Goal: Communication & Community: Answer question/provide support

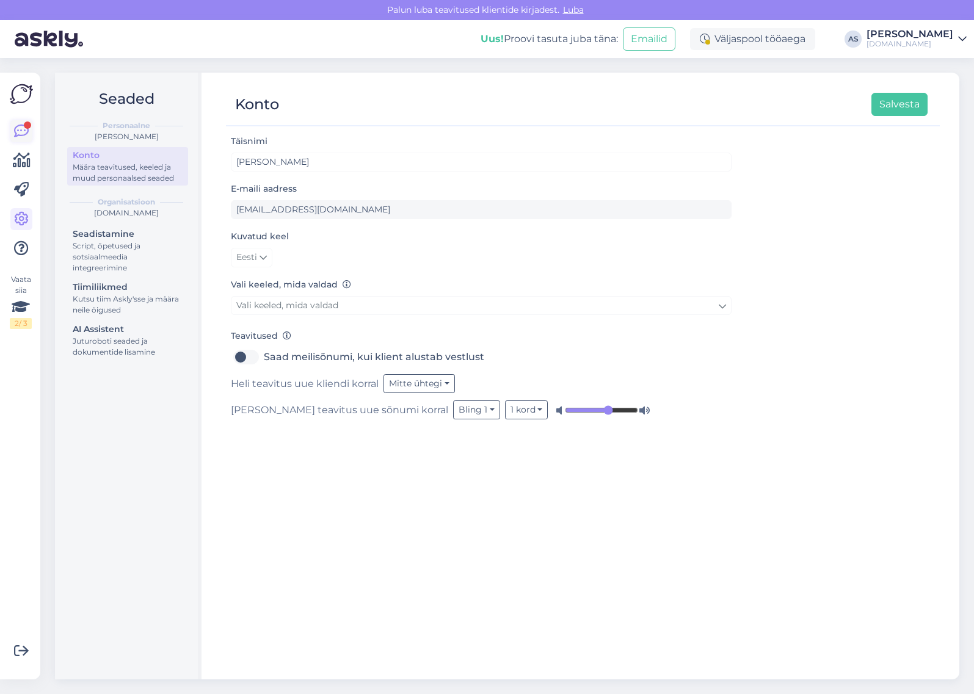
click at [16, 133] on icon at bounding box center [21, 131] width 15 height 15
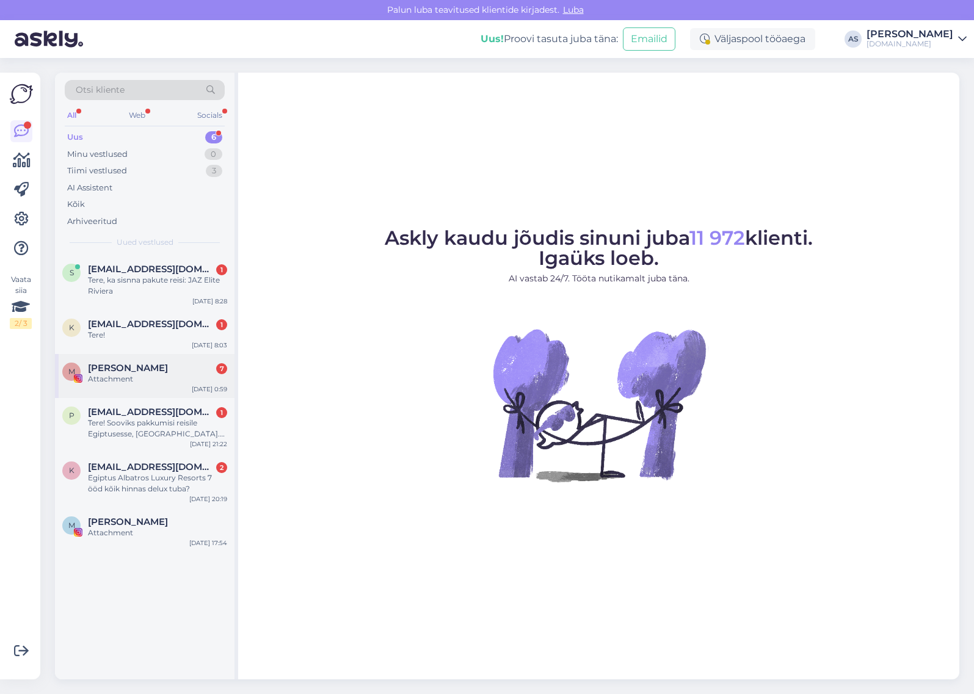
click at [157, 377] on div "Attachment" at bounding box center [157, 379] width 139 height 11
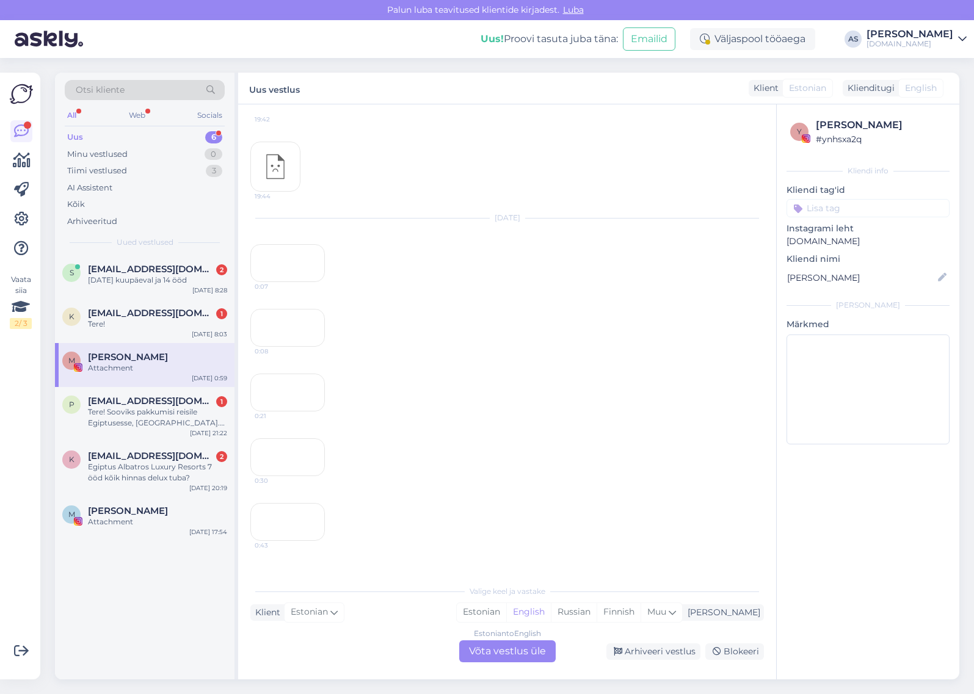
scroll to position [977, 0]
click at [293, 319] on div "0:07" at bounding box center [287, 301] width 75 height 38
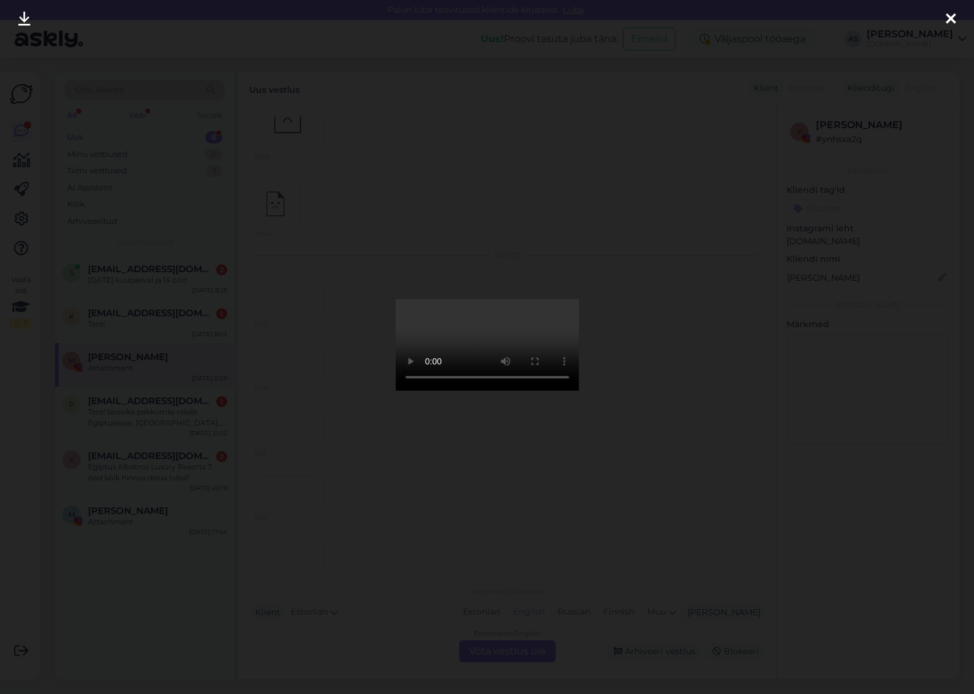
click at [282, 646] on div at bounding box center [487, 347] width 974 height 694
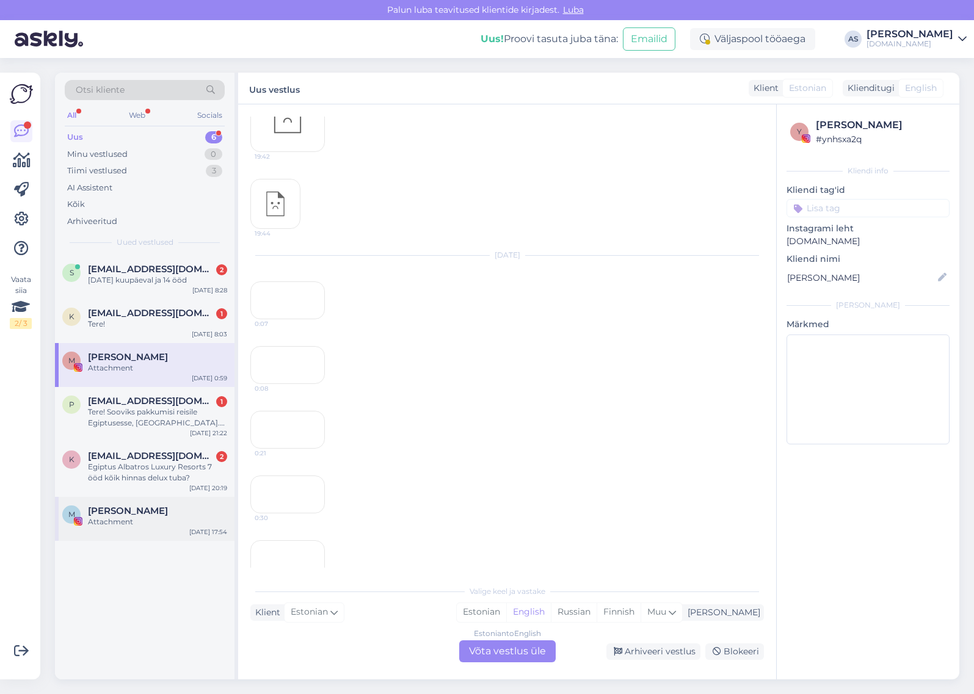
click at [145, 518] on div "Attachment" at bounding box center [157, 522] width 139 height 11
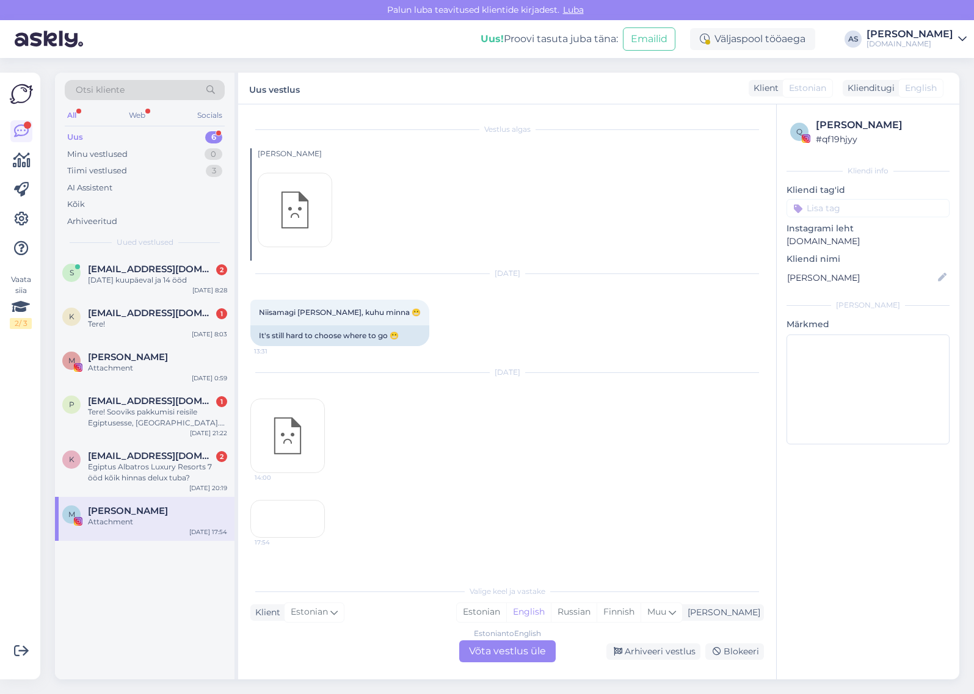
scroll to position [75, 0]
click at [303, 505] on div "17:54" at bounding box center [287, 519] width 75 height 38
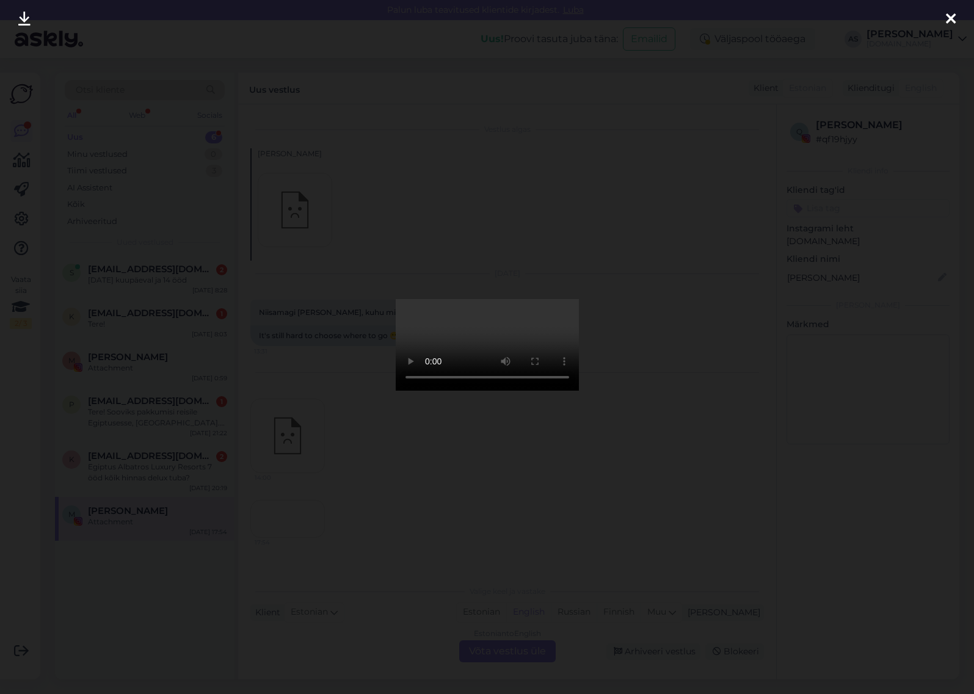
click at [733, 617] on div at bounding box center [487, 347] width 974 height 694
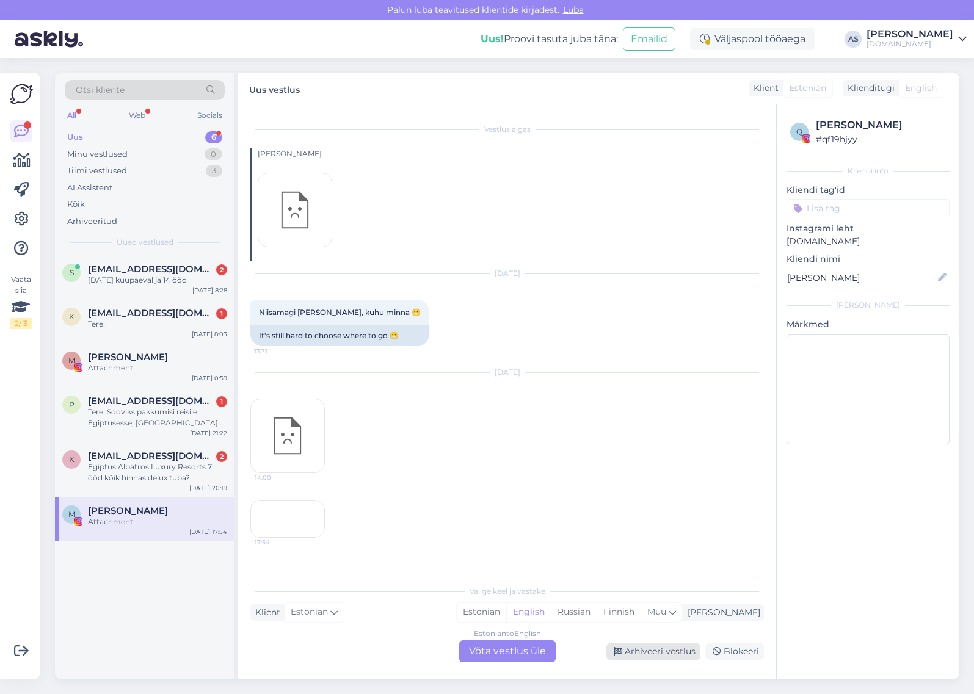
click at [687, 654] on div "Arhiveeri vestlus" at bounding box center [654, 652] width 94 height 16
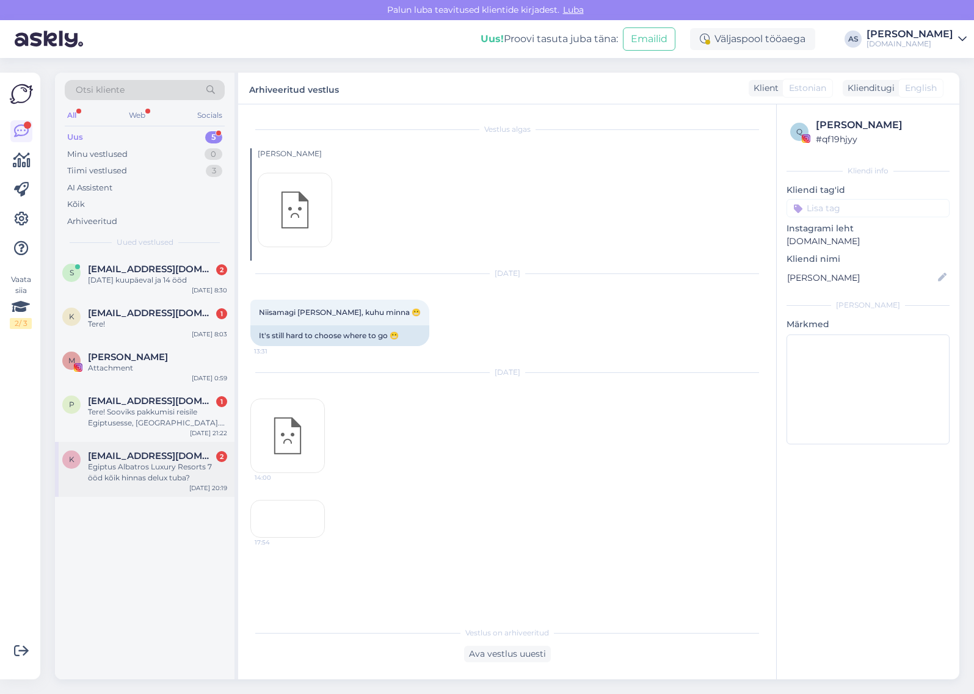
click at [144, 453] on span "[EMAIL_ADDRESS][DOMAIN_NAME]" at bounding box center [151, 456] width 127 height 11
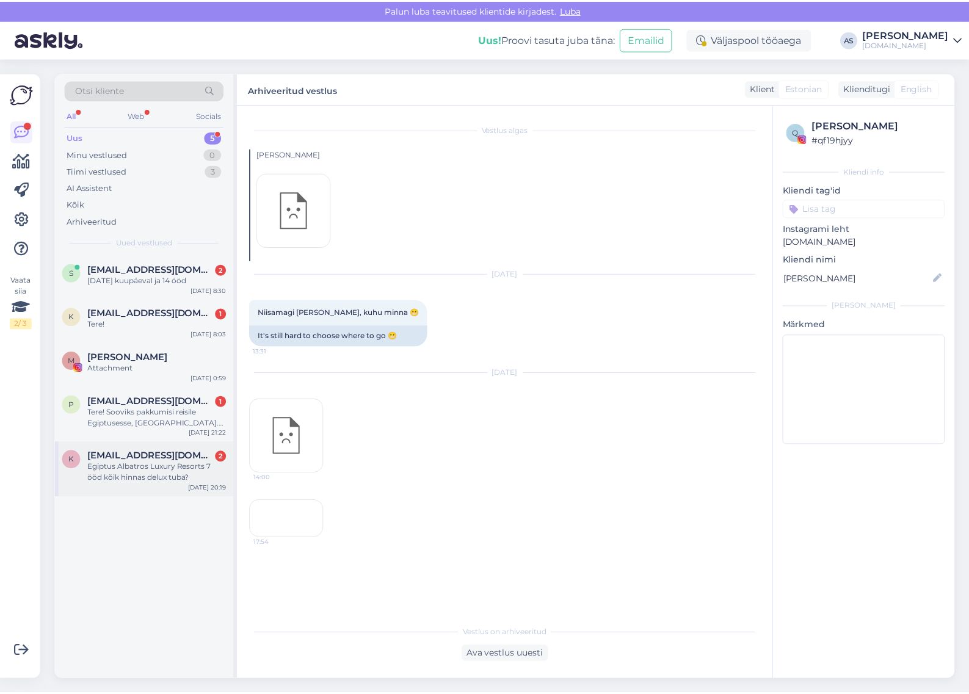
scroll to position [0, 0]
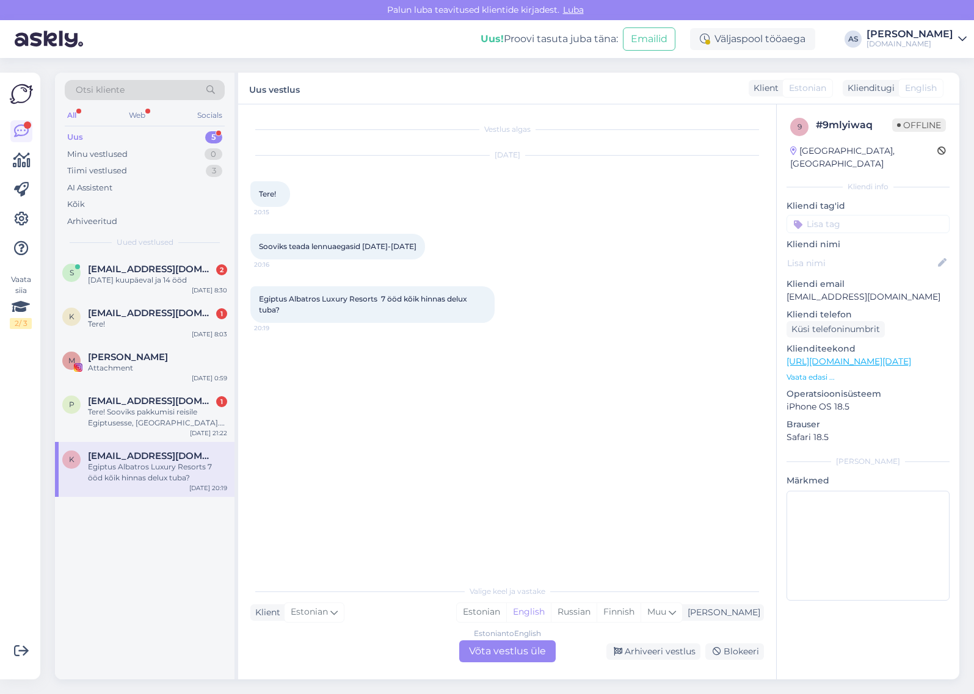
click at [905, 291] on p "[EMAIL_ADDRESS][DOMAIN_NAME]" at bounding box center [868, 297] width 163 height 13
click at [153, 275] on div "[DATE] kuupäeval ja 14 ööd" at bounding box center [157, 280] width 139 height 11
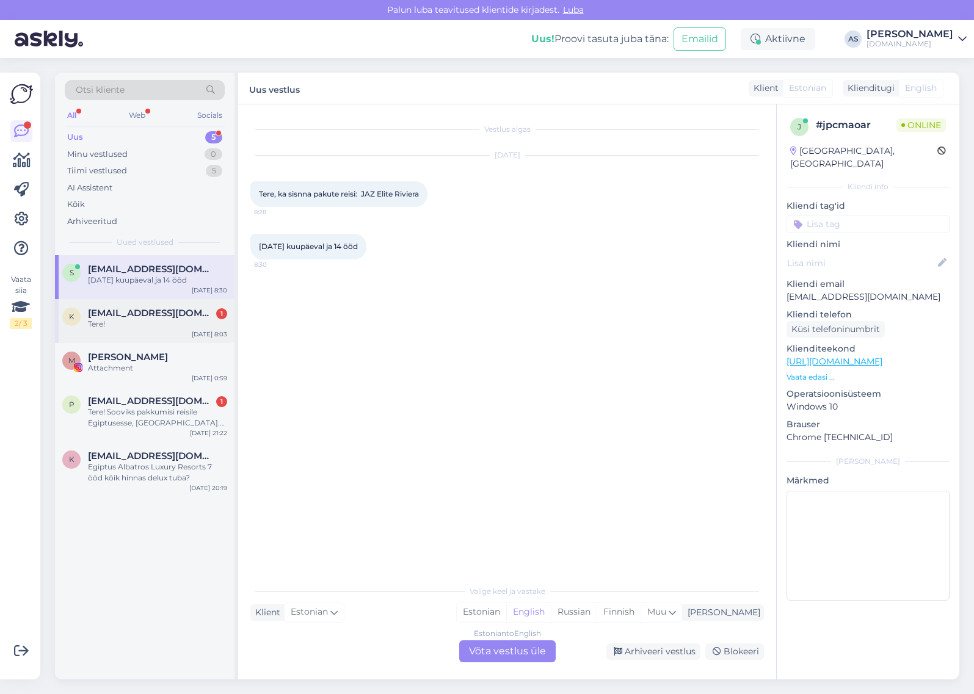
click at [153, 324] on div "Tere!" at bounding box center [157, 324] width 139 height 11
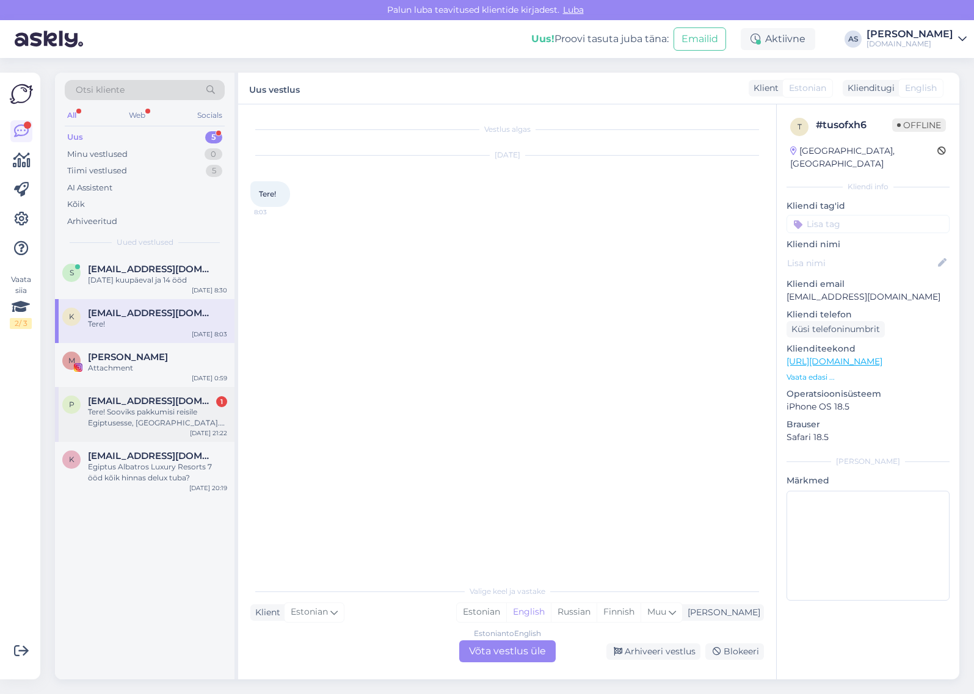
click at [166, 407] on div "Tere! Sooviks pakkumisi reisile Egiptusesse, [GEOGRAPHIC_DATA]. Väljalend võiks…" at bounding box center [157, 418] width 139 height 22
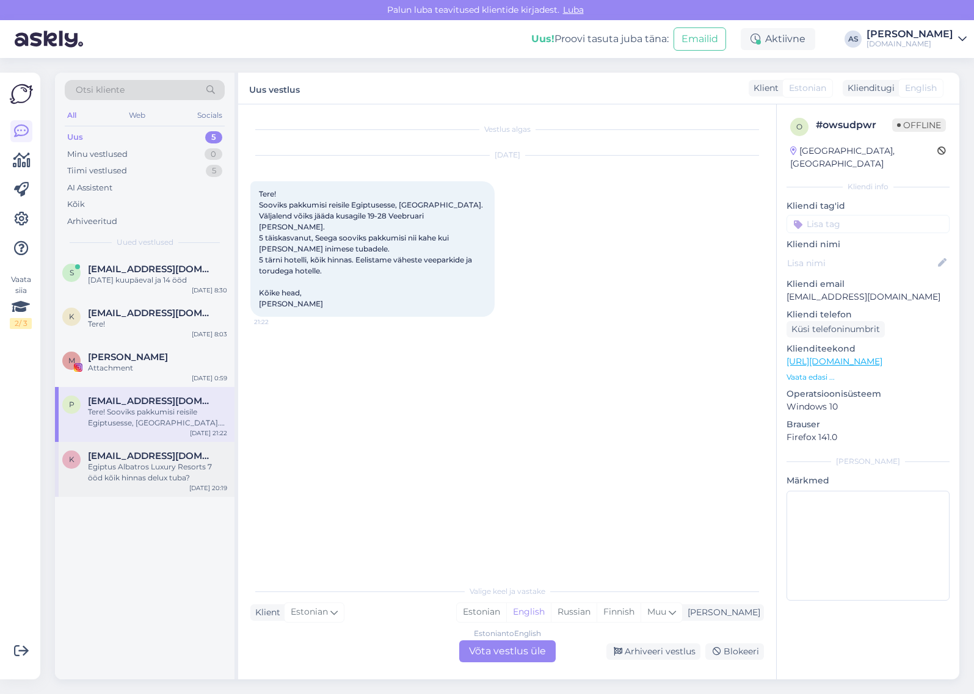
click at [160, 462] on div "Egiptus Albatros Luxury Resorts 7 ööd kõik hinnas delux tuba?" at bounding box center [157, 473] width 139 height 22
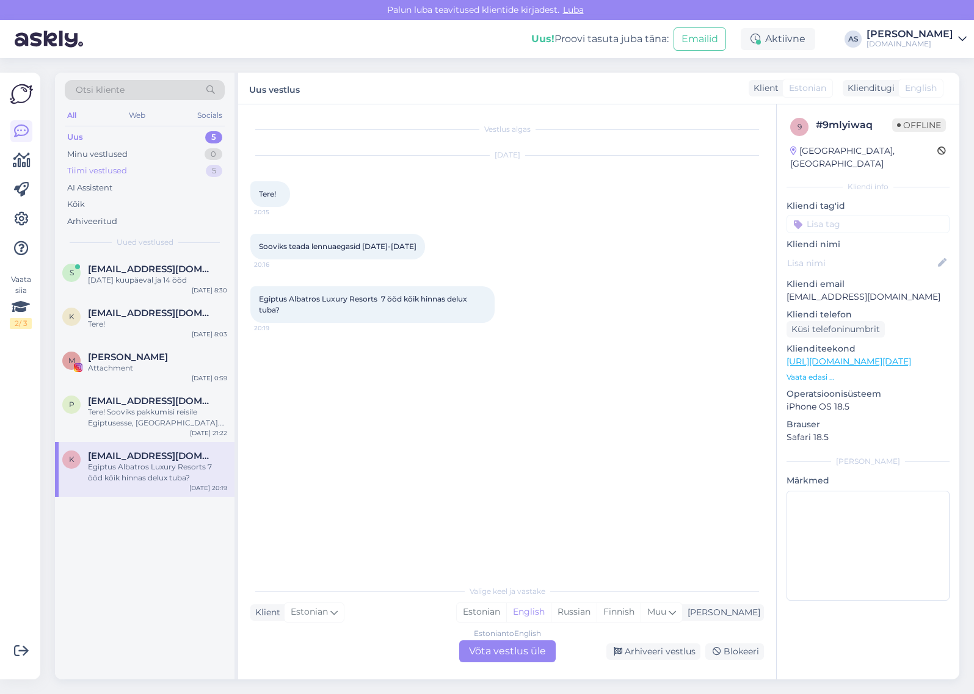
click at [128, 165] on div "Tiimi vestlused 5" at bounding box center [145, 170] width 160 height 17
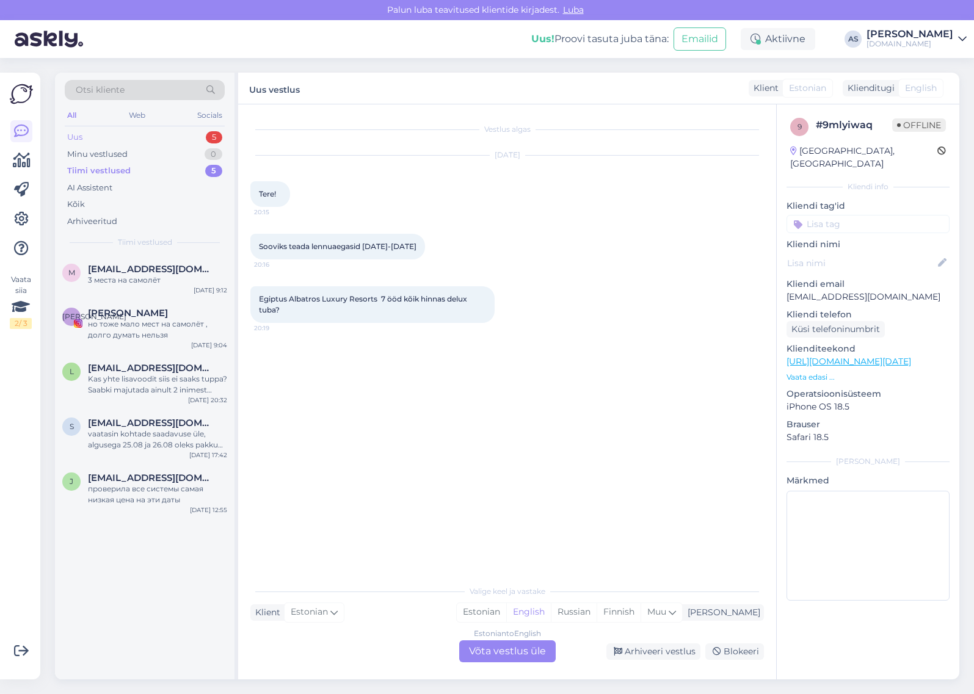
click at [138, 142] on div "Uus 5" at bounding box center [145, 137] width 160 height 17
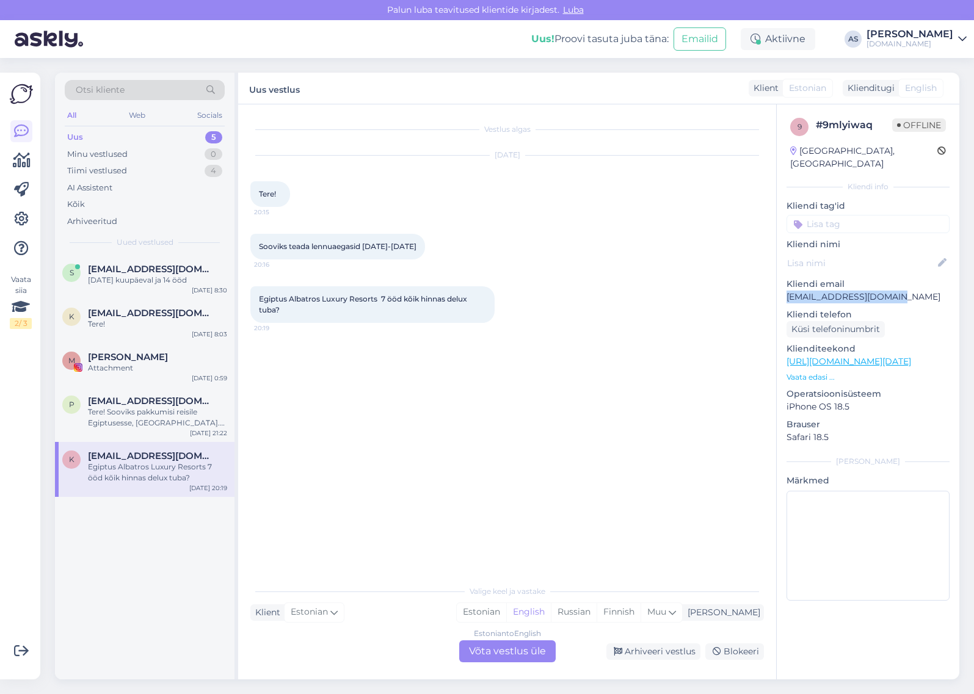
drag, startPoint x: 863, startPoint y: 285, endPoint x: 785, endPoint y: 287, distance: 77.6
click at [785, 287] on div "9 # 9mlyiwaq Offline [GEOGRAPHIC_DATA], [GEOGRAPHIC_DATA] Kliendi info Kliendi …" at bounding box center [868, 361] width 183 height 515
copy p "[EMAIL_ADDRESS][DOMAIN_NAME]"
click at [165, 153] on div "Minu vestlused 0" at bounding box center [145, 154] width 160 height 17
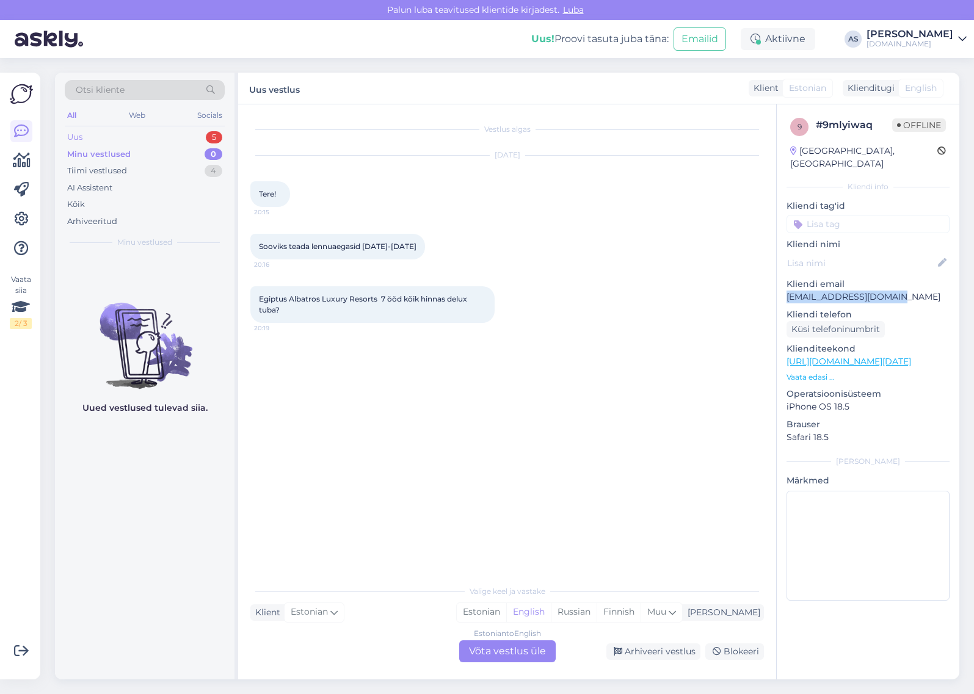
click at [162, 140] on div "Uus 5" at bounding box center [145, 137] width 160 height 17
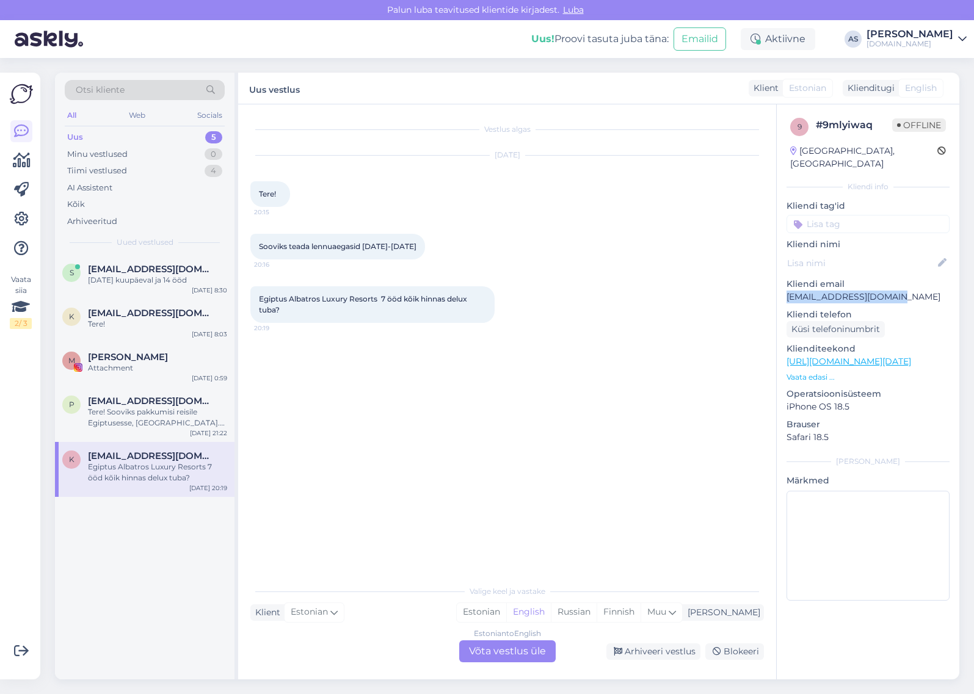
click at [804, 372] on p "Vaata edasi ..." at bounding box center [868, 377] width 163 height 11
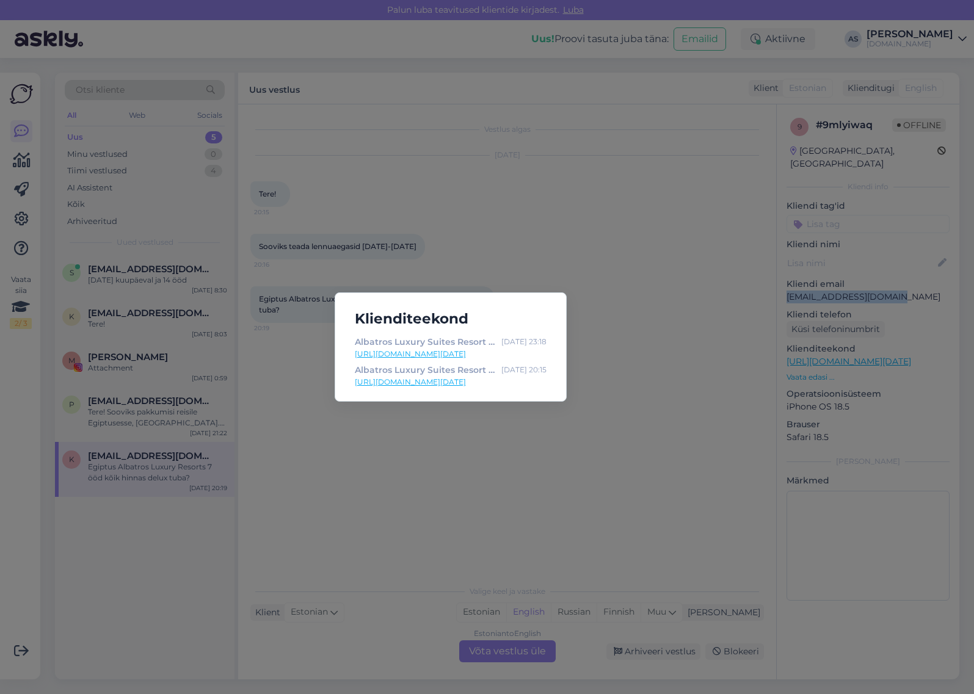
click at [503, 353] on link "[URL][DOMAIN_NAME][DATE]" at bounding box center [451, 354] width 192 height 11
click at [657, 267] on div "Klienditeekond Albatros Luxury Suites Resort | Tuusik [DATE] 23:18 [URL][DOMAIN…" at bounding box center [487, 347] width 974 height 694
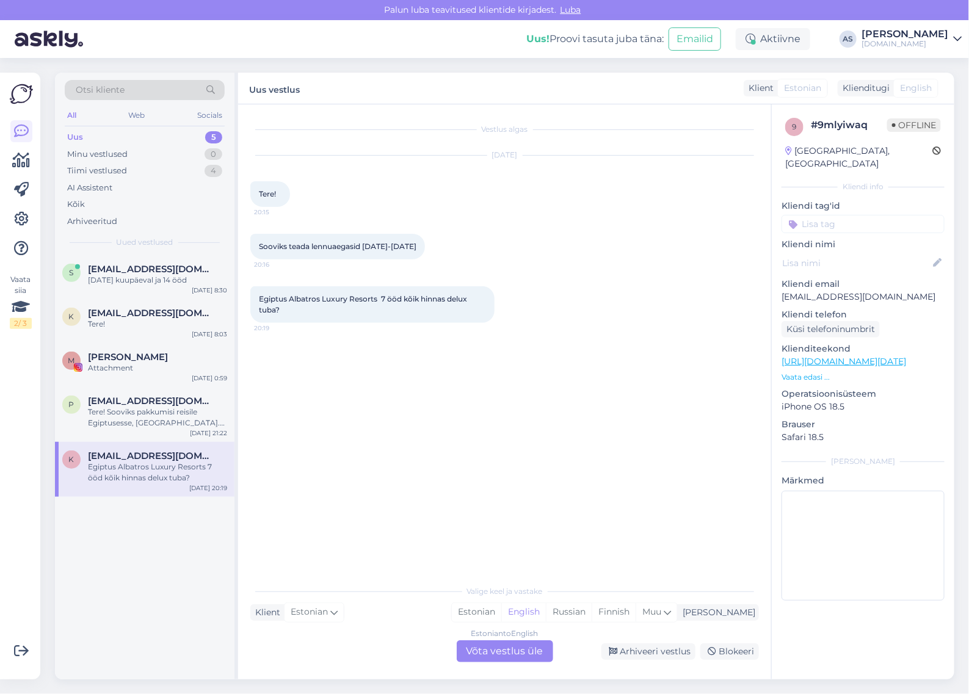
click at [515, 646] on div "Estonian to English Võta vestlus üle" at bounding box center [505, 652] width 97 height 22
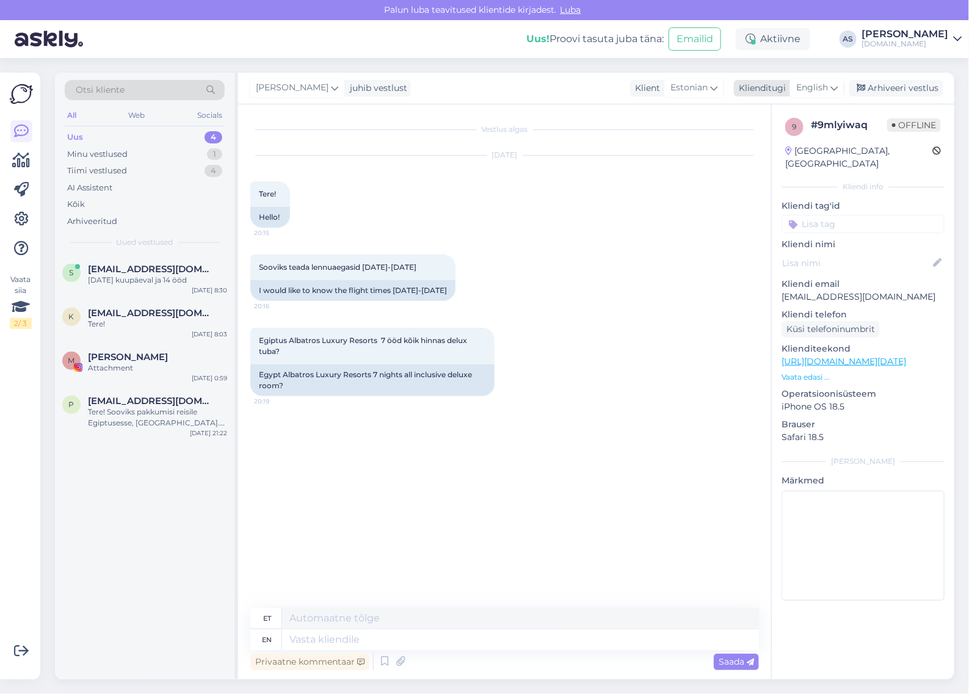
click at [828, 84] on div "English" at bounding box center [817, 88] width 55 height 20
type input "est"
click at [781, 144] on link "Estonian" at bounding box center [790, 143] width 134 height 20
click at [384, 646] on textarea at bounding box center [504, 638] width 509 height 26
click at [385, 635] on textarea at bounding box center [504, 638] width 509 height 26
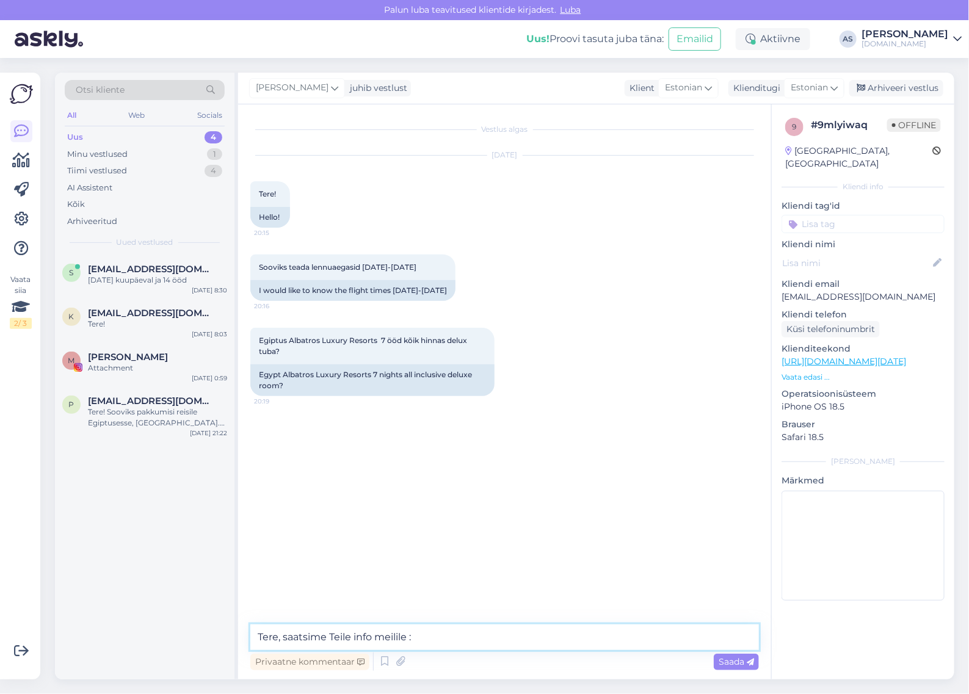
type textarea "Tere, saatsime Teile info meilile :)"
click at [155, 432] on div "p [EMAIL_ADDRESS][DOMAIN_NAME] Tere! Sooviks pakkumisi reisile Egiptusesse, [GE…" at bounding box center [145, 414] width 180 height 55
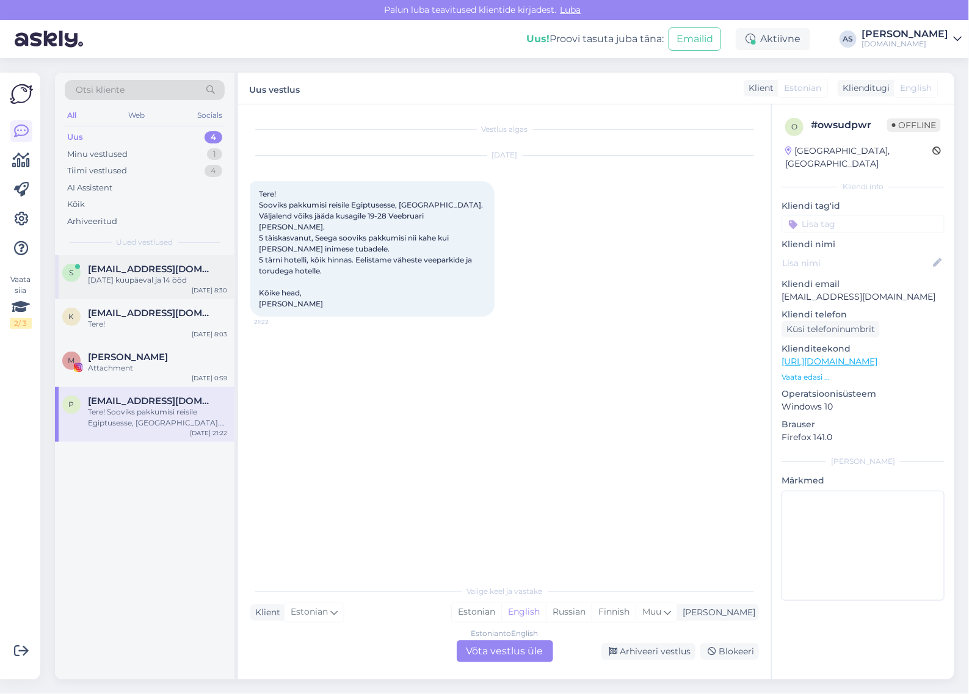
click at [157, 288] on div "s [EMAIL_ADDRESS][DOMAIN_NAME] [DATE] kuupäeval ja 14 ööd [DATE] 8:30" at bounding box center [145, 277] width 180 height 44
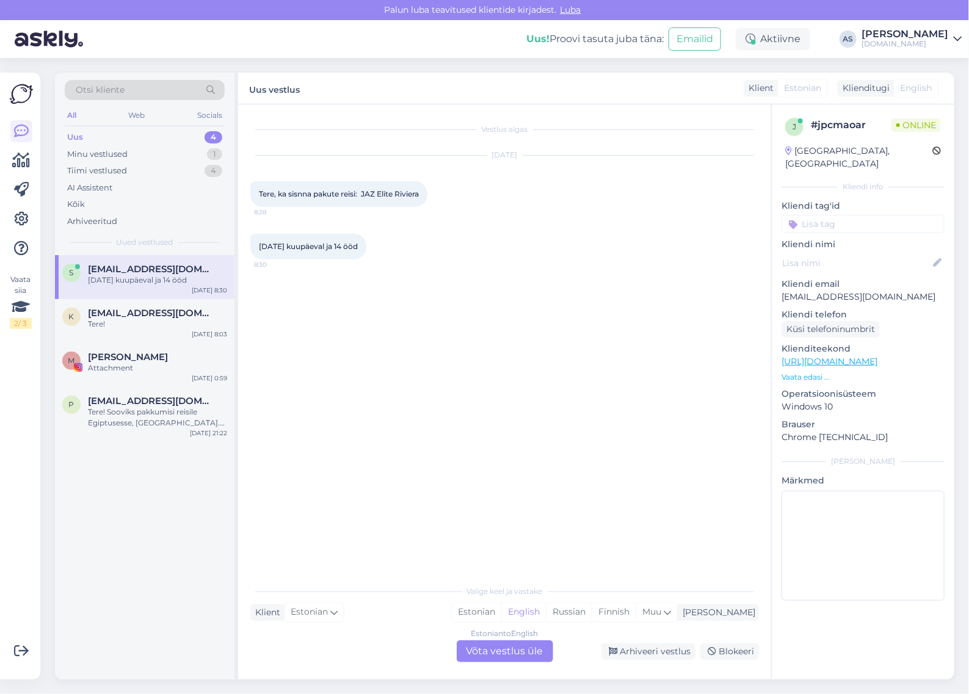
drag, startPoint x: 884, startPoint y: 282, endPoint x: 767, endPoint y: 288, distance: 118.0
click at [767, 284] on div "Vestlus algas [DATE] Tere, ka sisnna pakute reisi: JAZ [GEOGRAPHIC_DATA] 8:[PHO…" at bounding box center [596, 391] width 716 height 575
click at [884, 291] on p "[EMAIL_ADDRESS][DOMAIN_NAME]" at bounding box center [863, 297] width 163 height 13
drag, startPoint x: 801, startPoint y: 284, endPoint x: 776, endPoint y: 284, distance: 25.7
click at [776, 284] on div "j # jpcmaoar Online [GEOGRAPHIC_DATA], [GEOGRAPHIC_DATA] Kliendi info Kliendi t…" at bounding box center [863, 361] width 183 height 515
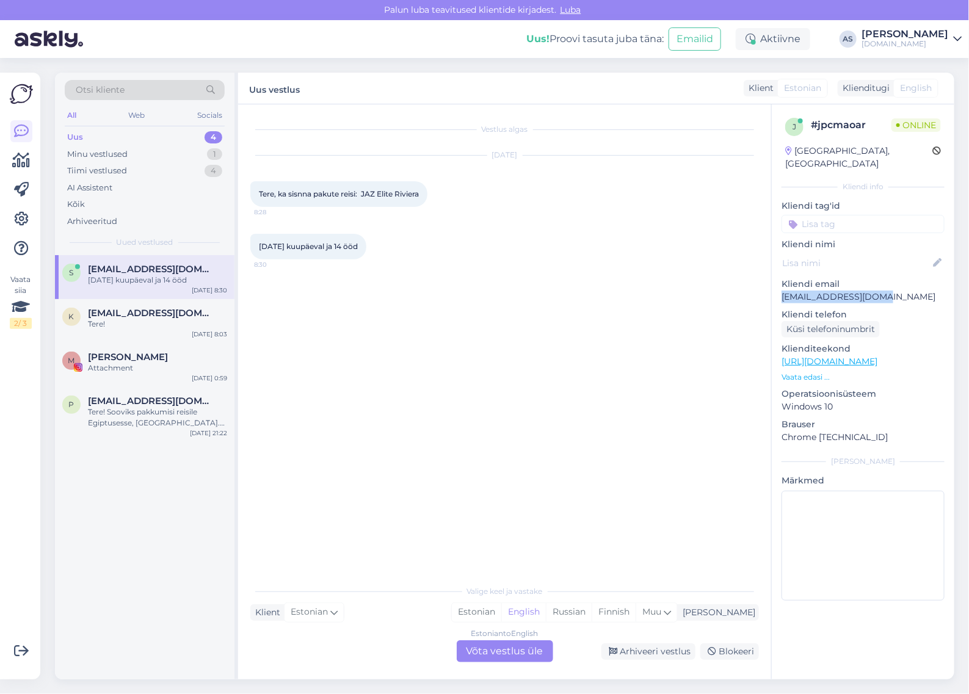
copy p "[EMAIL_ADDRESS][DOMAIN_NAME]"
click at [533, 647] on div "Estonian to English Võta vestlus üle" at bounding box center [505, 652] width 97 height 22
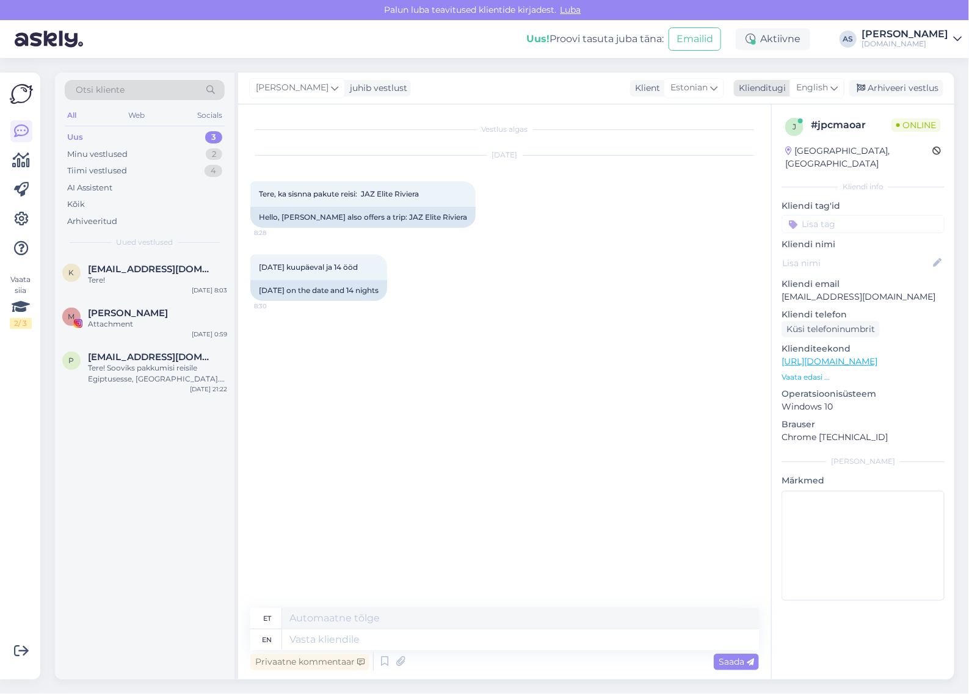
click at [840, 90] on div "English" at bounding box center [817, 88] width 55 height 20
click at [815, 141] on link "Estonian" at bounding box center [790, 143] width 134 height 20
click at [426, 633] on textarea at bounding box center [504, 638] width 509 height 26
click at [456, 623] on div "Vestlus algas [DATE] Tere, ka sisnna pakute reisi: JAZ Elite Riviera 8:28 Hello…" at bounding box center [504, 391] width 533 height 575
click at [456, 624] on div "Vestlus algas [DATE] Tere, ka sisnna pakute reisi: JAZ Elite Riviera 8:28 Hello…" at bounding box center [504, 391] width 533 height 575
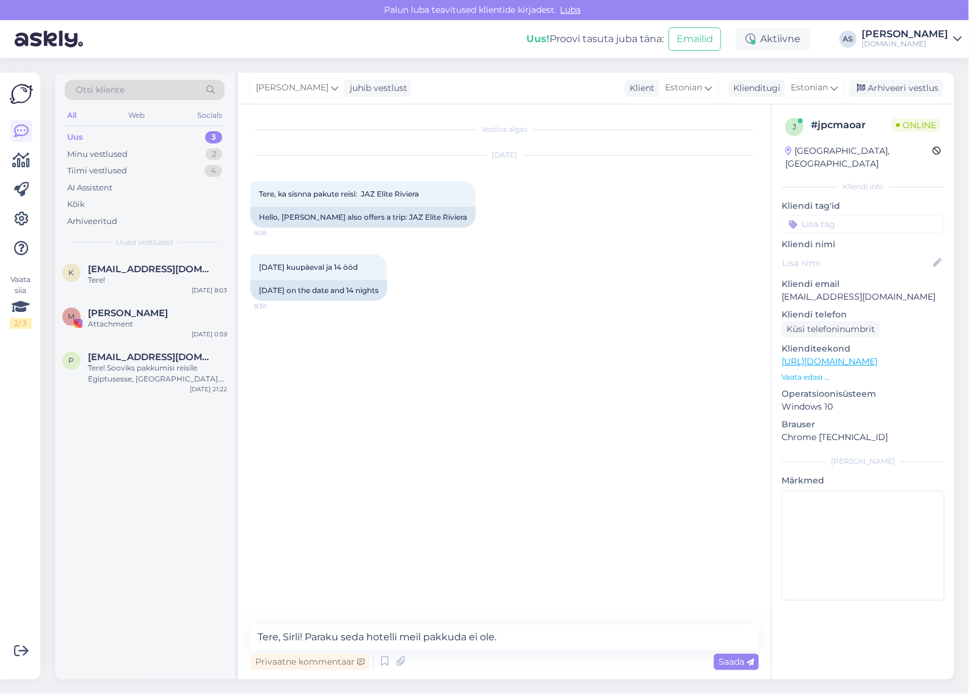
click at [456, 624] on div "Vestlus algas [DATE] Tere, ka sisnna pakute reisi: JAZ Elite Riviera 8:28 Hello…" at bounding box center [504, 391] width 533 height 575
click at [462, 635] on textarea "Tere, Sirli! Paraku seda hotelli meil pakkuda ei ole." at bounding box center [504, 638] width 509 height 26
click at [823, 372] on p "Vaata edasi ..." at bounding box center [863, 377] width 163 height 11
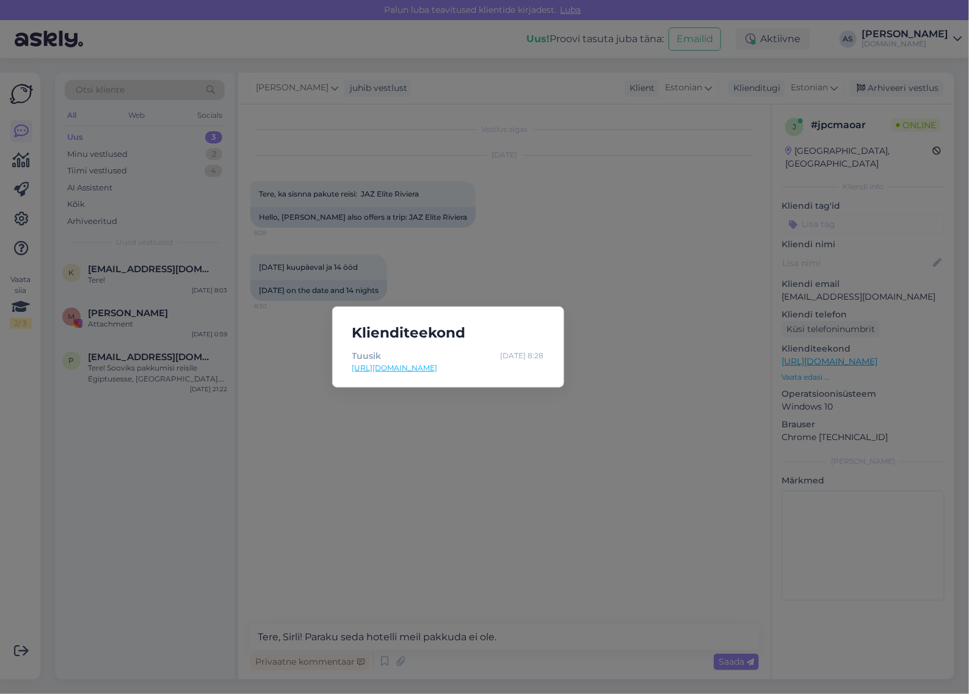
click at [565, 421] on div "Klienditeekond Tuusik [DATE] 8:28 [URL][DOMAIN_NAME]" at bounding box center [484, 347] width 969 height 694
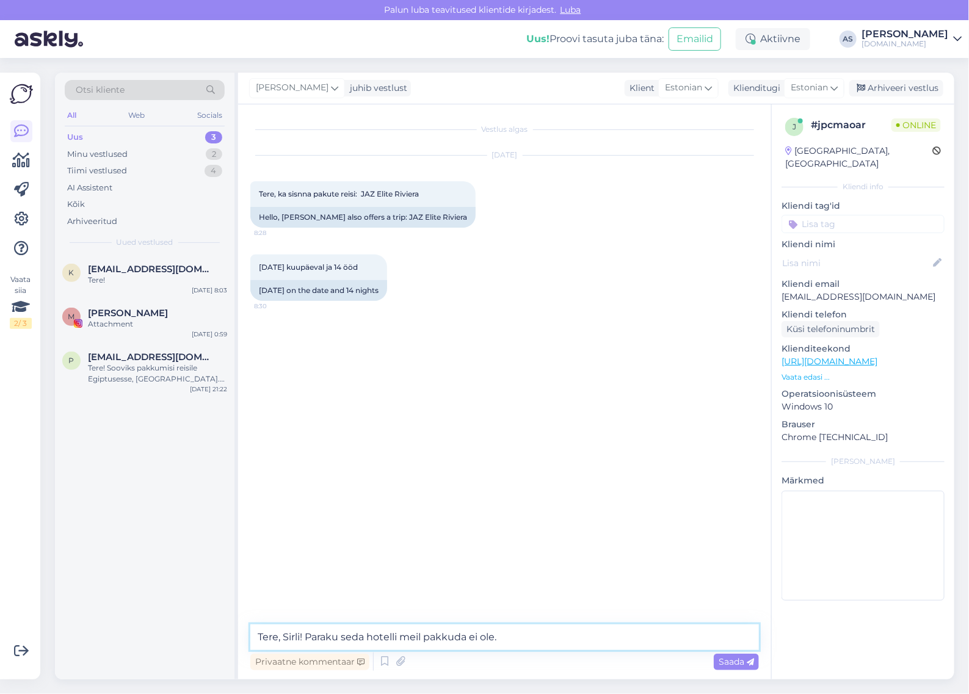
click at [565, 641] on textarea "Tere, Sirli! Paraku seda hotelli meil pakkuda ei ole." at bounding box center [504, 638] width 509 height 26
paste textarea "Jaz Elite Asteria"
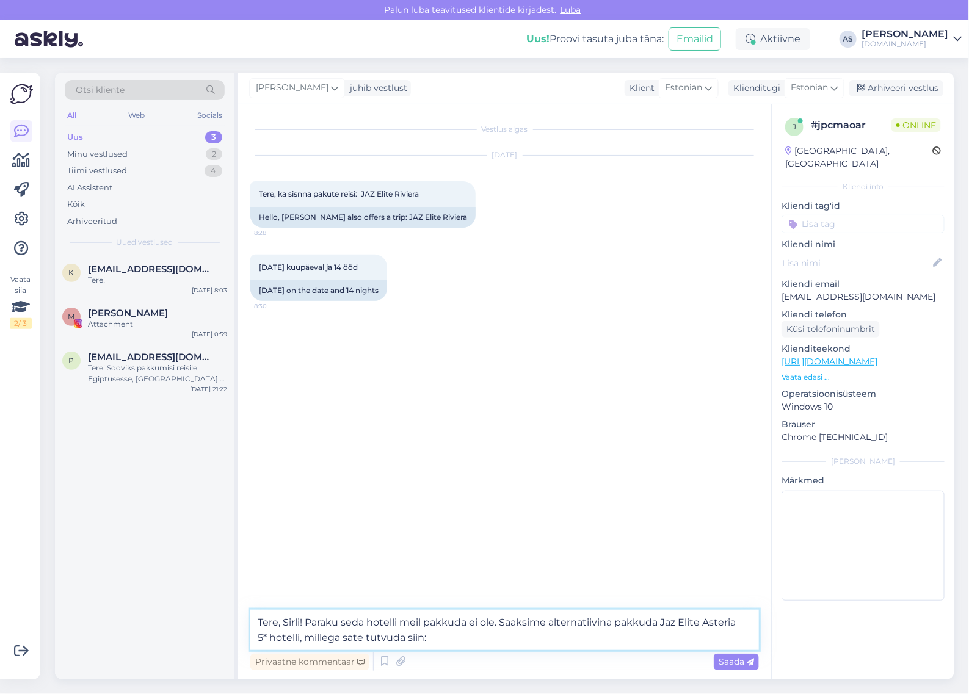
click at [355, 638] on textarea "Tere, Sirli! Paraku seda hotelli meil pakkuda ei ole. Saaksime alternatiivina p…" at bounding box center [504, 630] width 509 height 40
click at [489, 636] on textarea "Tere, Sirli! Paraku seda hotelli meil pakkuda ei ole. Saaksime alternatiivina p…" at bounding box center [504, 630] width 509 height 40
paste textarea "[URL][DOMAIN_NAME]"
type textarea "Tere, Sirli! Paraku seda hotelli meil pakkuda ei ole. Saaksime alternatiivina p…"
click at [737, 666] on span "Saada" at bounding box center [736, 662] width 35 height 11
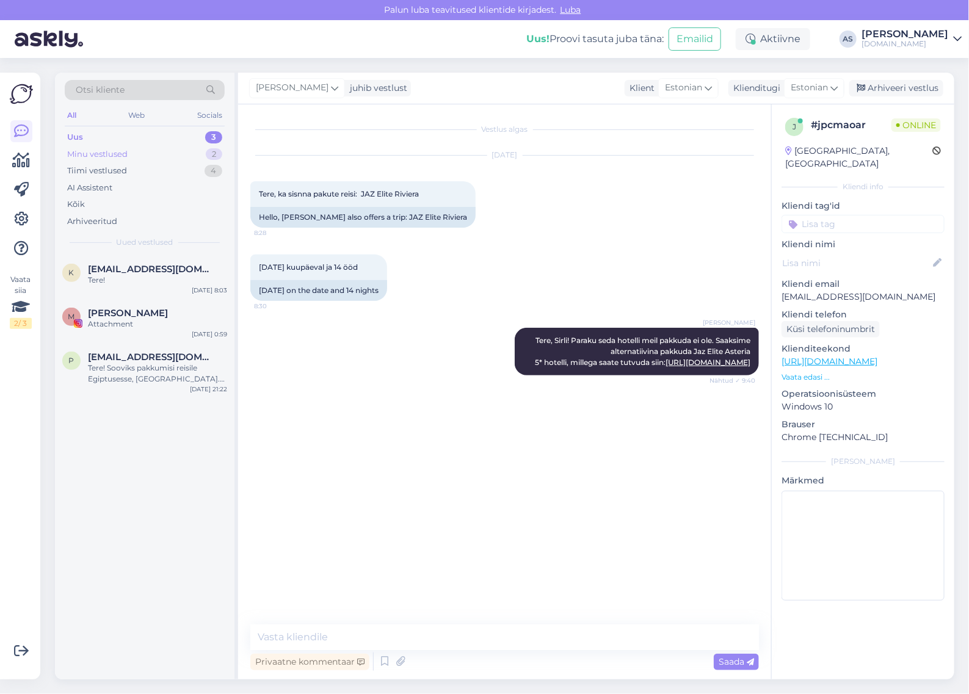
click at [111, 155] on div "Minu vestlused" at bounding box center [97, 154] width 60 height 12
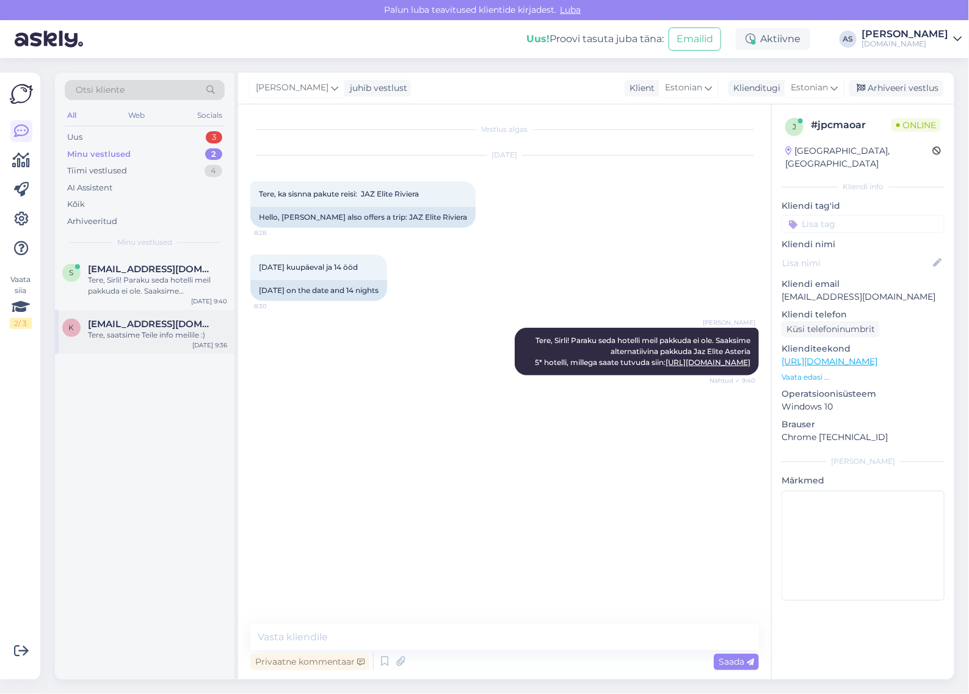
click at [167, 347] on div "k [EMAIL_ADDRESS][DOMAIN_NAME] Tere, saatsime Teile info meilile :) [DATE] 9:36" at bounding box center [145, 332] width 180 height 44
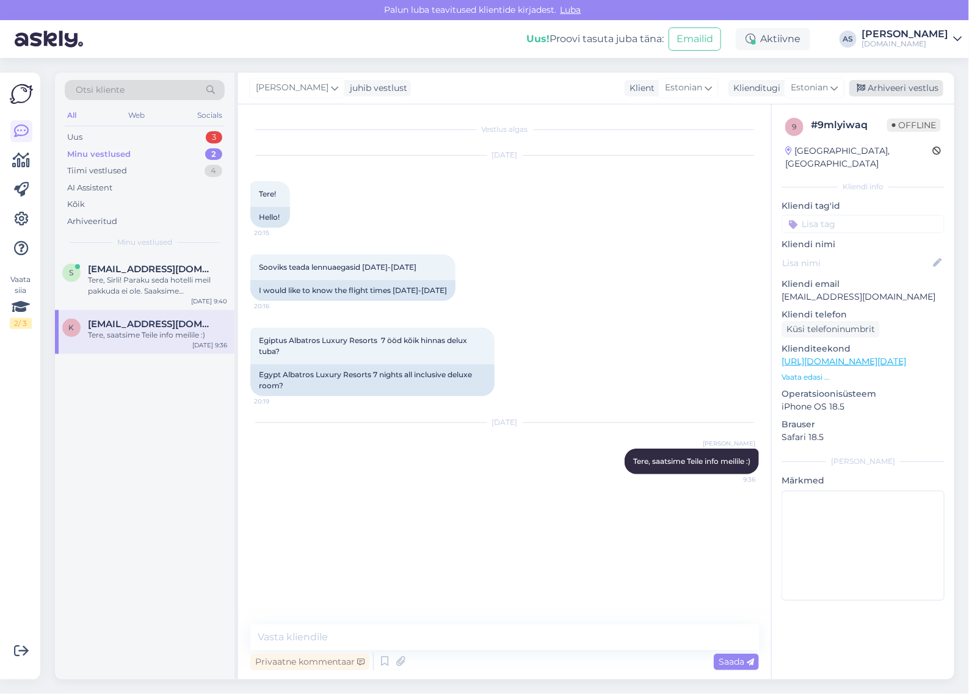
click at [905, 89] on div "Arhiveeri vestlus" at bounding box center [897, 88] width 94 height 16
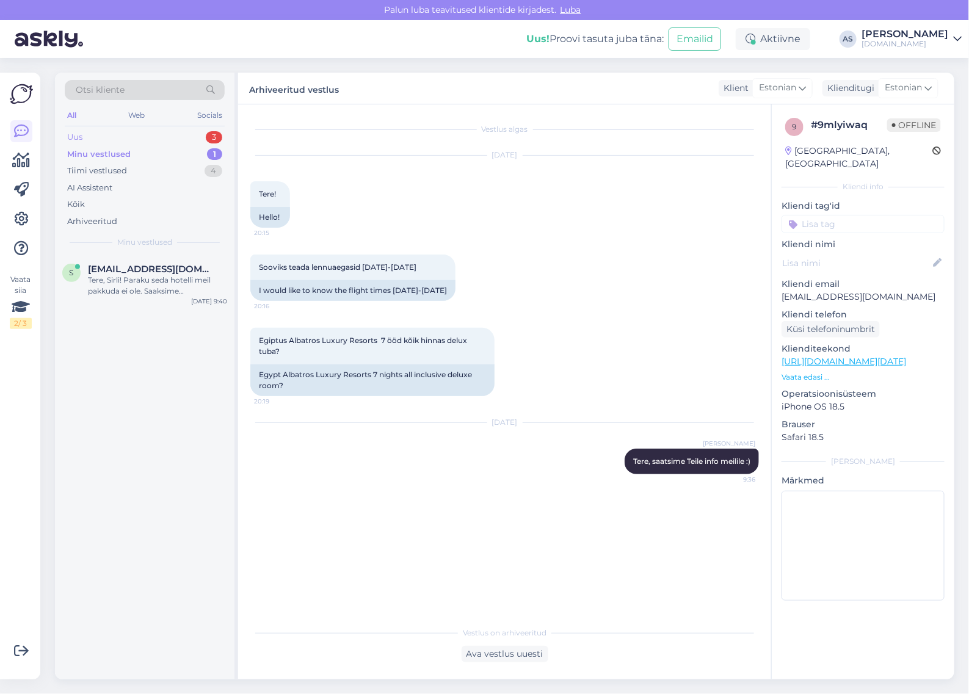
click at [154, 139] on div "Uus 3" at bounding box center [145, 137] width 160 height 17
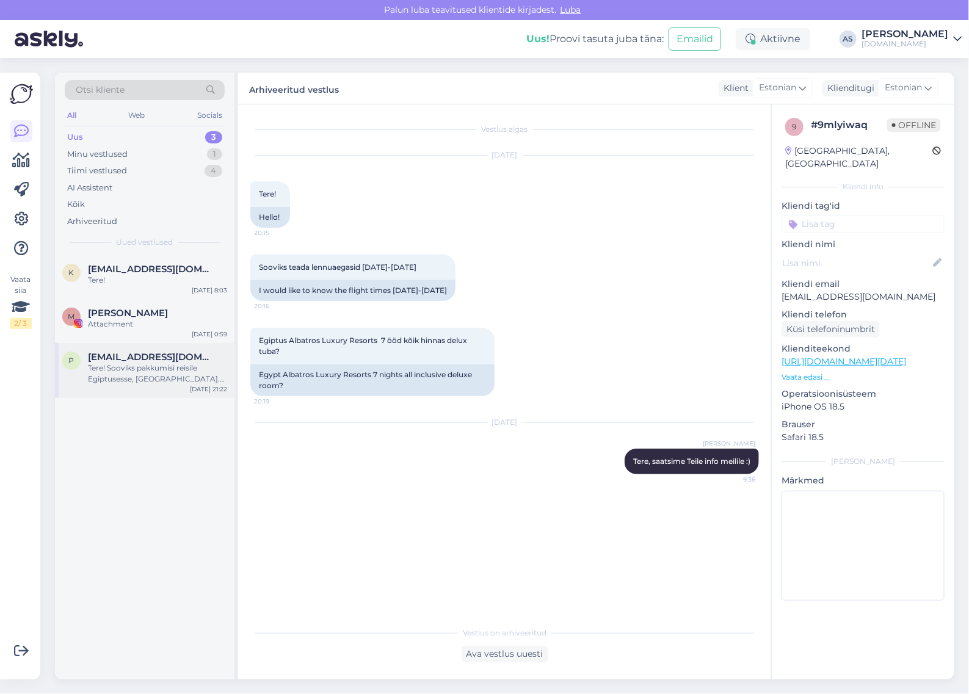
click at [183, 371] on div "Tere! Sooviks pakkumisi reisile Egiptusesse, [GEOGRAPHIC_DATA]. Väljalend võiks…" at bounding box center [157, 374] width 139 height 22
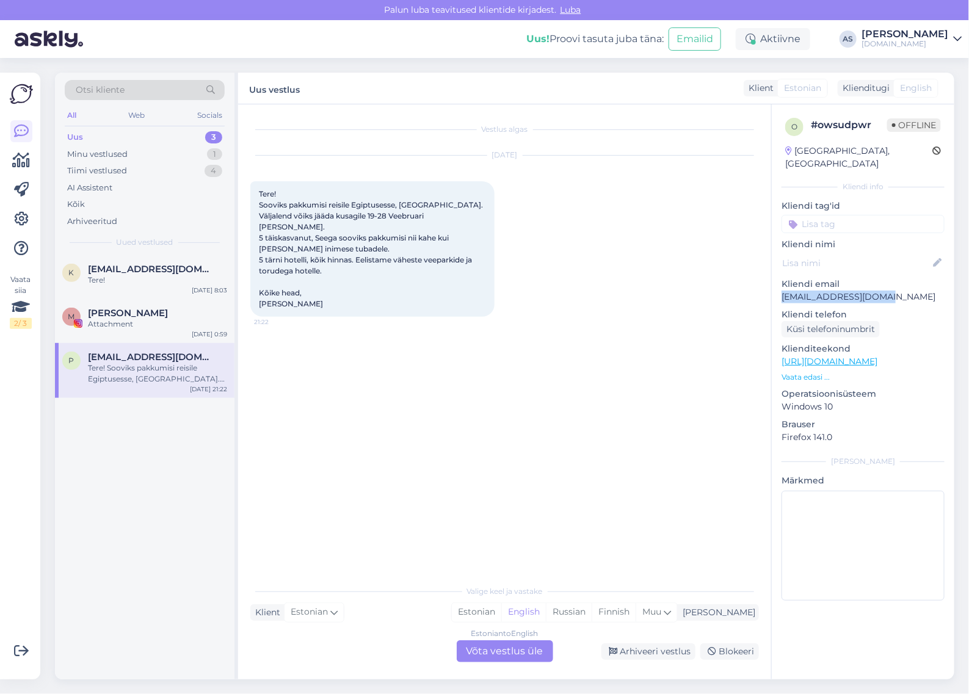
drag, startPoint x: 853, startPoint y: 291, endPoint x: 781, endPoint y: 281, distance: 73.3
click at [781, 281] on div "o # owsudpwr Offline [GEOGRAPHIC_DATA], [GEOGRAPHIC_DATA] Kliendi info Kliendi …" at bounding box center [863, 361] width 183 height 515
copy p "[EMAIL_ADDRESS][DOMAIN_NAME]"
click at [811, 372] on p "Vaata edasi ..." at bounding box center [863, 377] width 163 height 11
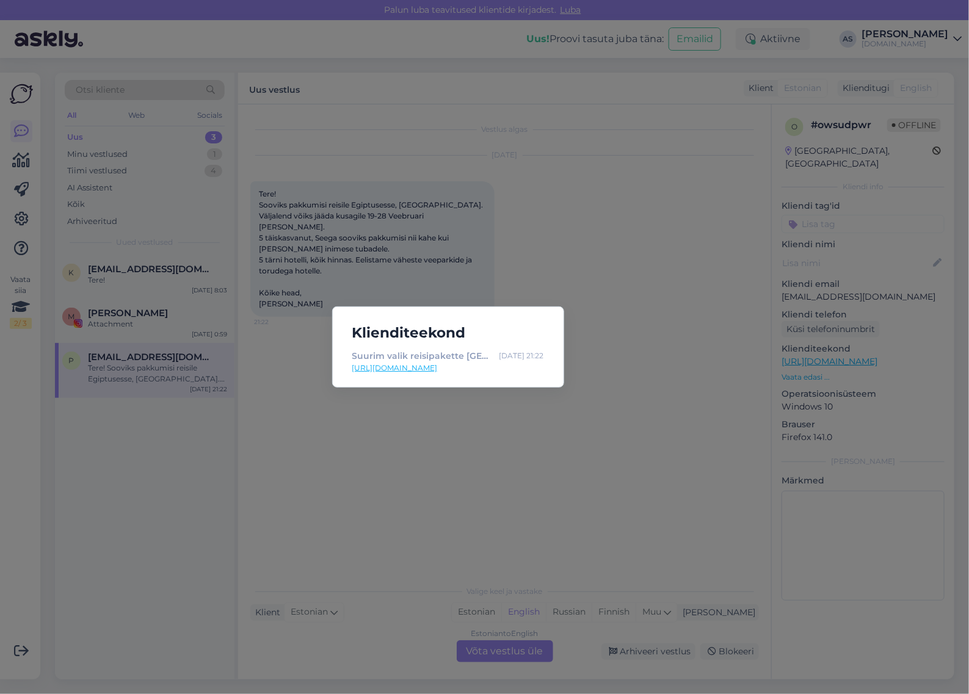
click at [626, 508] on div "Klienditeekond Suurim valik reisipakette [GEOGRAPHIC_DATA] | Tuusik [DATE] 21:2…" at bounding box center [484, 347] width 969 height 694
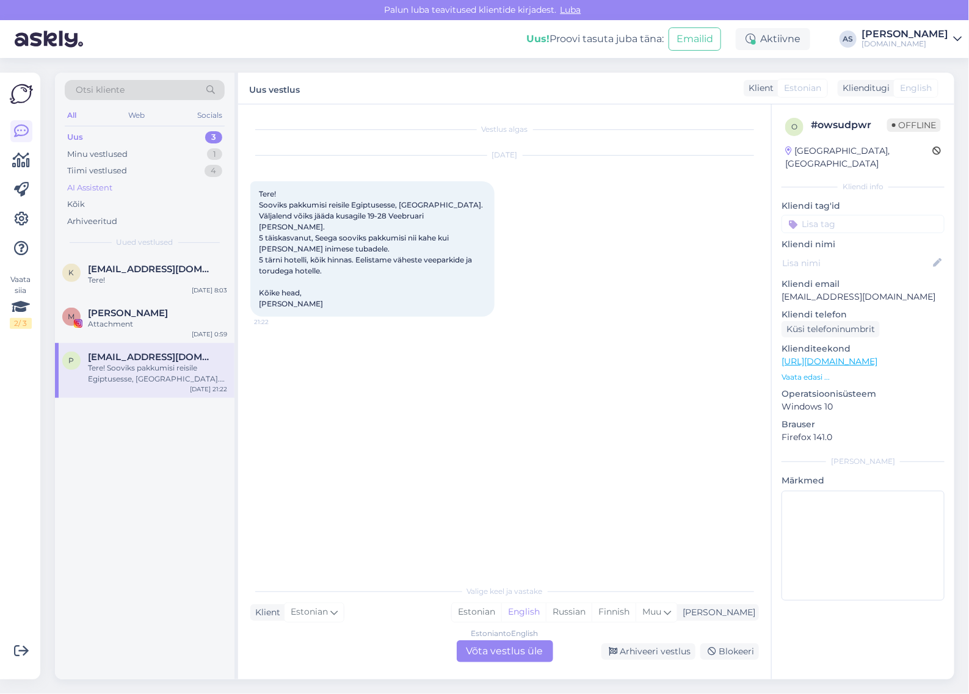
click at [144, 184] on div "AI Assistent" at bounding box center [145, 188] width 160 height 17
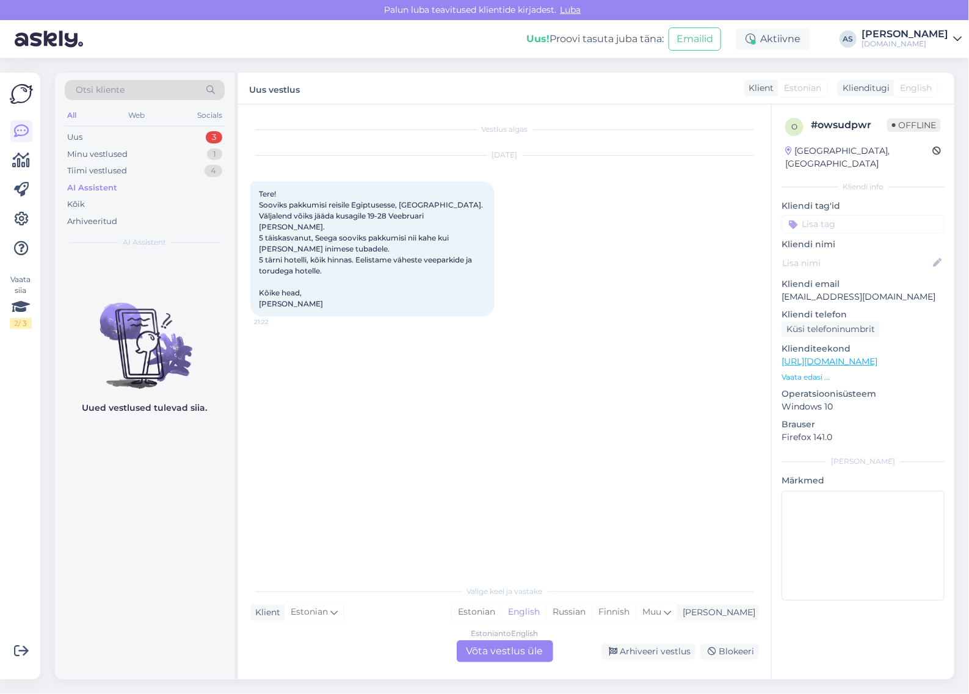
click at [103, 233] on div "Otsi kliente All Web Socials Uus 3 Minu vestlused 1 Tiimi vestlused 4 AI Assist…" at bounding box center [145, 164] width 180 height 183
click at [107, 222] on div "Arhiveeritud" at bounding box center [92, 222] width 50 height 12
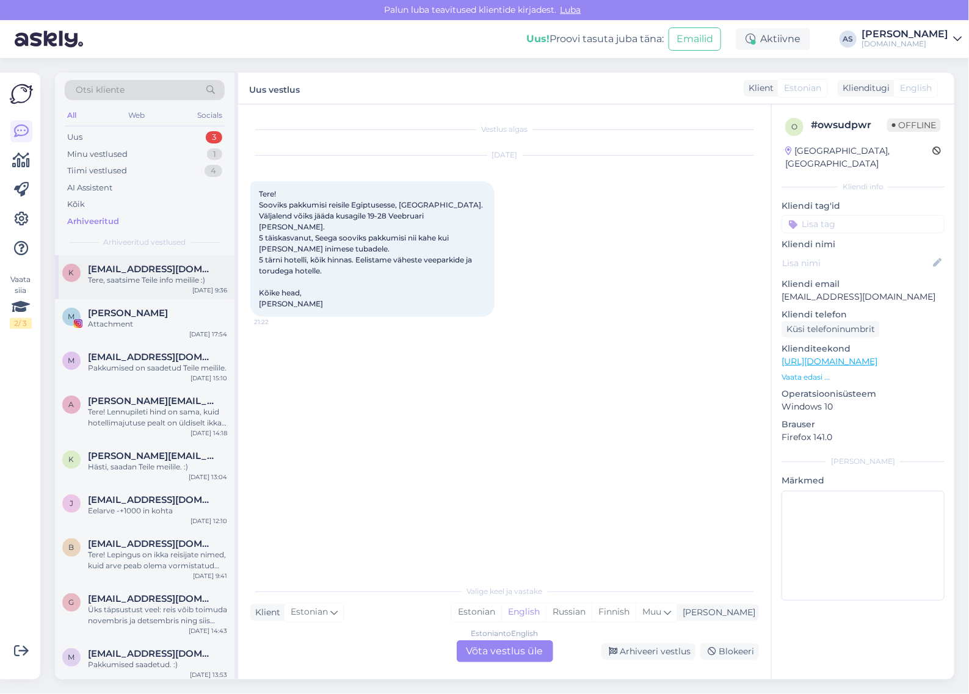
click at [172, 285] on div "Tere, saatsime Teile info meilile :)" at bounding box center [157, 280] width 139 height 11
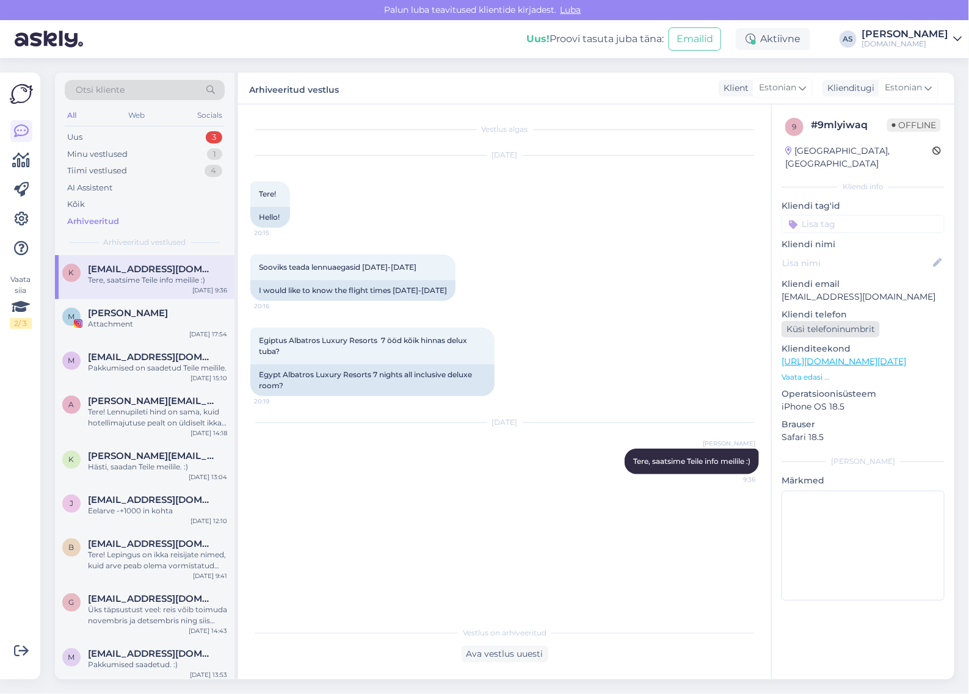
click at [845, 321] on div "Küsi telefoninumbrit" at bounding box center [831, 329] width 98 height 16
click at [162, 150] on div "Minu vestlused 1" at bounding box center [145, 154] width 160 height 17
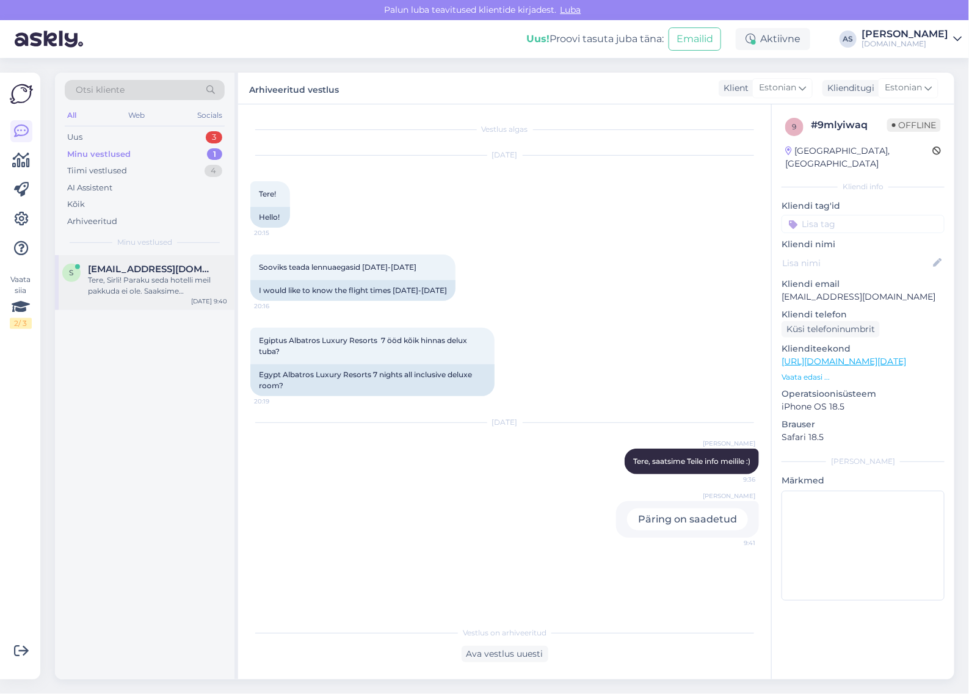
click at [165, 271] on span "[EMAIL_ADDRESS][DOMAIN_NAME]" at bounding box center [151, 269] width 127 height 11
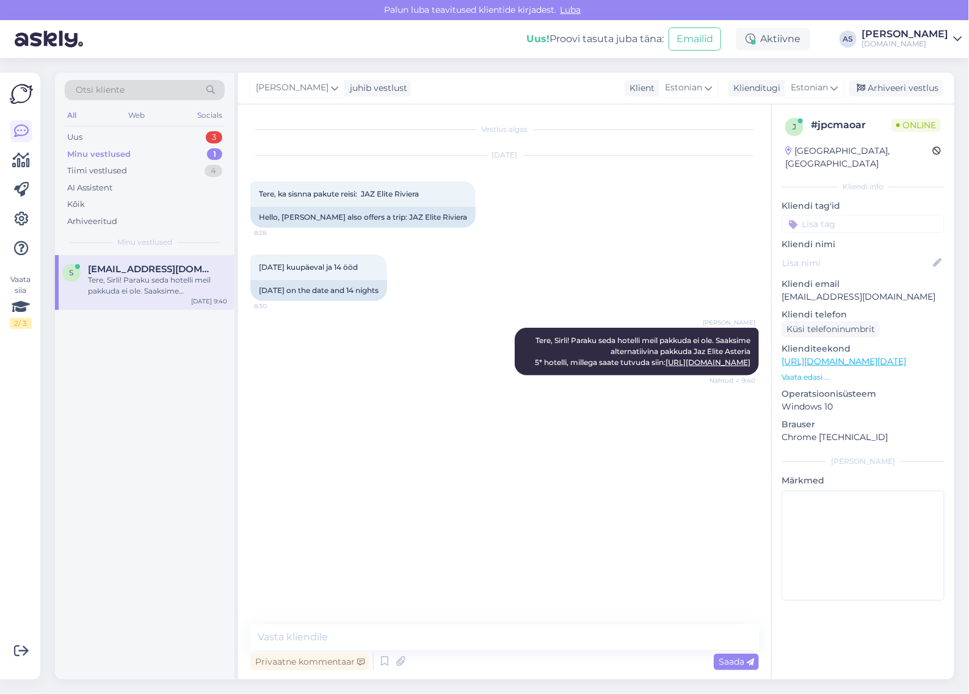
click at [808, 372] on p "Vaata edasi ..." at bounding box center [863, 377] width 163 height 11
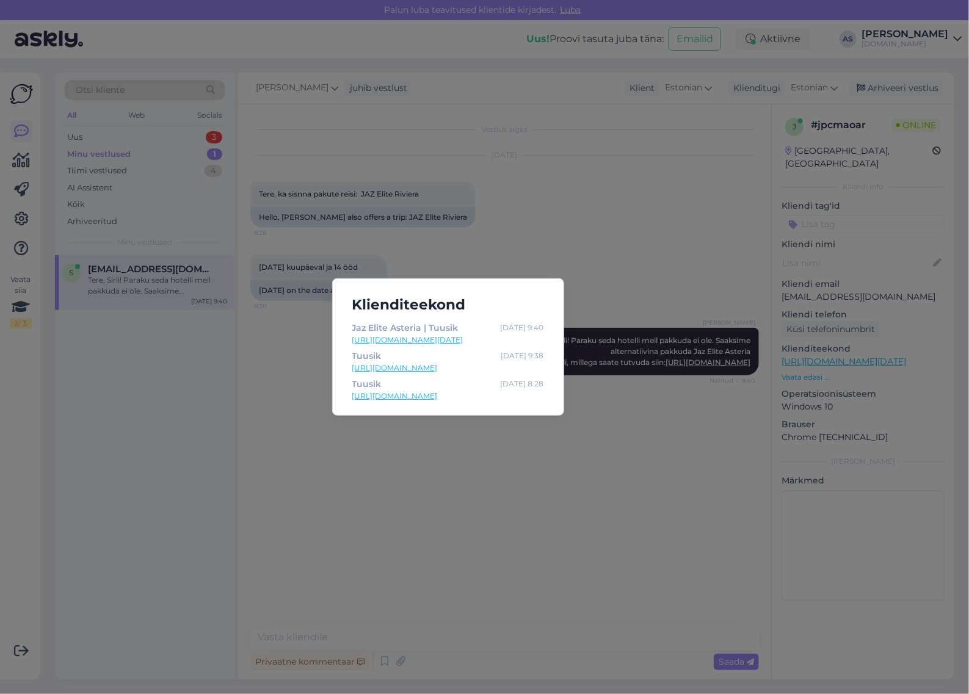
click at [682, 446] on div "Klienditeekond Jaz Elite Asteria | Tuusik [DATE] 9:40 [URL][DOMAIN_NAME][DATE] …" at bounding box center [484, 347] width 969 height 694
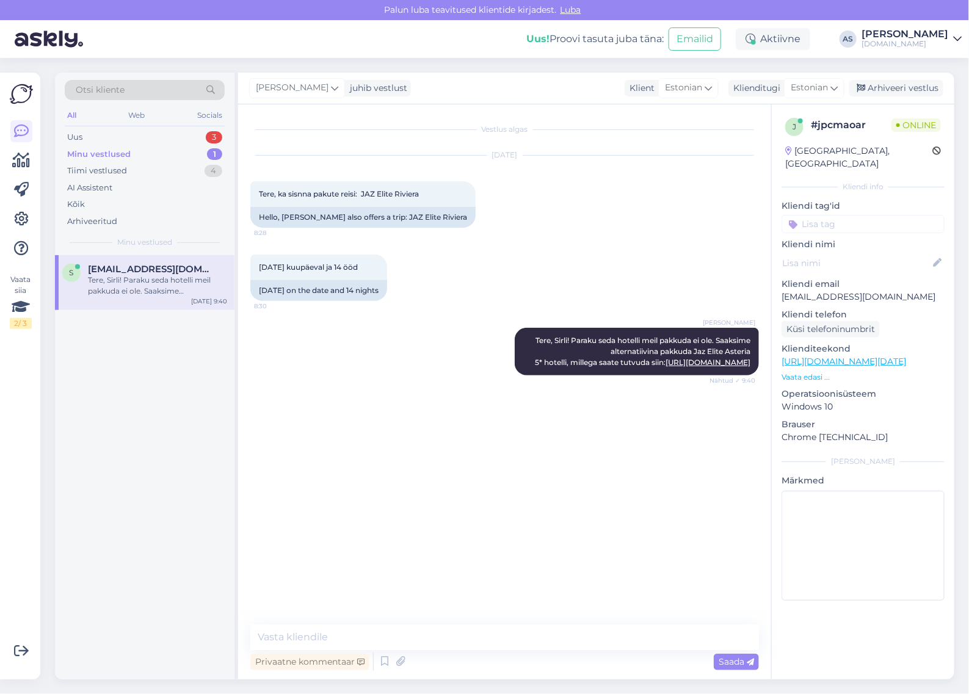
click at [816, 372] on p "Vaata edasi ..." at bounding box center [863, 377] width 163 height 11
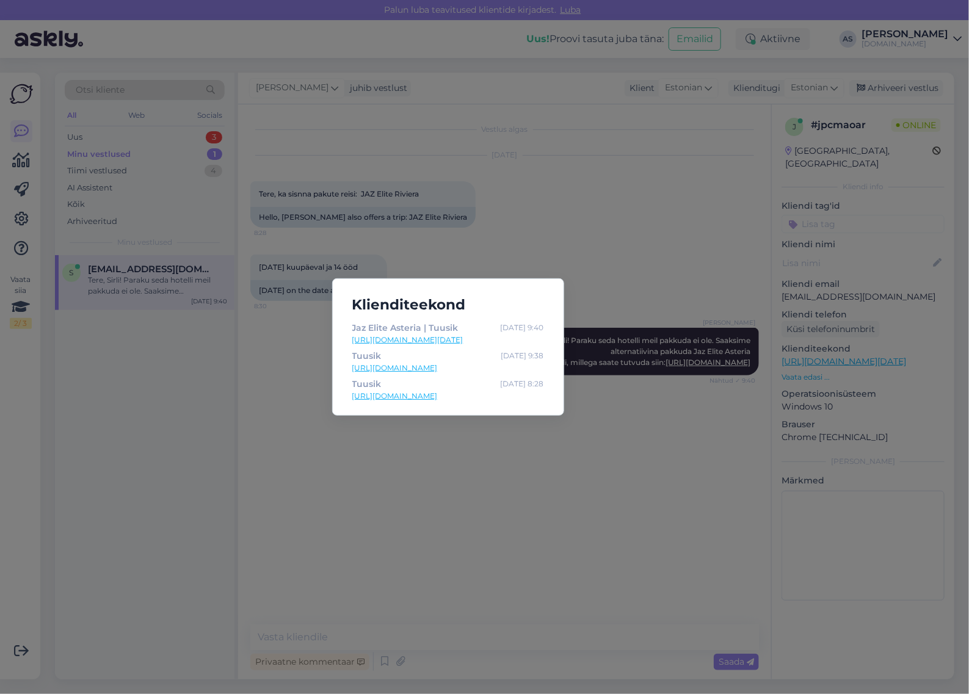
click at [816, 365] on div "Klienditeekond Jaz Elite Asteria | Tuusik [DATE] 9:40 [URL][DOMAIN_NAME][DATE] …" at bounding box center [484, 347] width 969 height 694
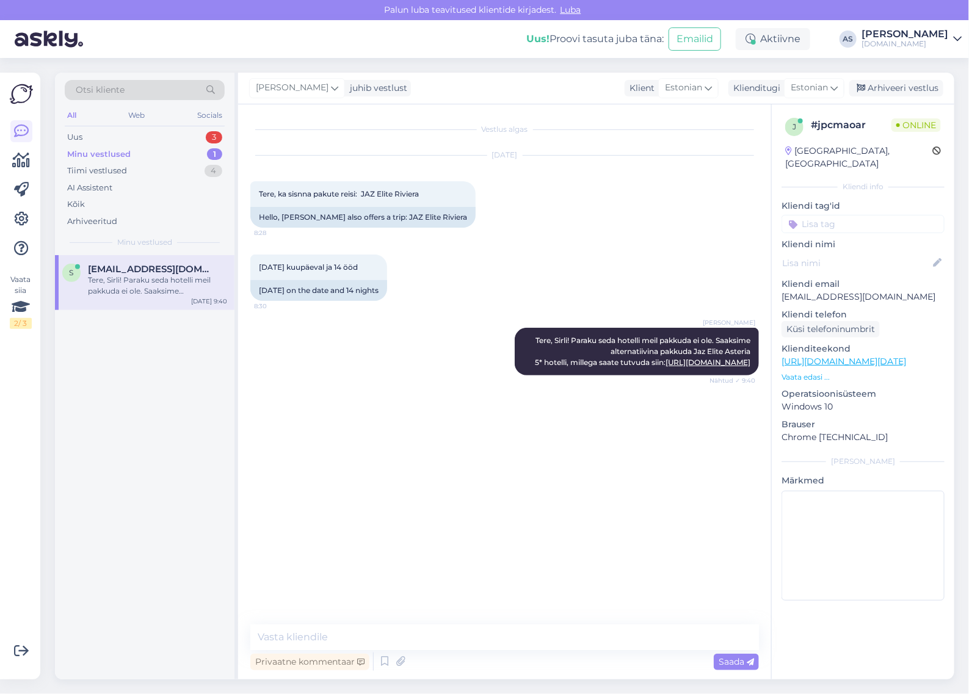
click at [620, 288] on div "[DATE] kuupäeval ja 14 ööd 8:[PHONE_NUMBER][DATE] on the date and 14 nights" at bounding box center [504, 277] width 509 height 73
click at [529, 664] on div "Privaatne kommentaar Saada" at bounding box center [504, 661] width 509 height 23
drag, startPoint x: 536, startPoint y: 642, endPoint x: 542, endPoint y: 638, distance: 7.1
click at [537, 642] on textarea at bounding box center [504, 638] width 509 height 26
type textarea "Kas see hotell võiks Teile sobida?"
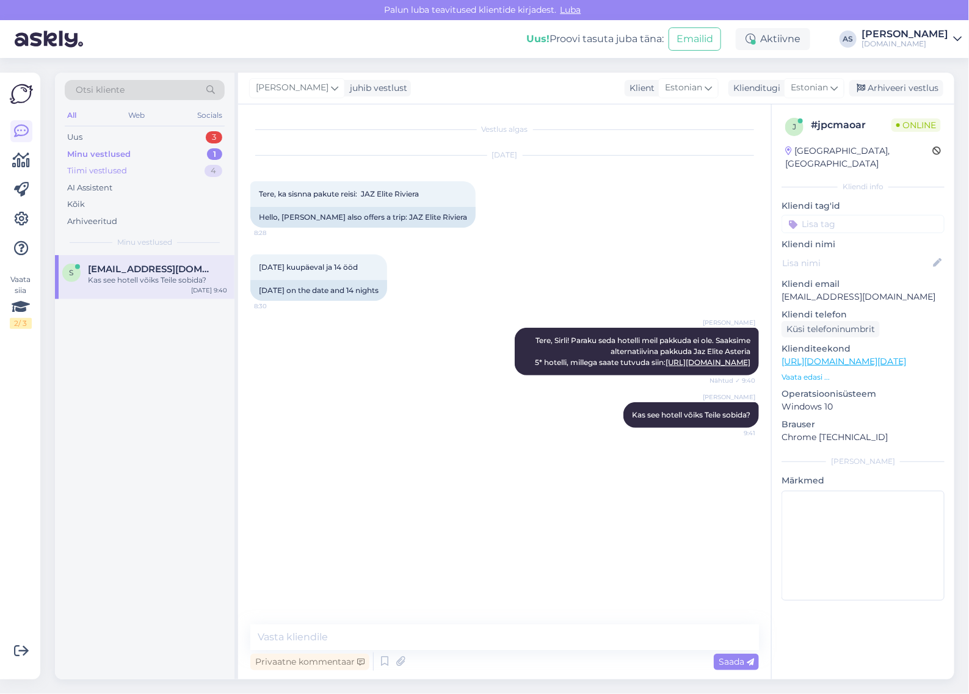
click at [178, 164] on div "Tiimi vestlused 4" at bounding box center [145, 170] width 160 height 17
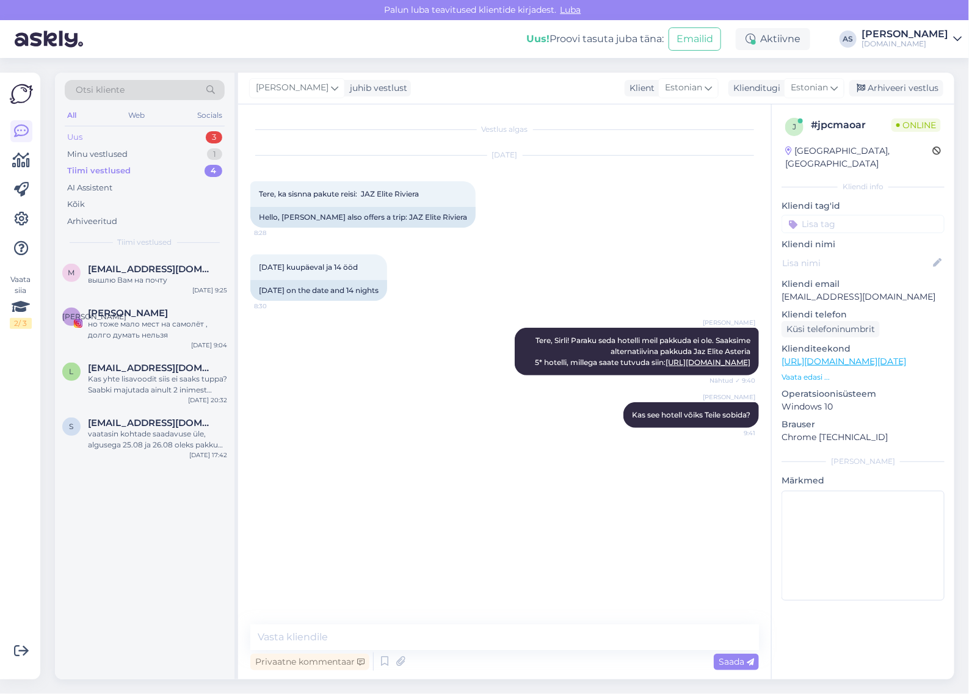
click at [161, 136] on div "Uus 3" at bounding box center [145, 137] width 160 height 17
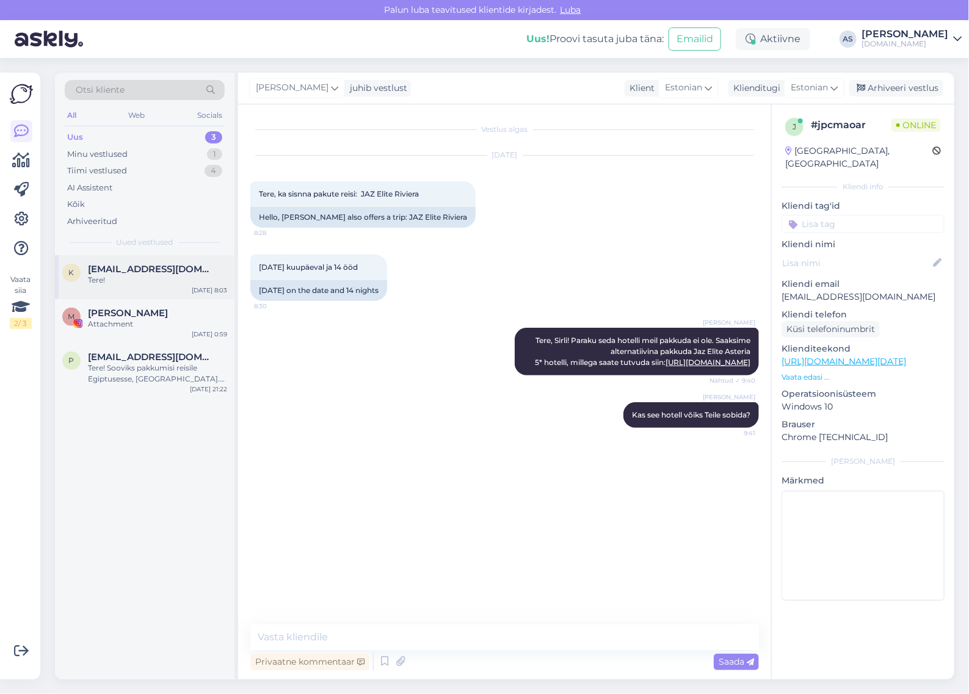
click at [169, 276] on div "Tere!" at bounding box center [157, 280] width 139 height 11
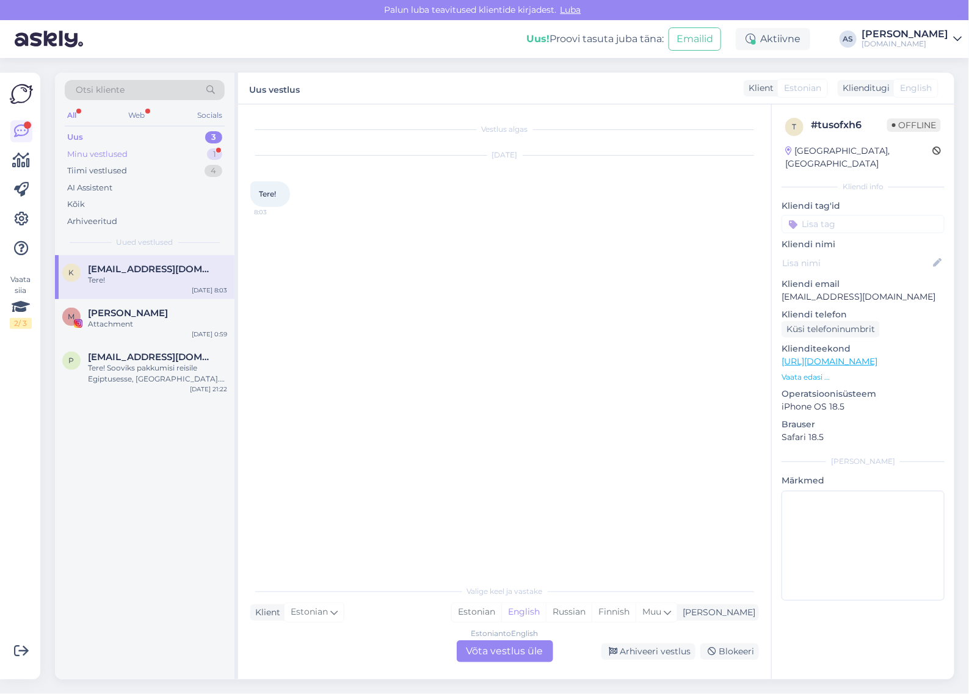
click at [170, 153] on div "Minu vestlused 1" at bounding box center [145, 154] width 160 height 17
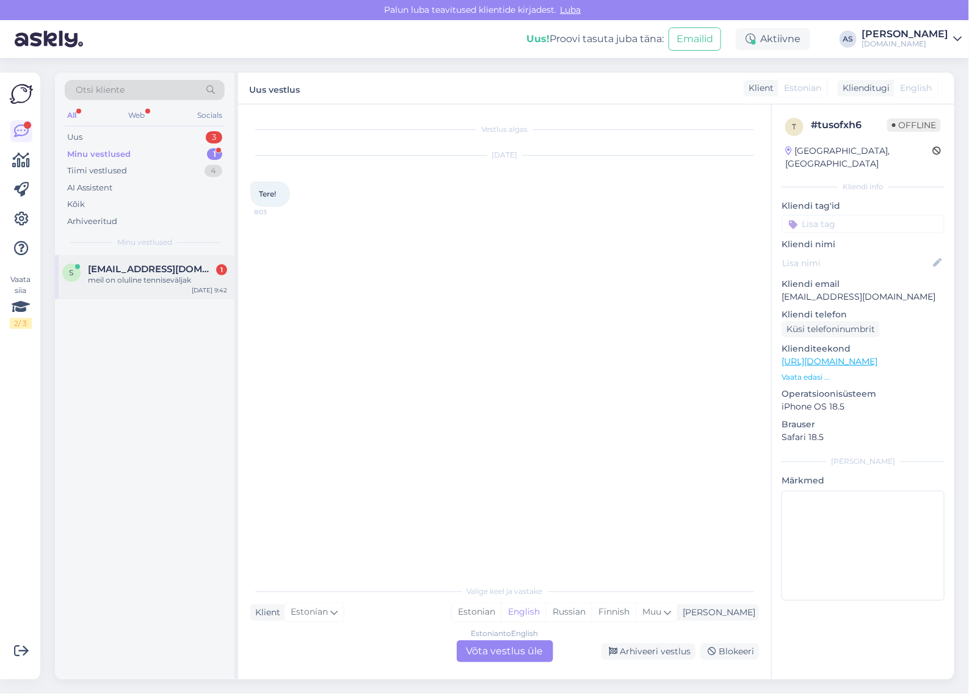
click at [166, 269] on span "[EMAIL_ADDRESS][DOMAIN_NAME]" at bounding box center [151, 269] width 127 height 11
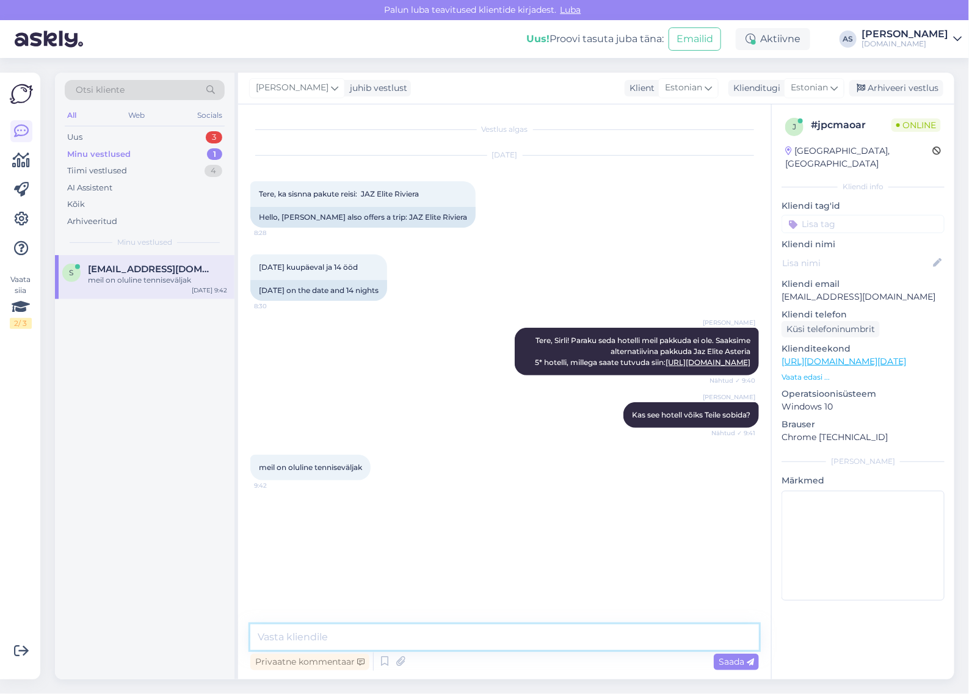
click at [357, 632] on textarea at bounding box center [504, 638] width 509 height 26
click at [359, 641] on textarea at bounding box center [504, 638] width 509 height 26
click at [505, 633] on textarea at bounding box center [504, 638] width 509 height 26
type textarea "Ja eelistaksite Hurghadat?"
drag, startPoint x: 365, startPoint y: 194, endPoint x: 446, endPoint y: 191, distance: 80.7
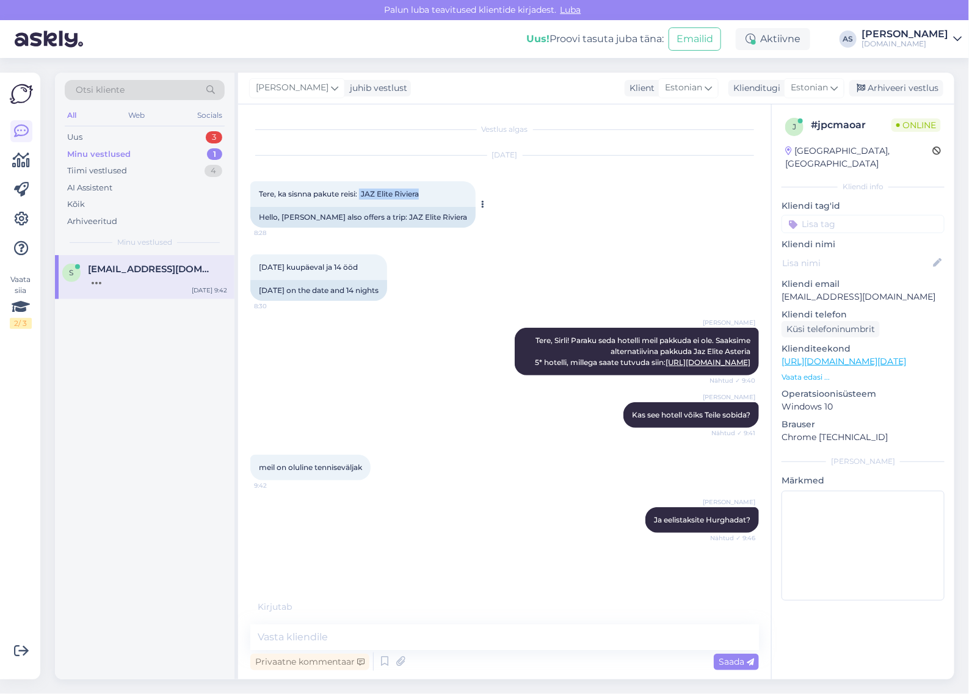
click at [423, 197] on div "Tere, ka sisnna pakute reisi: JAZ Elite Riviera 8:28" at bounding box center [362, 194] width 225 height 26
copy span "JAZ Elite Riviera"
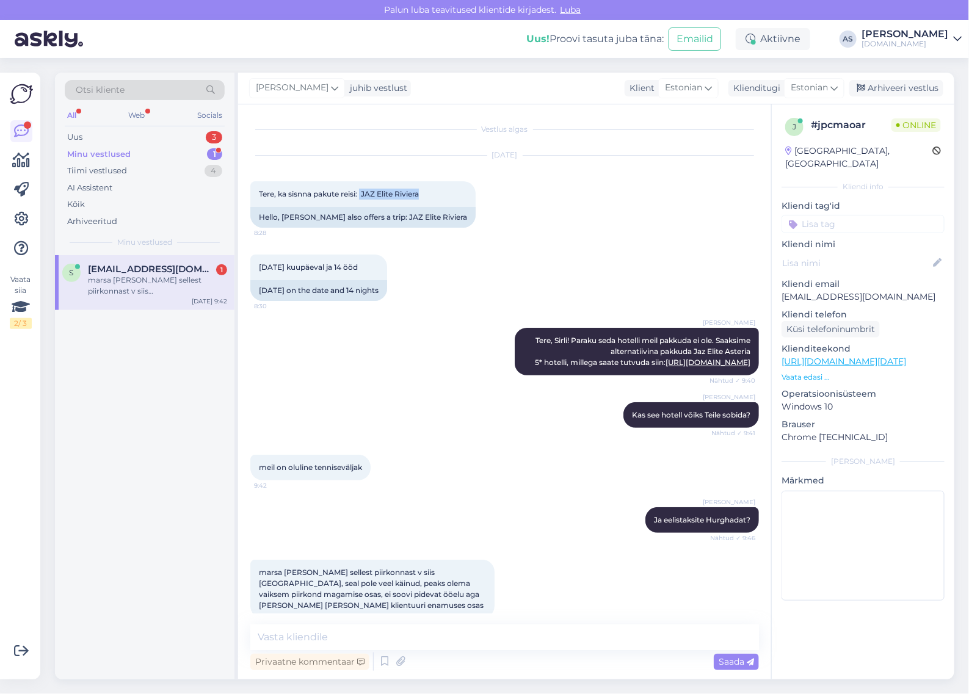
scroll to position [17, 0]
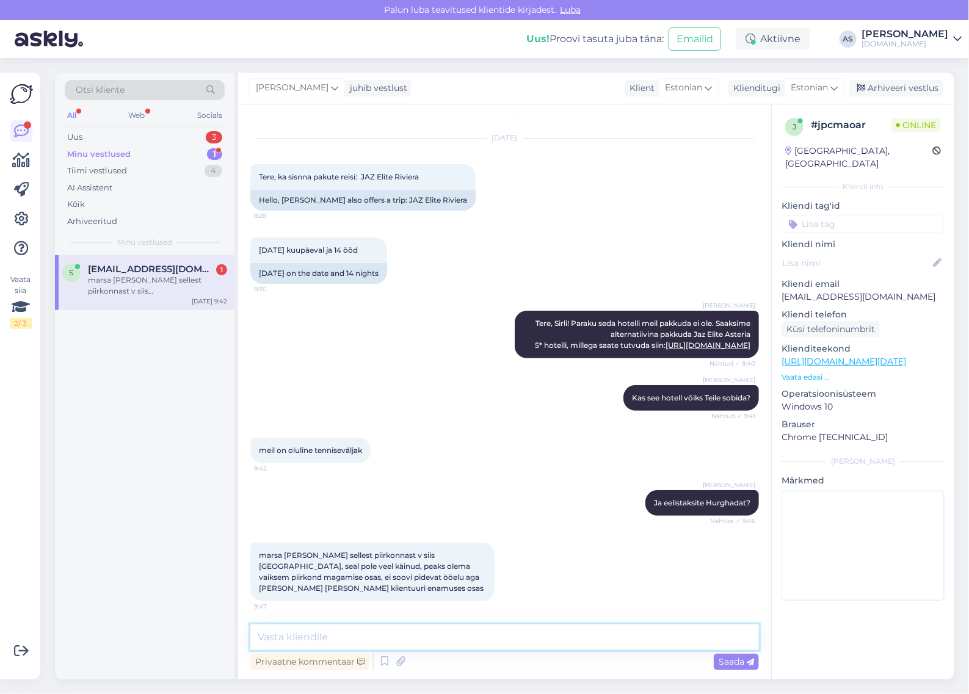
click at [453, 635] on textarea at bounding box center [504, 638] width 509 height 26
click at [371, 639] on textarea at bounding box center [504, 638] width 509 height 26
paste textarea "Steigenberger [GEOGRAPHIC_DATA]"
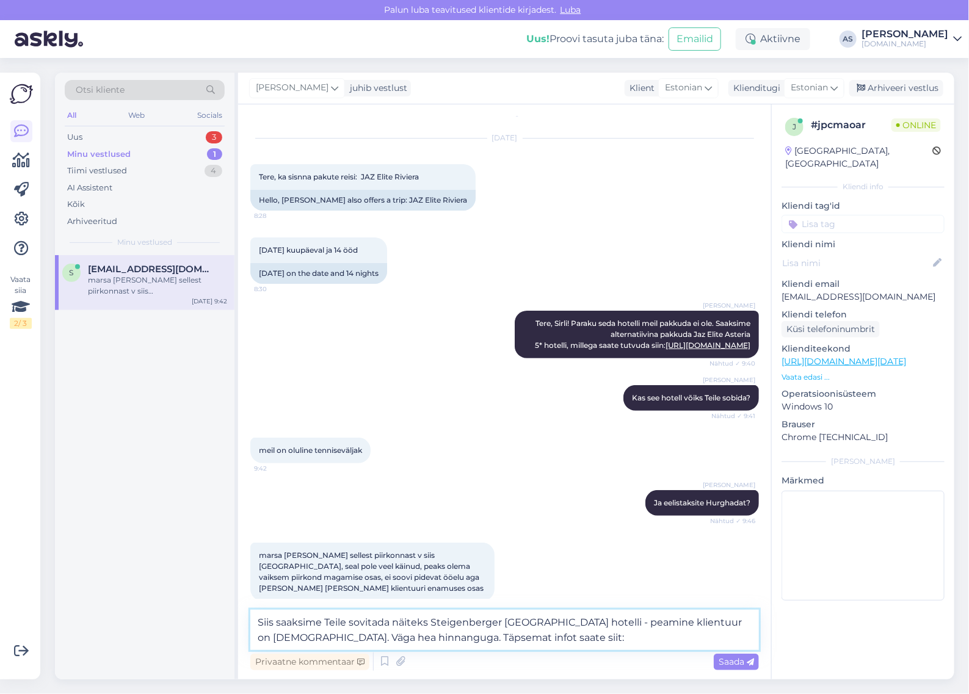
paste textarea "[URL][DOMAIN_NAME]"
type textarea "Siis saaksime Teile sovitada näiteks Steigenberger [GEOGRAPHIC_DATA] hotelli - …"
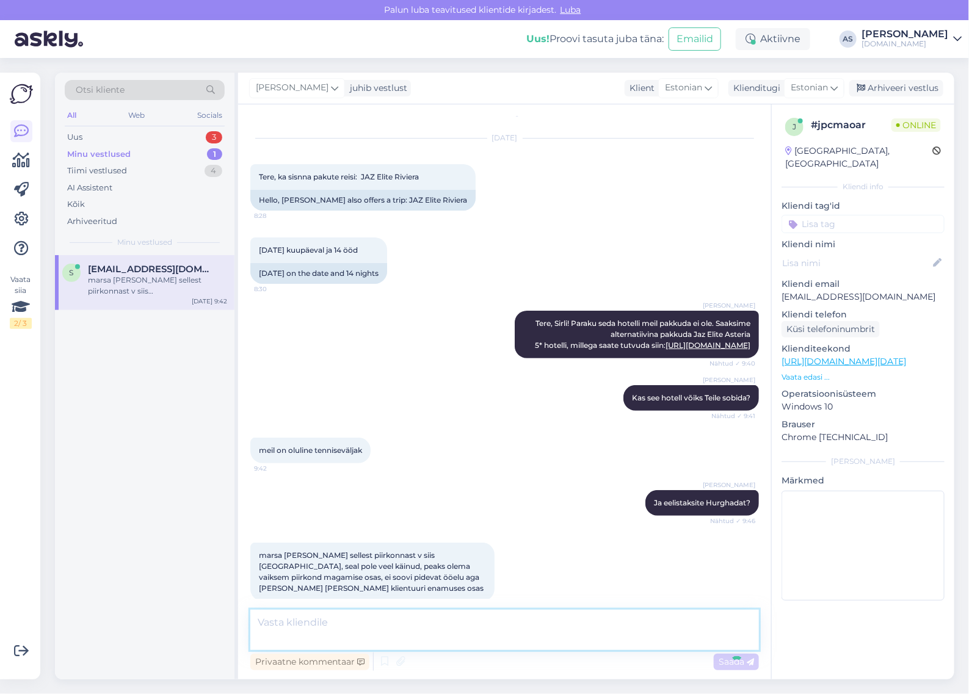
scroll to position [92, 0]
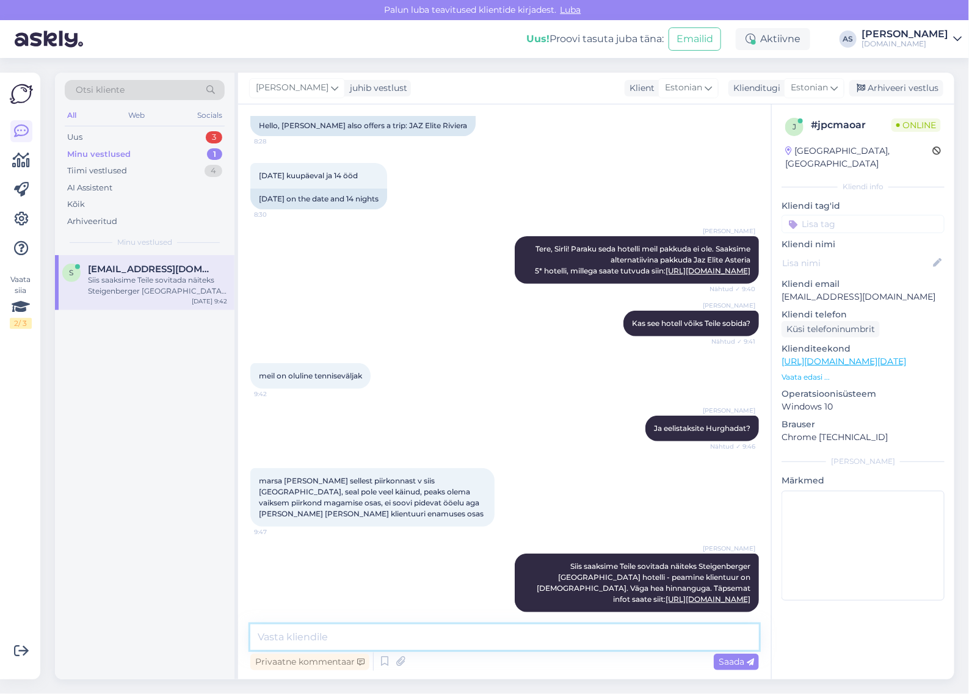
click at [515, 640] on textarea at bounding box center [504, 638] width 509 height 26
paste textarea "Baron Palace [PERSON_NAME]"
paste textarea "[URL][DOMAIN_NAME]"
type textarea "Ja teine väga hea hotell on [GEOGRAPHIC_DATA] [PERSON_NAME]. Täpsemat infot lei…"
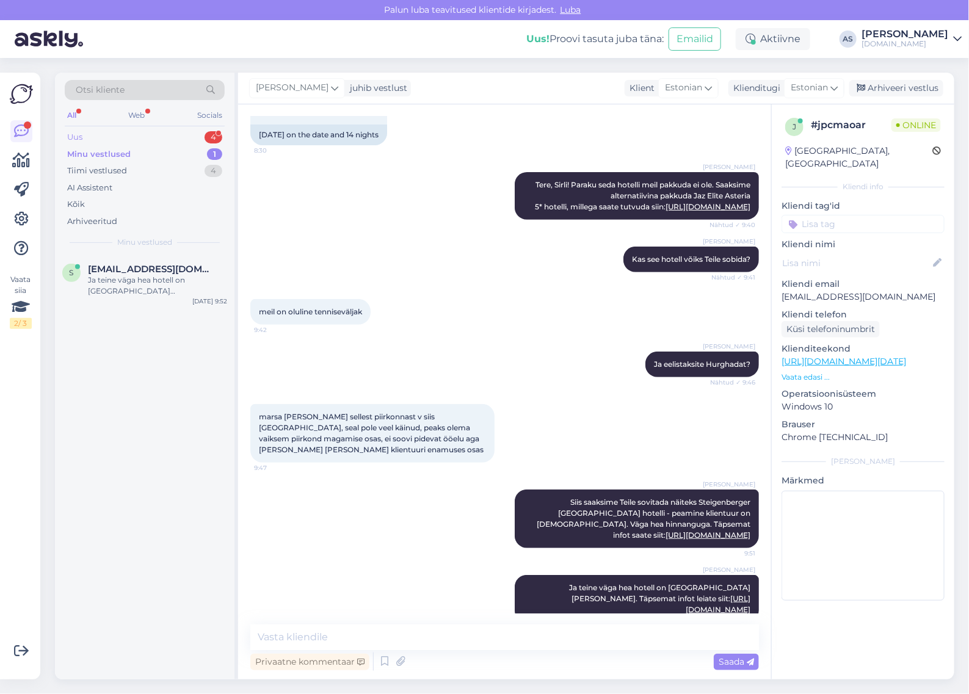
click at [142, 136] on div "Uus 4" at bounding box center [145, 137] width 160 height 17
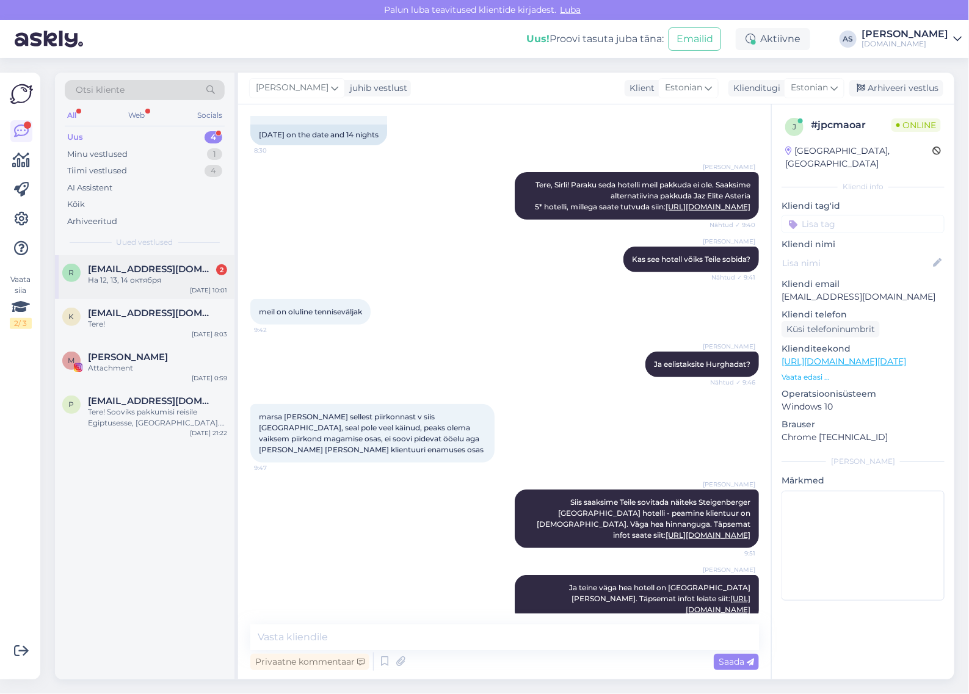
click at [172, 288] on div "r [EMAIL_ADDRESS][DOMAIN_NAME] 2 На 12, 13, 14 октября [DATE] 10:01" at bounding box center [145, 277] width 180 height 44
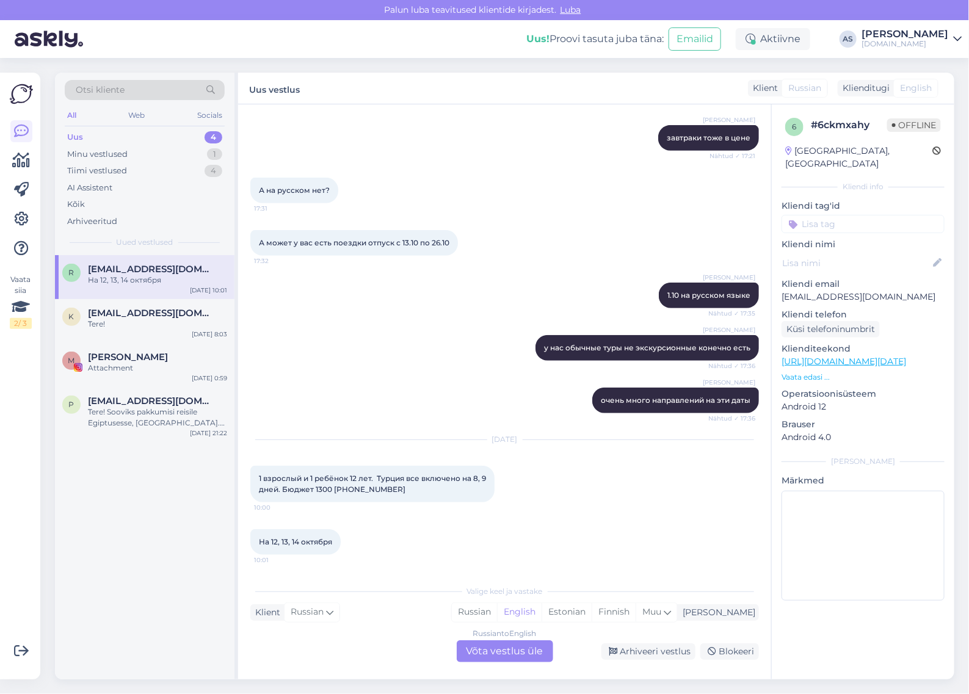
click at [518, 651] on div "Russian to English Võta vestlus üle" at bounding box center [505, 652] width 97 height 22
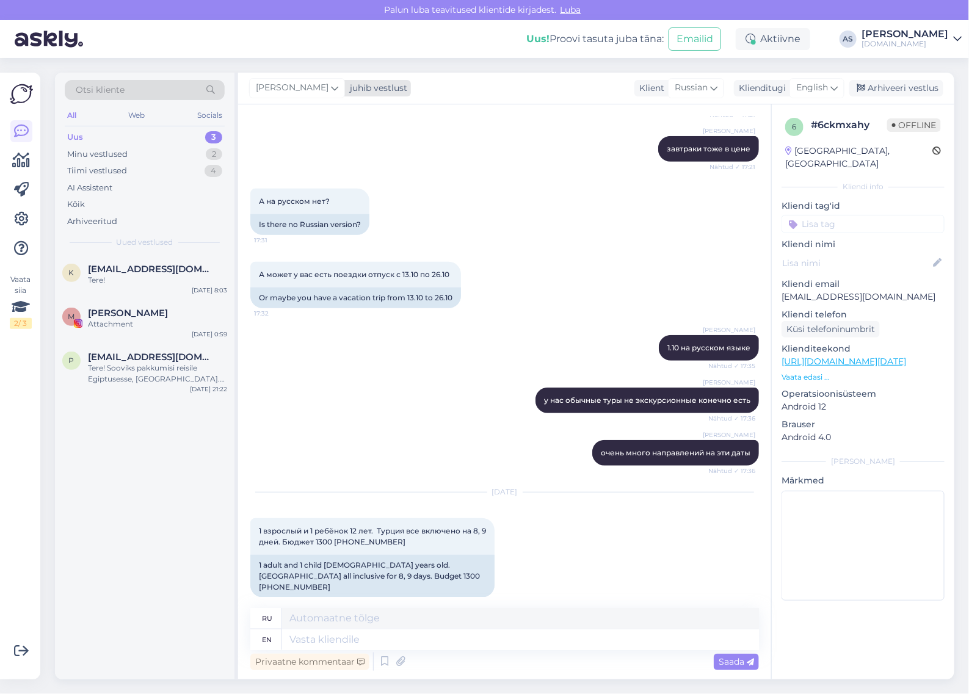
click at [345, 87] on div "juhib vestlust" at bounding box center [376, 88] width 62 height 13
type input "tat"
click at [325, 153] on div "[PERSON_NAME][EMAIL_ADDRESS][DOMAIN_NAME]" at bounding box center [332, 155] width 101 height 11
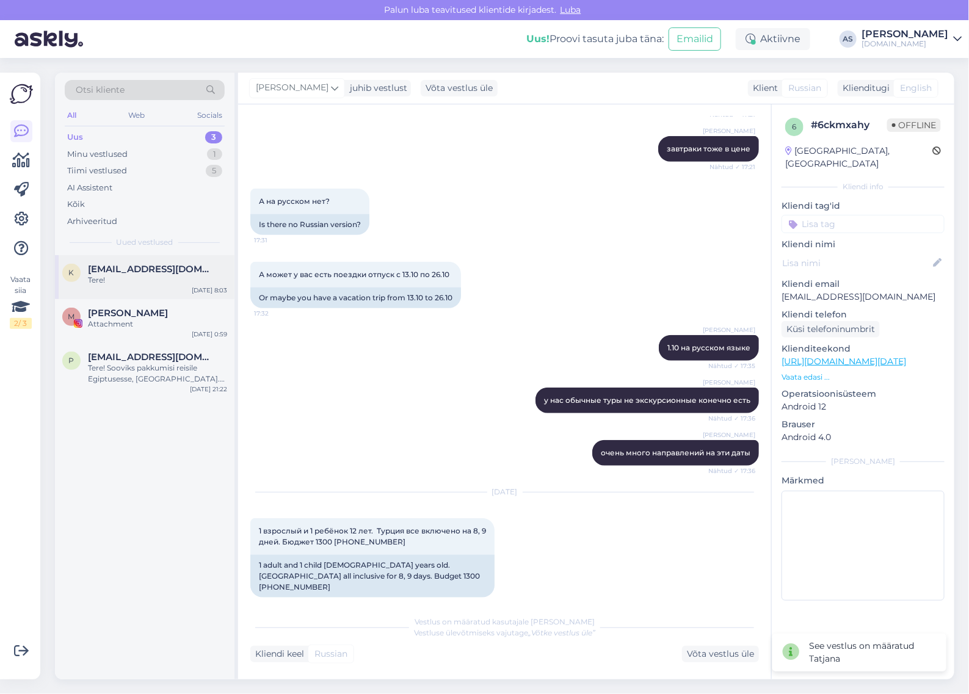
click at [148, 258] on div "k [EMAIL_ADDRESS][DOMAIN_NAME] Tere! [DATE] 8:03" at bounding box center [145, 277] width 180 height 44
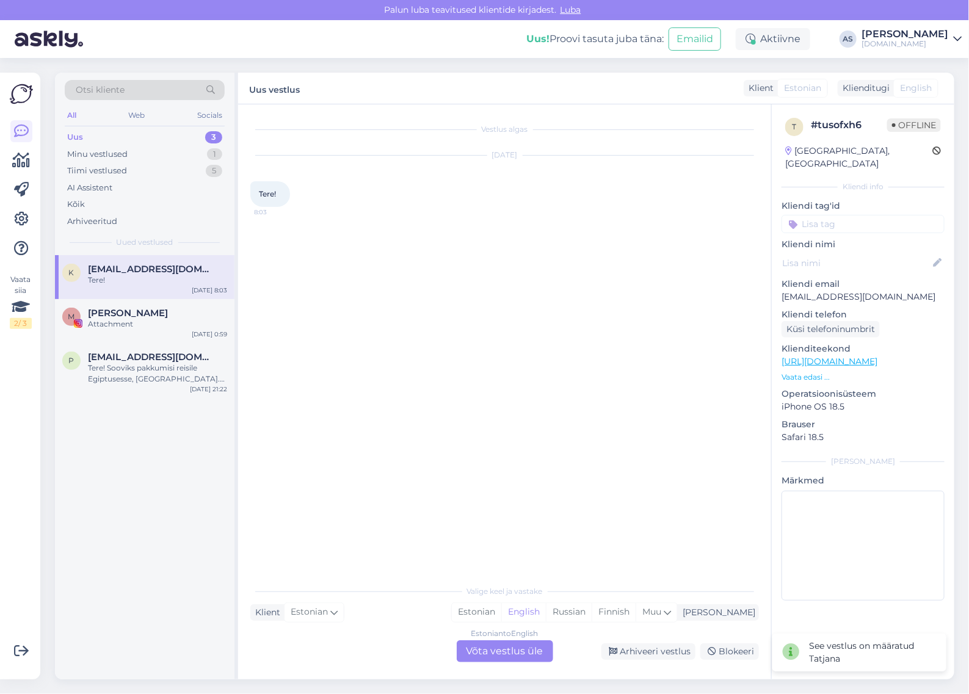
click at [525, 651] on div "Estonian to English Võta vestlus üle" at bounding box center [505, 652] width 97 height 22
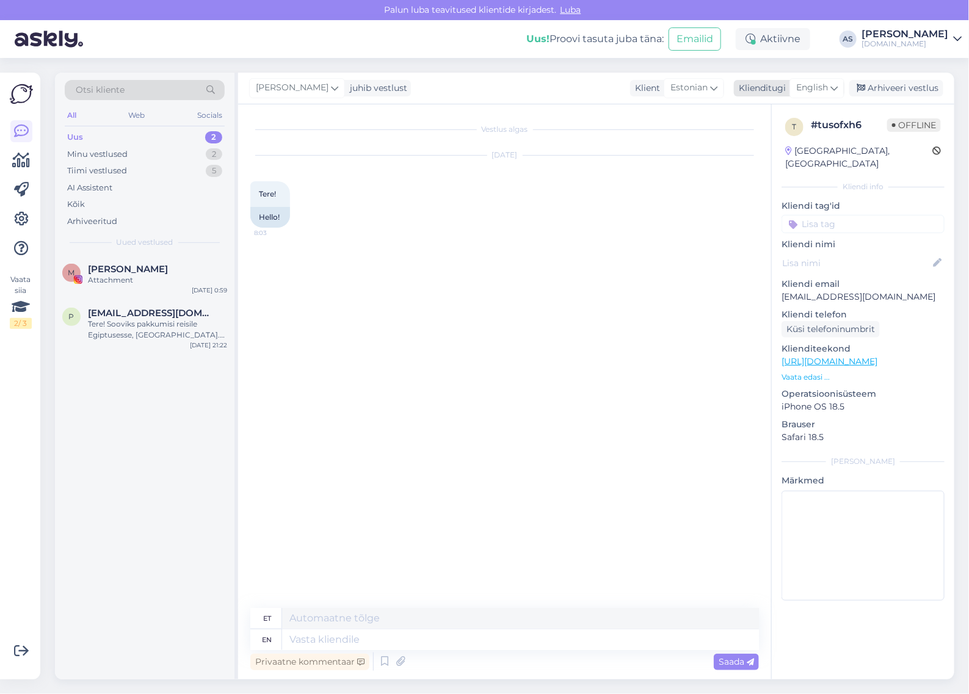
click at [820, 86] on span "English" at bounding box center [812, 87] width 32 height 13
click at [789, 147] on link "Estonian" at bounding box center [790, 143] width 134 height 20
click at [431, 621] on div "Vestlus algas [DATE] Tere! 8:03 Hello! Privaatne kommentaar Saada" at bounding box center [504, 391] width 533 height 575
click at [426, 631] on textarea at bounding box center [504, 638] width 509 height 26
type textarea "Tere! Saatsime Teile pakkumise meilile :)"
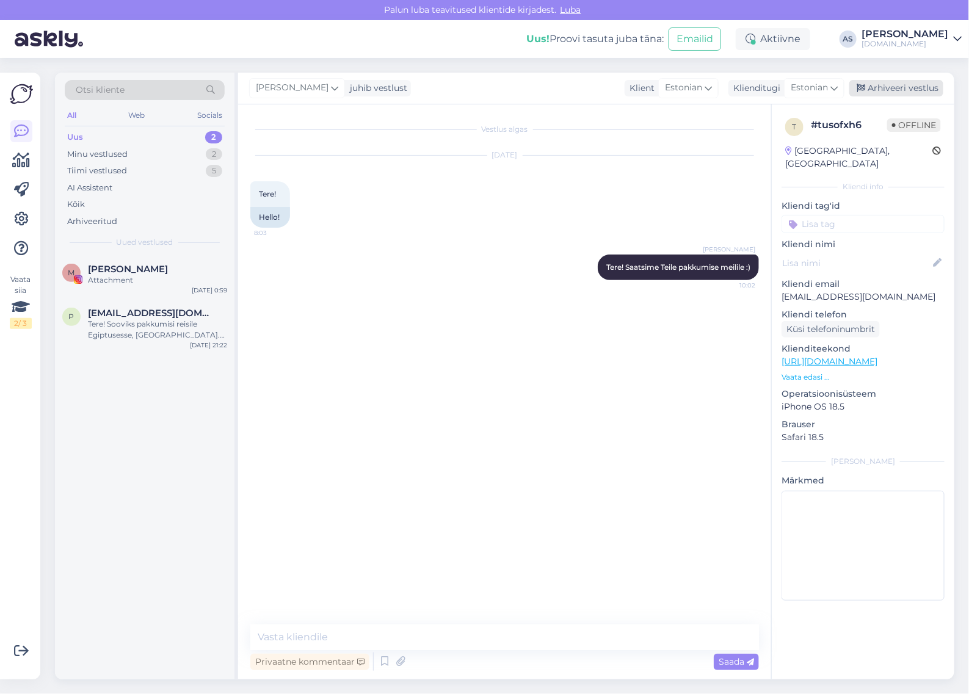
click at [894, 87] on div "Arhiveeri vestlus" at bounding box center [897, 88] width 94 height 16
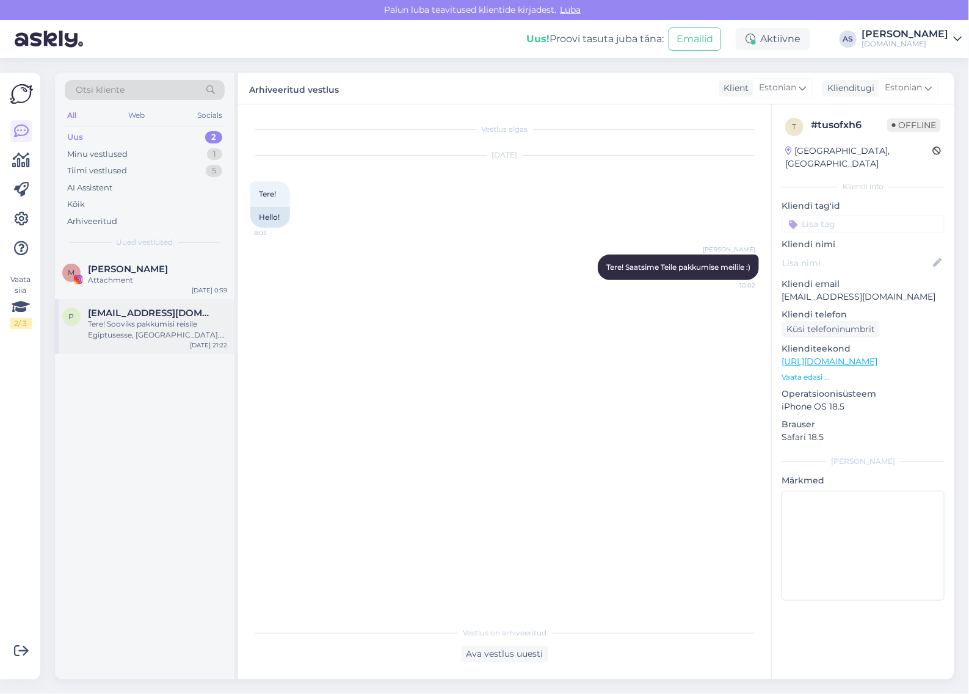
click at [200, 334] on div "Tere! Sooviks pakkumisi reisile Egiptusesse, [GEOGRAPHIC_DATA]. Väljalend võiks…" at bounding box center [157, 330] width 139 height 22
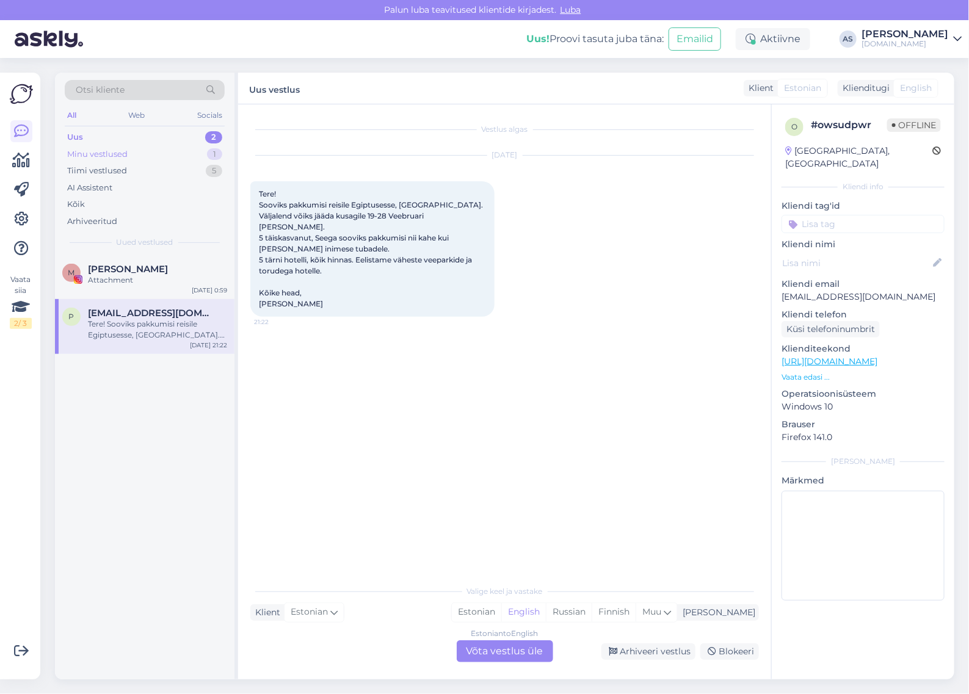
click at [164, 156] on div "Minu vestlused 1" at bounding box center [145, 154] width 160 height 17
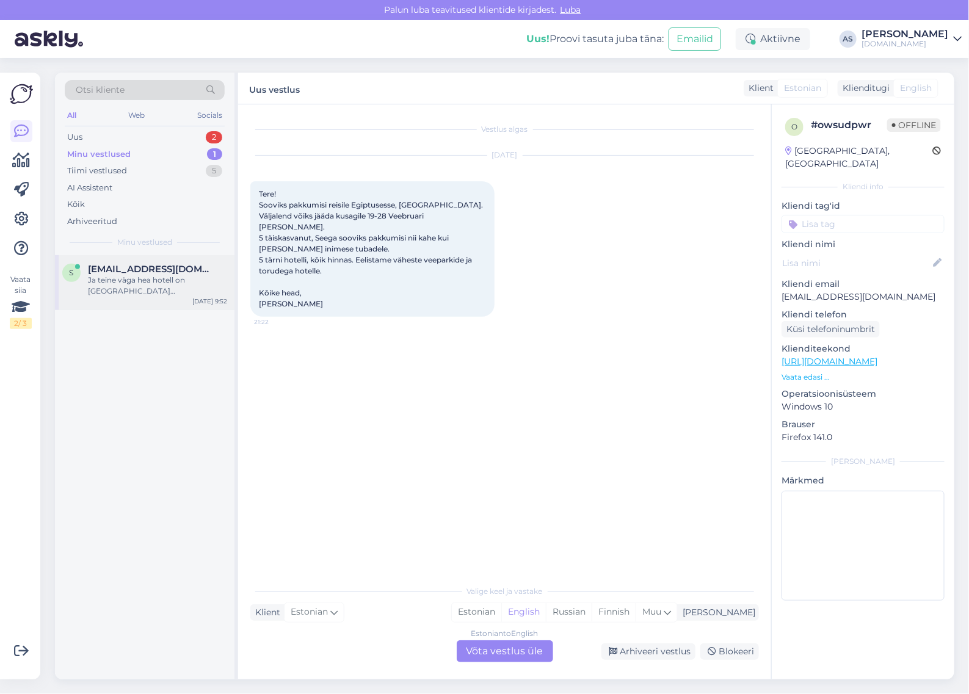
click at [156, 272] on span "[EMAIL_ADDRESS][DOMAIN_NAME]" at bounding box center [151, 269] width 127 height 11
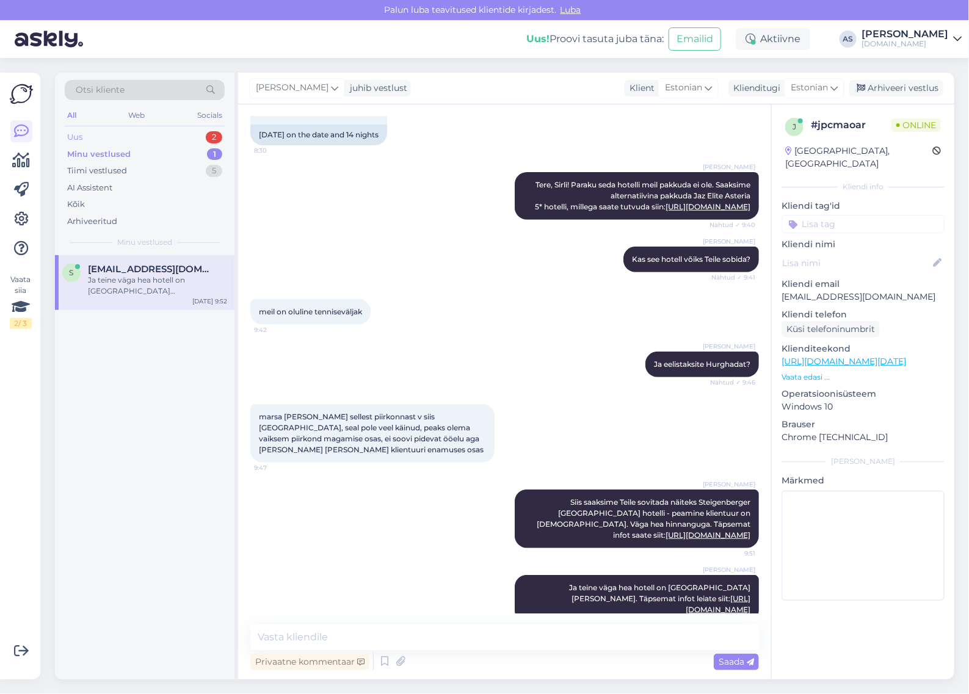
click at [184, 142] on div "Uus 2" at bounding box center [145, 137] width 160 height 17
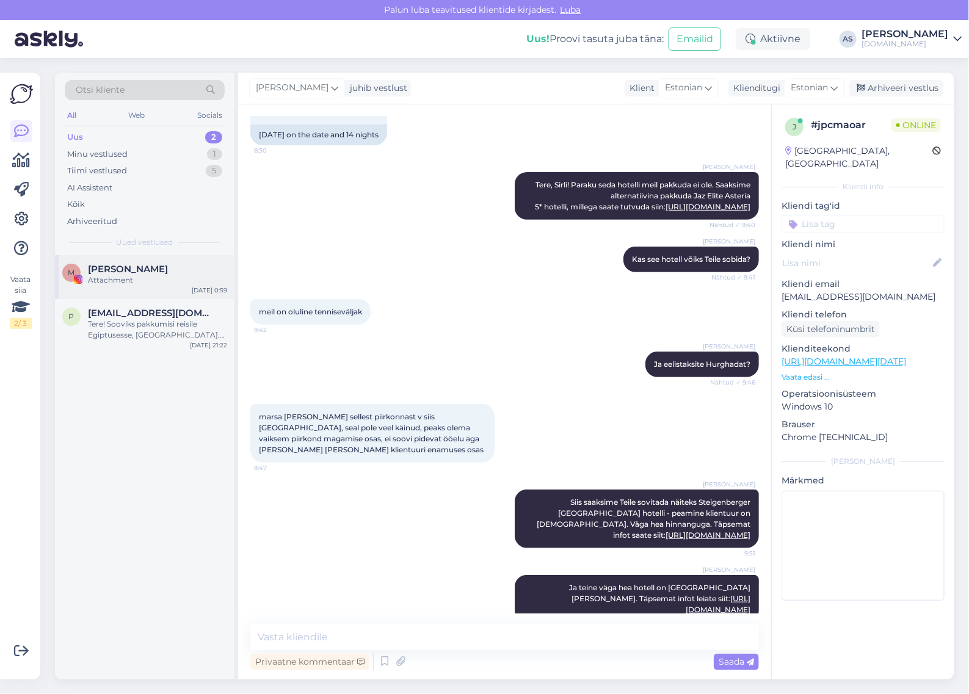
drag, startPoint x: 172, startPoint y: 250, endPoint x: 169, endPoint y: 258, distance: 7.9
click at [171, 250] on div "Otsi kliente All Web Socials Uus 2 Minu vestlused 1 Tiimi vestlused 5 AI Assist…" at bounding box center [145, 164] width 180 height 183
click at [169, 264] on div "[PERSON_NAME]" at bounding box center [157, 269] width 139 height 11
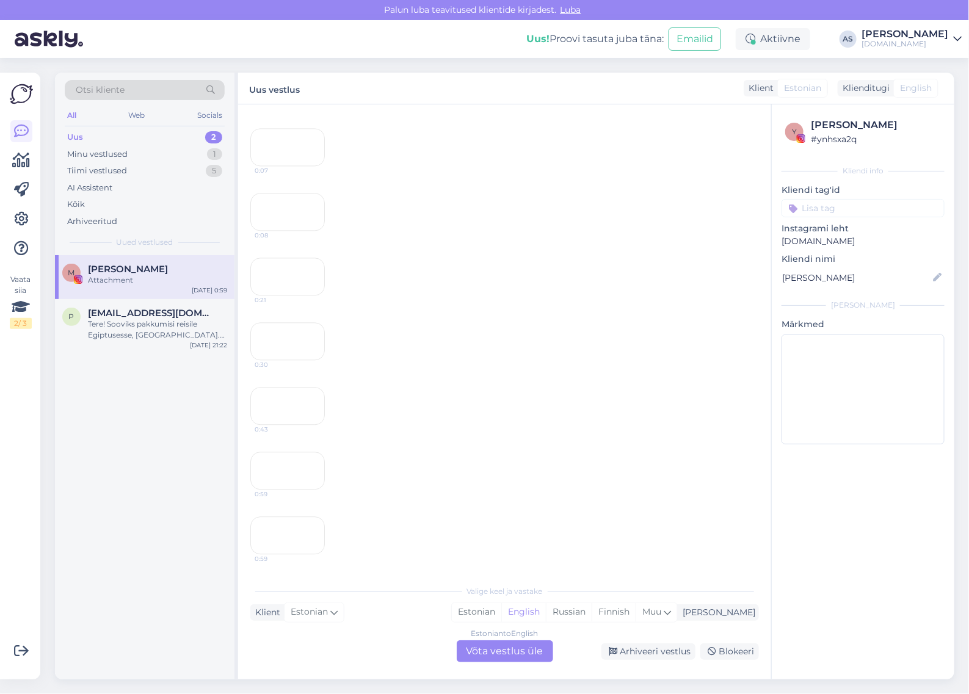
scroll to position [1704, 0]
click at [672, 649] on div "Arhiveeri vestlus" at bounding box center [649, 652] width 94 height 16
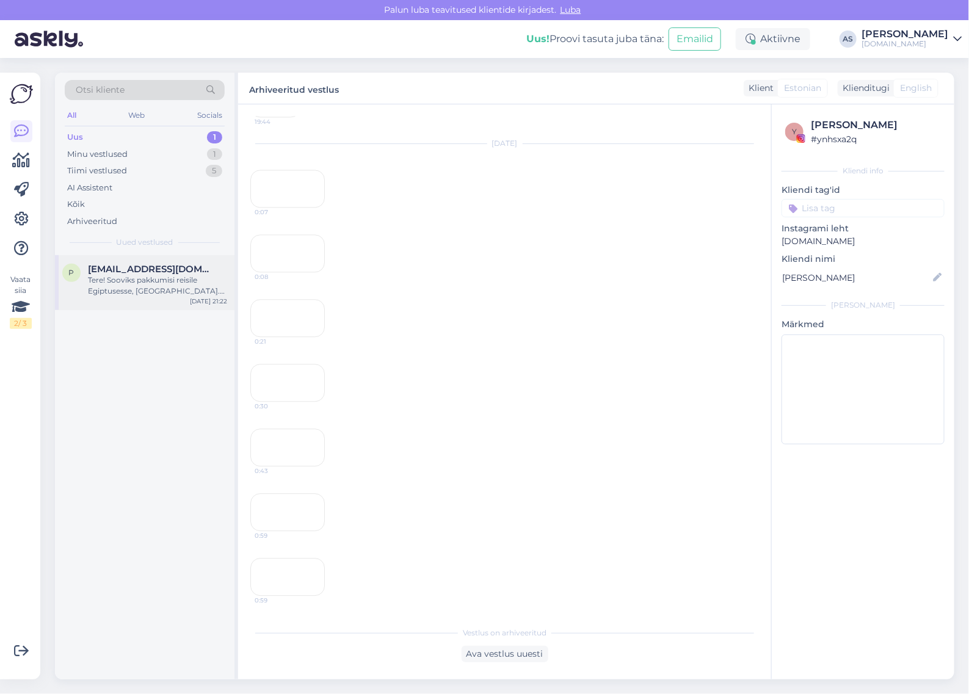
click at [163, 278] on div "Tere! Sooviks pakkumisi reisile Egiptusesse, [GEOGRAPHIC_DATA]. Väljalend võiks…" at bounding box center [157, 286] width 139 height 22
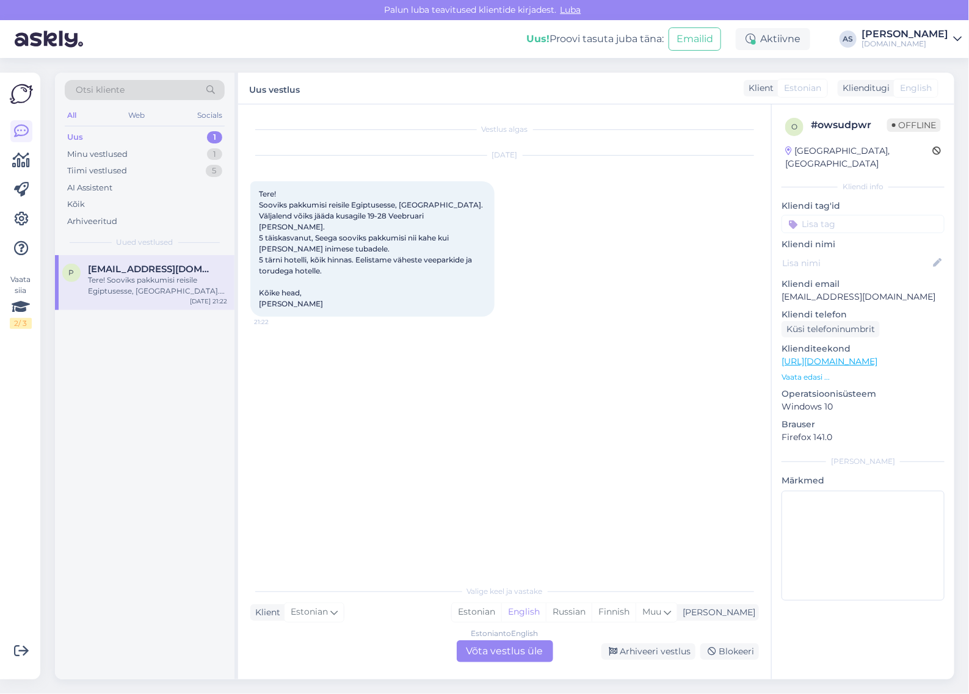
click at [147, 139] on div "Uus 1" at bounding box center [145, 137] width 160 height 17
click at [150, 158] on div "Minu vestlused 1" at bounding box center [145, 154] width 160 height 17
click at [151, 298] on div "s [EMAIL_ADDRESS][DOMAIN_NAME] Ja teine väga hea hotell on [GEOGRAPHIC_DATA] Sa…" at bounding box center [145, 282] width 180 height 55
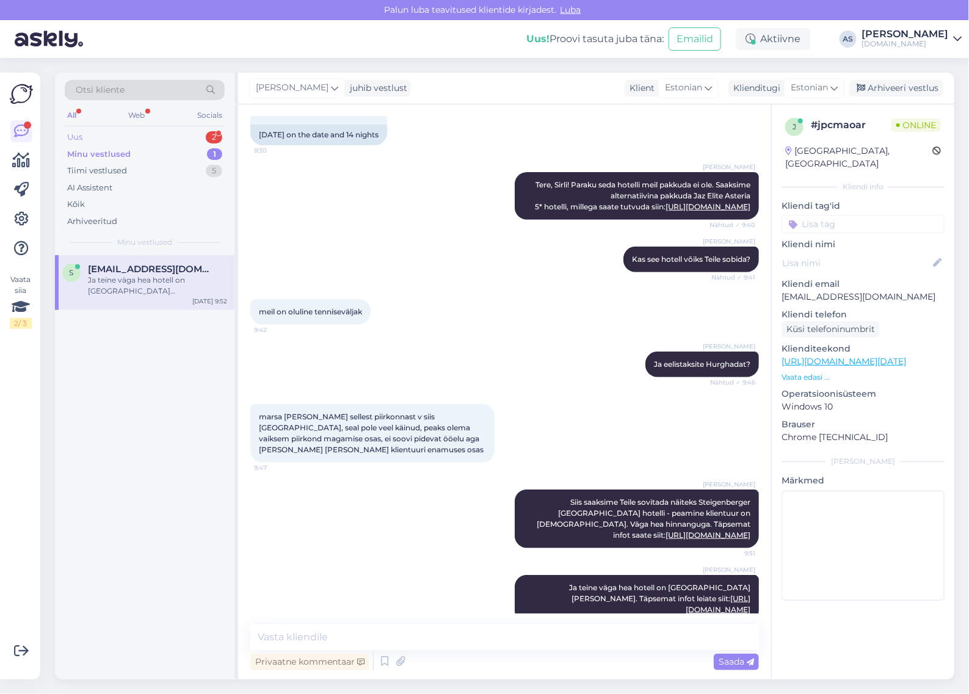
click at [120, 139] on div "Uus 2" at bounding box center [145, 137] width 160 height 17
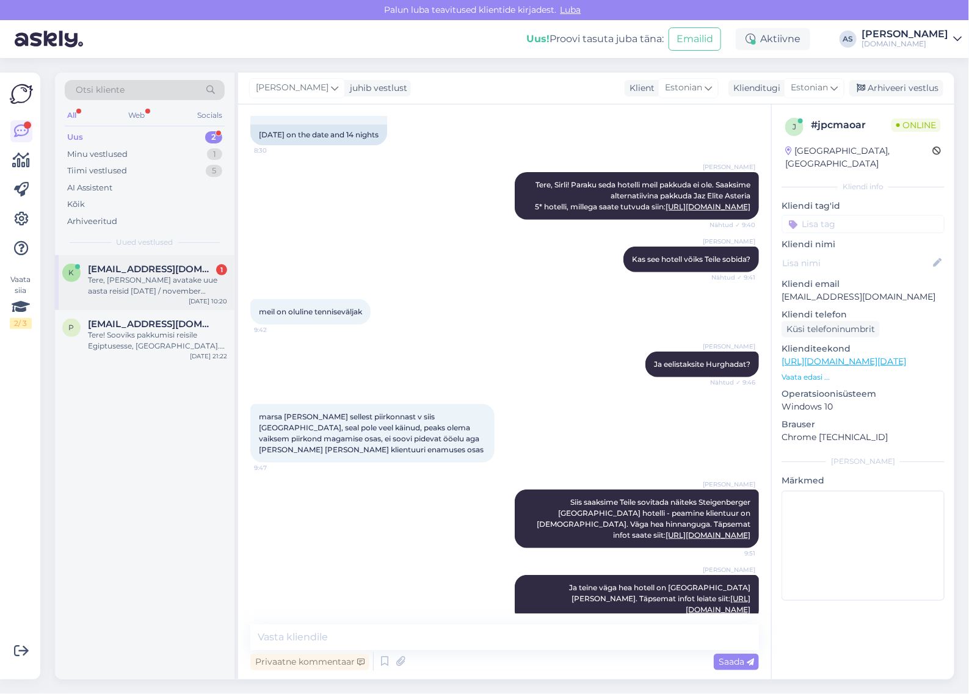
click at [189, 279] on div "Tere, [PERSON_NAME] avatake uue aasta reisid [DATE] / november egiptusesse?" at bounding box center [157, 286] width 139 height 22
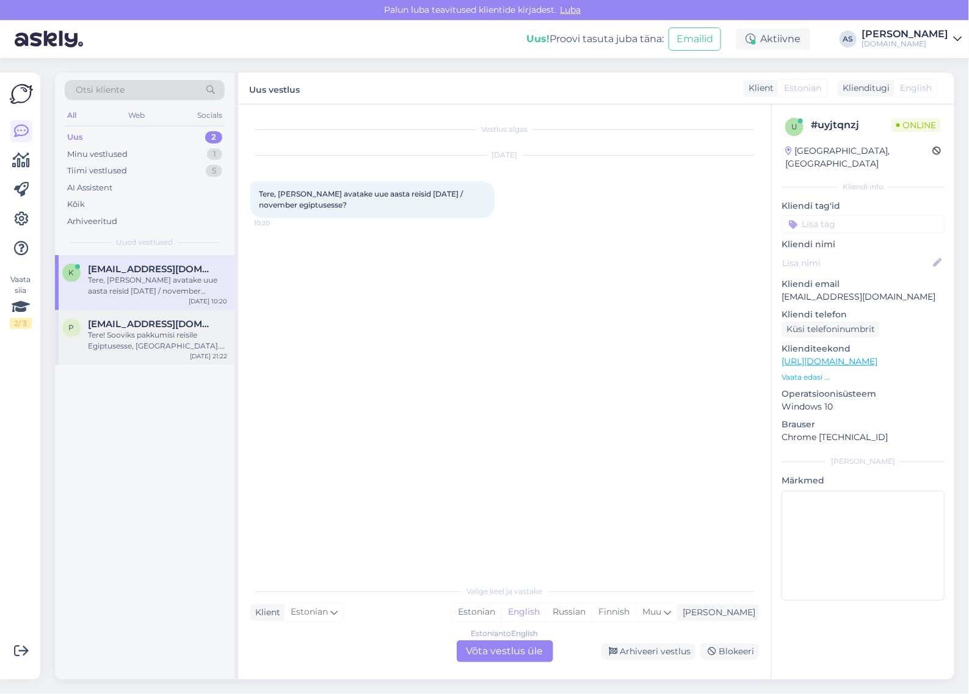
click at [169, 353] on div "p [EMAIL_ADDRESS][DOMAIN_NAME] Tere! Sooviks pakkumisi reisile Egiptusesse, [GE…" at bounding box center [145, 337] width 180 height 55
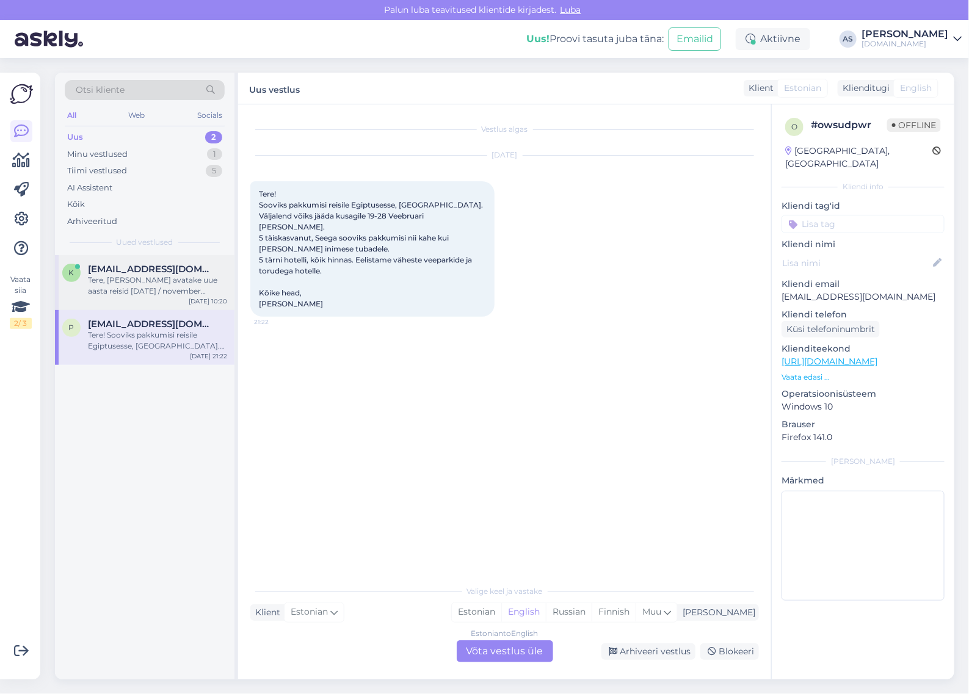
click at [181, 279] on div "Tere, [PERSON_NAME] avatake uue aasta reisid [DATE] / november egiptusesse?" at bounding box center [157, 286] width 139 height 22
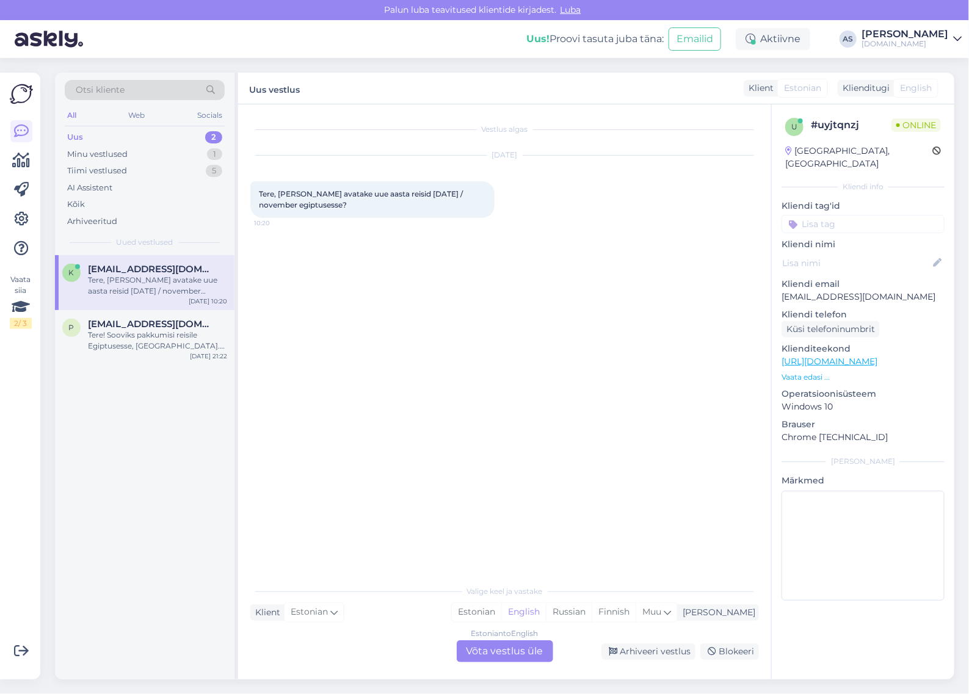
click at [526, 655] on div "Estonian to English Võta vestlus üle" at bounding box center [505, 652] width 97 height 22
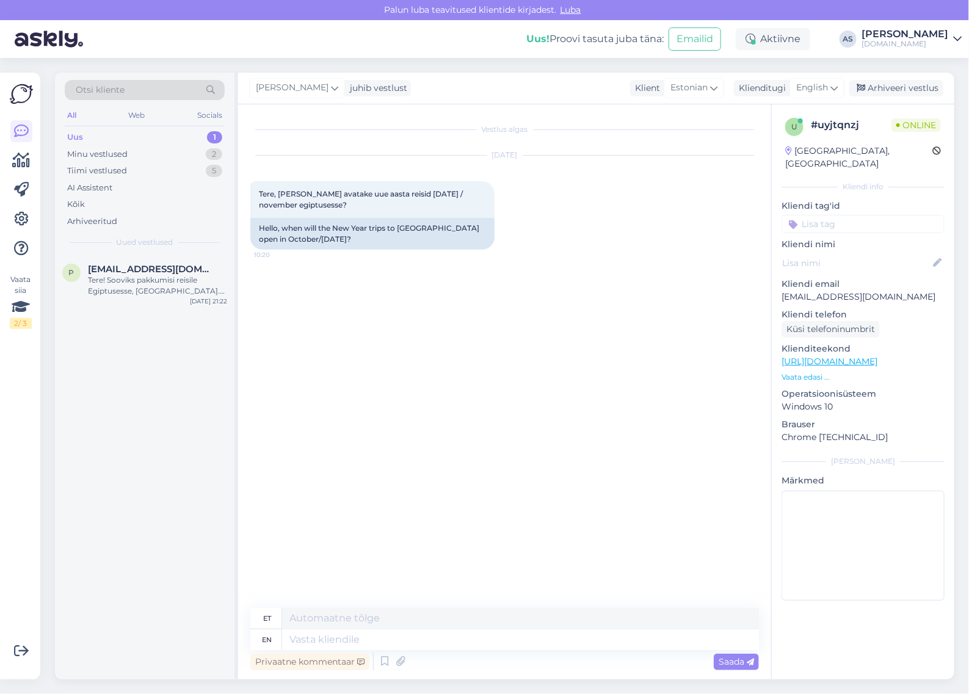
click at [825, 100] on div "[PERSON_NAME] juhib vestlust Klient Estonian Klienditugi English est Estonian A…" at bounding box center [596, 89] width 716 height 32
click at [823, 86] on span "English" at bounding box center [812, 87] width 32 height 13
click at [771, 145] on link "Estonian" at bounding box center [790, 143] width 134 height 20
click at [398, 639] on textarea at bounding box center [504, 638] width 509 height 26
drag, startPoint x: 350, startPoint y: 638, endPoint x: 366, endPoint y: 637, distance: 16.5
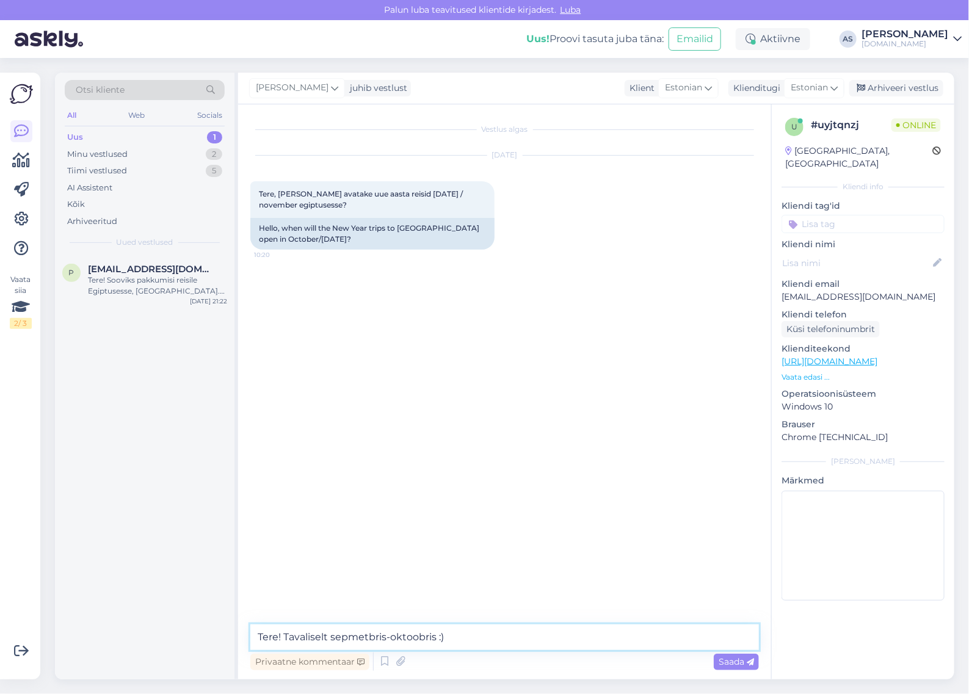
click at [366, 637] on textarea "Tere! Tavaliselt sepmetbris-oktoobris :)" at bounding box center [504, 638] width 509 height 26
type textarea "Tere! Tavaliselt septembris-oktoobris :)"
click at [728, 664] on span "Saada" at bounding box center [736, 662] width 35 height 11
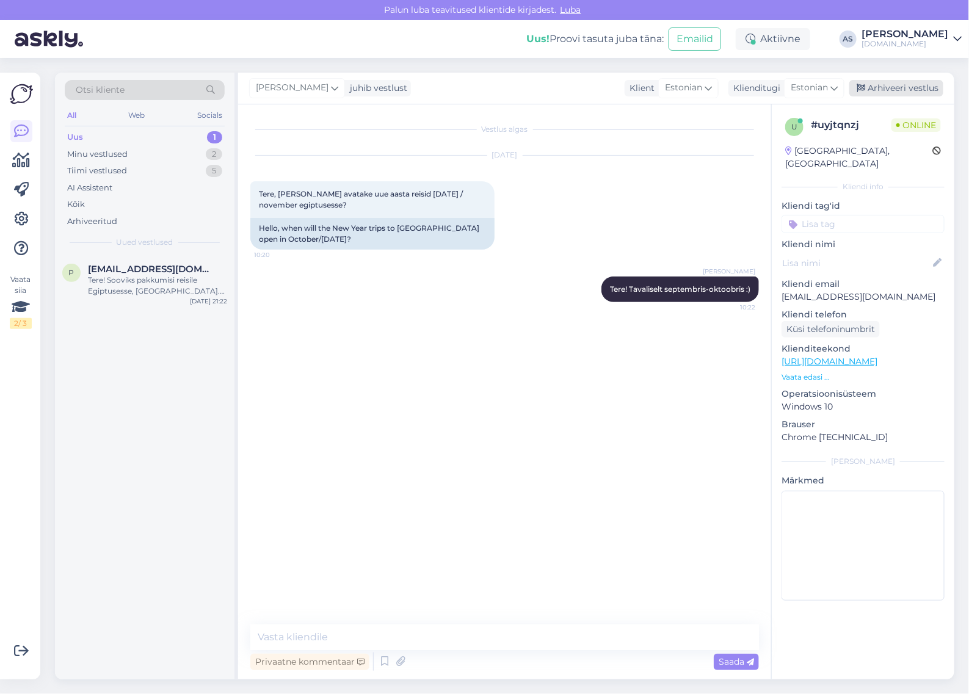
click at [884, 86] on div "Arhiveeri vestlus" at bounding box center [897, 88] width 94 height 16
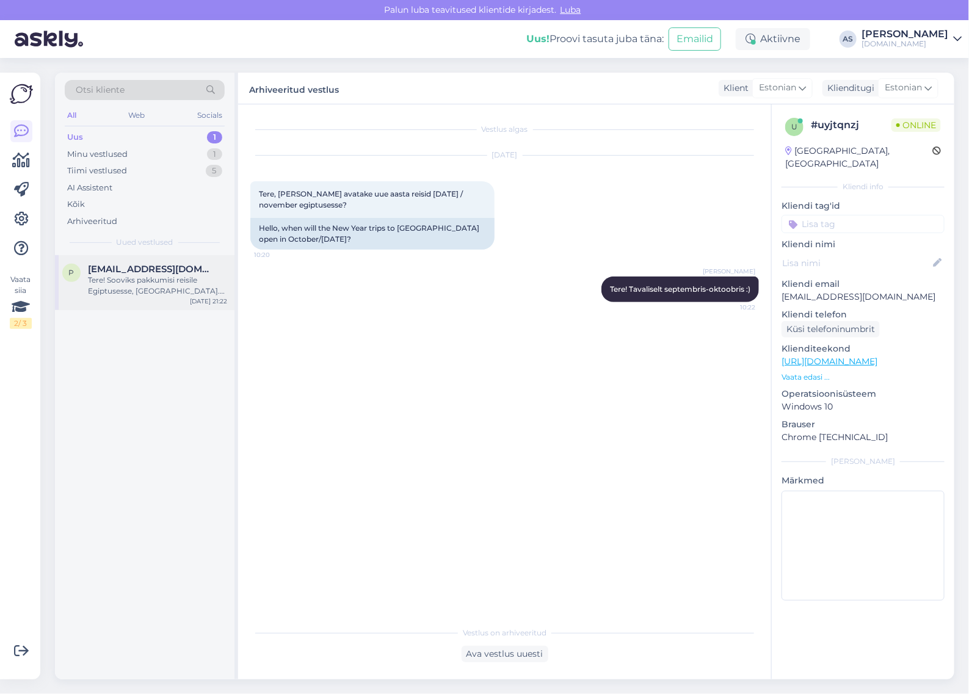
click at [192, 269] on span "[EMAIL_ADDRESS][DOMAIN_NAME]" at bounding box center [151, 269] width 127 height 11
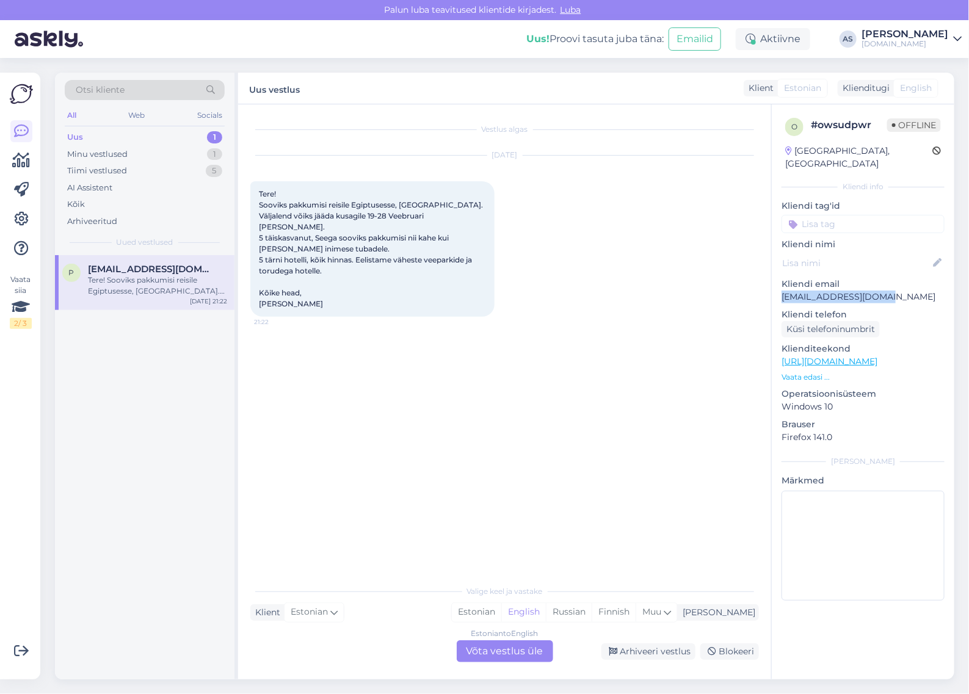
drag, startPoint x: 901, startPoint y: 278, endPoint x: 777, endPoint y: 287, distance: 124.3
click at [777, 287] on div "o # owsudpwr Offline [GEOGRAPHIC_DATA], [GEOGRAPHIC_DATA] Kliendi info Kliendi …" at bounding box center [863, 361] width 183 height 515
copy p "[EMAIL_ADDRESS][DOMAIN_NAME]"
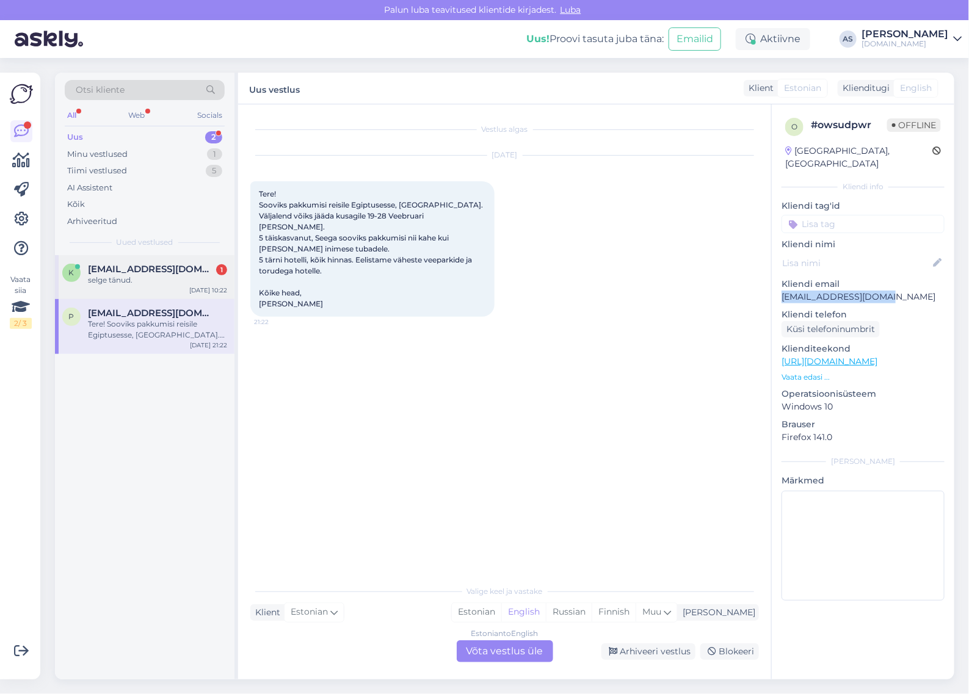
drag, startPoint x: 108, startPoint y: 283, endPoint x: 121, endPoint y: 288, distance: 14.0
click at [108, 283] on div "selge tänud." at bounding box center [157, 280] width 139 height 11
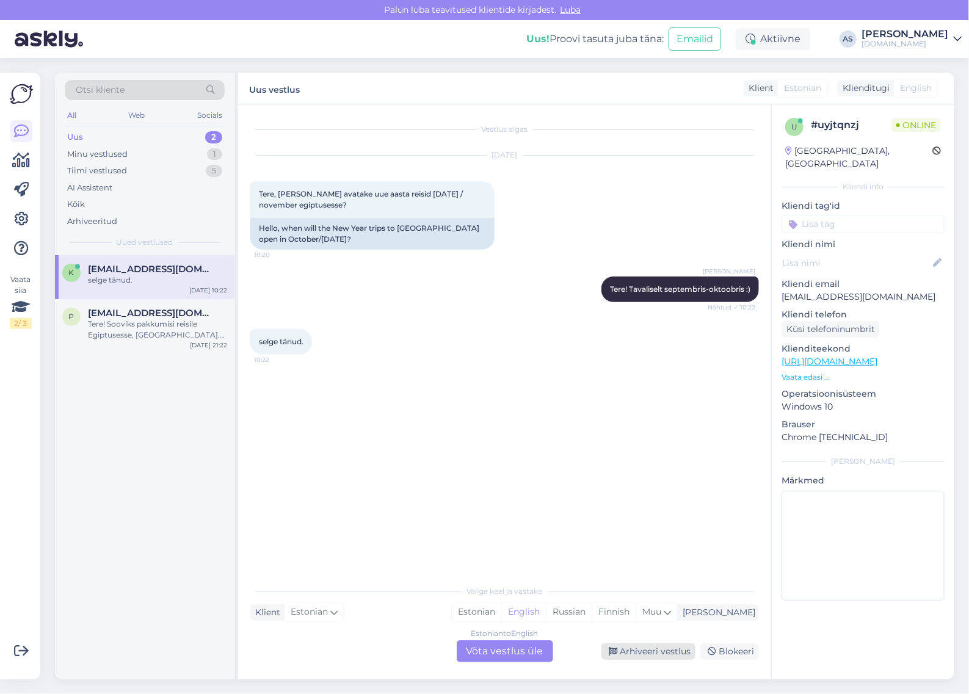
click at [658, 654] on div "Arhiveeri vestlus" at bounding box center [649, 652] width 94 height 16
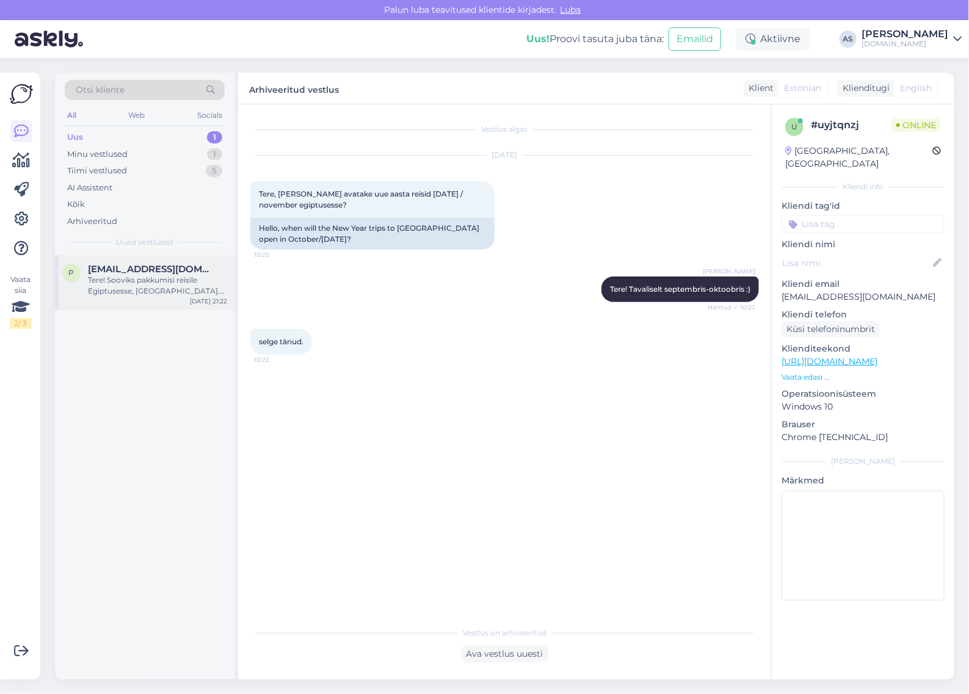
click at [123, 289] on div "Tere! Sooviks pakkumisi reisile Egiptusesse, [GEOGRAPHIC_DATA]. Väljalend võiks…" at bounding box center [157, 286] width 139 height 22
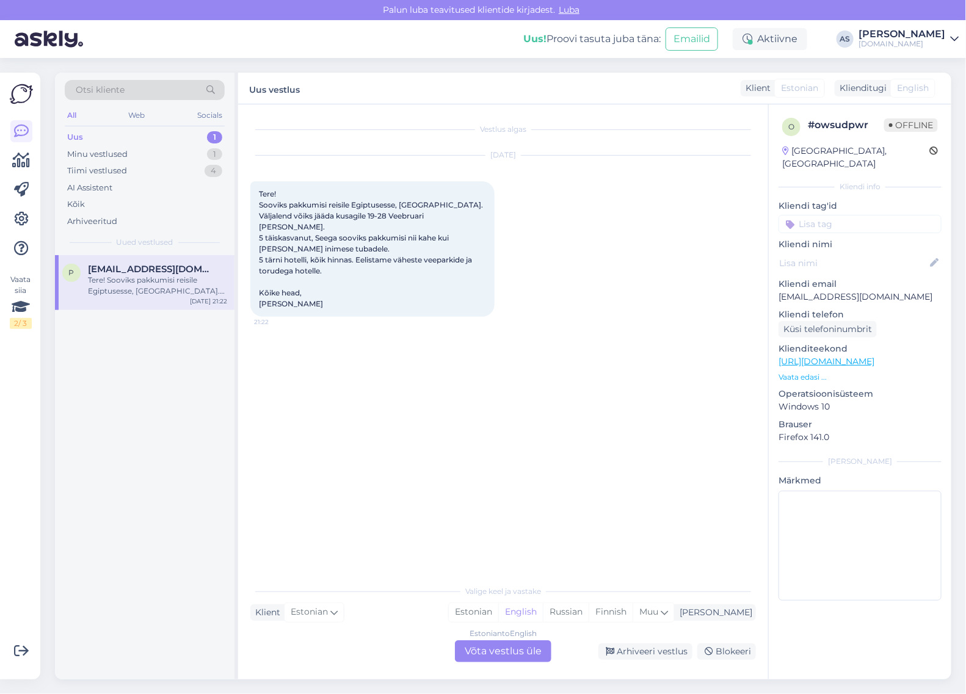
click at [508, 646] on div "Estonian to English Võta vestlus üle" at bounding box center [503, 652] width 97 height 22
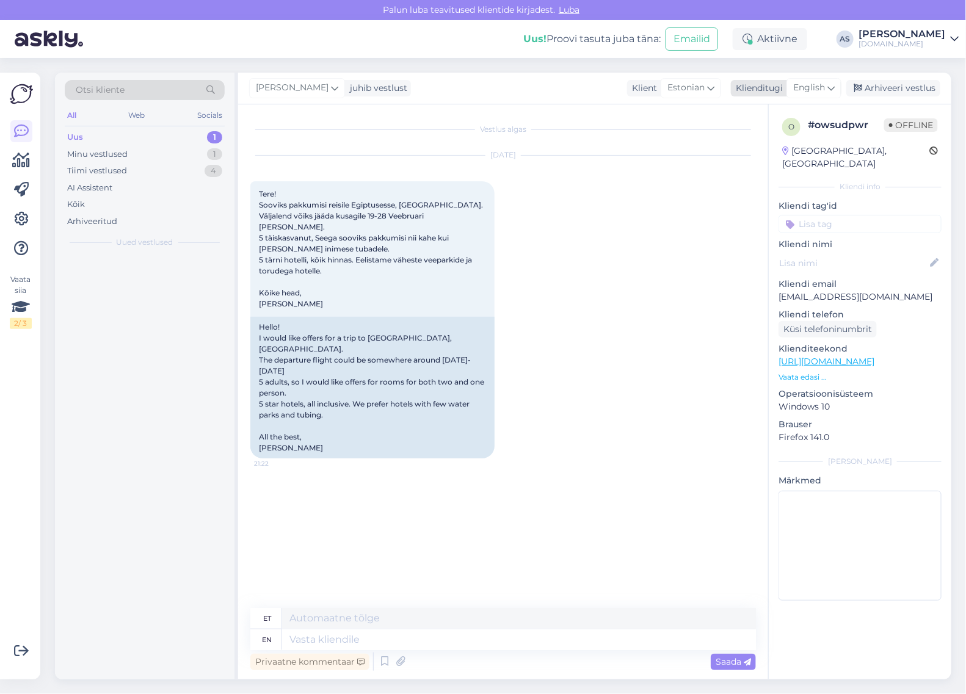
click at [808, 86] on span "English" at bounding box center [809, 87] width 32 height 13
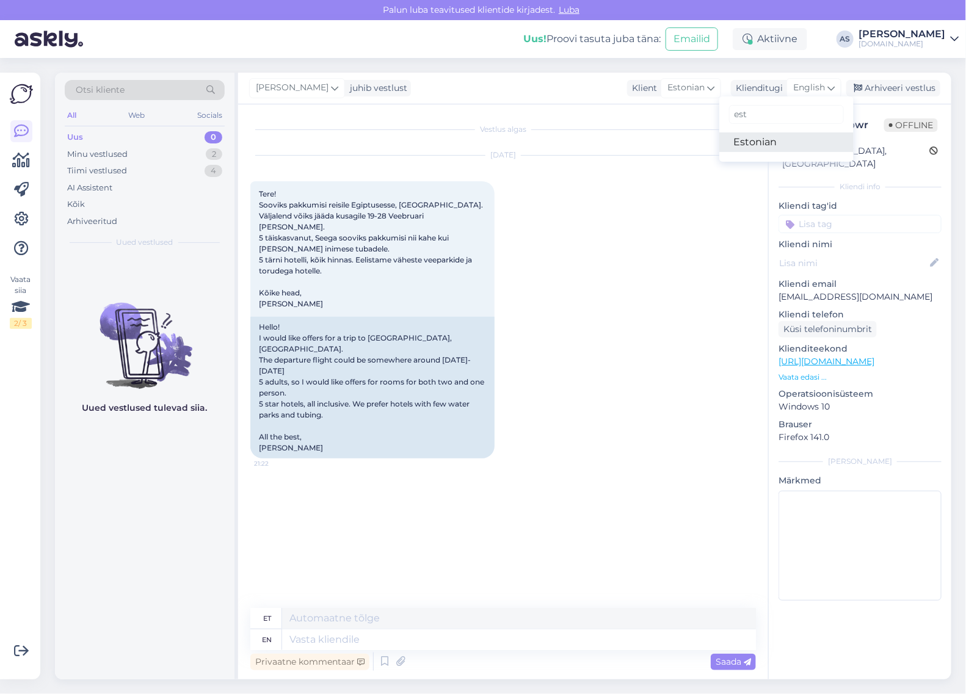
click at [779, 150] on link "Estonian" at bounding box center [787, 143] width 134 height 20
click at [437, 636] on textarea at bounding box center [503, 638] width 506 height 26
click at [257, 639] on textarea "Saatsime Teile pakkumise meilile :)" at bounding box center [503, 638] width 506 height 26
type textarea "Tere! Saatsime Teile pakkumise meilile :)"
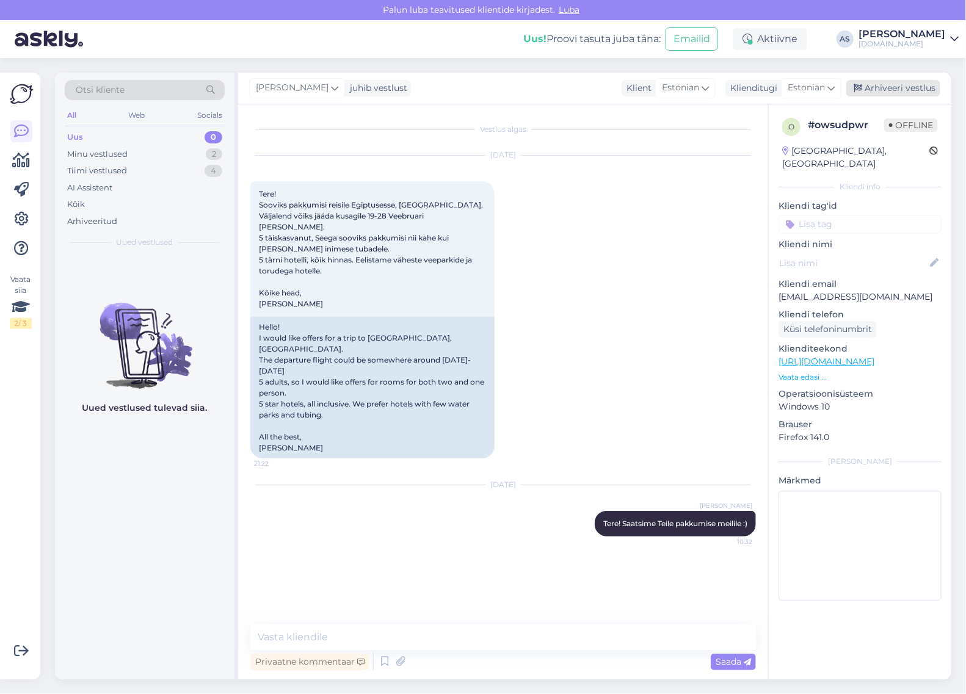
click at [895, 86] on div "Arhiveeri vestlus" at bounding box center [894, 88] width 94 height 16
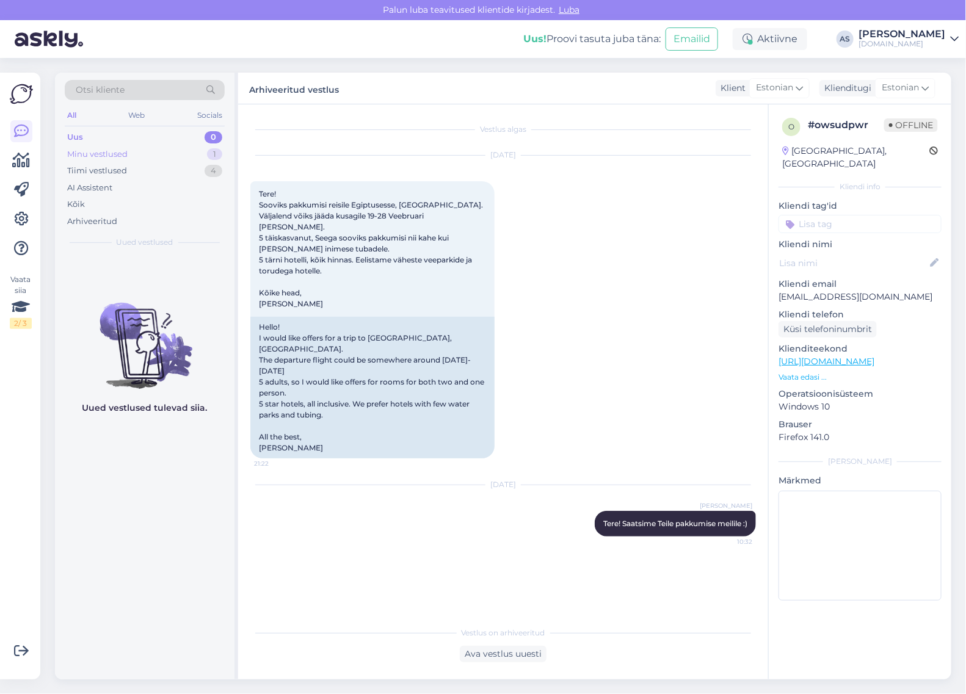
click at [179, 153] on div "Minu vestlused 1" at bounding box center [145, 154] width 160 height 17
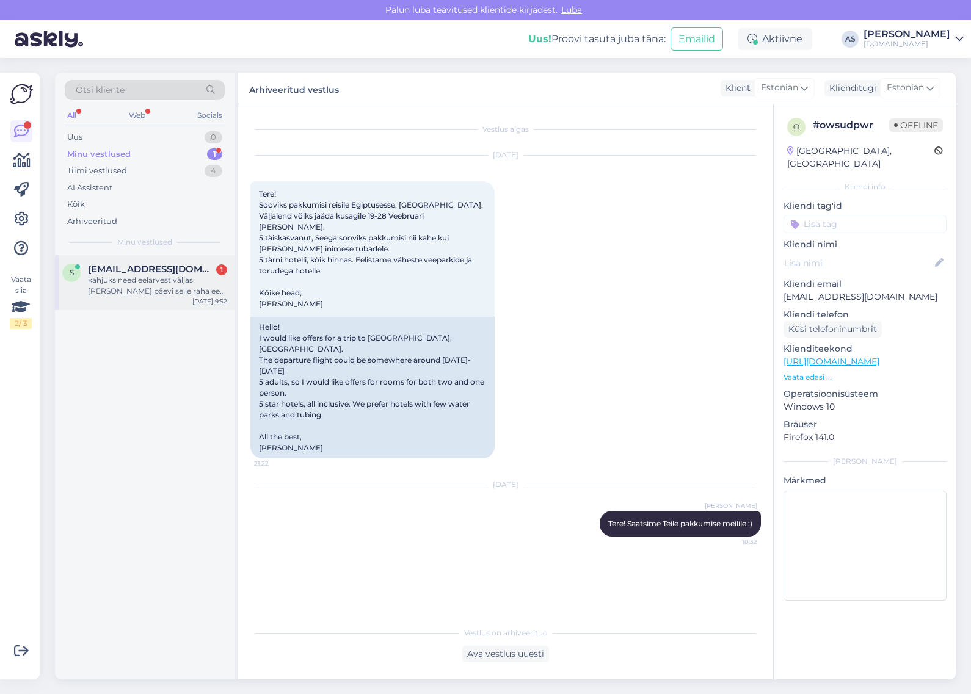
click at [147, 273] on span "[EMAIL_ADDRESS][DOMAIN_NAME]" at bounding box center [151, 269] width 127 height 11
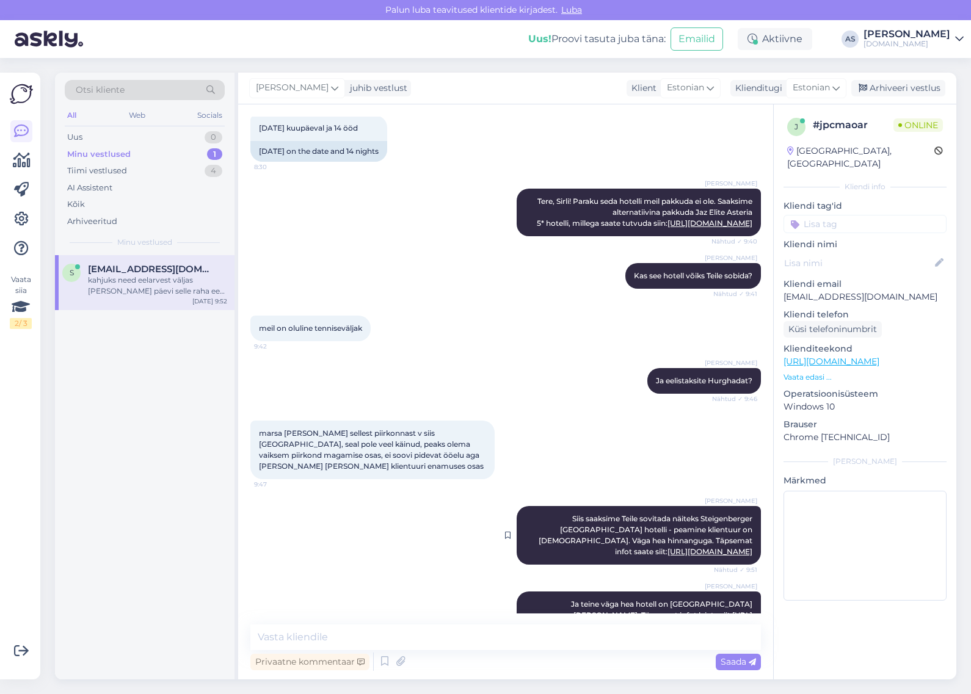
scroll to position [219, 0]
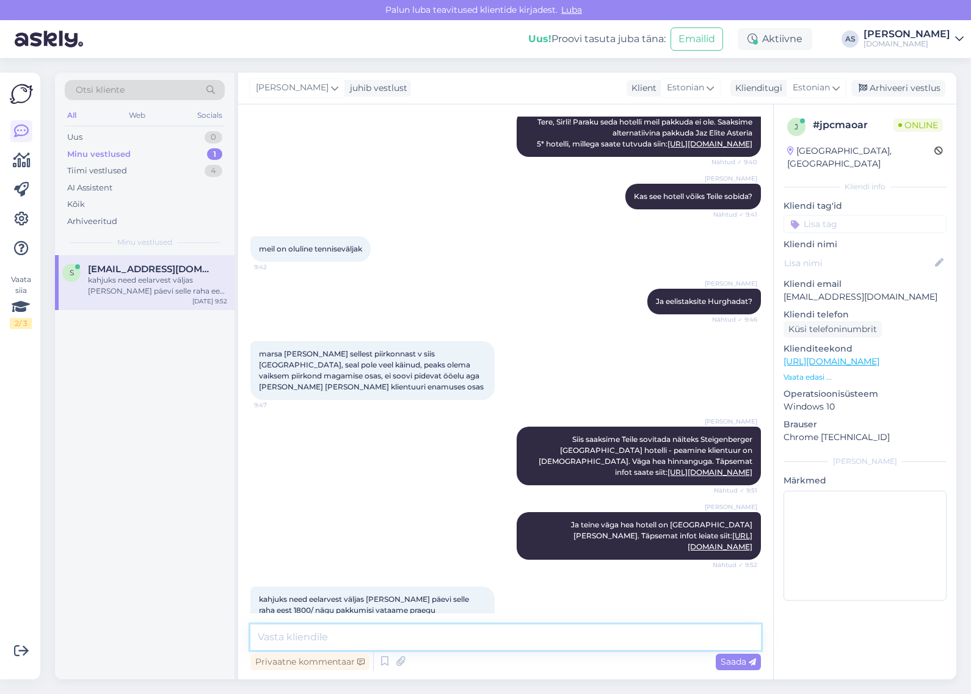
click at [412, 637] on textarea at bounding box center [505, 638] width 511 height 26
click at [499, 636] on textarea at bounding box center [505, 638] width 511 height 26
click at [411, 637] on textarea at bounding box center [505, 638] width 511 height 26
paste textarea "[URL][DOMAIN_NAME]"
type textarea "Lisavalikuna saaksime pakkuda järgnevaid hotelle: [URL][DOMAIN_NAME]"
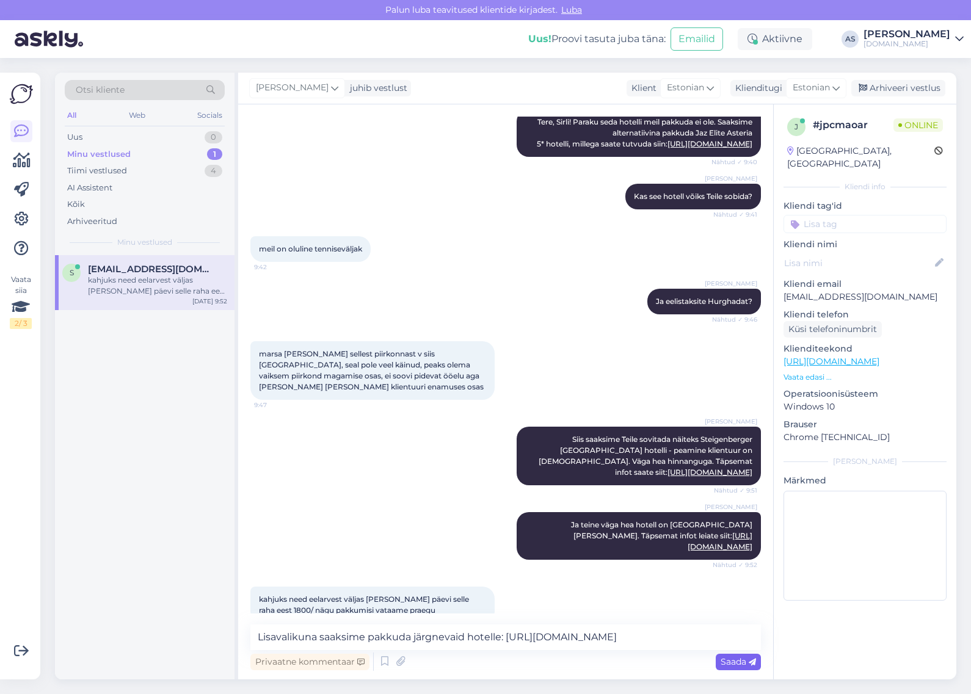
click at [730, 664] on span "Saada" at bounding box center [738, 662] width 35 height 11
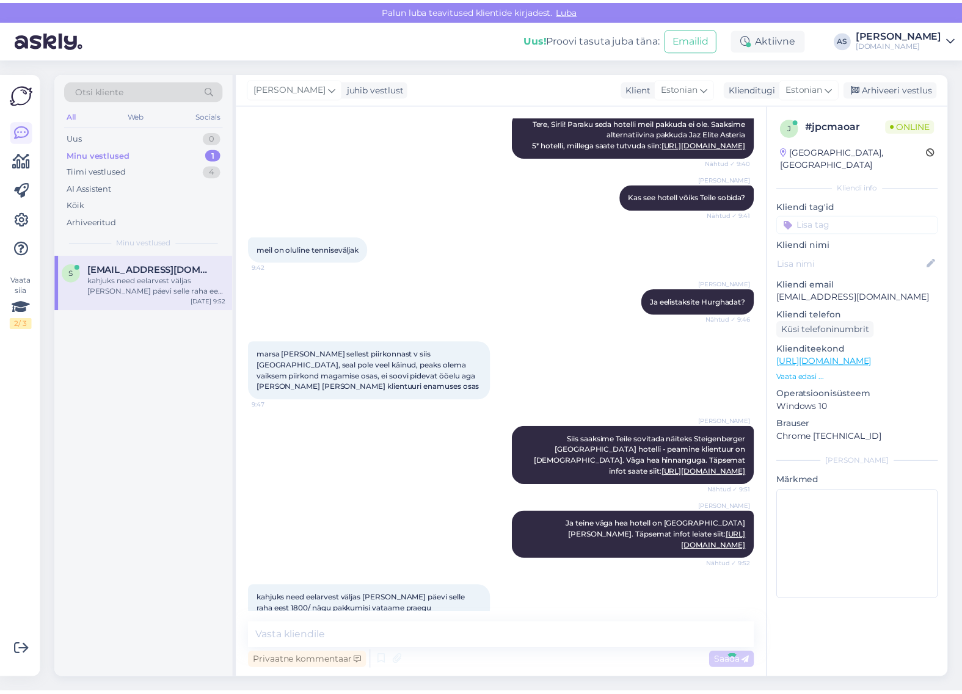
scroll to position [282, 0]
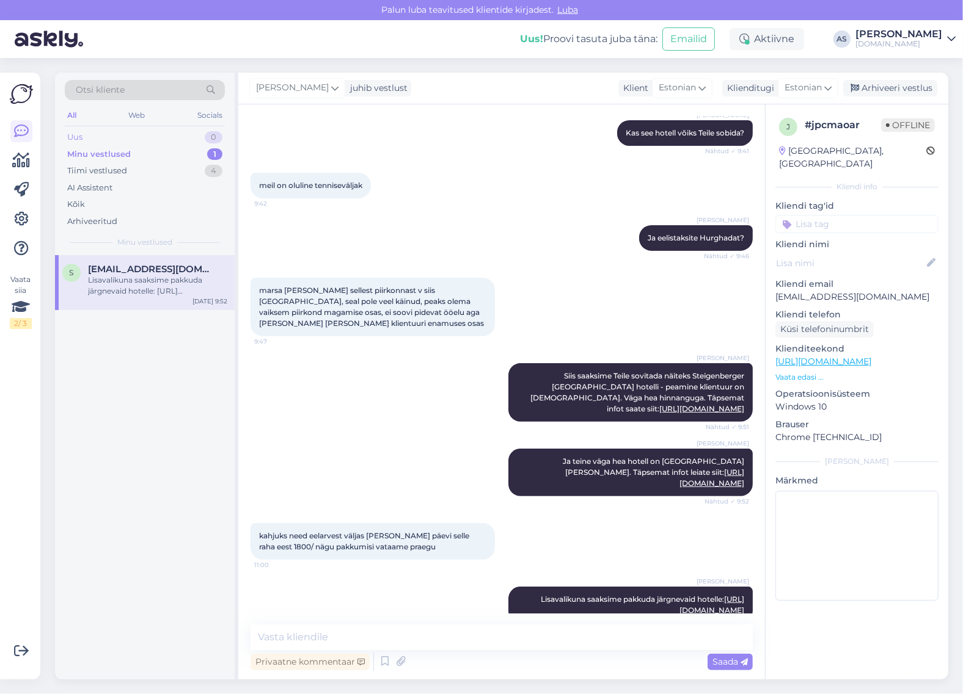
click at [151, 139] on div "Uus 0" at bounding box center [145, 137] width 160 height 17
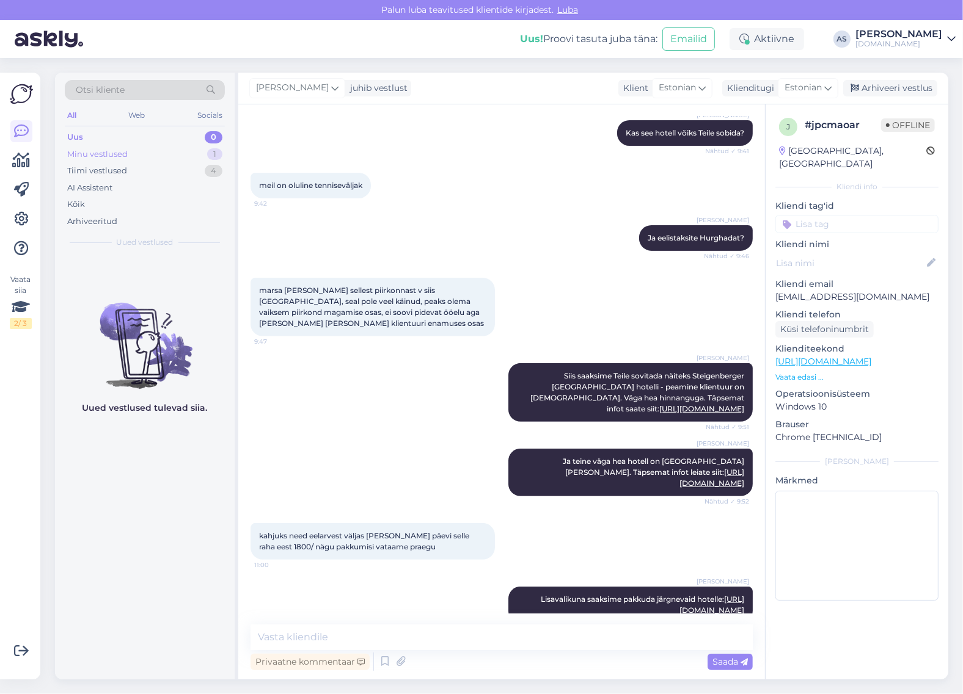
click at [153, 151] on div "Minu vestlused 1" at bounding box center [145, 154] width 160 height 17
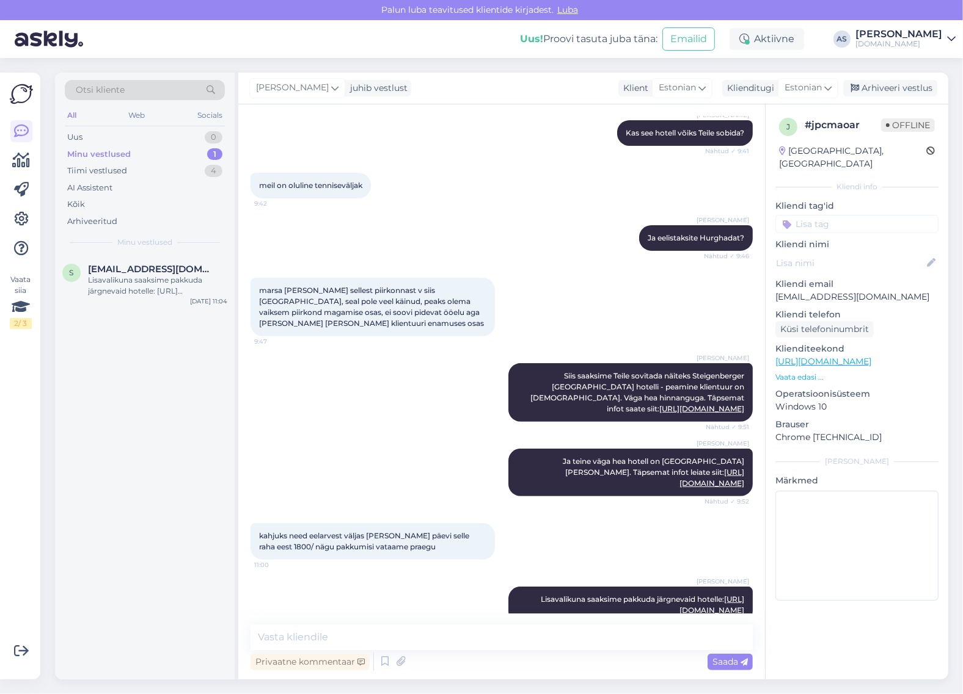
click at [151, 162] on div "Minu vestlused 1" at bounding box center [145, 154] width 160 height 17
click at [150, 167] on div "Tiimi vestlused 4" at bounding box center [145, 170] width 160 height 17
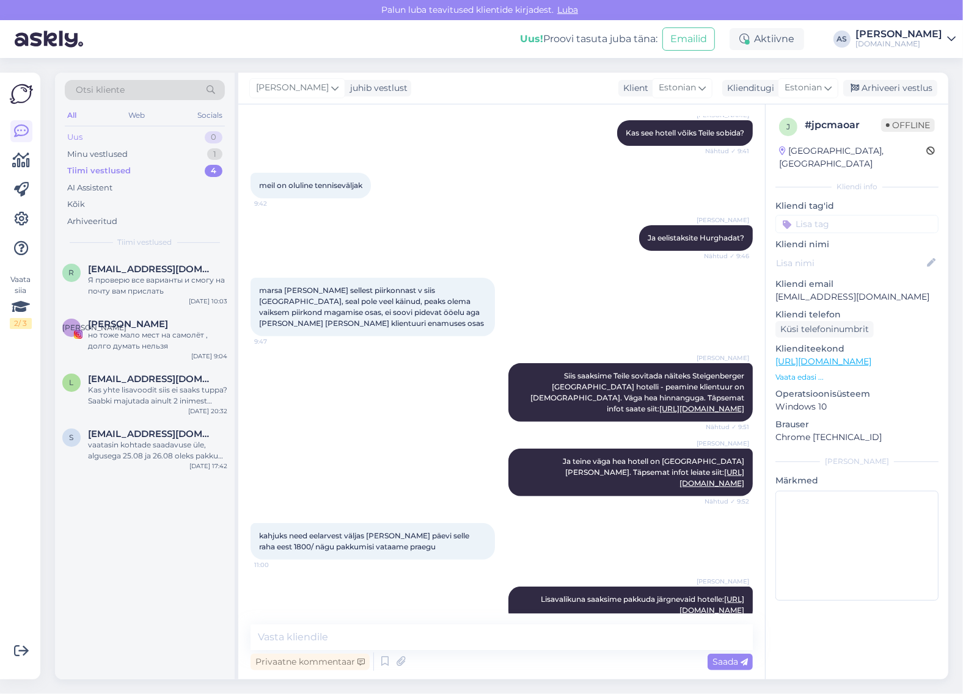
click at [139, 138] on div "Uus 0" at bounding box center [145, 137] width 160 height 17
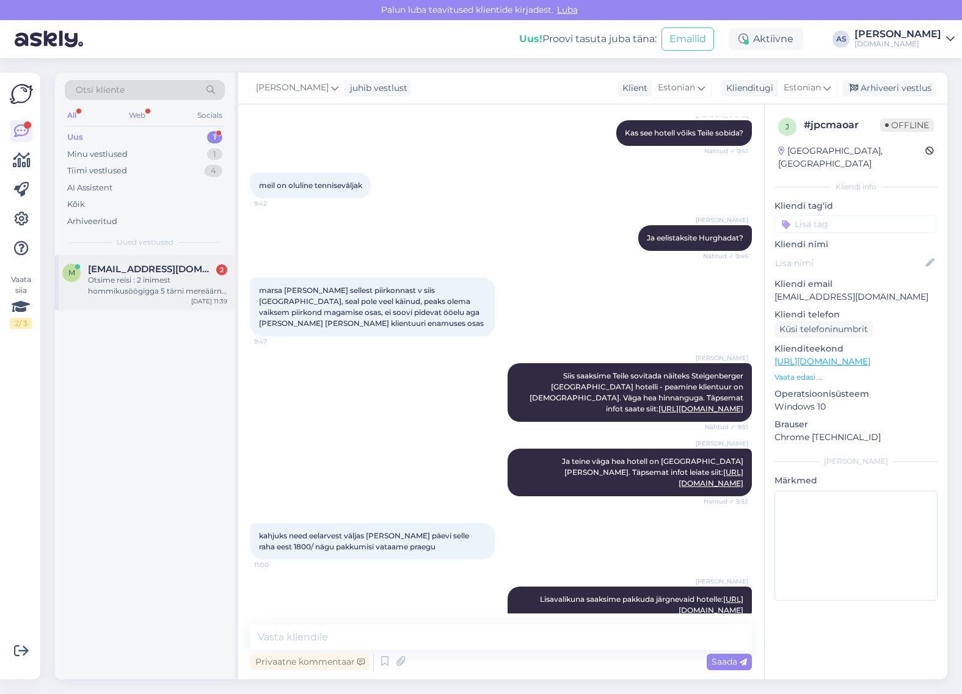
click at [182, 291] on div "Otsime reisi : 2 inimest hommikusöögigga 5 tärni mereäärne hotell läbipaistev v…" at bounding box center [157, 286] width 139 height 22
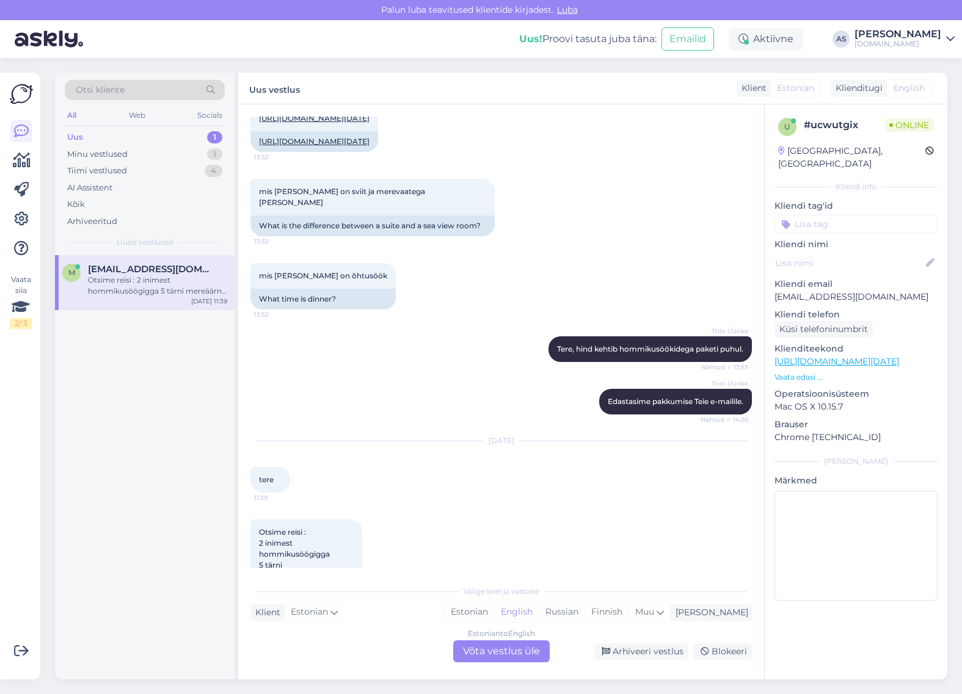
scroll to position [3885, 0]
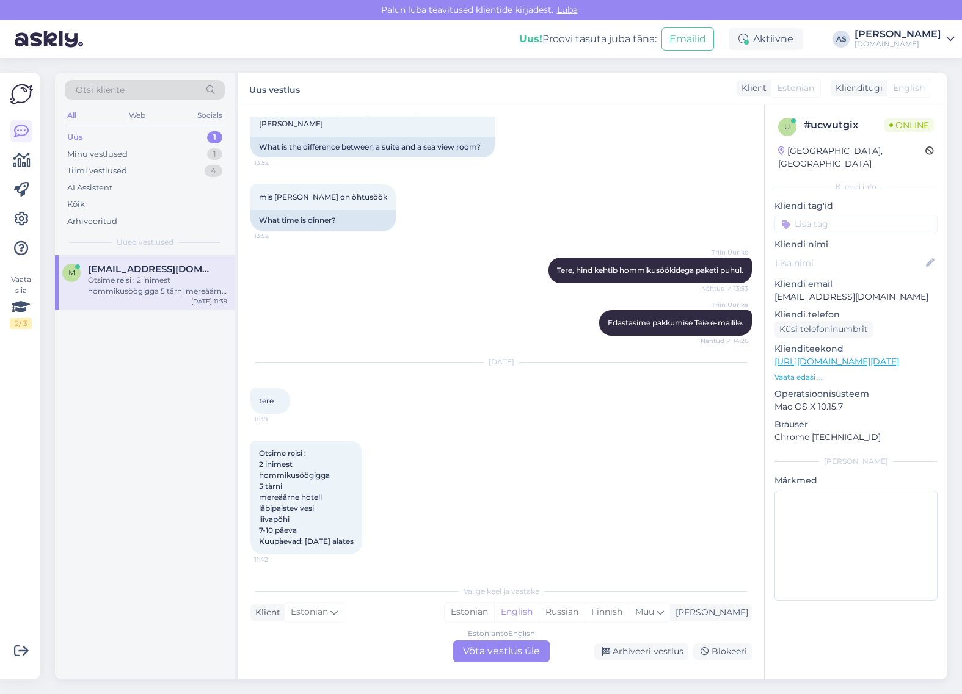
drag, startPoint x: 373, startPoint y: 541, endPoint x: 257, endPoint y: 457, distance: 143.4
click at [257, 457] on div "Otsime reisi : 2 inimest hommikusöögigga 5 tärni mereäärne hotell läbipaistev v…" at bounding box center [306, 498] width 112 height 114
click at [495, 481] on div "Otsime reisi : 2 inimest hommikusöögigga 5 tärni mereäärne hotell läbipaistev v…" at bounding box center [500, 498] width 501 height 140
click at [501, 643] on div "Estonian to English Võta vestlus üle" at bounding box center [501, 652] width 97 height 22
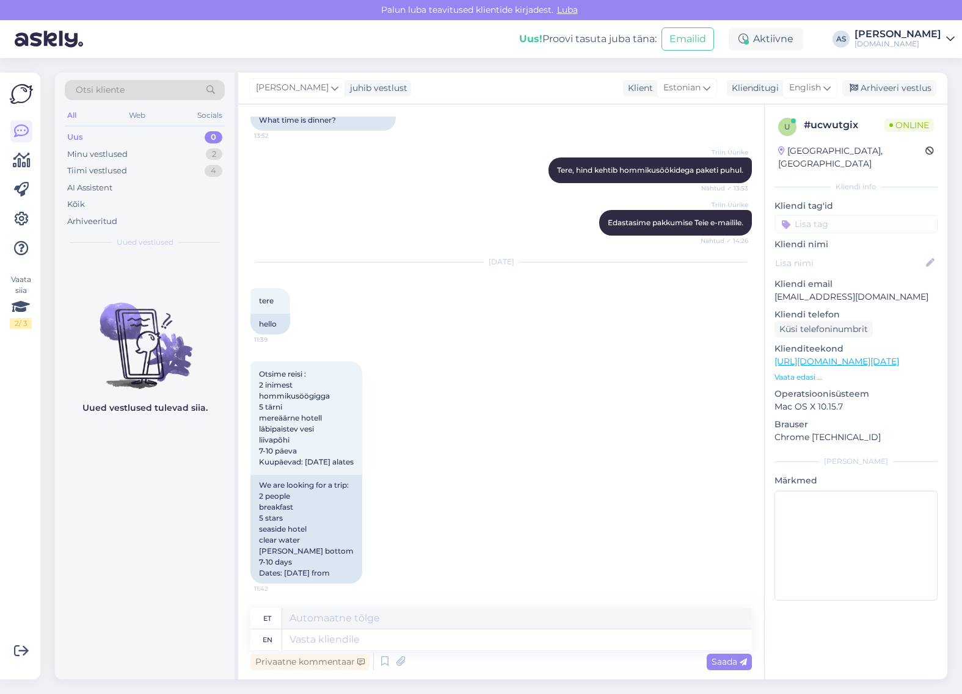
scroll to position [3984, 0]
click at [801, 93] on span "English" at bounding box center [805, 87] width 32 height 13
drag, startPoint x: 799, startPoint y: 140, endPoint x: 792, endPoint y: 147, distance: 9.9
click at [799, 140] on link "Estonian" at bounding box center [782, 143] width 134 height 20
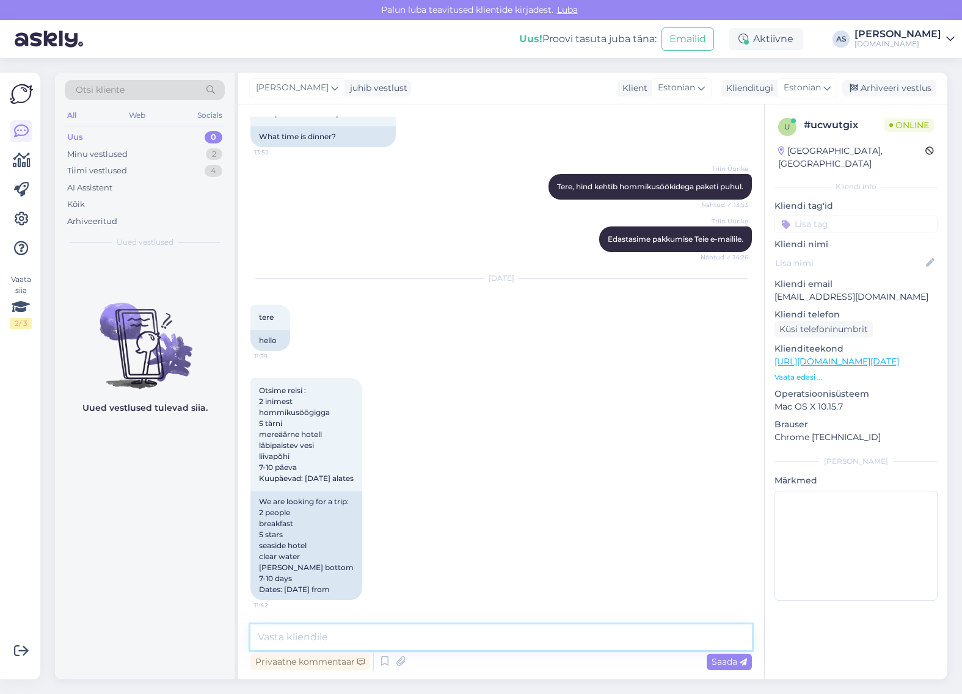
click at [379, 642] on textarea at bounding box center [500, 638] width 501 height 26
drag, startPoint x: 292, startPoint y: 638, endPoint x: 286, endPoint y: 641, distance: 6.8
click at [286, 641] on textarea "Tere, [PERSON_NAME]!" at bounding box center [500, 638] width 501 height 26
click at [330, 638] on textarea "Tere, [PERSON_NAME]!" at bounding box center [500, 638] width 501 height 26
type textarea "Tere, [PERSON_NAME]! [PERSON_NAME] on reisieelarve ühele reisijale? :)"
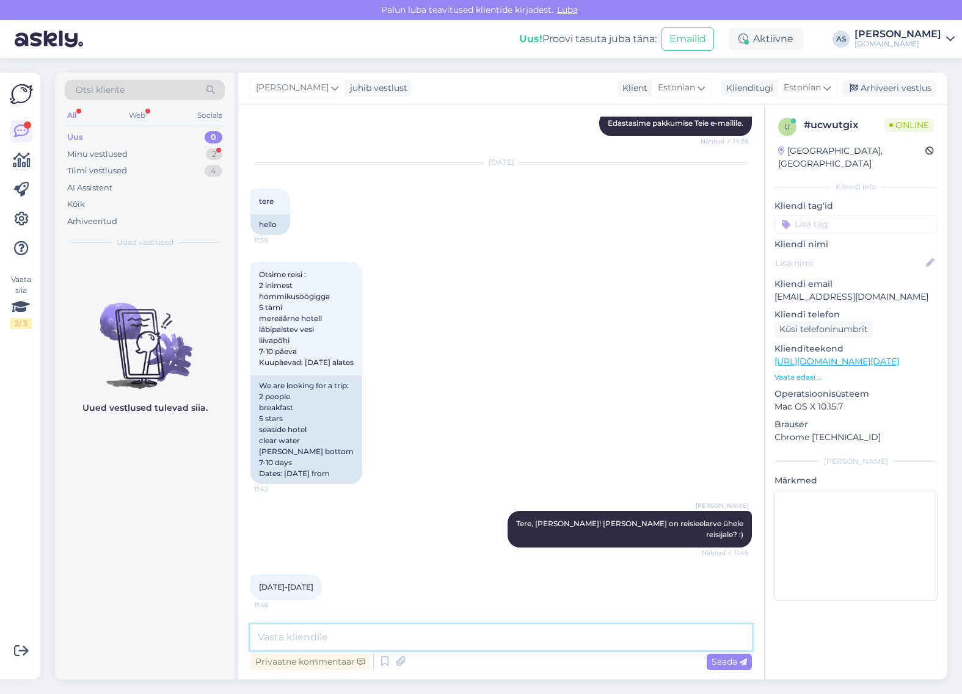
scroll to position [4073, 0]
click at [127, 155] on div "Minu vestlused 2" at bounding box center [145, 154] width 160 height 17
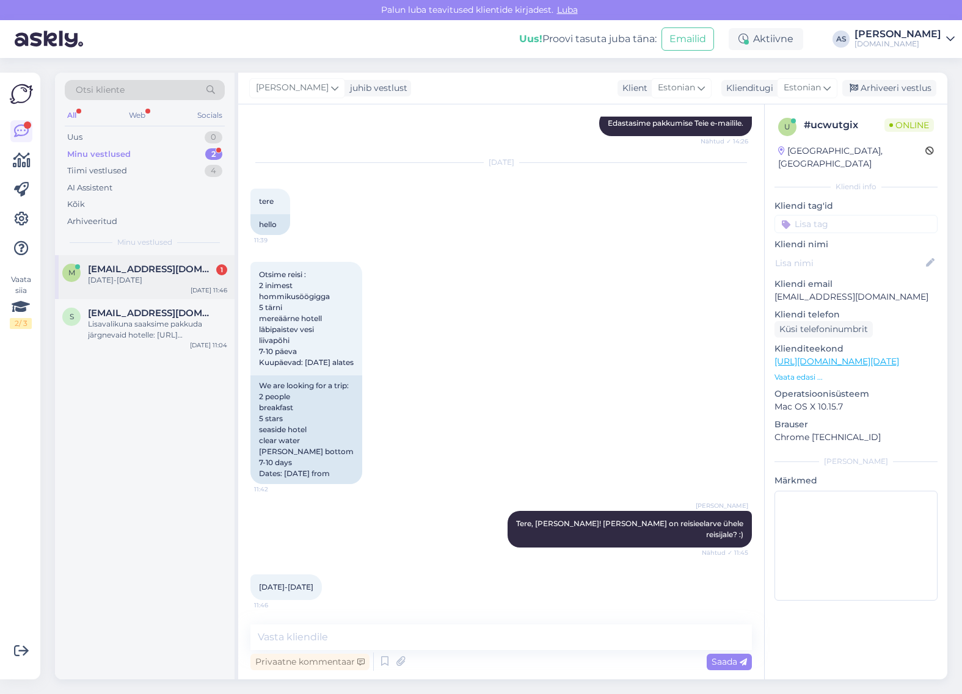
click at [175, 267] on span "[EMAIL_ADDRESS][DOMAIN_NAME]" at bounding box center [151, 269] width 127 height 11
click at [424, 636] on textarea at bounding box center [500, 638] width 501 height 26
click at [465, 640] on textarea at bounding box center [500, 638] width 501 height 26
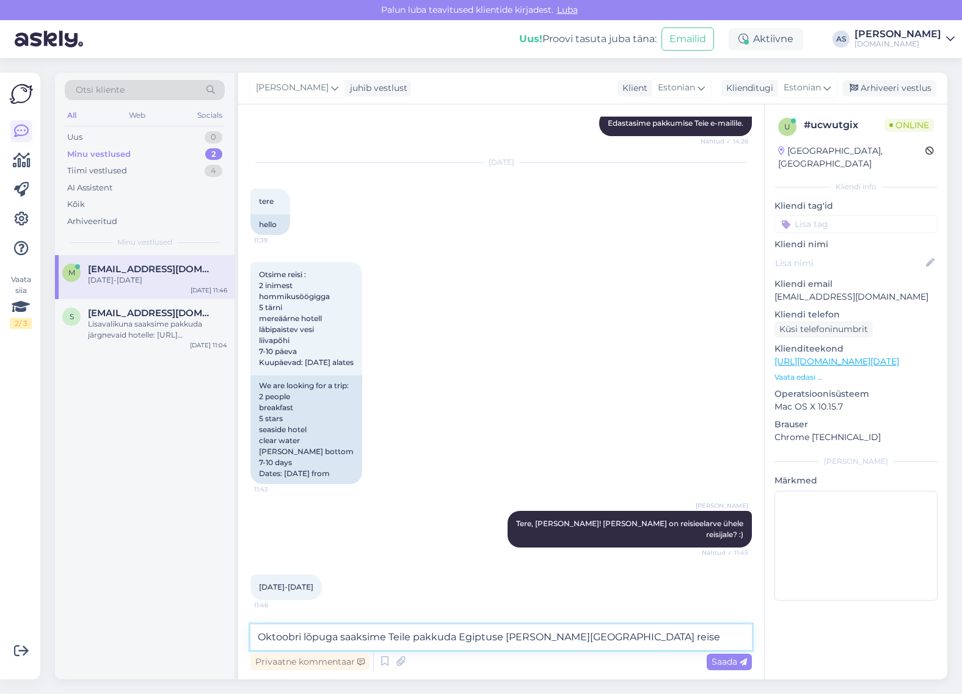
click at [500, 638] on textarea "Oktoobri lõpuga saaksime Teile pakkuda Egiptuse [PERSON_NAME][GEOGRAPHIC_DATA] …" at bounding box center [500, 638] width 501 height 26
click at [721, 635] on textarea "Oktoobri lõpuga saaksime Teile pakkuda [GEOGRAPHIC_DATA], [GEOGRAPHIC_DATA], [G…" at bounding box center [500, 638] width 501 height 26
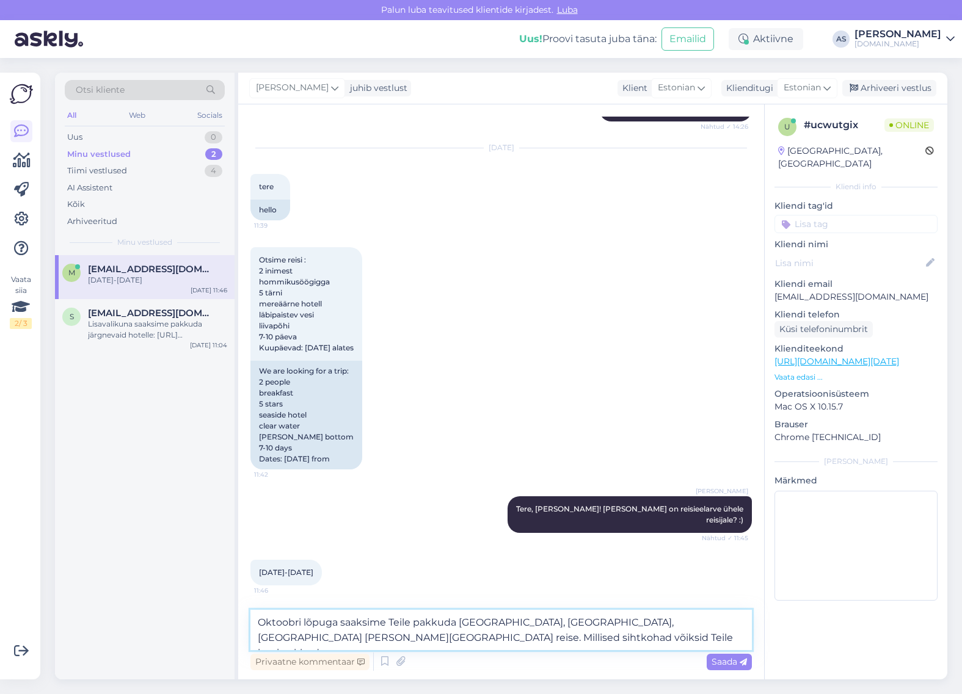
type textarea "Oktoobri lõpuga saaksime Teile pakkuda [GEOGRAPHIC_DATA], [GEOGRAPHIC_DATA], [G…"
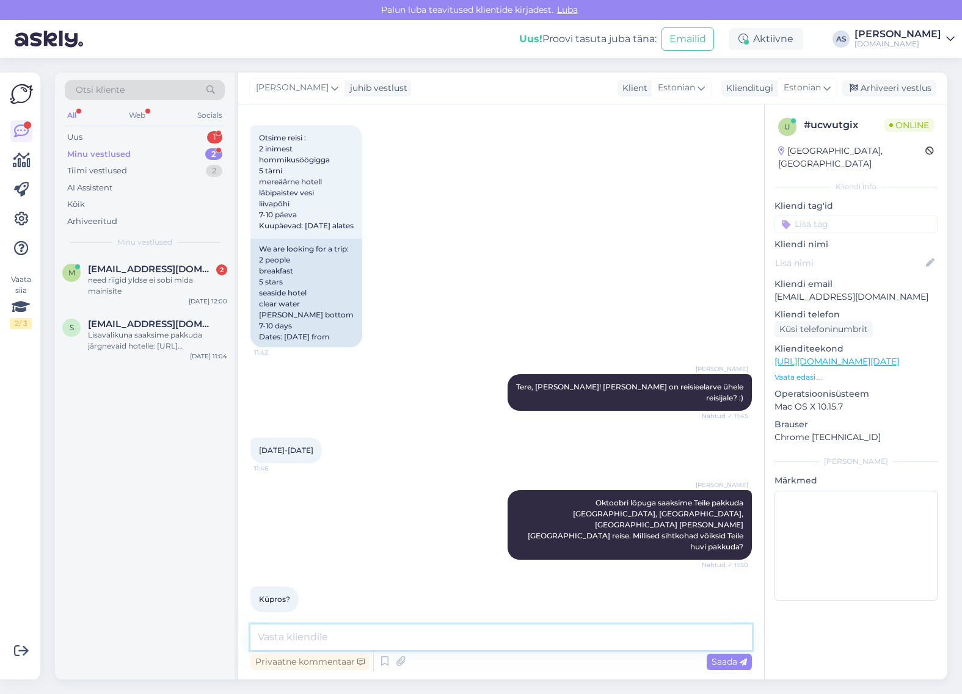
scroll to position [4252, 0]
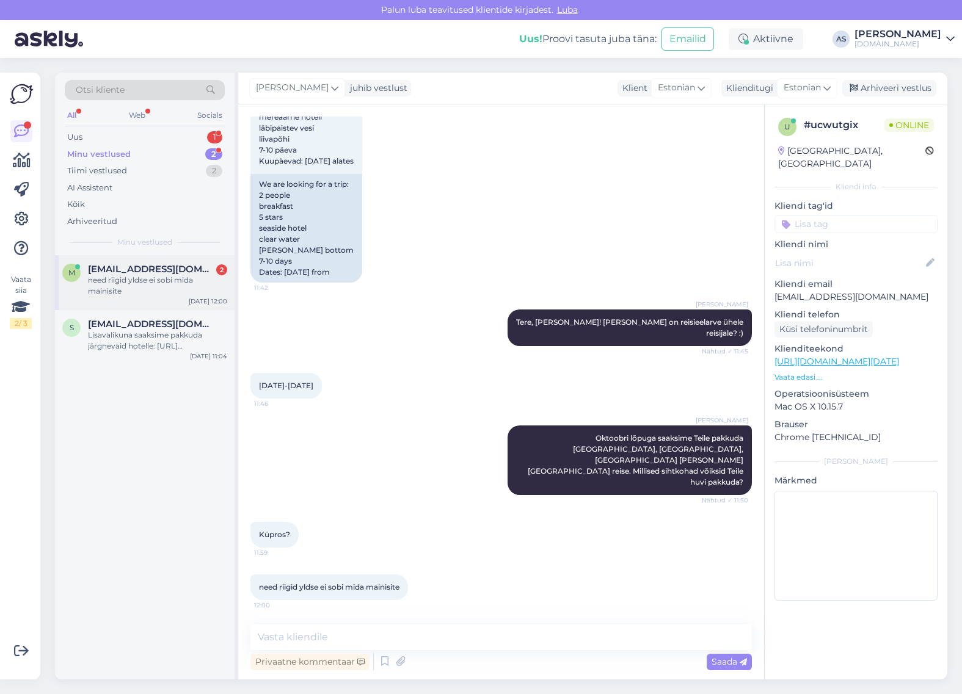
click at [172, 286] on div "need riigid yldse ei sobi mida mainisite" at bounding box center [157, 286] width 139 height 22
click at [431, 646] on textarea at bounding box center [500, 638] width 501 height 26
type textarea "Viimane väljumine Küprosele toimub 24.10. Kas see kuupäev võiks Teile sobida? :)"
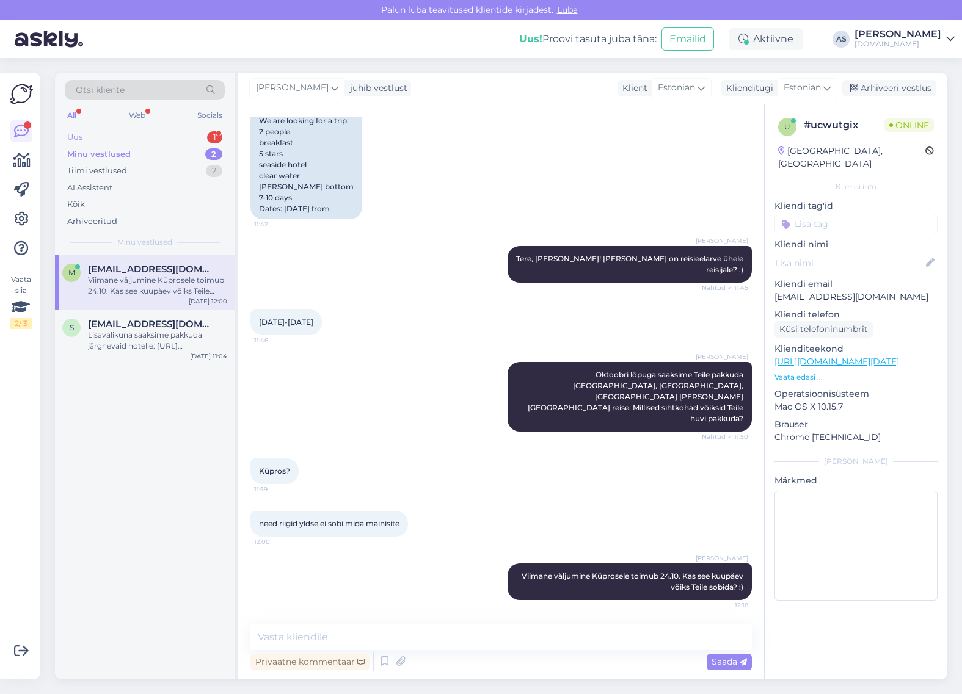
click at [153, 134] on div "Uus 1" at bounding box center [145, 137] width 160 height 17
click at [177, 273] on div "[EMAIL_ADDRESS][DOMAIN_NAME] 1" at bounding box center [157, 269] width 139 height 11
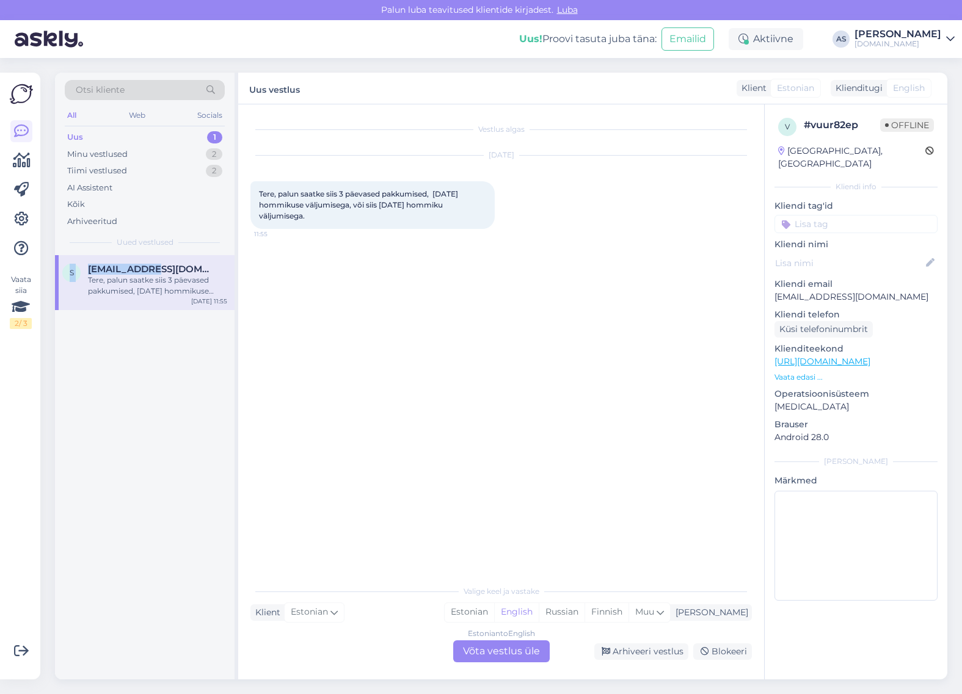
drag, startPoint x: 168, startPoint y: 267, endPoint x: 65, endPoint y: 269, distance: 103.2
click at [65, 269] on div "s [EMAIL_ADDRESS][DOMAIN_NAME] Tere, palun saatke siis 3 päevased pakkumised, […" at bounding box center [144, 280] width 165 height 33
click at [145, 264] on span "[EMAIL_ADDRESS][DOMAIN_NAME]" at bounding box center [151, 269] width 127 height 11
drag, startPoint x: 202, startPoint y: 268, endPoint x: 82, endPoint y: 270, distance: 119.1
click at [82, 270] on div "s [EMAIL_ADDRESS][DOMAIN_NAME] Tere, palun saatke siis 3 päevased pakkumised, […" at bounding box center [144, 280] width 165 height 33
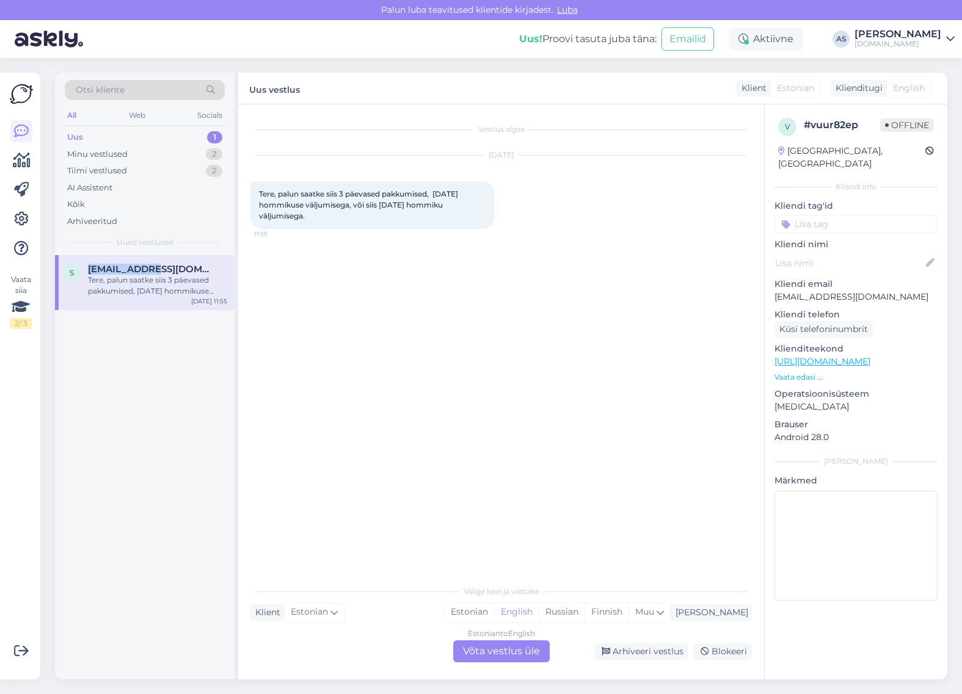
copy div "[EMAIL_ADDRESS][DOMAIN_NAME]"
click at [151, 78] on div "Otsi kliente All Web Socials Uus 1 Minu vestlused 2 Tiimi vestlused 2 AI Assist…" at bounding box center [145, 164] width 180 height 183
click at [147, 90] on div "Otsi kliente" at bounding box center [145, 90] width 160 height 20
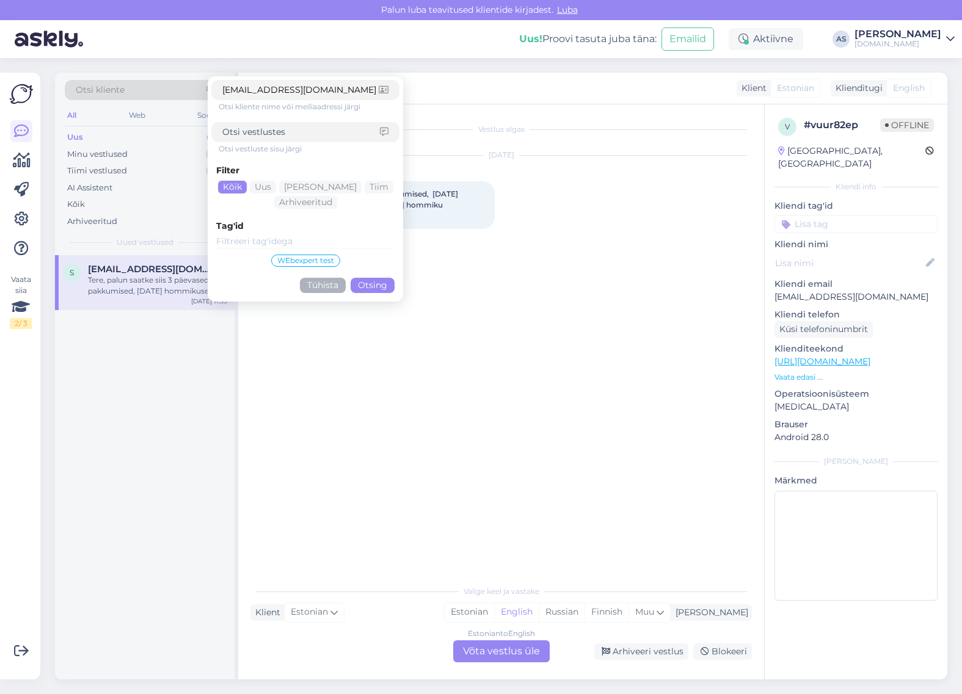
type input "[EMAIL_ADDRESS][DOMAIN_NAME]"
click at [368, 294] on div "Filter Kõik Uus Mina Tiim Arhiveeritud Tag'id WEbexpert test Tühista Otsing" at bounding box center [305, 227] width 188 height 144
click at [368, 292] on button "Otsing" at bounding box center [373, 285] width 44 height 15
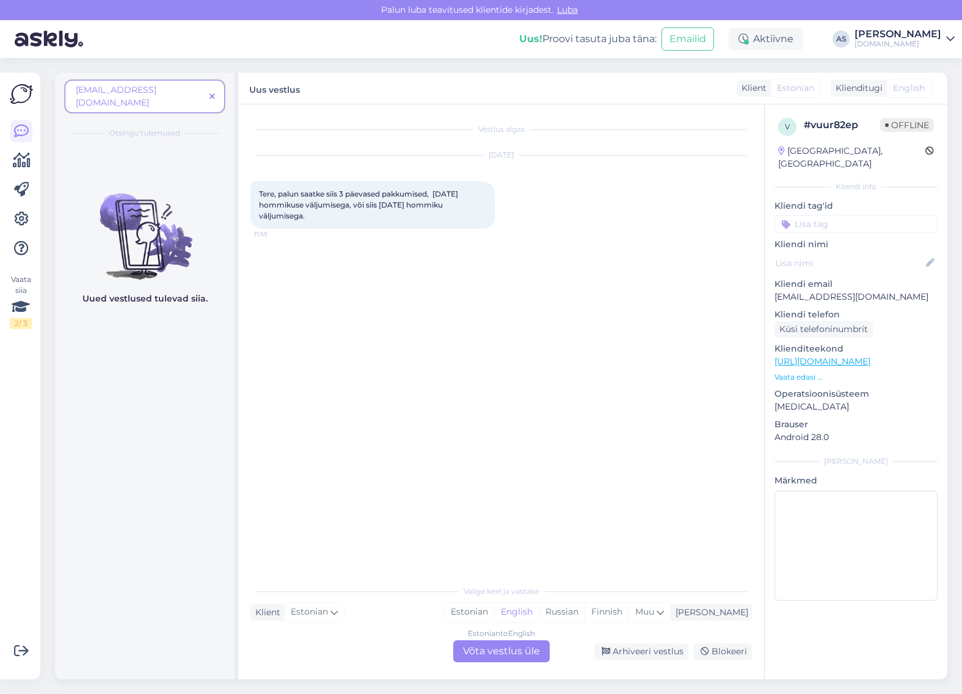
click at [216, 90] on span at bounding box center [212, 96] width 15 height 13
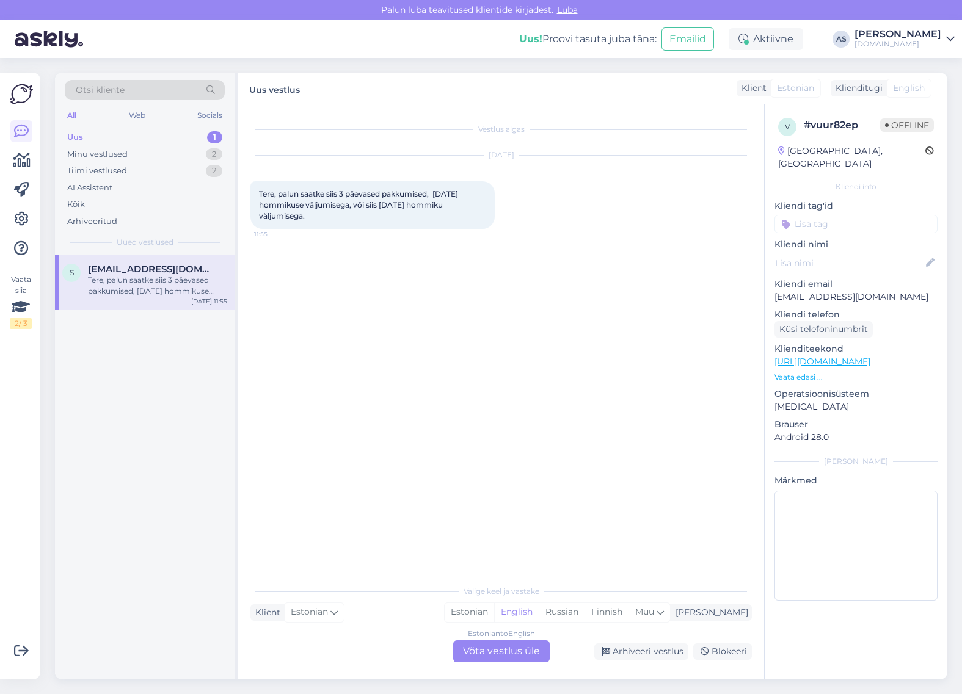
drag, startPoint x: 179, startPoint y: 292, endPoint x: 187, endPoint y: 288, distance: 8.7
click at [179, 293] on div "Tere, palun saatke siis 3 päevased pakkumised, [DATE] hommikuse väljumisega, võ…" at bounding box center [157, 286] width 139 height 22
click at [193, 136] on div "Uus 1" at bounding box center [145, 137] width 160 height 17
click at [162, 95] on div "Otsi kliente" at bounding box center [145, 90] width 160 height 20
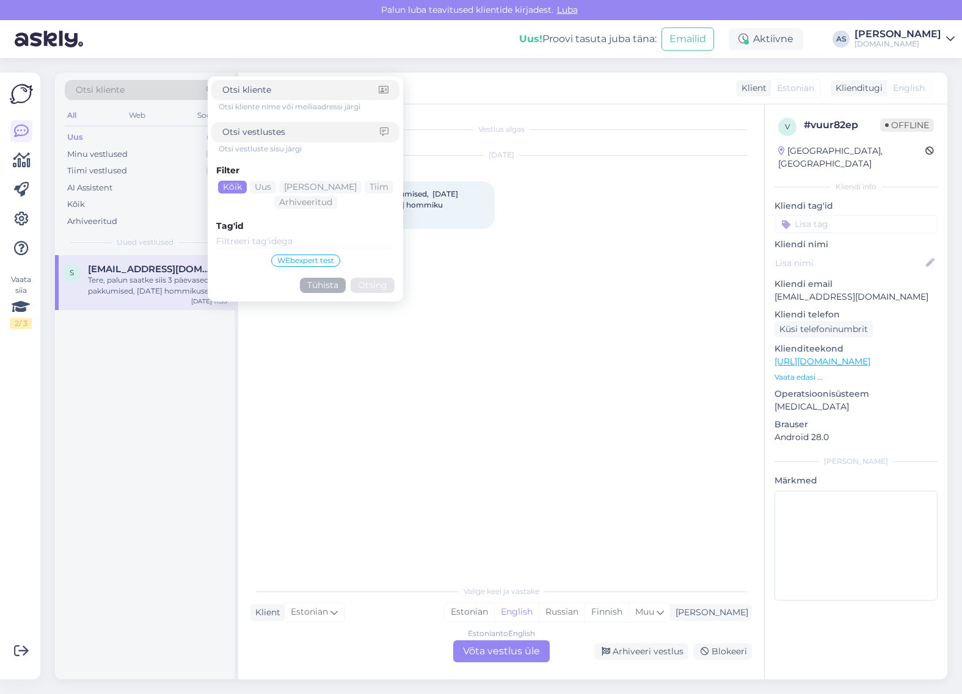
click at [264, 133] on input at bounding box center [301, 132] width 158 height 13
paste input "[EMAIL_ADDRESS][DOMAIN_NAME]"
type input "[EMAIL_ADDRESS][DOMAIN_NAME]"
click at [364, 287] on button "Otsing" at bounding box center [373, 285] width 44 height 15
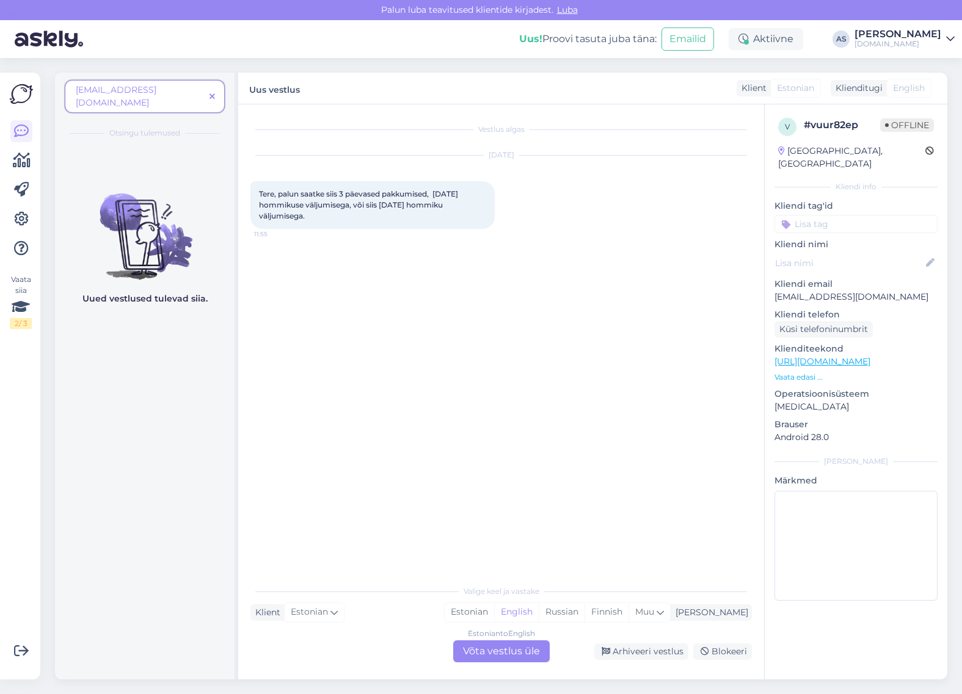
click at [805, 372] on p "Vaata edasi ..." at bounding box center [855, 377] width 163 height 11
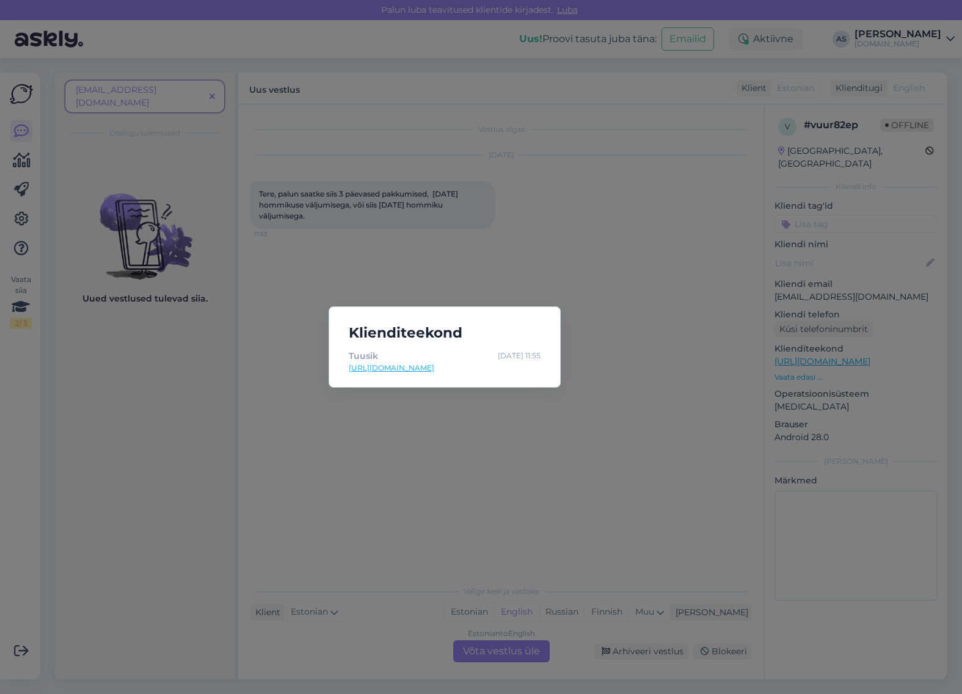
click at [636, 408] on div "Klienditeekond [PERSON_NAME] [DATE] 11:55 [URL][DOMAIN_NAME]" at bounding box center [481, 347] width 962 height 694
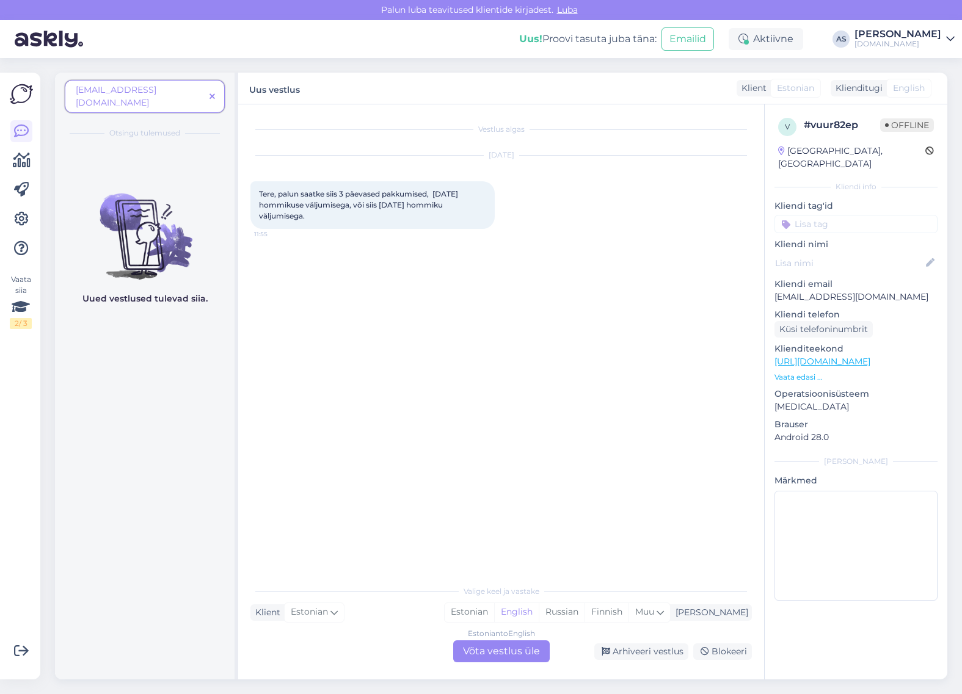
click at [215, 93] on icon at bounding box center [211, 97] width 5 height 9
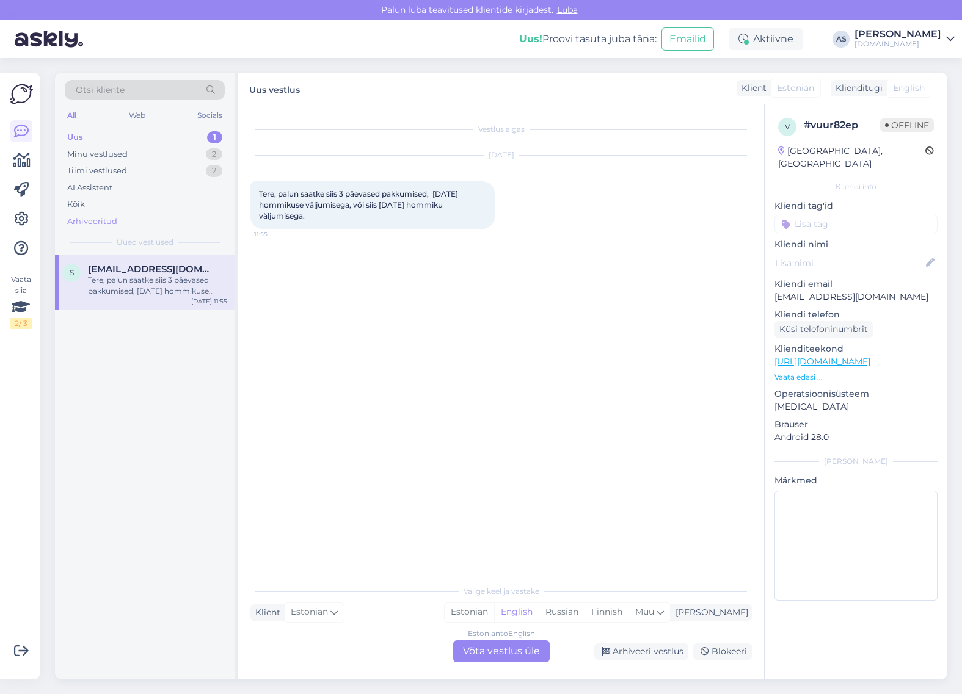
click at [114, 223] on div "Arhiveeritud" at bounding box center [92, 222] width 50 height 12
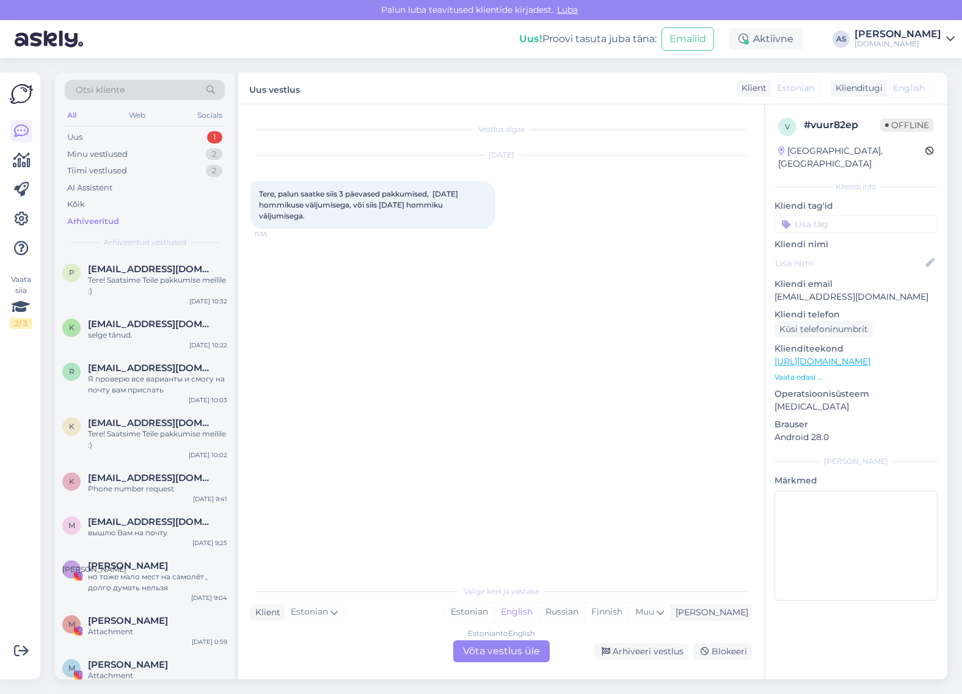
click at [497, 639] on div "Estonian to English" at bounding box center [501, 633] width 67 height 11
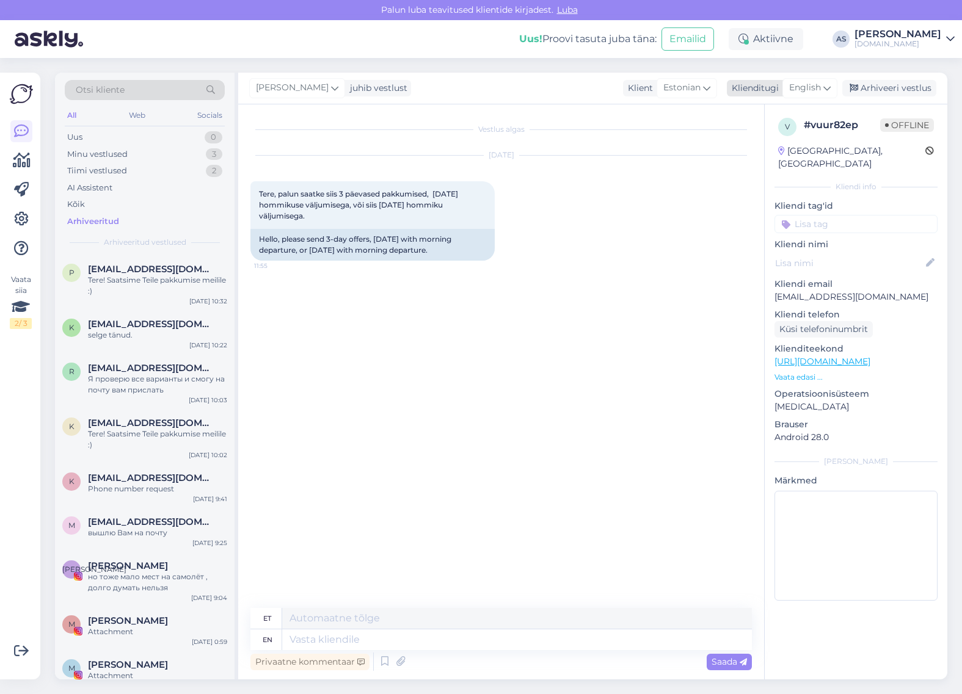
click at [816, 95] on span "English" at bounding box center [805, 87] width 32 height 13
click at [782, 145] on link "Estonian" at bounding box center [782, 143] width 134 height 20
click at [397, 638] on textarea at bounding box center [500, 638] width 501 height 26
type textarea "t"
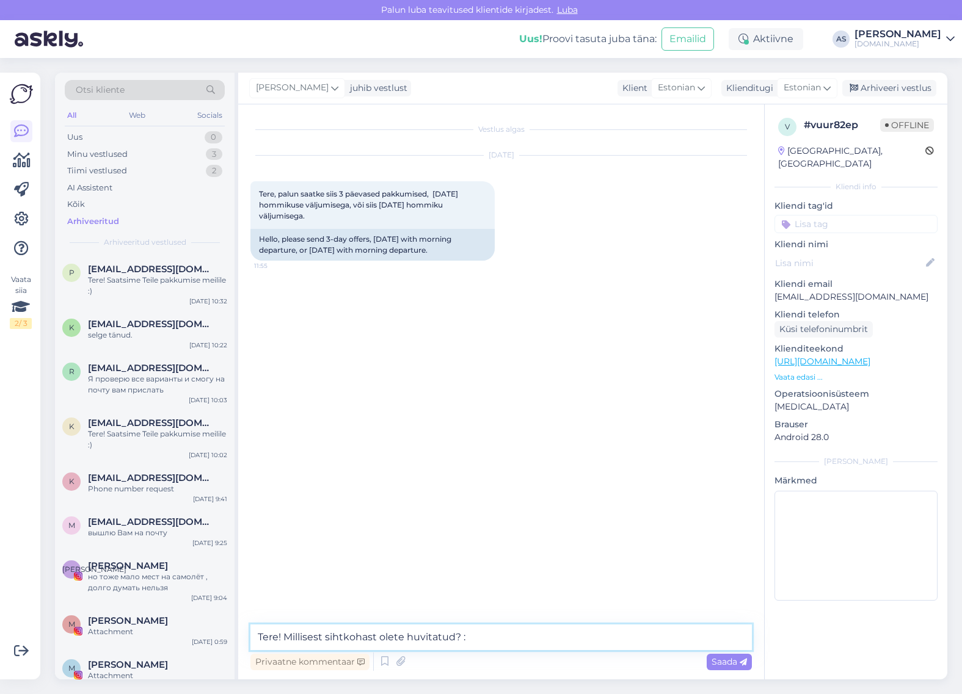
type textarea "Tere! Millisest sihtkohast olete huvitatud? :)"
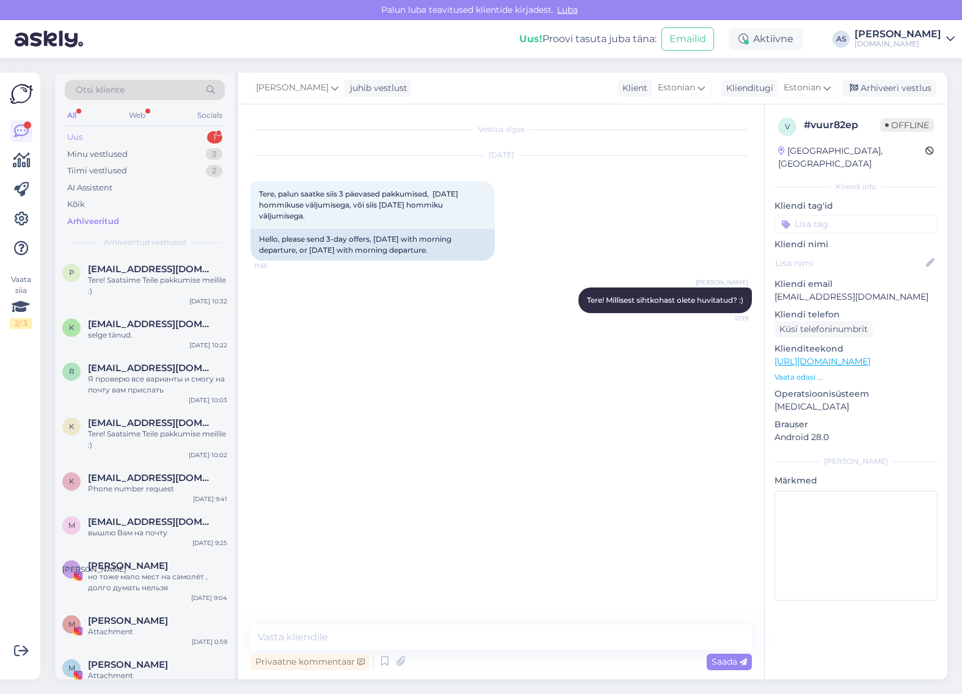
click at [123, 141] on div "Uus 1" at bounding box center [145, 137] width 160 height 17
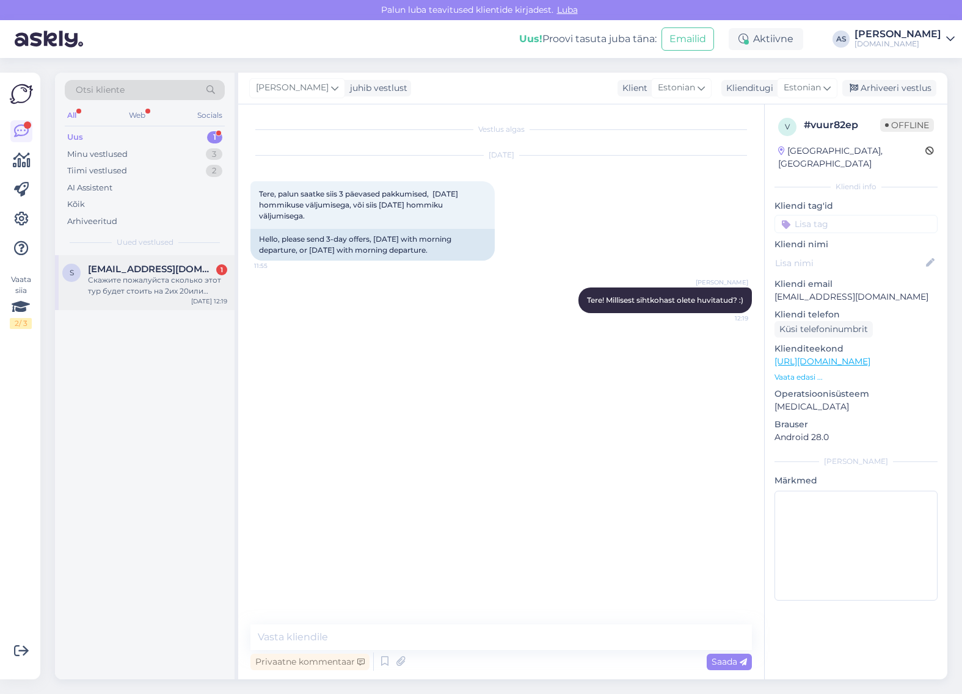
click at [174, 282] on div "Скажите пожалуйста сколько этот тур будет стоить на 2их 20или 21вого сентября,и…" at bounding box center [157, 286] width 139 height 22
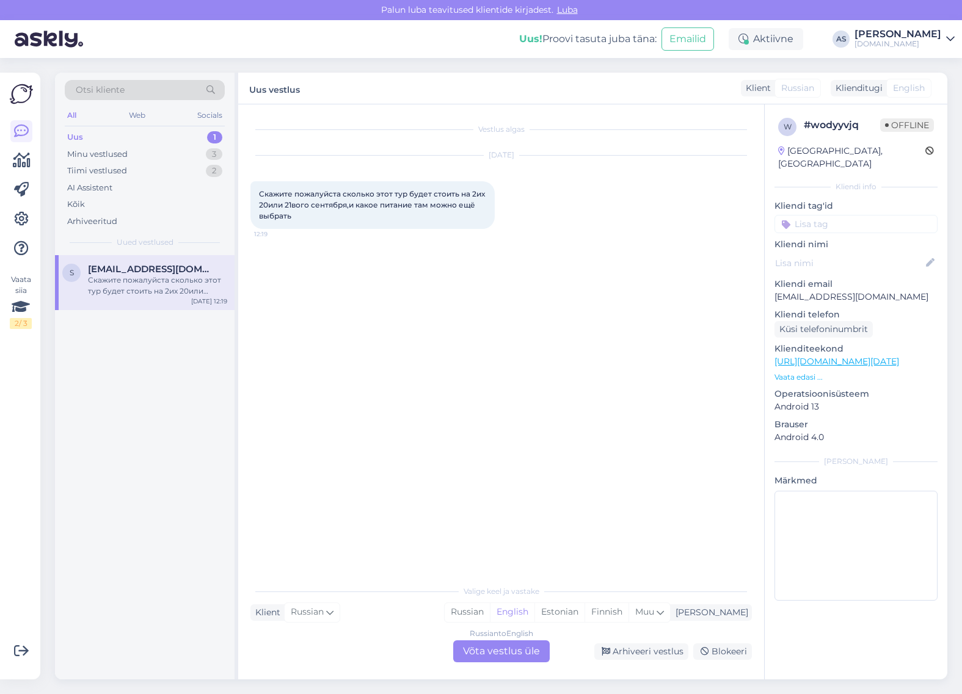
click at [522, 649] on div "Russian to English Võta vestlus üle" at bounding box center [501, 652] width 97 height 22
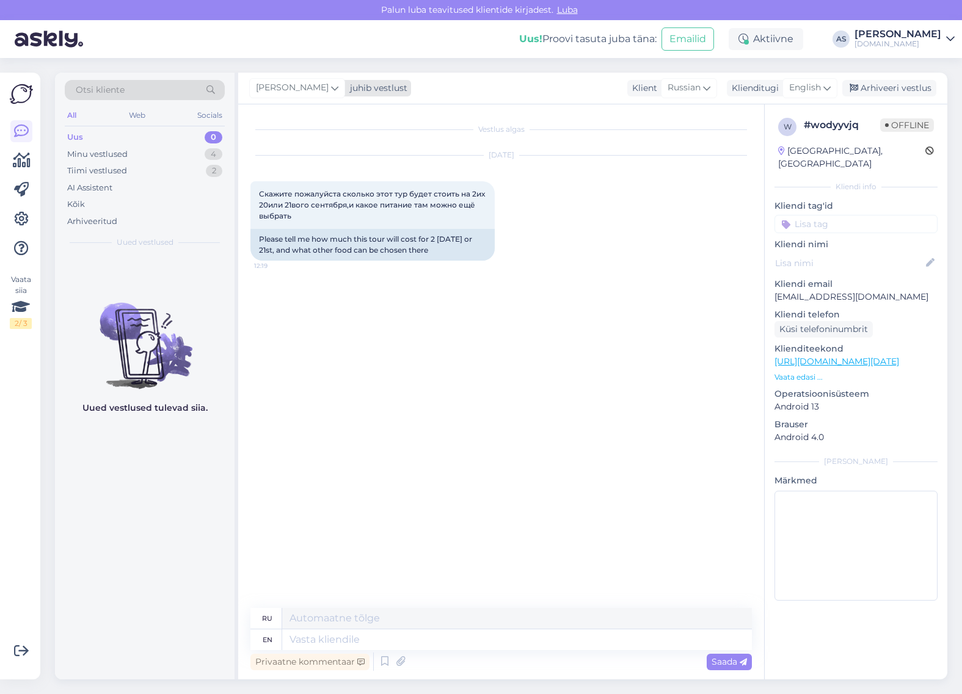
click at [367, 93] on div "juhib vestlust" at bounding box center [376, 88] width 62 height 13
type input "tatj"
click at [330, 142] on div "[PERSON_NAME]" at bounding box center [330, 142] width 105 height 15
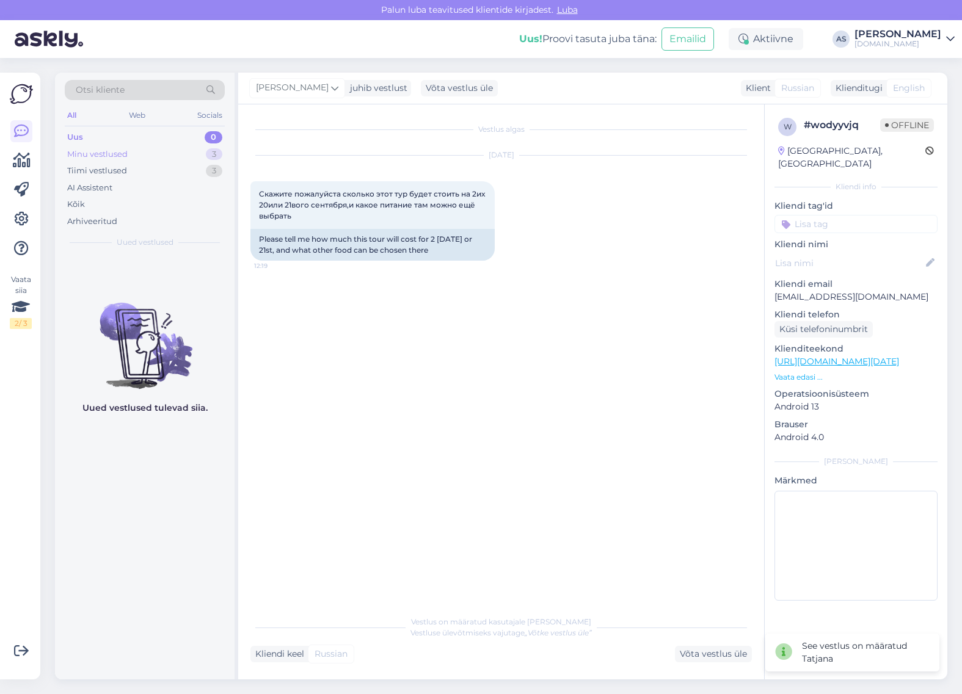
click at [166, 154] on div "Minu vestlused 3" at bounding box center [145, 154] width 160 height 17
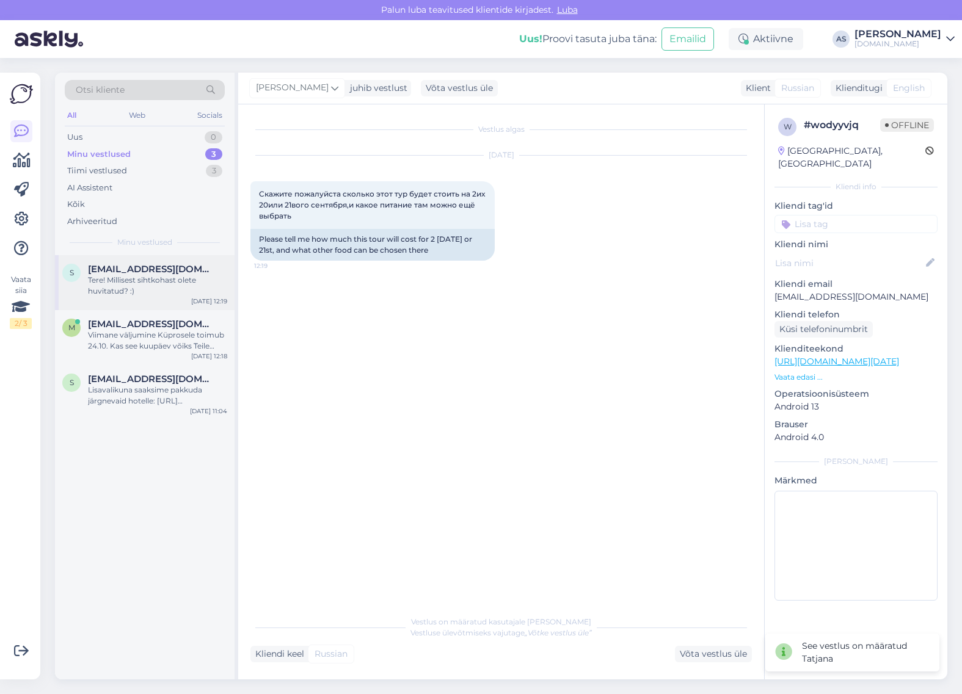
click at [196, 271] on div "[EMAIL_ADDRESS][DOMAIN_NAME]" at bounding box center [157, 269] width 139 height 11
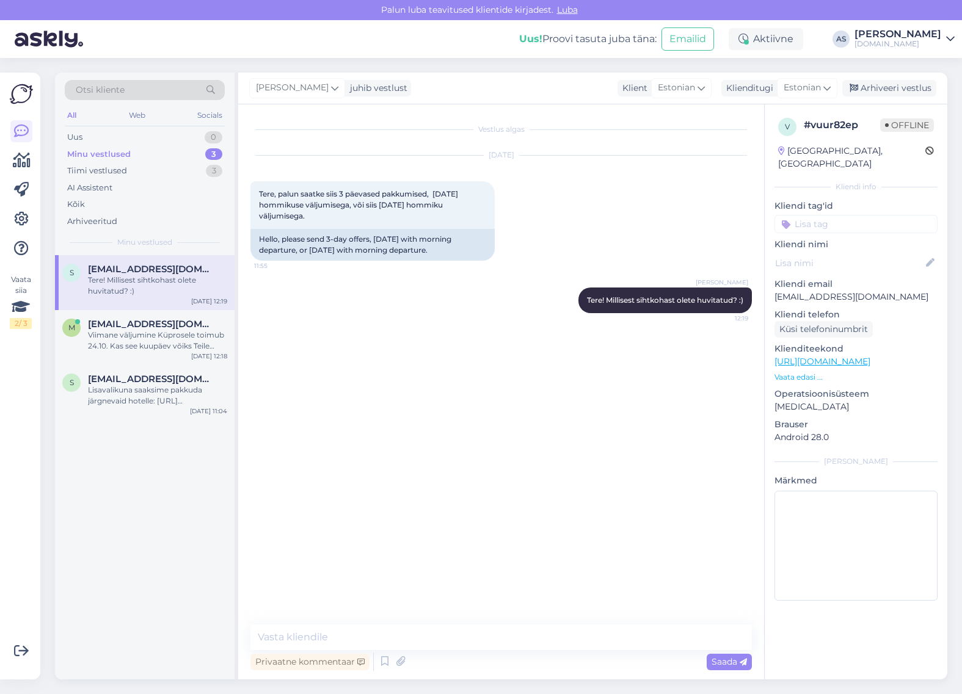
click at [814, 372] on p "Vaata edasi ..." at bounding box center [855, 377] width 163 height 11
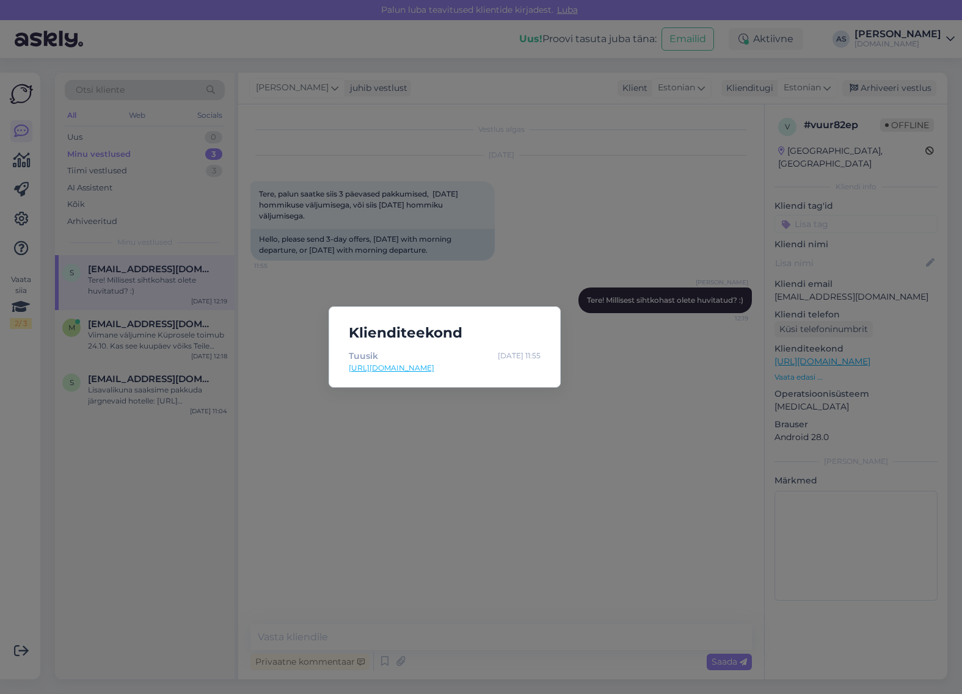
click at [664, 211] on div "Klienditeekond [PERSON_NAME] [DATE] 11:55 [URL][DOMAIN_NAME]" at bounding box center [481, 347] width 962 height 694
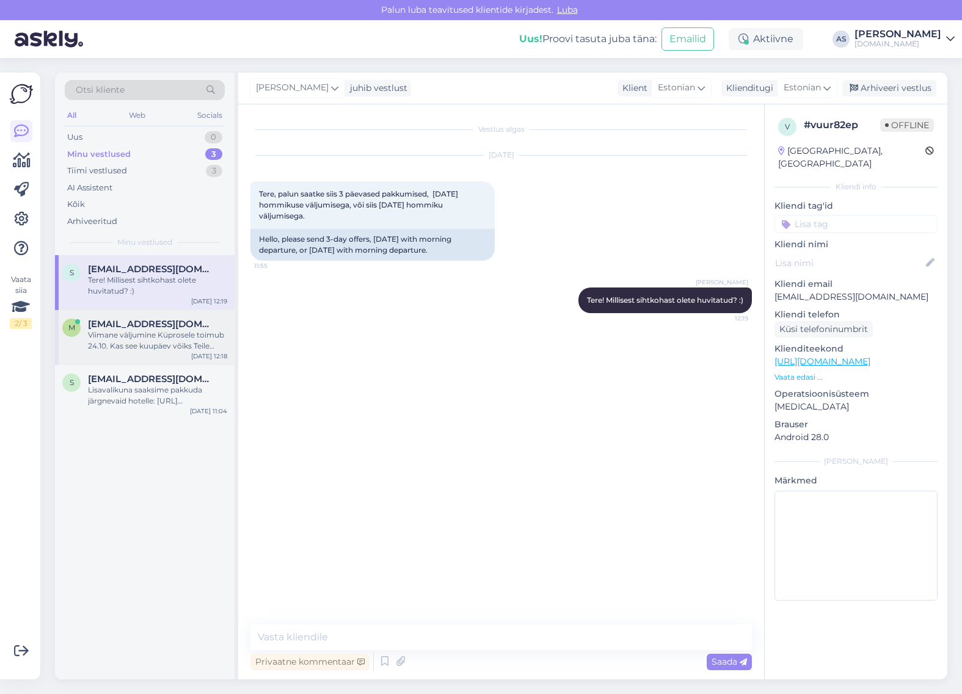
click at [159, 341] on div "Viimane väljumine Küprosele toimub 24.10. Kas see kuupäev võiks Teile sobida? :)" at bounding box center [157, 341] width 139 height 22
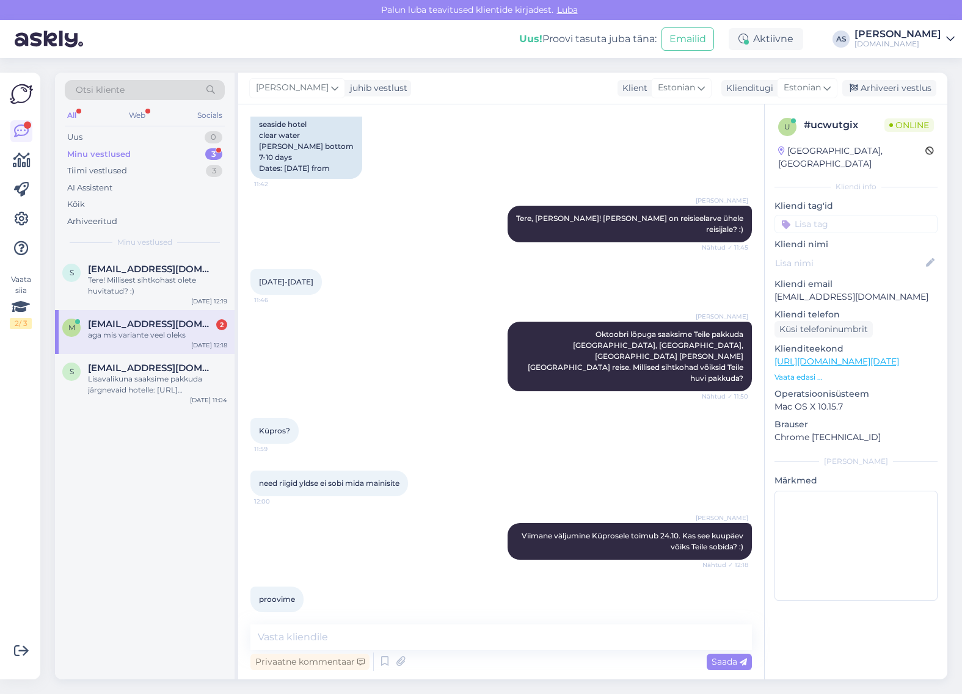
scroll to position [4421, 0]
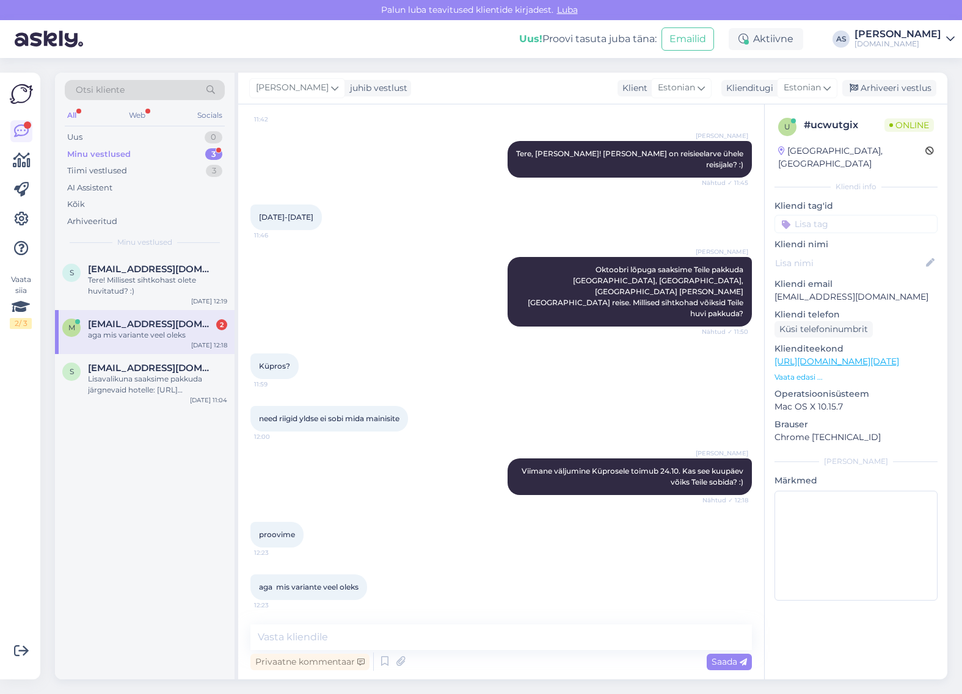
click at [385, 244] on div "[DATE]-[DATE] 11:46" at bounding box center [500, 217] width 501 height 53
click at [426, 636] on textarea at bounding box center [500, 638] width 501 height 26
type textarea "Kreeka viimane väljumine on 23.10"
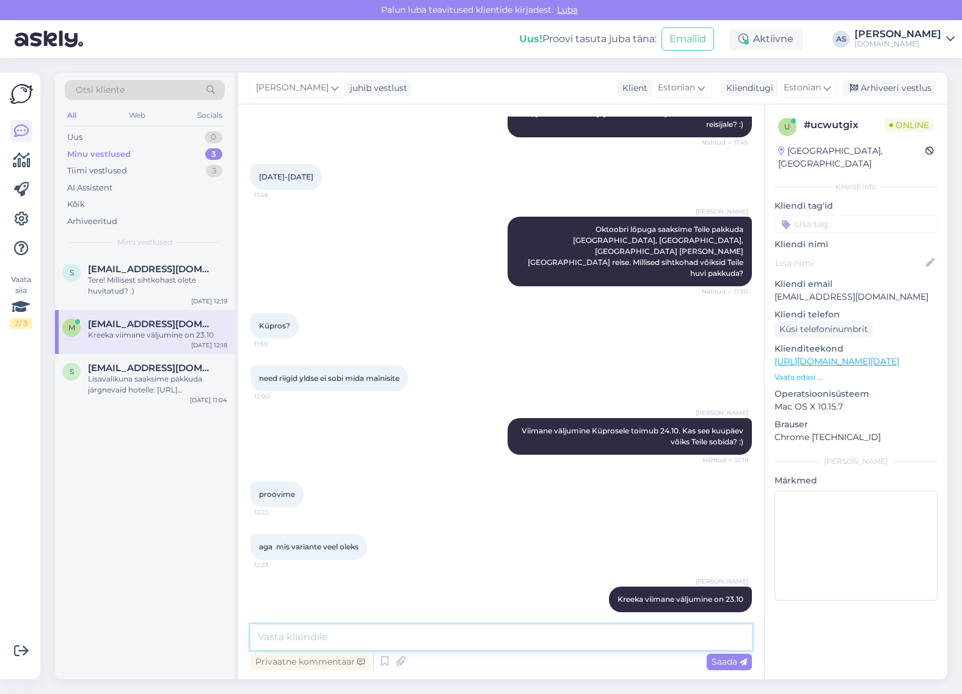
scroll to position [4473, 0]
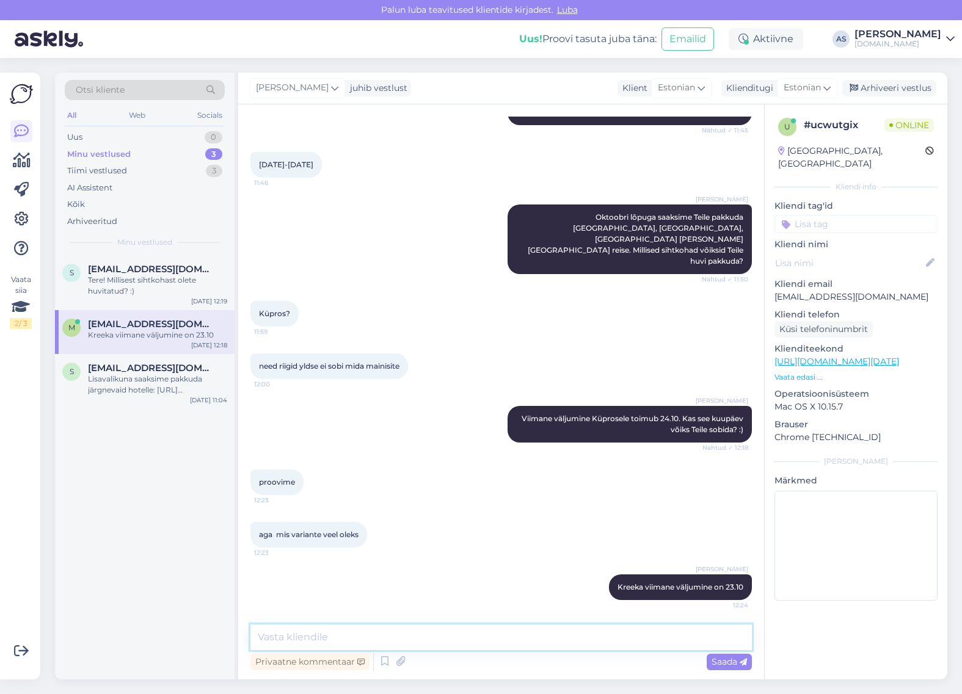
click at [501, 638] on textarea at bounding box center [500, 638] width 501 height 26
type textarea "Madeira 26.10 väljumine, aga sobib pigem aktiivseks puhkuseks, mitte rannapuhku…"
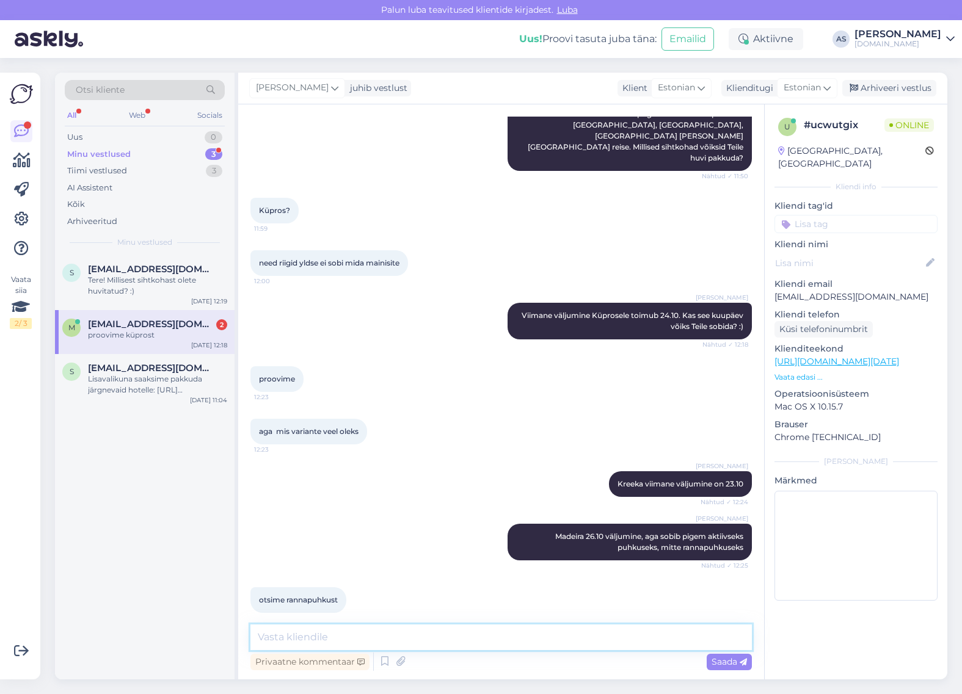
scroll to position [4642, 0]
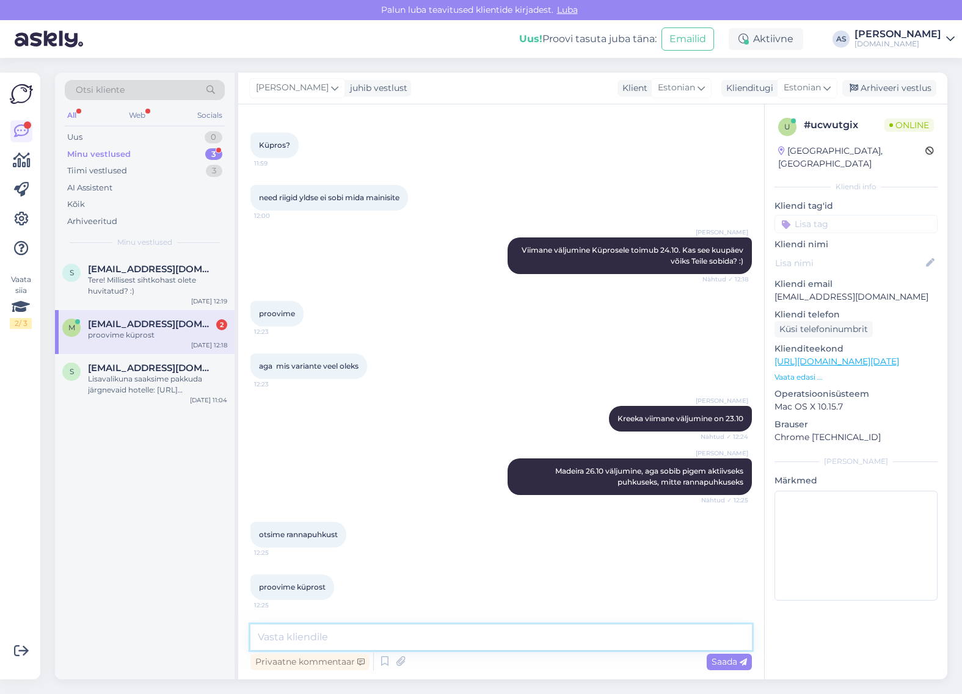
click at [365, 636] on textarea at bounding box center [500, 638] width 501 height 26
type textarea "S"
type textarea "Hästi! Saadan Teile pakkumise meilile paari tunni jooksul :)"
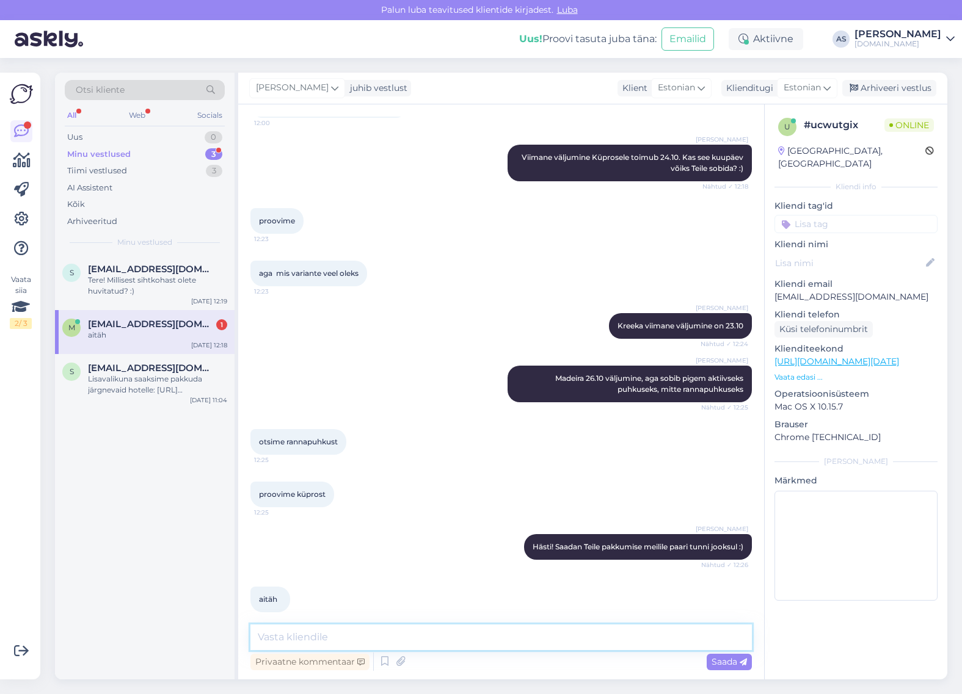
scroll to position [4747, 0]
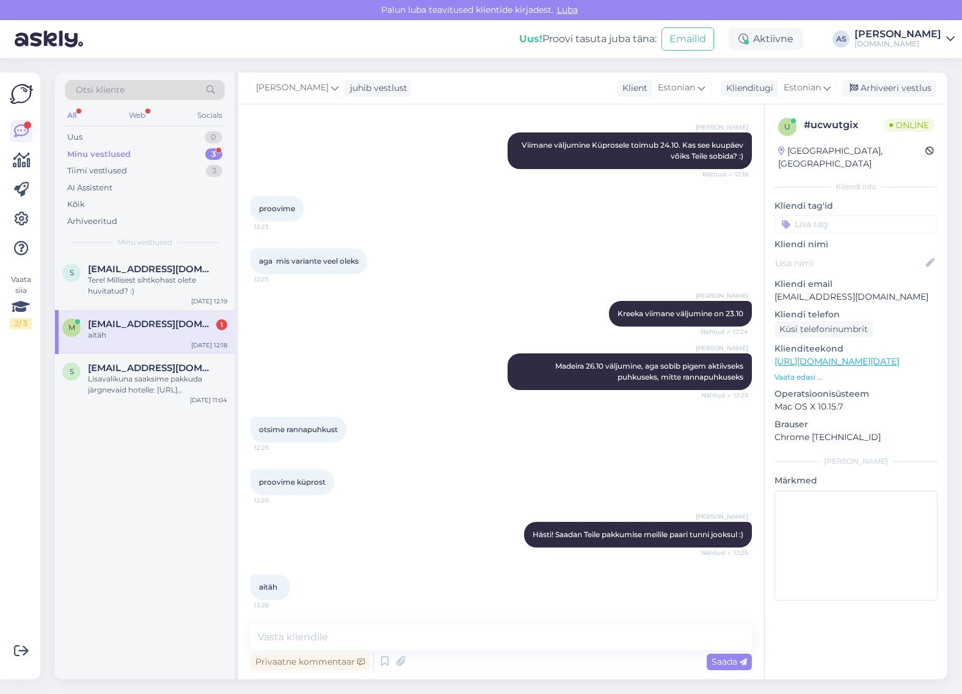
click at [162, 327] on span "[EMAIL_ADDRESS][DOMAIN_NAME]" at bounding box center [151, 324] width 127 height 11
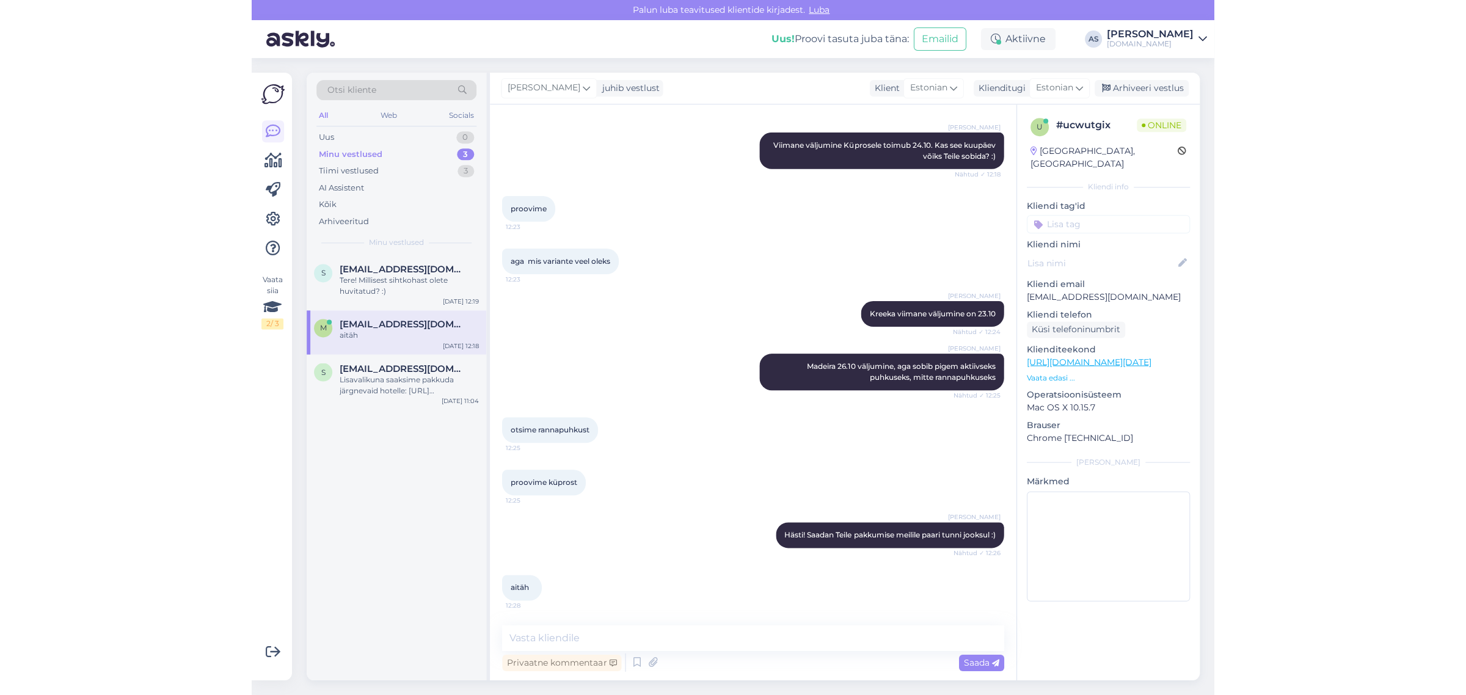
scroll to position [0, 0]
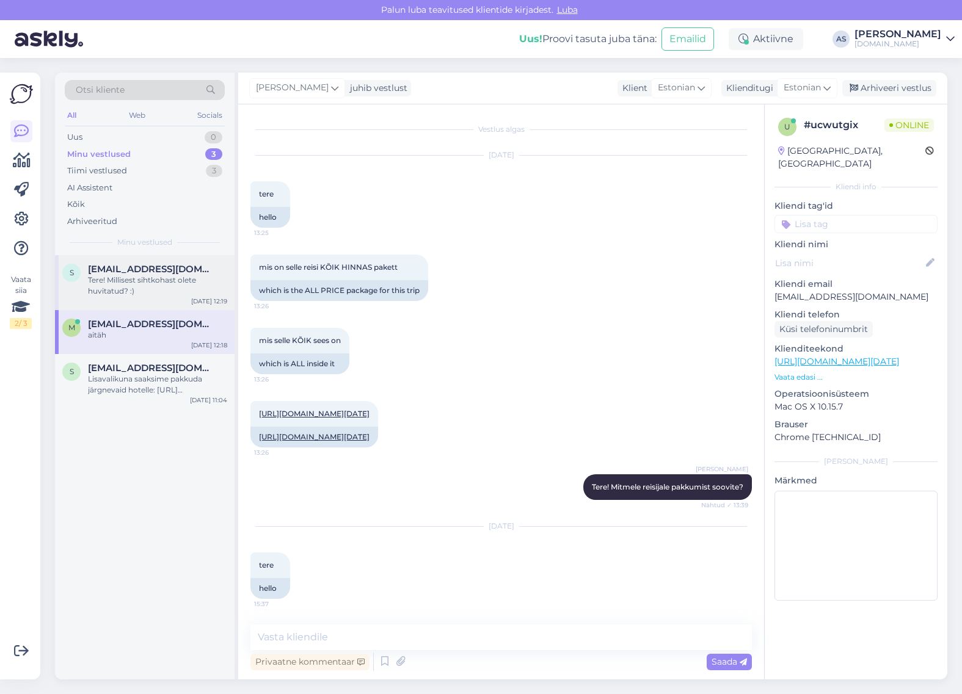
click at [136, 264] on span "[EMAIL_ADDRESS][DOMAIN_NAME]" at bounding box center [151, 269] width 127 height 11
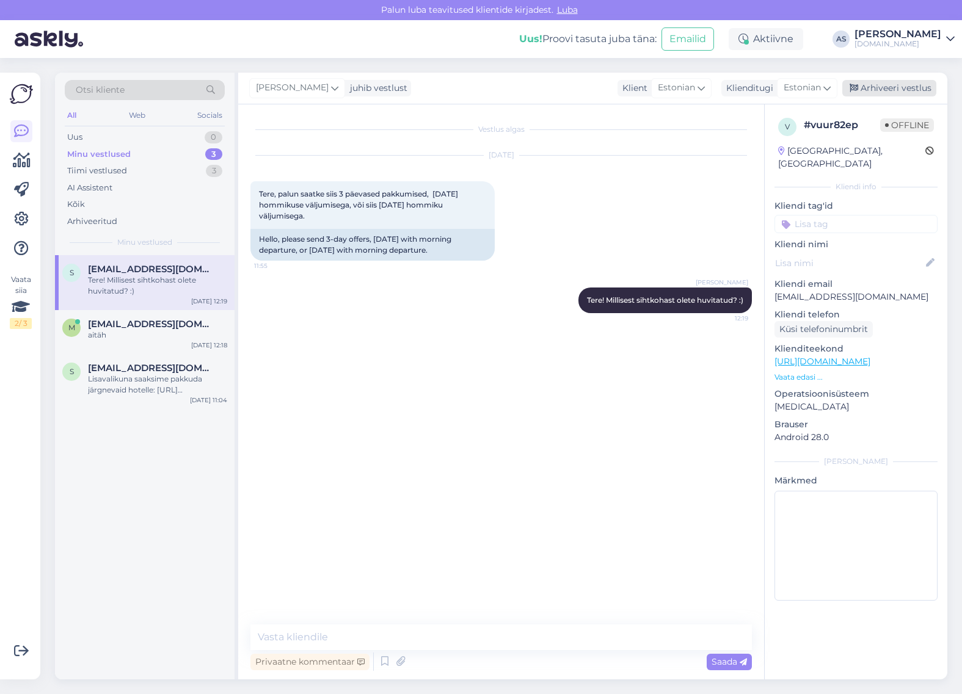
click at [907, 87] on div "Arhiveeri vestlus" at bounding box center [889, 88] width 94 height 16
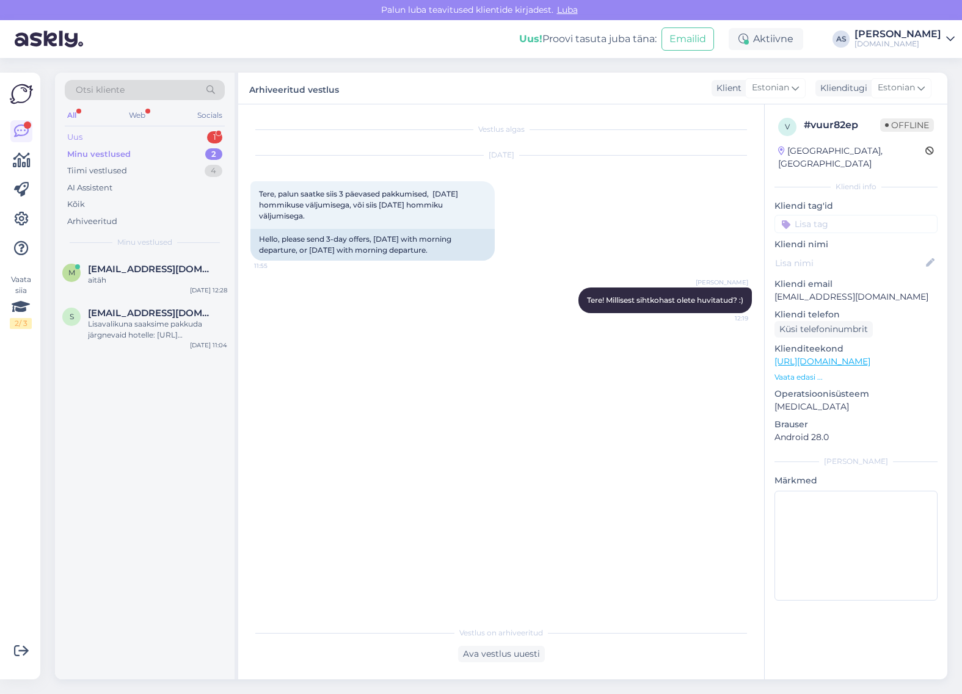
click at [123, 138] on div "Uus 1" at bounding box center [145, 137] width 160 height 17
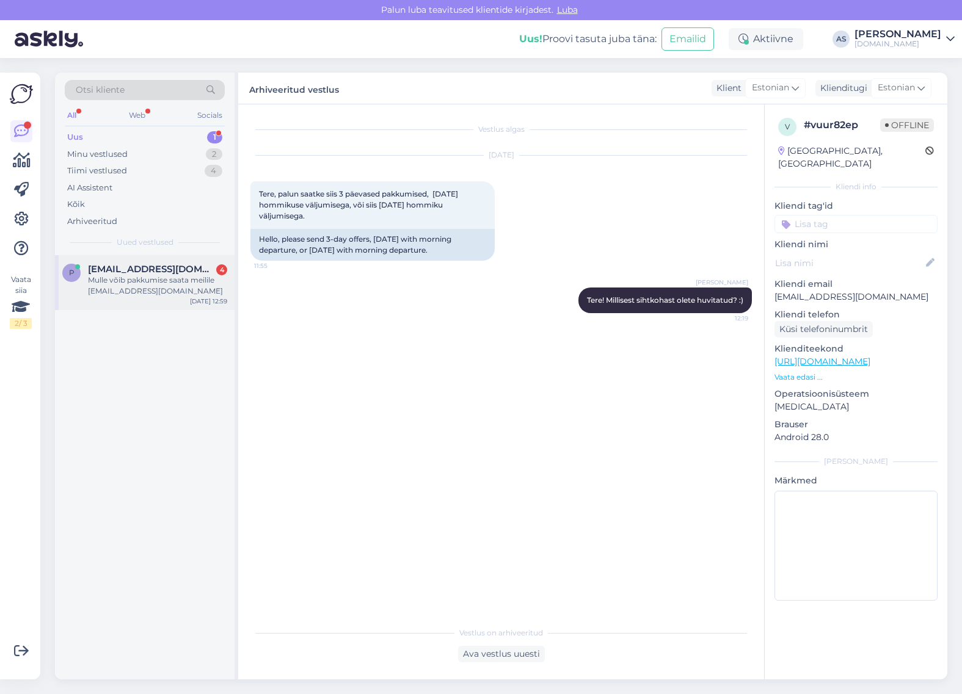
click at [168, 260] on div "p [EMAIL_ADDRESS][DOMAIN_NAME] 4 Mulle võib pakkumise saata meilile [EMAIL_ADDR…" at bounding box center [145, 282] width 180 height 55
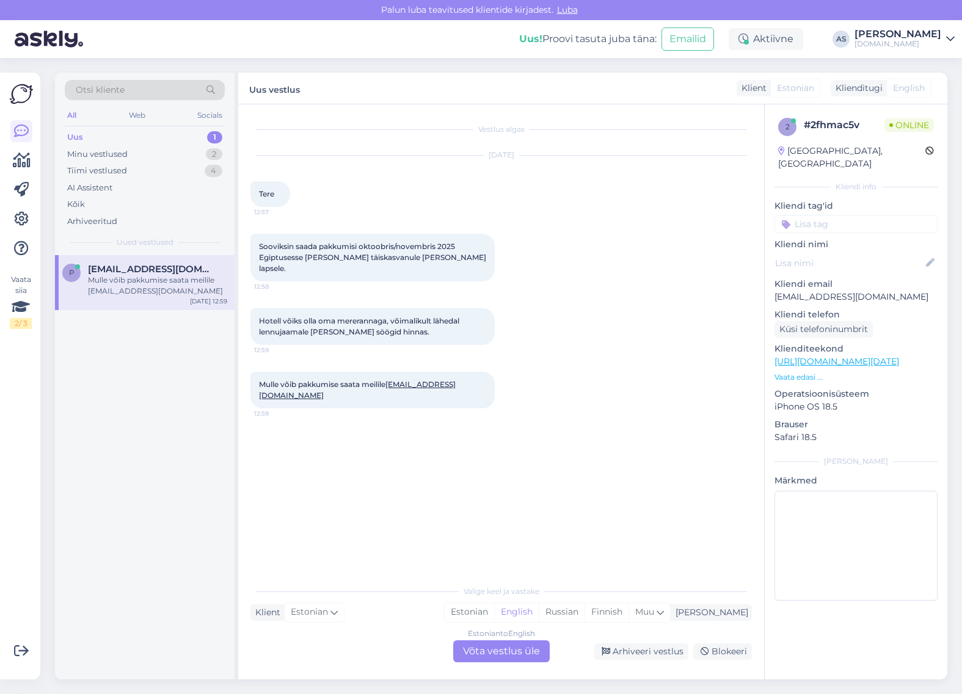
click at [466, 654] on div "Estonian to English Võta vestlus üle" at bounding box center [501, 652] width 97 height 22
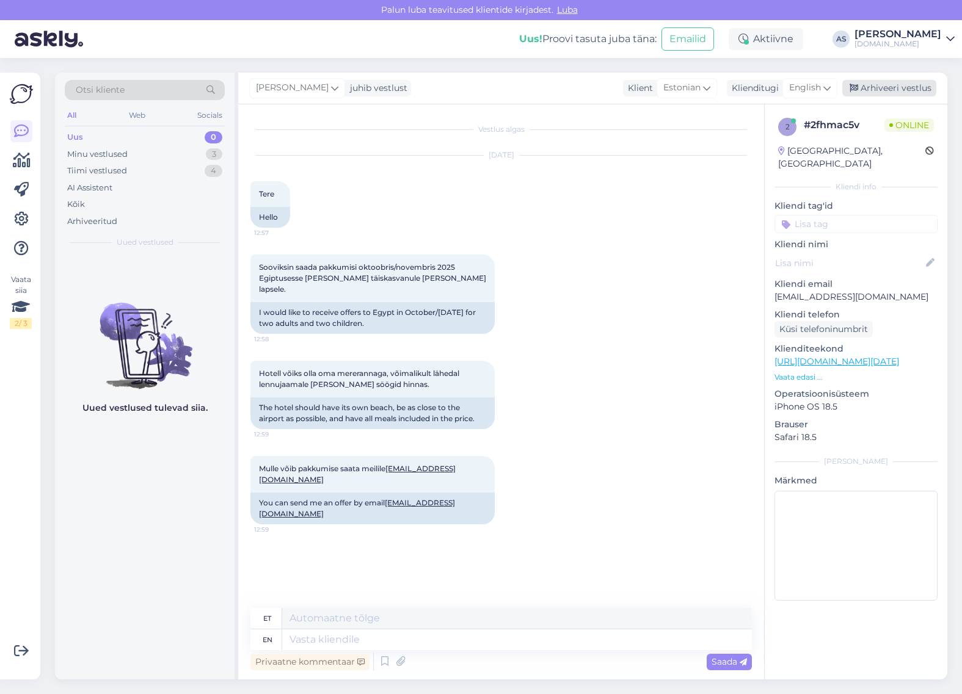
click at [848, 90] on div "Arhiveeri vestlus" at bounding box center [889, 88] width 94 height 16
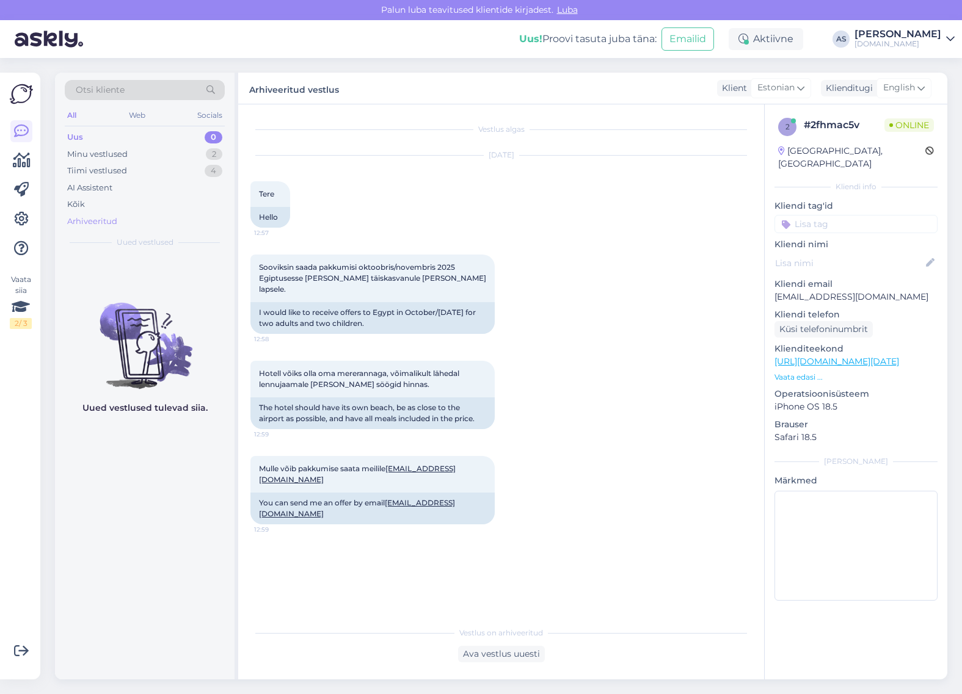
click at [135, 227] on div "Arhiveeritud" at bounding box center [145, 221] width 160 height 17
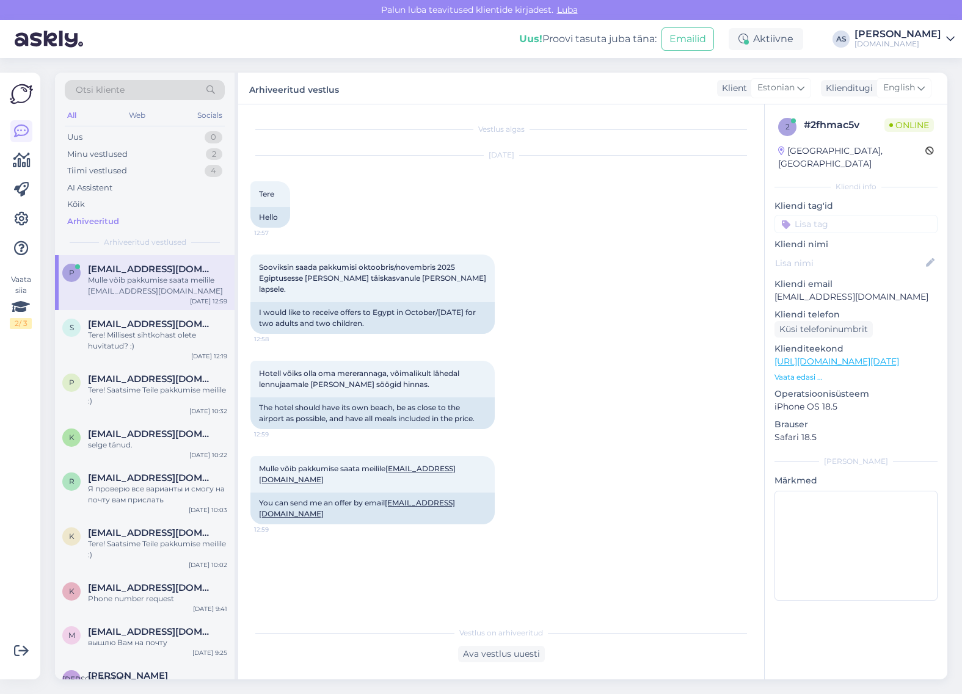
click at [144, 292] on div "Mulle võib pakkumise saata meilile [EMAIL_ADDRESS][DOMAIN_NAME]" at bounding box center [157, 286] width 139 height 22
click at [498, 646] on div "Ava vestlus uuesti" at bounding box center [501, 654] width 87 height 16
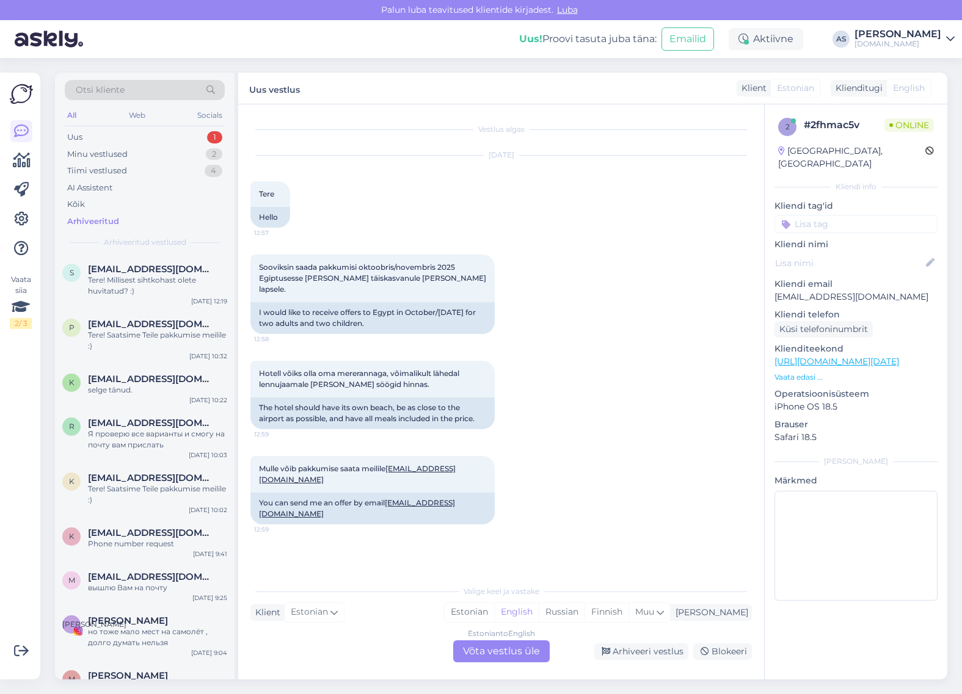
click at [507, 650] on div "Estonian to English Võta vestlus üle" at bounding box center [501, 652] width 97 height 22
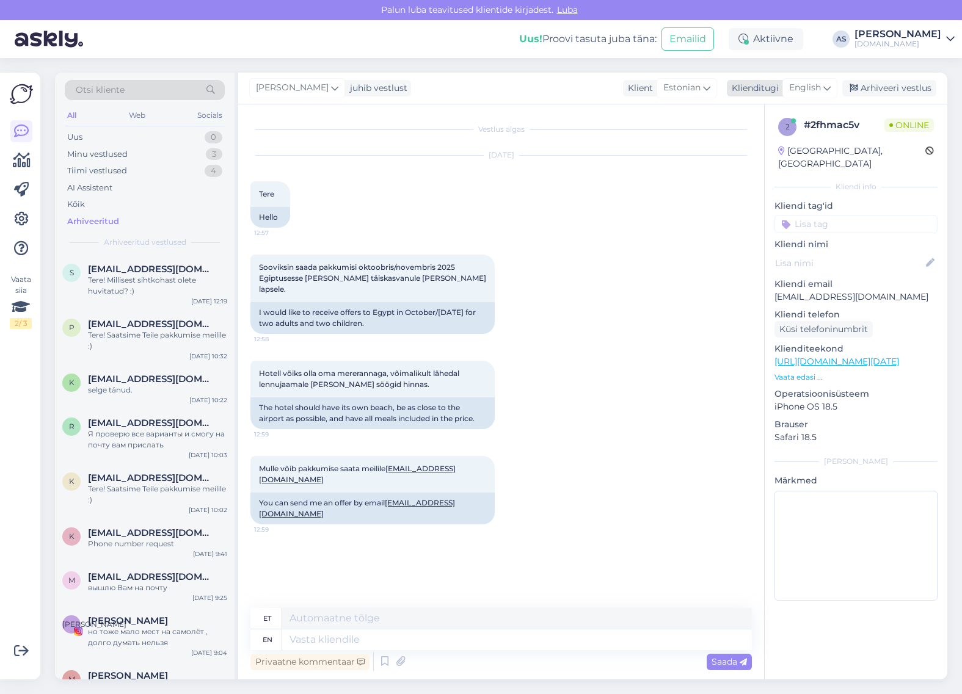
click at [814, 82] on span "English" at bounding box center [805, 87] width 32 height 13
click at [771, 148] on link "Estonian" at bounding box center [782, 143] width 134 height 20
click at [385, 641] on textarea at bounding box center [500, 638] width 501 height 26
type textarea "Tere! Palun täpsustage laste vanused ning reisi maksimaalne eelarve perele kokk…"
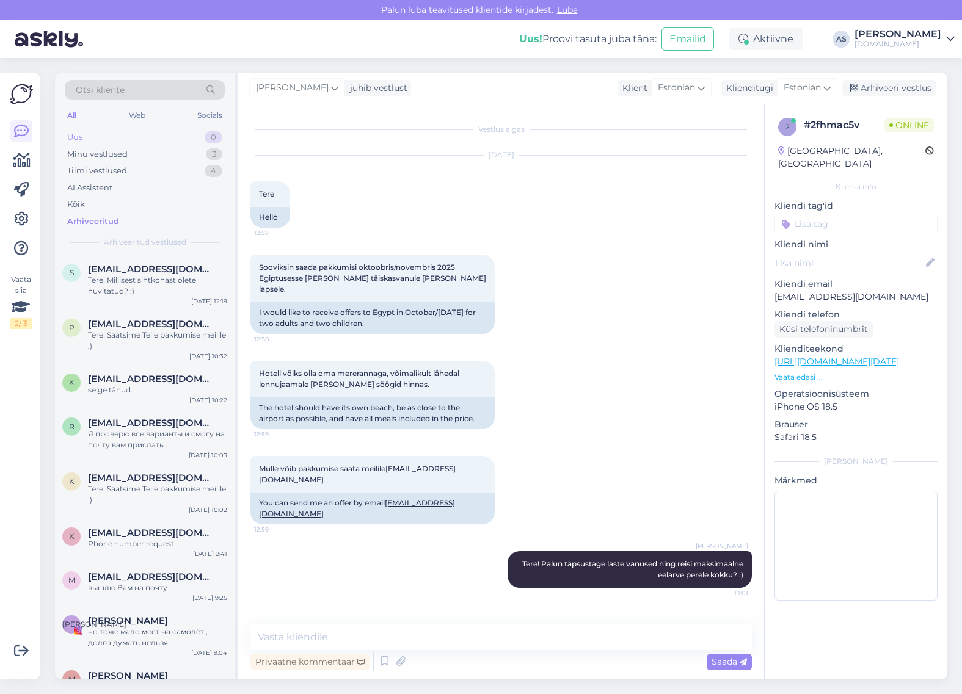
click at [150, 145] on div "Uus 0" at bounding box center [145, 137] width 160 height 17
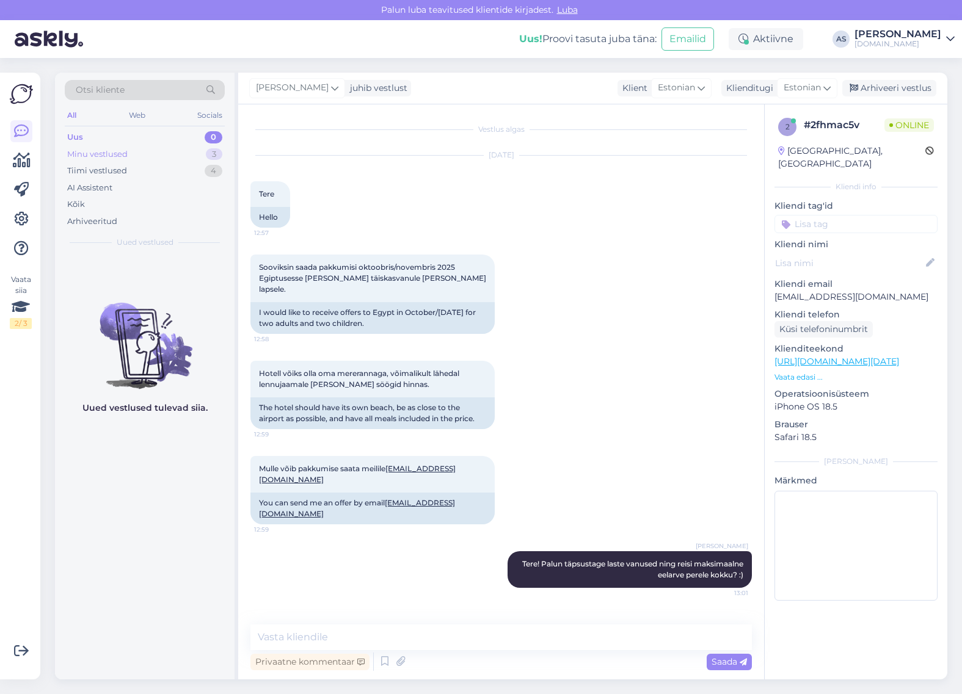
click at [158, 153] on div "Minu vestlused 3" at bounding box center [145, 154] width 160 height 17
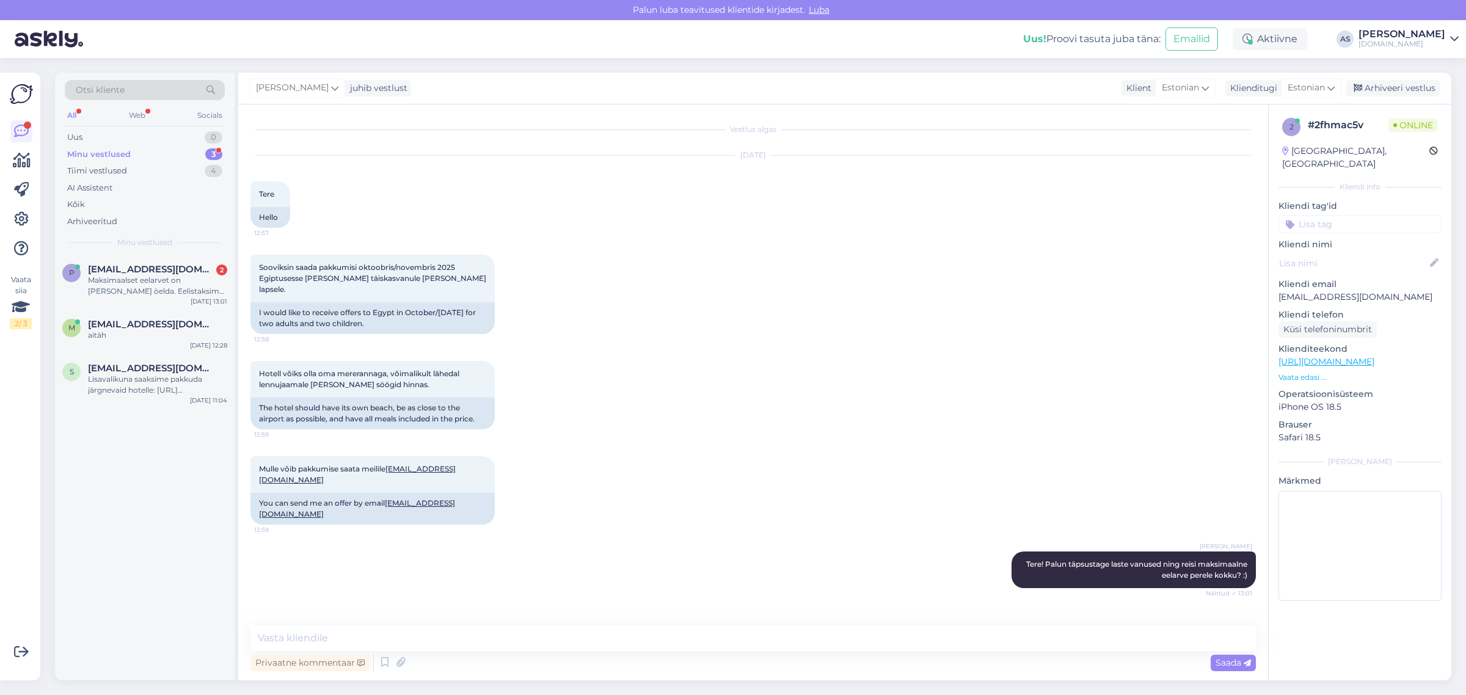
scroll to position [90, 0]
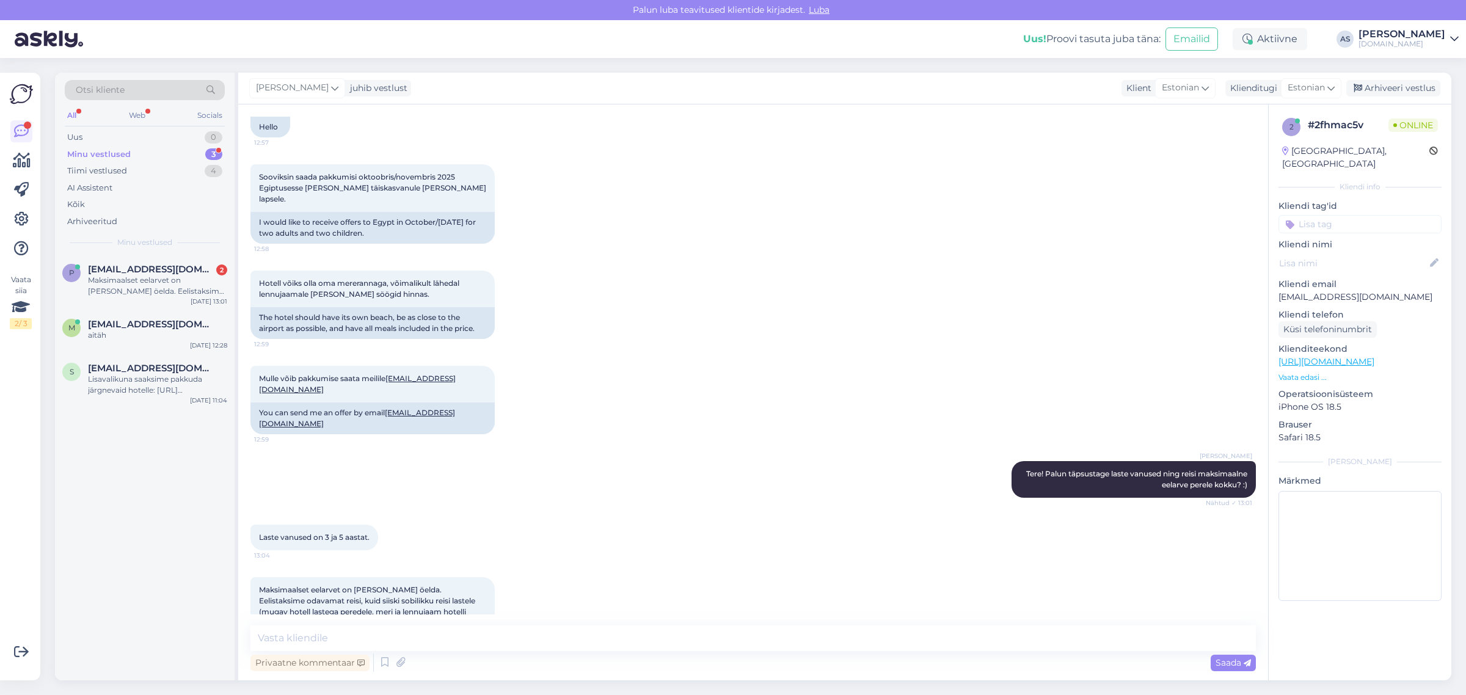
click at [479, 622] on div "Vestlus algas [DATE] Tere 12:57 Hello Sooviksin saada pakkumisi oktoobris/novem…" at bounding box center [753, 392] width 1030 height 576
click at [471, 632] on textarea at bounding box center [752, 638] width 1005 height 26
click at [564, 640] on textarea at bounding box center [752, 638] width 1005 height 26
type textarea "Hästi! Vaatame pakkumised [PERSON_NAME] edastame Teile meilile paari tunni jook…"
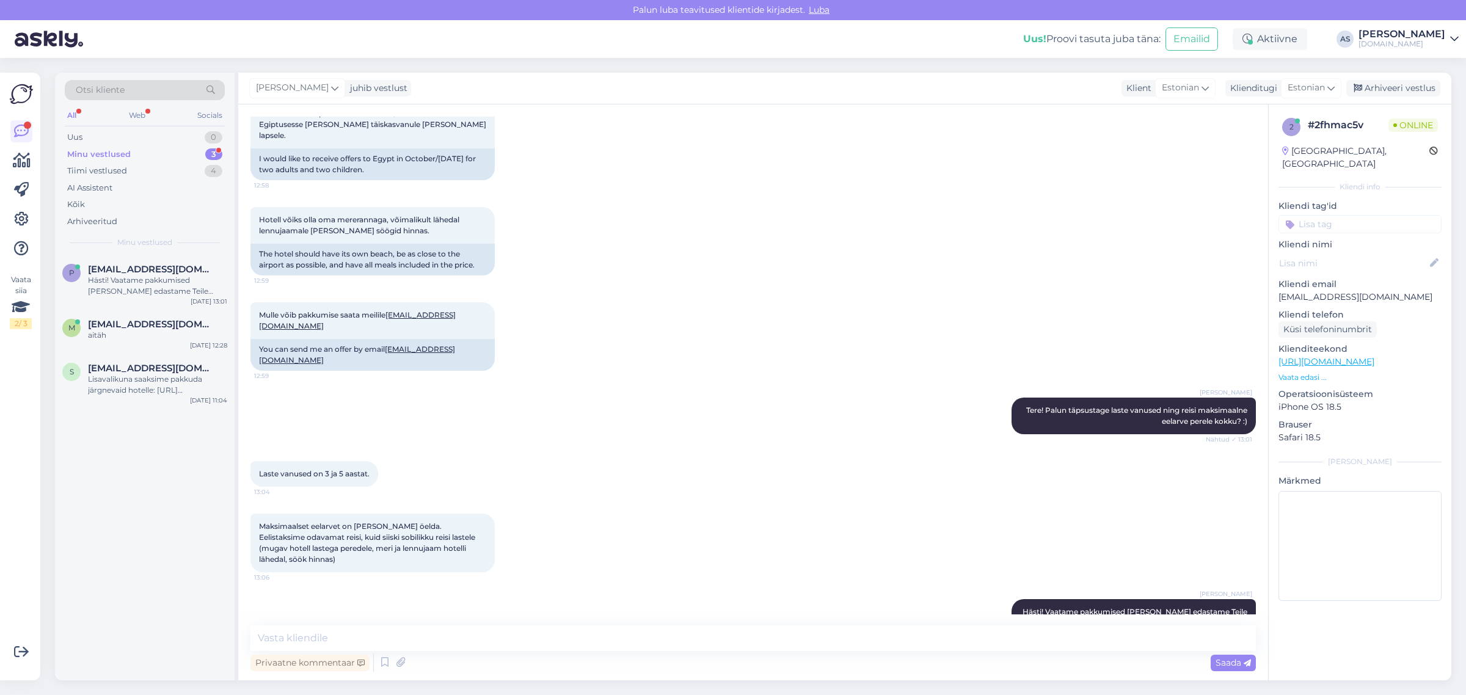
click at [162, 160] on div "Minu vestlused 3" at bounding box center [145, 154] width 160 height 17
click at [174, 278] on div "Hästi! Vaatame pakkumised [PERSON_NAME] edastame Teile meilile paari tunni jook…" at bounding box center [157, 286] width 139 height 22
click at [151, 321] on span "[EMAIL_ADDRESS][DOMAIN_NAME]" at bounding box center [151, 324] width 127 height 11
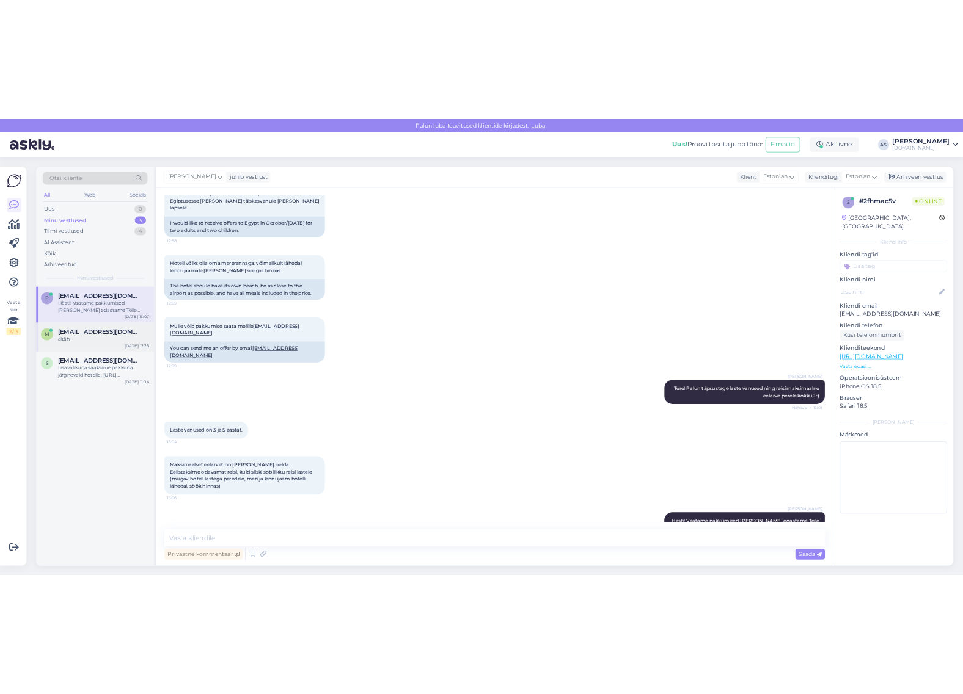
scroll to position [4746, 0]
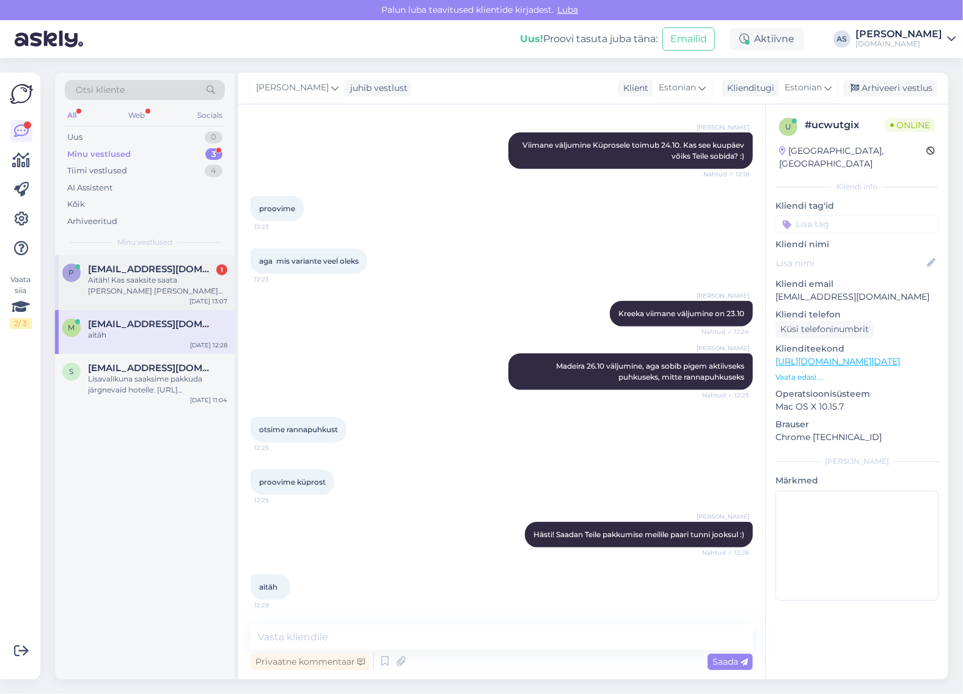
click at [157, 270] on span "[EMAIL_ADDRESS][DOMAIN_NAME]" at bounding box center [151, 269] width 127 height 11
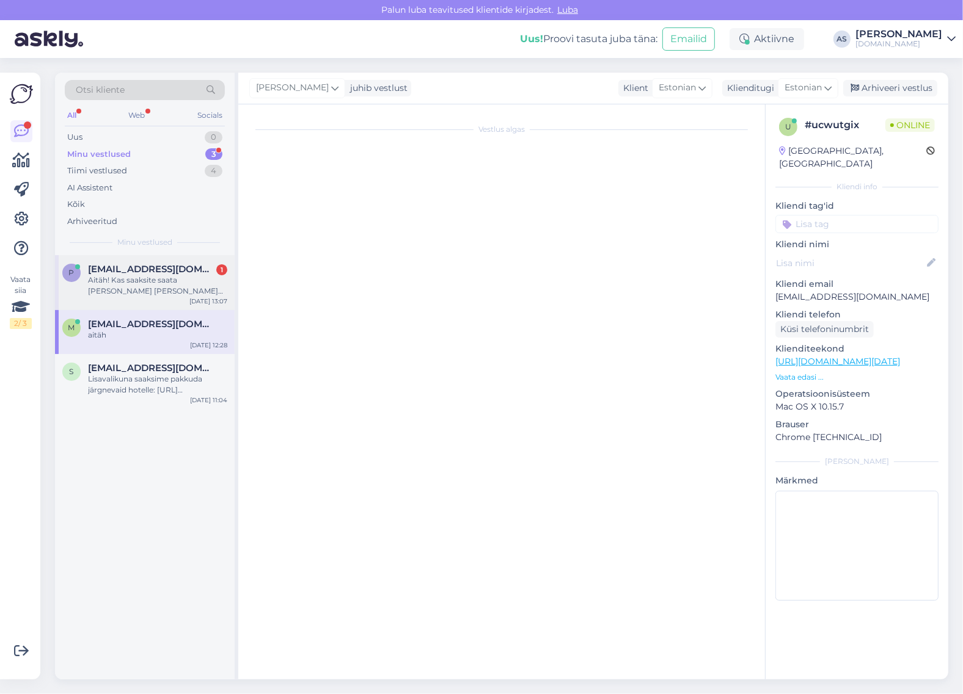
scroll to position [230, 0]
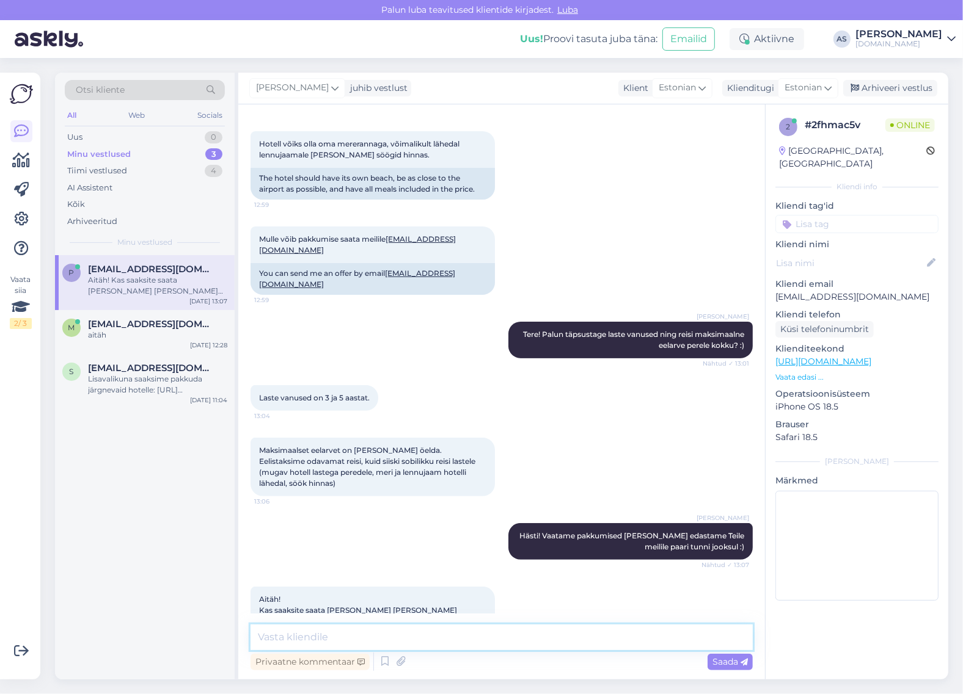
click at [417, 636] on textarea at bounding box center [501, 638] width 502 height 26
type textarea "Teeme nii! :)"
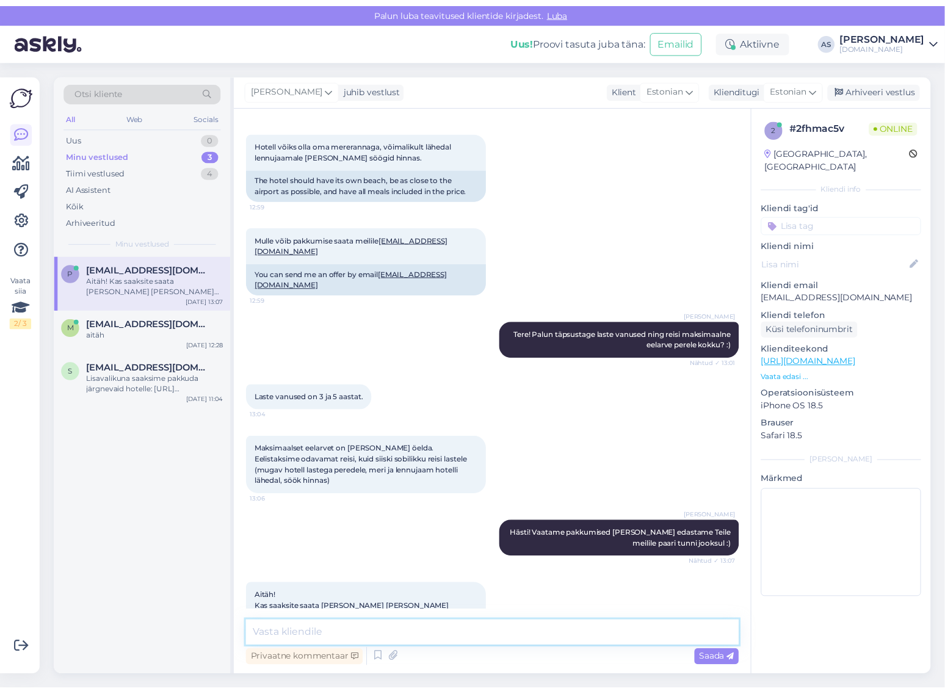
scroll to position [282, 0]
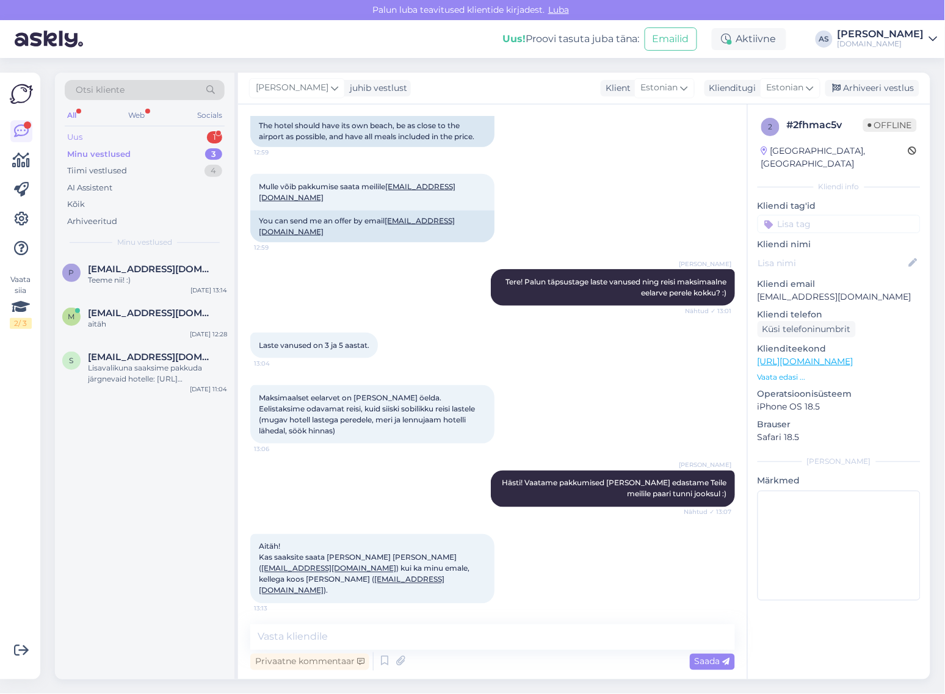
click at [197, 135] on div "Uus 1" at bounding box center [145, 137] width 160 height 17
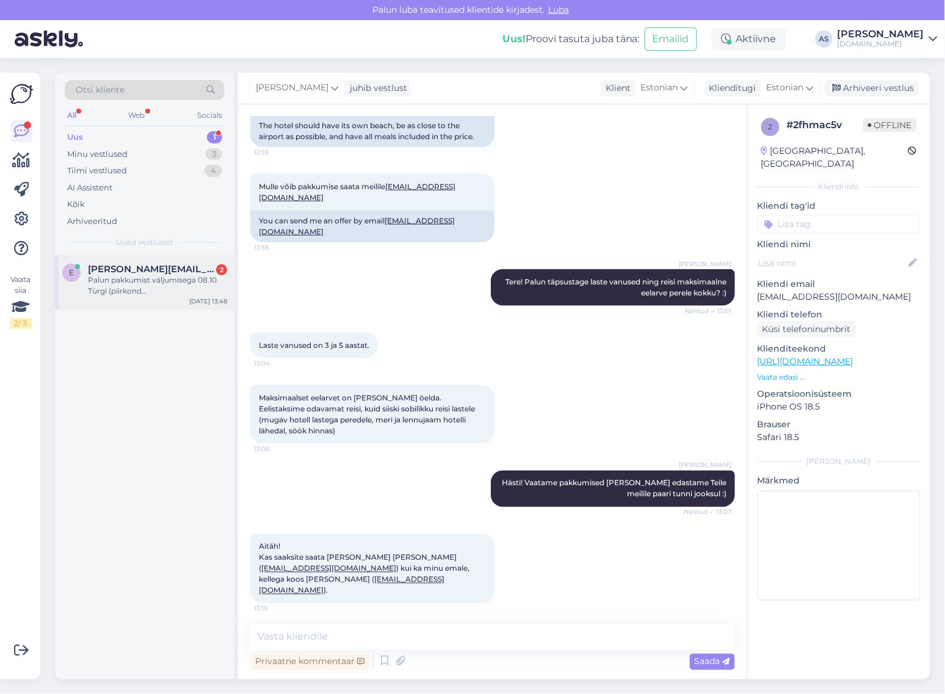
click at [179, 290] on div "Palun pakkumist väljumisega 08.10 Türgi (piirkond [GEOGRAPHIC_DATA], Side), 6 ö…" at bounding box center [157, 286] width 139 height 22
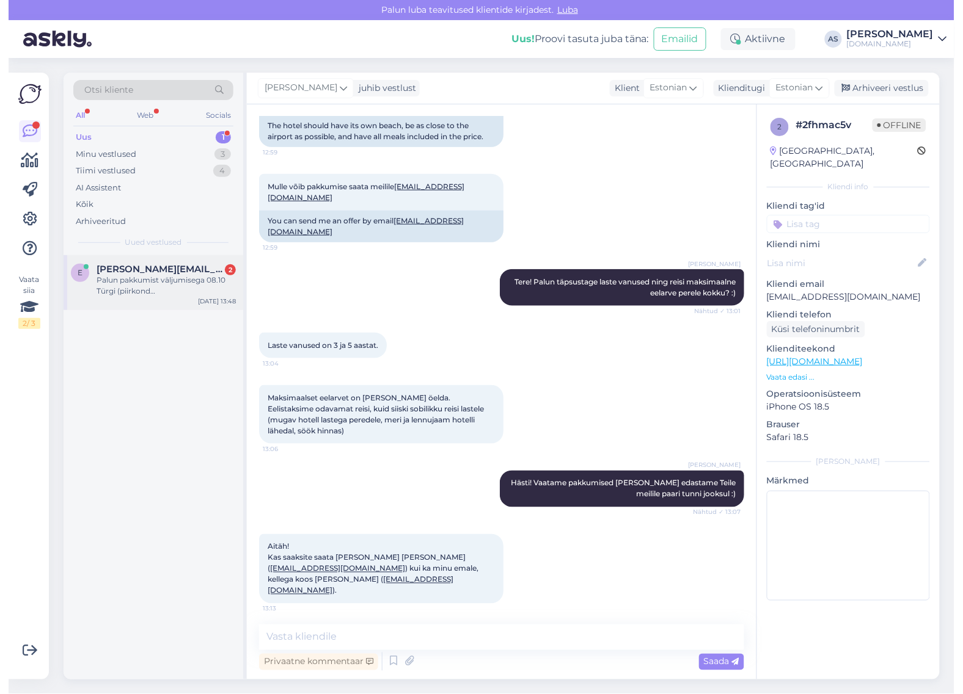
scroll to position [0, 0]
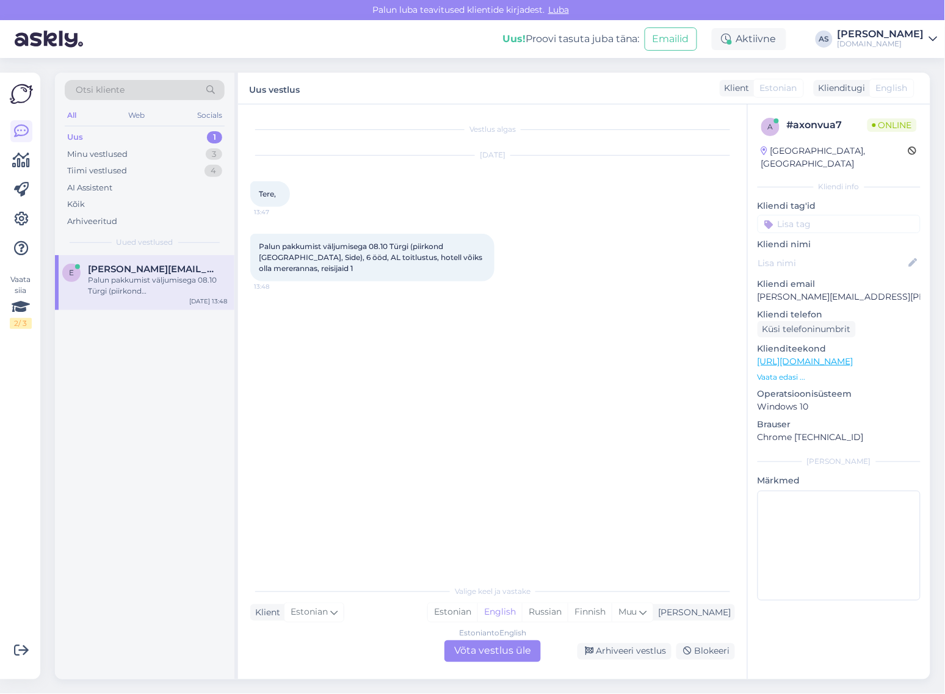
click at [522, 654] on div "Estonian to English Võta vestlus üle" at bounding box center [493, 652] width 97 height 22
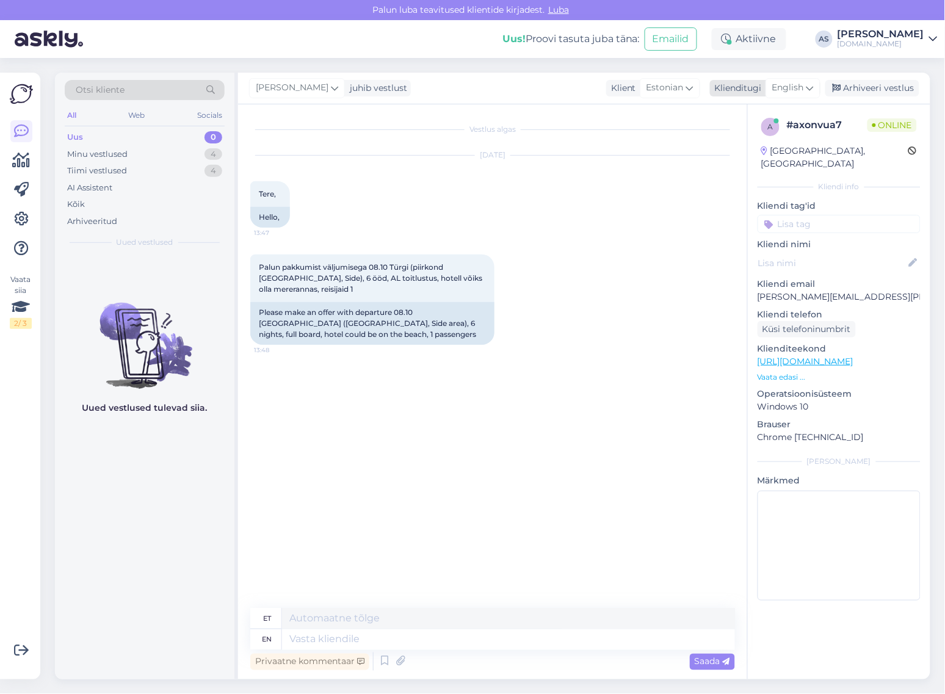
click at [800, 96] on div "English" at bounding box center [793, 88] width 55 height 20
click at [853, 90] on div "Arhiveeri vestlus" at bounding box center [873, 88] width 94 height 16
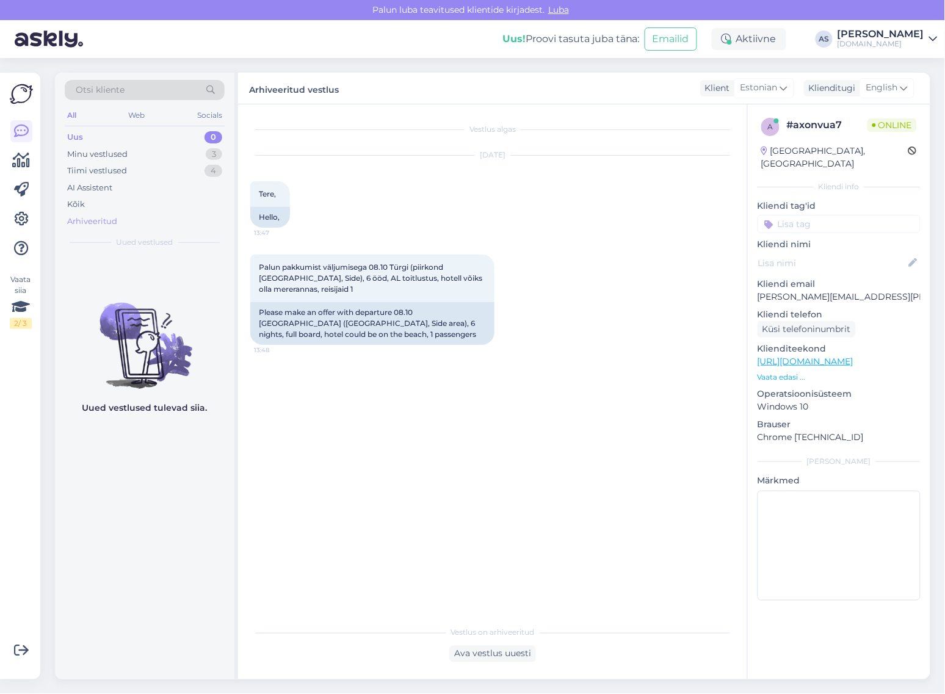
click at [137, 219] on div "Arhiveeritud" at bounding box center [145, 221] width 160 height 17
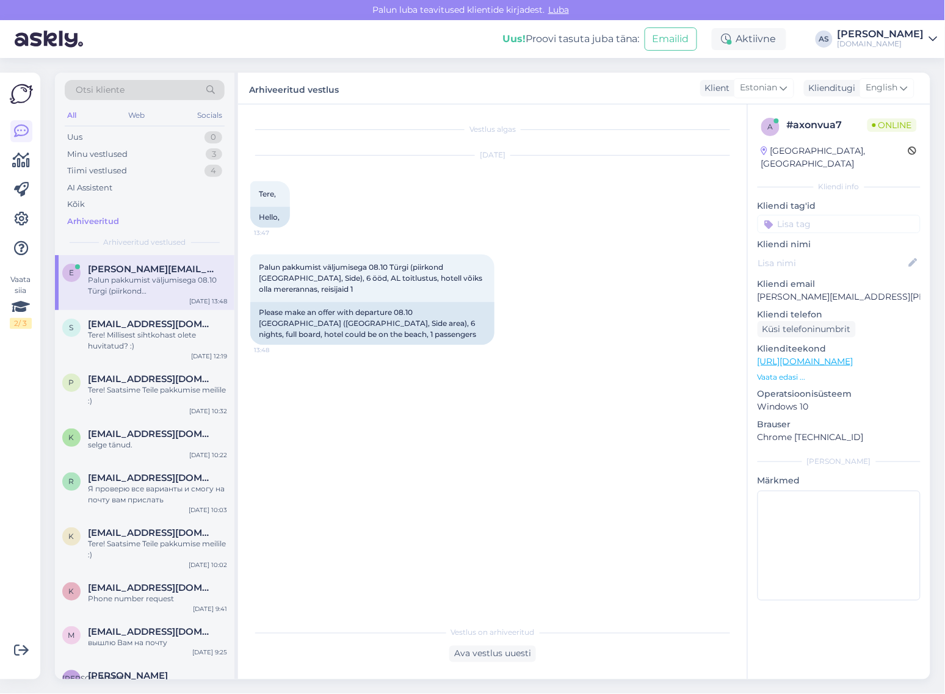
click at [156, 297] on div "e [PERSON_NAME][EMAIL_ADDRESS][PERSON_NAME][DOMAIN_NAME] Palun pakkumist väljum…" at bounding box center [145, 282] width 180 height 55
click at [475, 661] on div "Ava vestlus uuesti" at bounding box center [493, 654] width 87 height 16
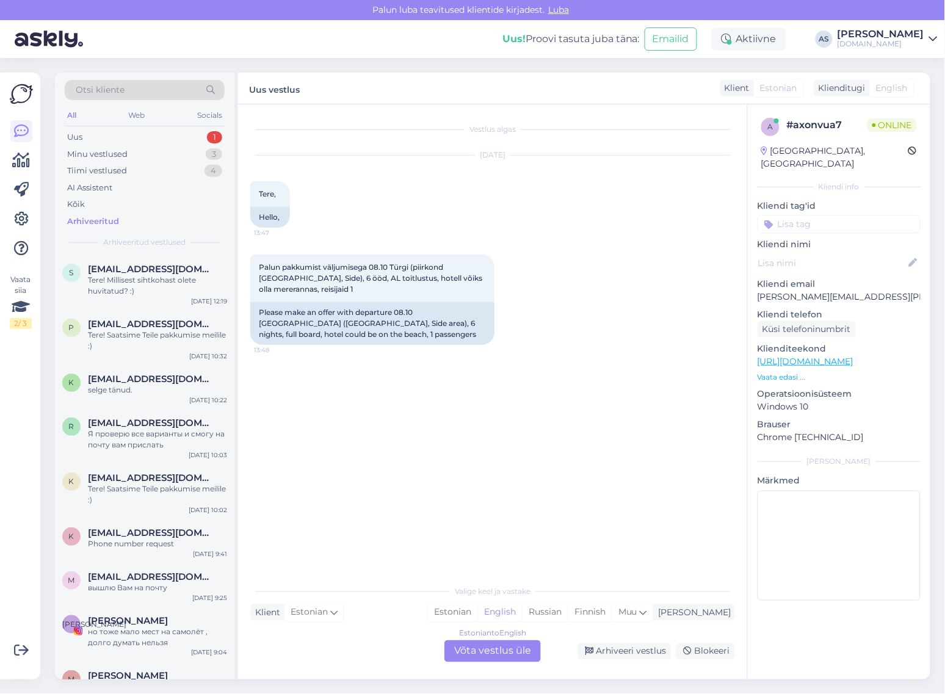
click at [812, 95] on div "Klient Estonian Klienditugi English est Estonian" at bounding box center [817, 88] width 195 height 16
click at [501, 650] on div "Estonian to English Võta vestlus üle" at bounding box center [493, 652] width 97 height 22
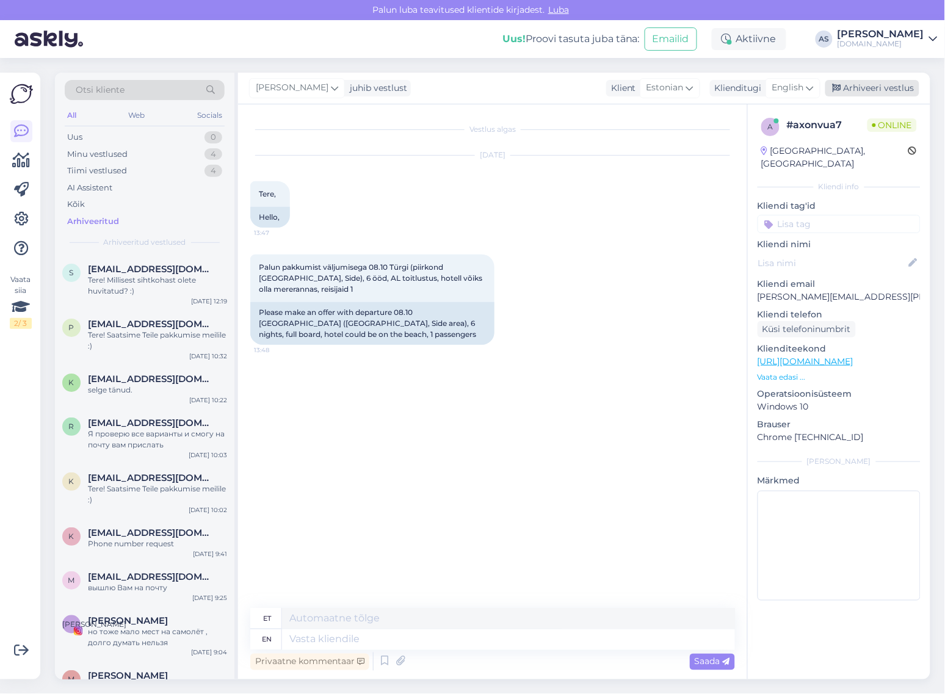
click at [887, 82] on div "Arhiveeri vestlus" at bounding box center [873, 88] width 94 height 16
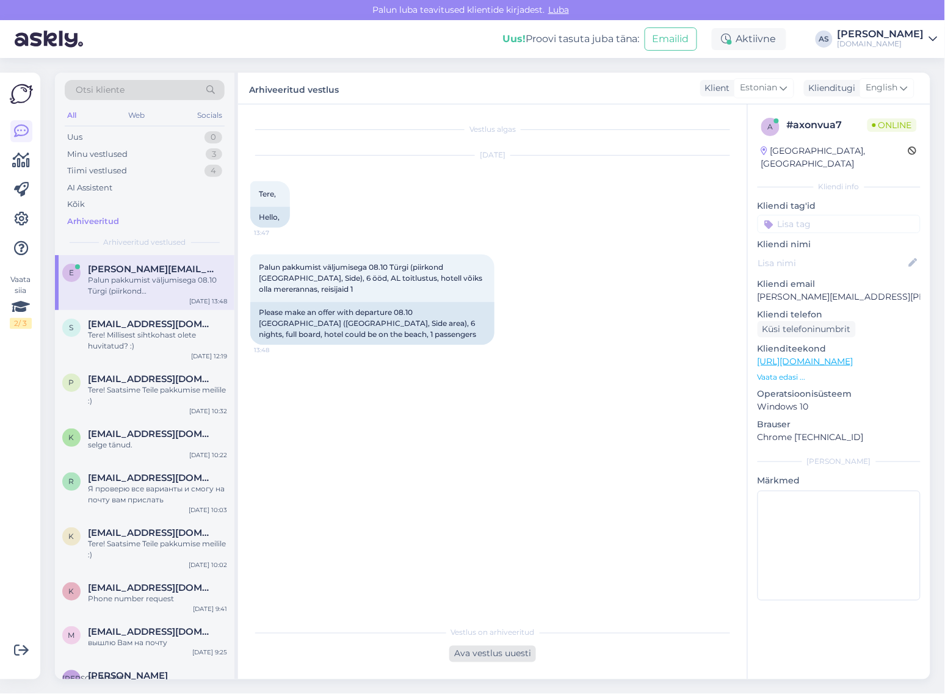
click at [494, 663] on div "Ava vestlus uuesti" at bounding box center [493, 654] width 87 height 16
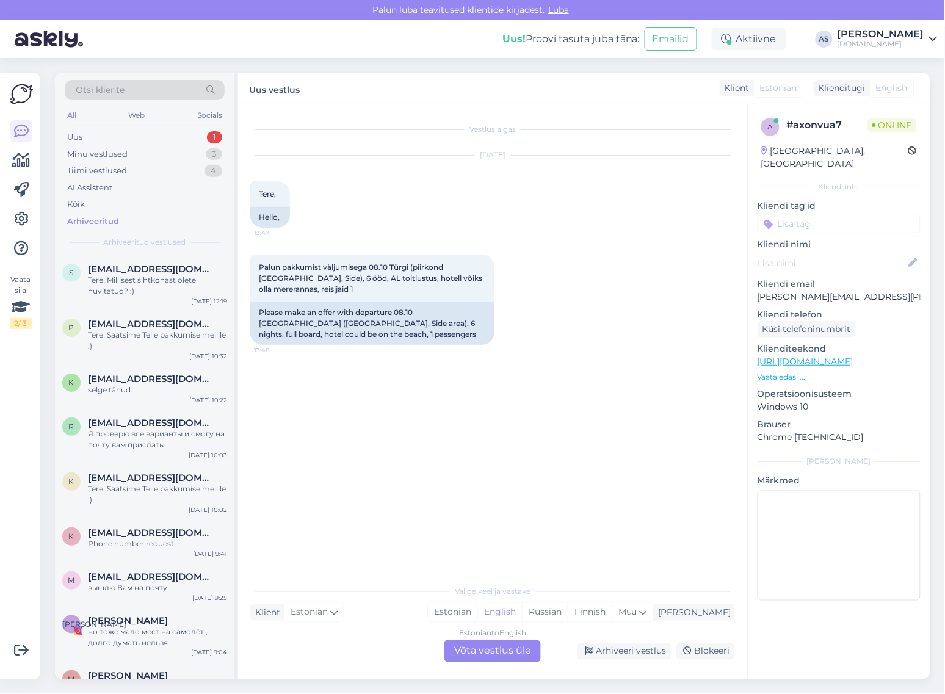
click at [526, 648] on div "Estonian to English Võta vestlus üle" at bounding box center [493, 652] width 97 height 22
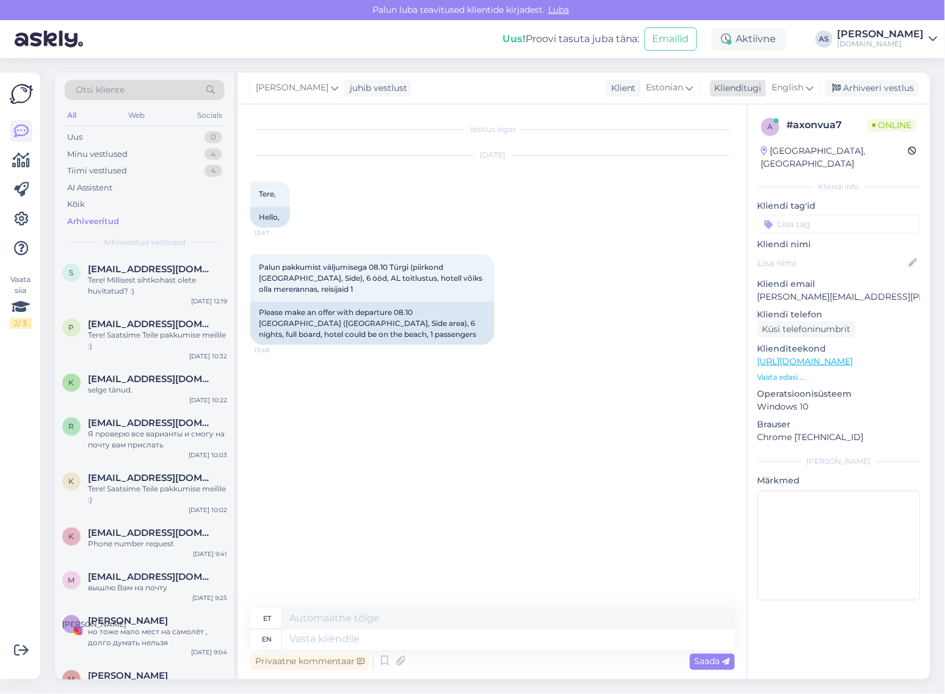
click at [801, 89] on span "English" at bounding box center [789, 87] width 32 height 13
click at [770, 142] on link "Estonian" at bounding box center [766, 143] width 134 height 20
click at [432, 630] on textarea at bounding box center [492, 638] width 485 height 26
drag, startPoint x: 499, startPoint y: 632, endPoint x: 264, endPoint y: 630, distance: 235.2
click at [252, 632] on textarea "Tere! Milline on maksimaalne eelarve" at bounding box center [492, 638] width 485 height 26
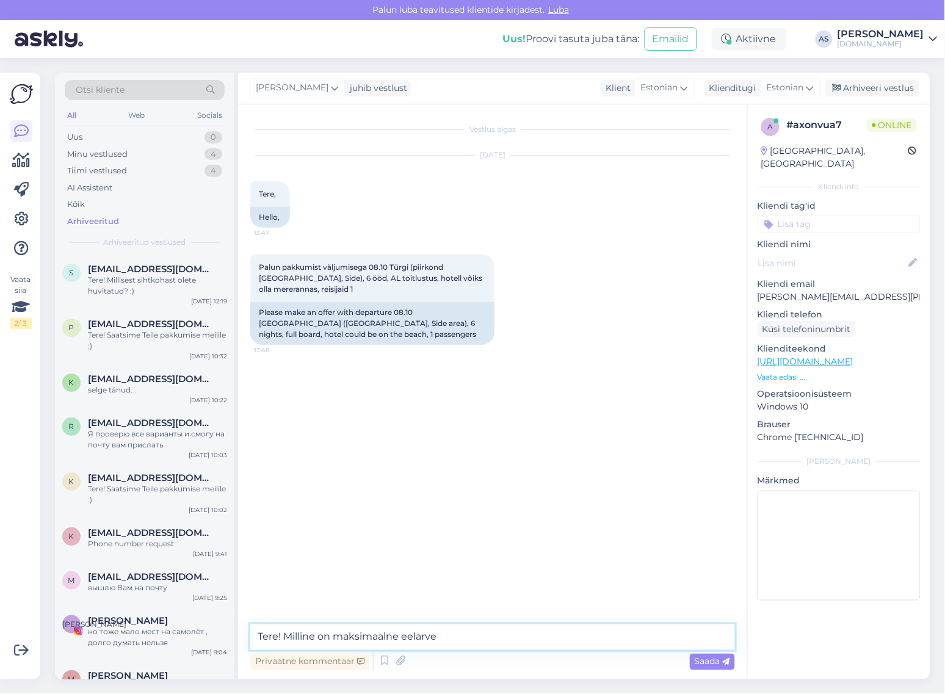
click at [441, 636] on textarea "Tere! Milline on maksimaalne eelarve" at bounding box center [492, 638] width 485 height 26
click at [478, 638] on textarea "Tere! Milline on maksimaalne eelarve" at bounding box center [492, 638] width 485 height 26
click at [475, 639] on textarea "Tere! Milline on maksimaalne eelarve" at bounding box center [492, 638] width 485 height 26
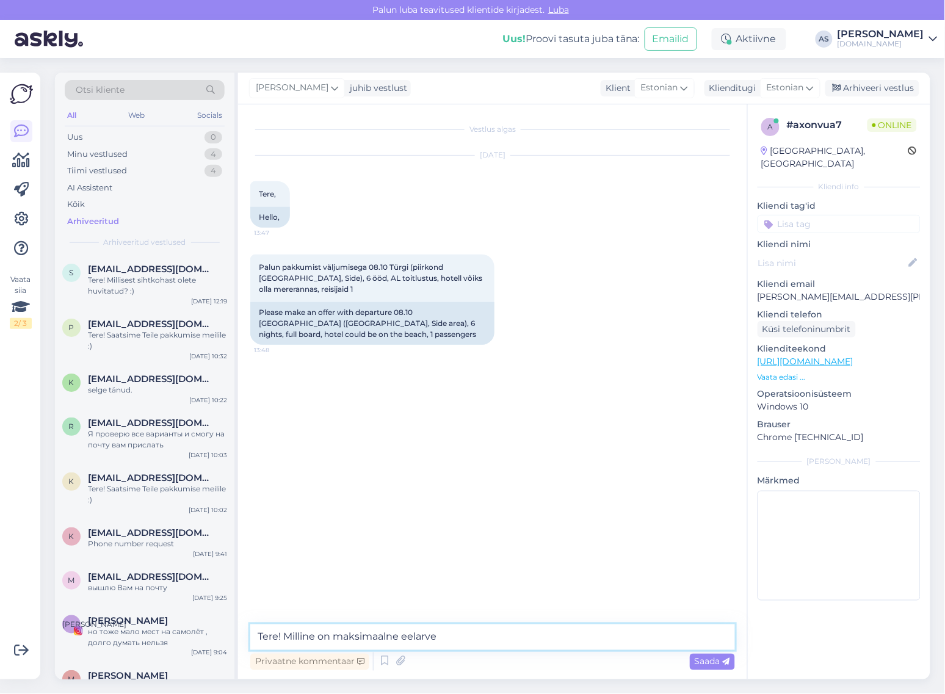
click at [475, 639] on textarea "Tere! Milline on maksimaalne eelarve" at bounding box center [492, 638] width 485 height 26
click at [404, 639] on textarea "Tere! Milline on maksimaalne eelarve" at bounding box center [492, 638] width 485 height 26
click at [519, 642] on textarea "Tere! Milline on maksimaalne reisi eelarve" at bounding box center [492, 638] width 485 height 26
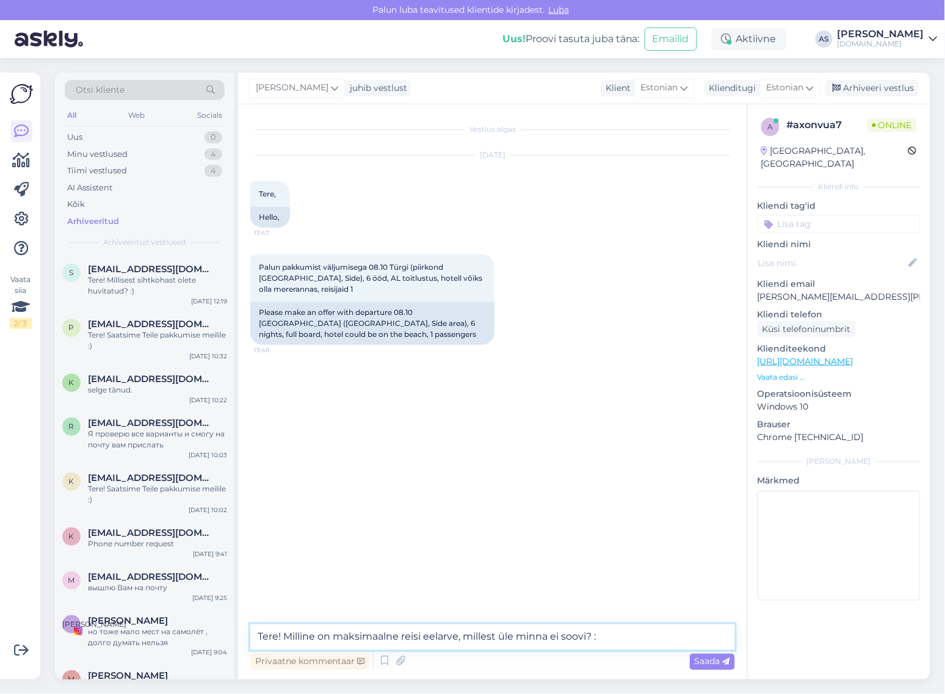
type textarea "Tere! Milline on maksimaalne reisi eelarve, millest üle minna ei soovi? :)"
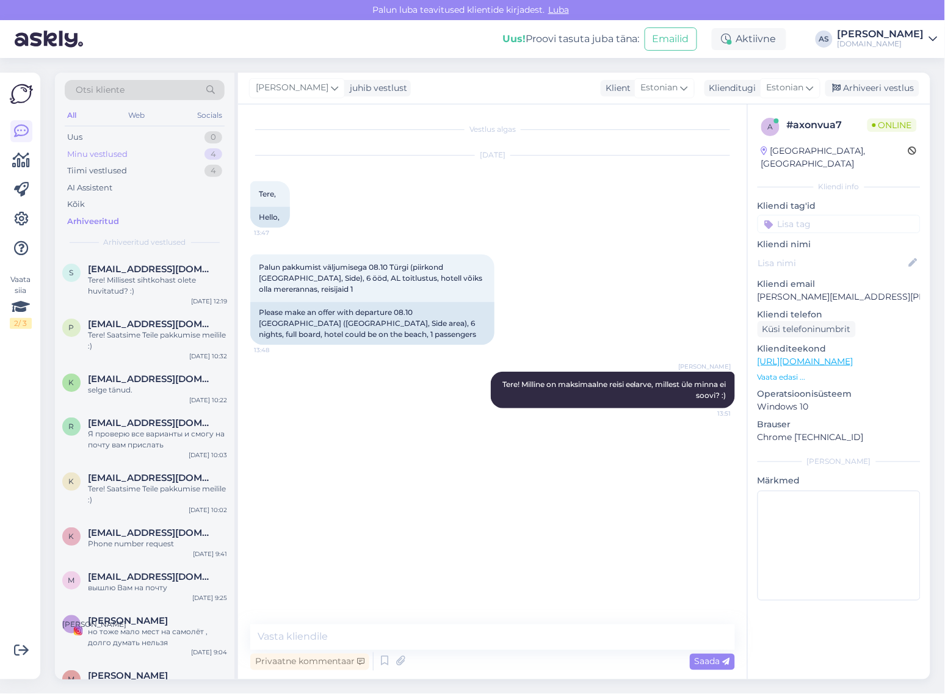
click at [153, 159] on div "Minu vestlused 4" at bounding box center [145, 154] width 160 height 17
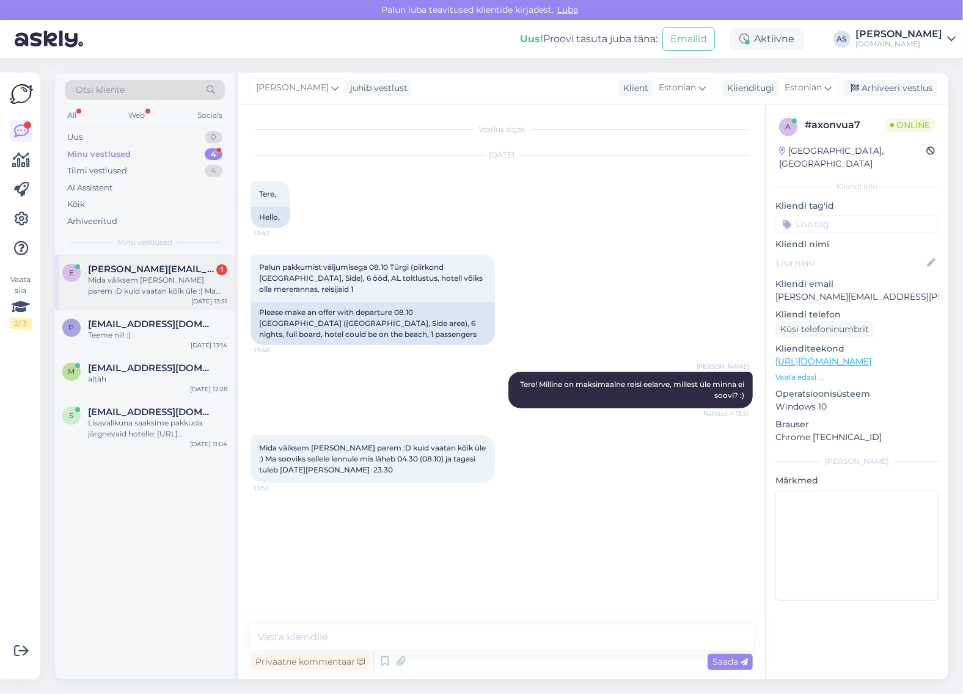
click at [161, 272] on span "[PERSON_NAME][EMAIL_ADDRESS][PERSON_NAME][DOMAIN_NAME]" at bounding box center [151, 269] width 127 height 11
click at [469, 638] on textarea at bounding box center [501, 638] width 502 height 26
click at [469, 637] on textarea at bounding box center [501, 638] width 502 height 26
type textarea "Hästi! Vaatame pakkumised [PERSON_NAME] saadame Teile meilile :)"
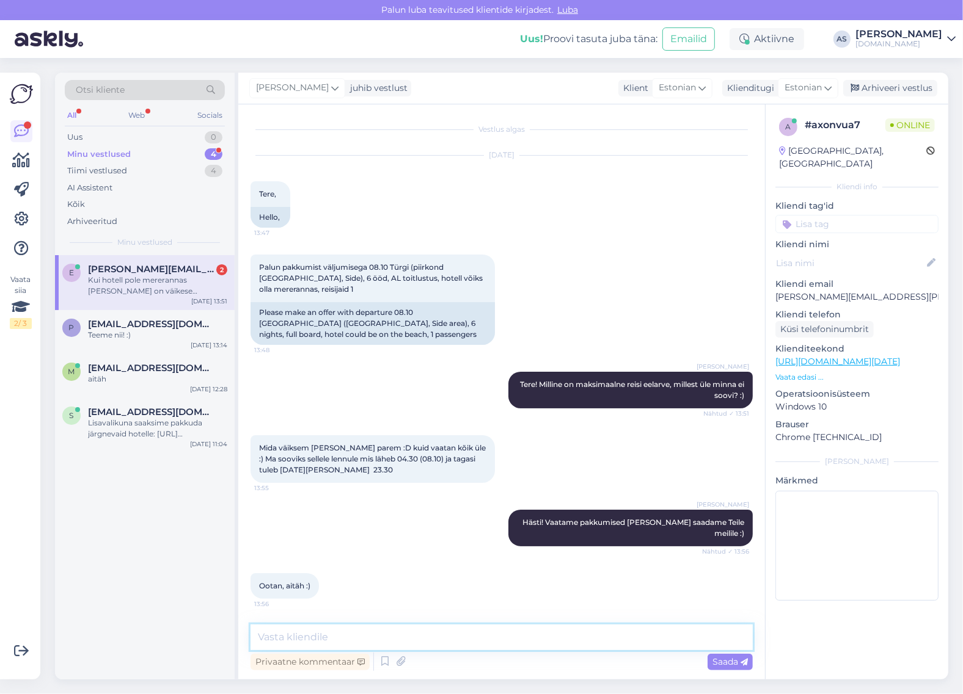
scroll to position [50, 0]
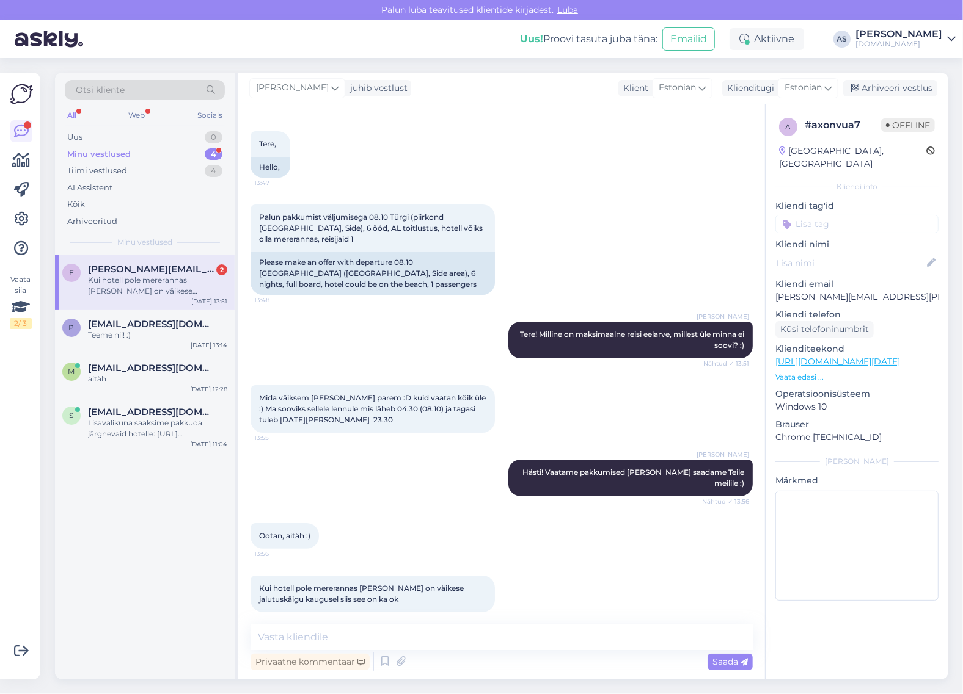
click at [178, 296] on div "Kui hotell pole mererannas [PERSON_NAME] on väikese jalutuskäigu kaugusel siis …" at bounding box center [157, 286] width 139 height 22
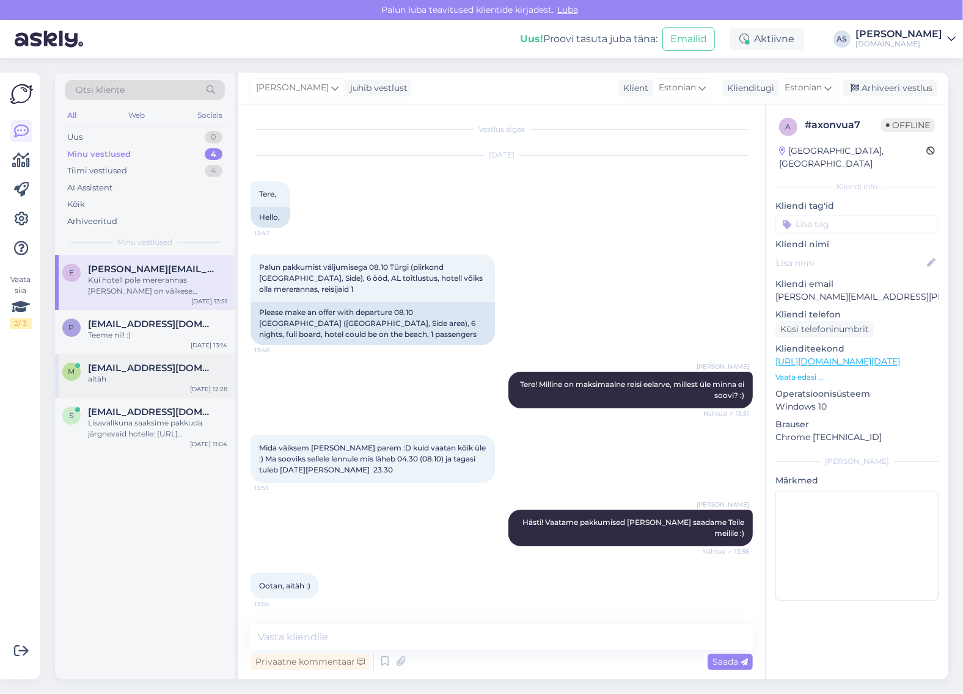
click at [162, 376] on div "aitäh" at bounding box center [157, 379] width 139 height 11
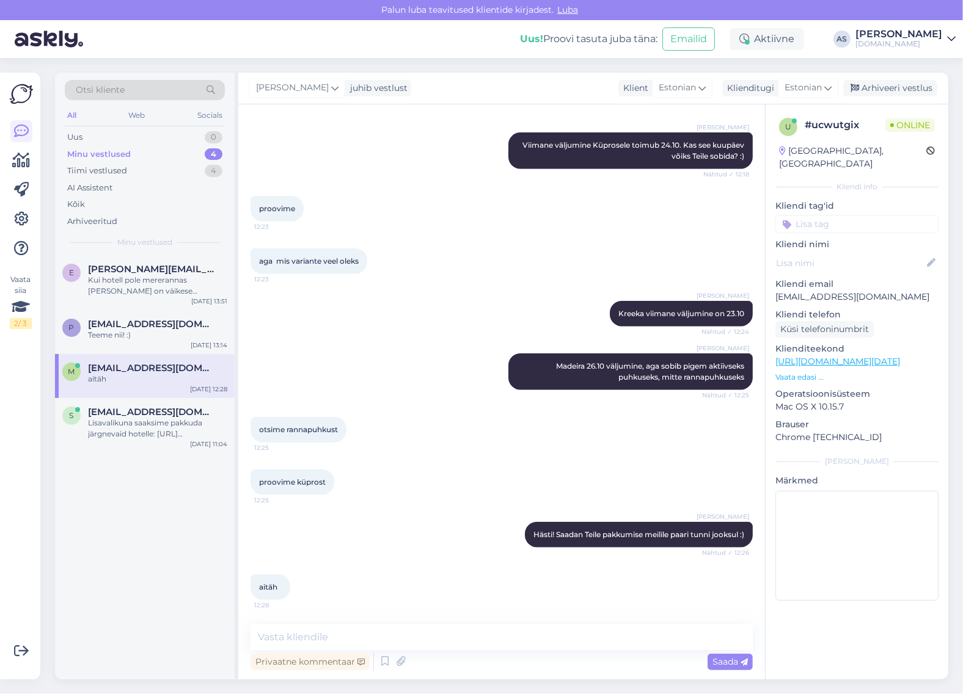
scroll to position [4747, 0]
drag, startPoint x: 914, startPoint y: 282, endPoint x: 774, endPoint y: 284, distance: 139.9
click at [774, 284] on div "u # ucwutgix Online [GEOGRAPHIC_DATA], [GEOGRAPHIC_DATA] Kliendi info Kliendi t…" at bounding box center [856, 361] width 183 height 515
copy p "[EMAIL_ADDRESS][DOMAIN_NAME]"
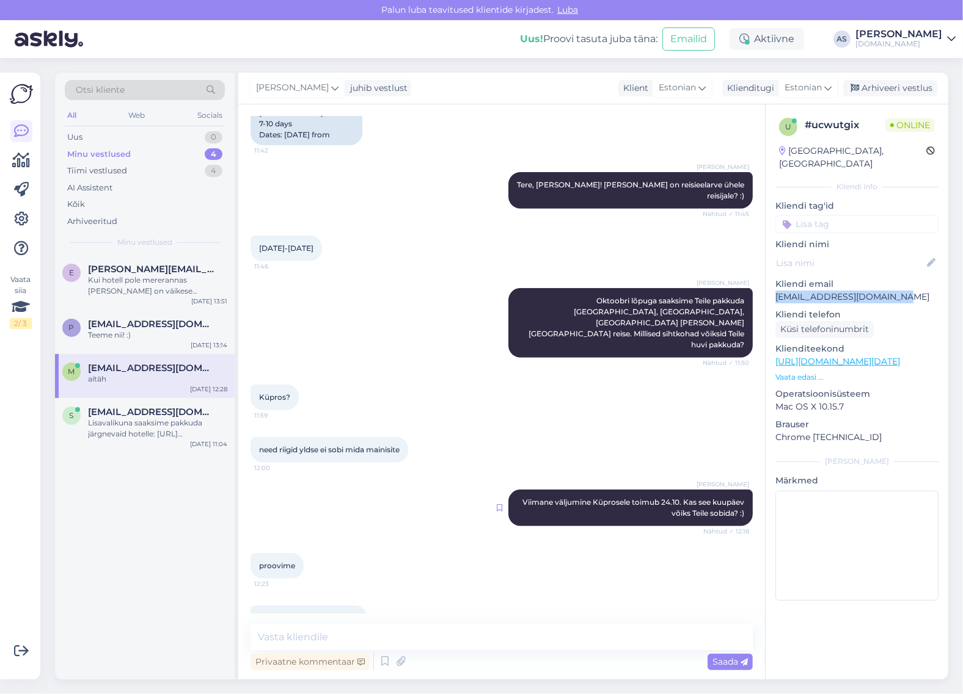
scroll to position [4136, 0]
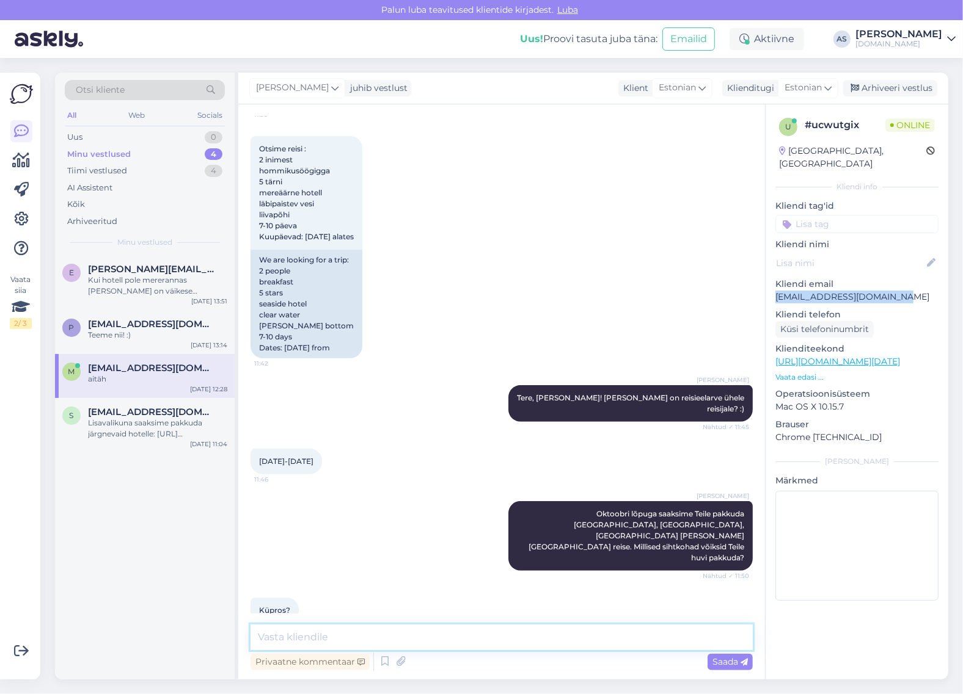
click at [388, 636] on textarea at bounding box center [501, 638] width 502 height 26
type textarea "Saatsin teile pakkumise meilile :)"
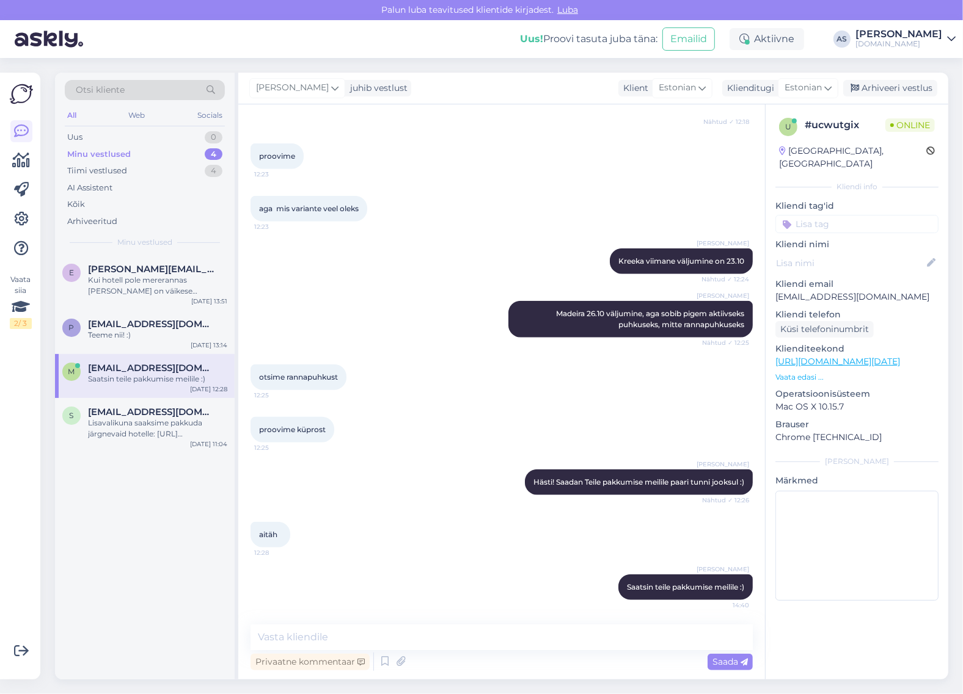
click at [781, 194] on div "u # ucwutgix Online [GEOGRAPHIC_DATA], [GEOGRAPHIC_DATA] Kliendi info Kliendi t…" at bounding box center [856, 361] width 183 height 515
click at [883, 90] on div "Arhiveeri vestlus" at bounding box center [890, 88] width 94 height 16
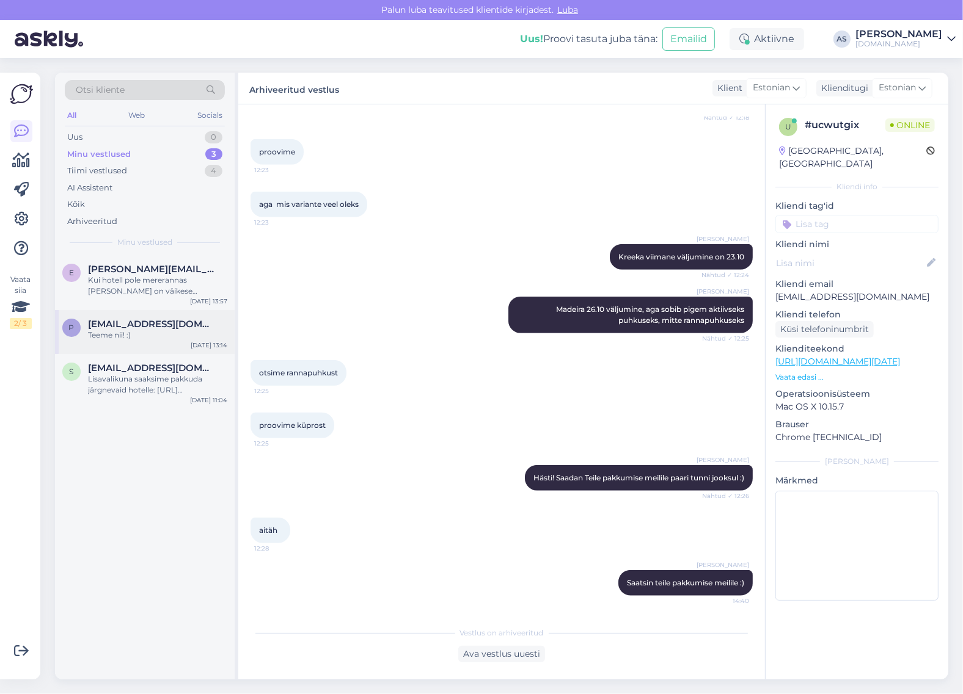
click at [140, 319] on span "[EMAIL_ADDRESS][DOMAIN_NAME]" at bounding box center [151, 324] width 127 height 11
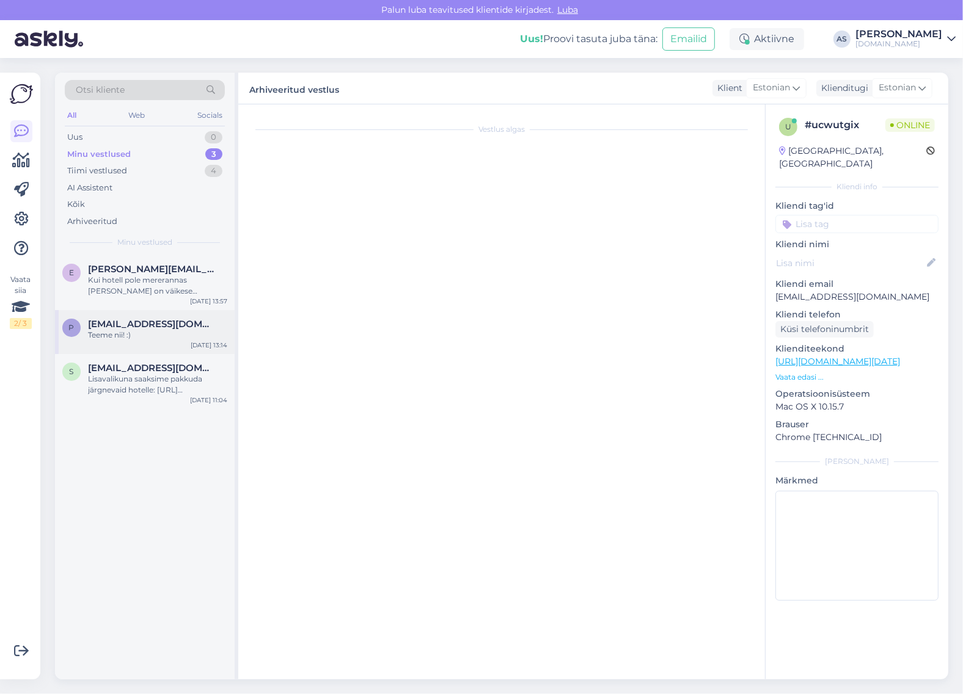
scroll to position [282, 0]
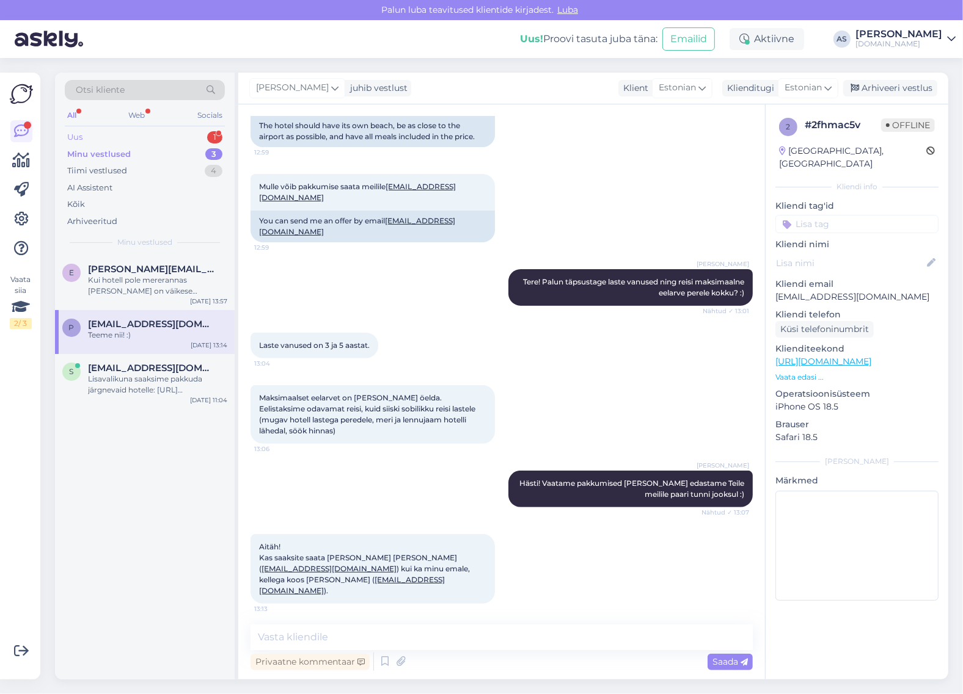
click at [147, 133] on div "Uus 1" at bounding box center [145, 137] width 160 height 17
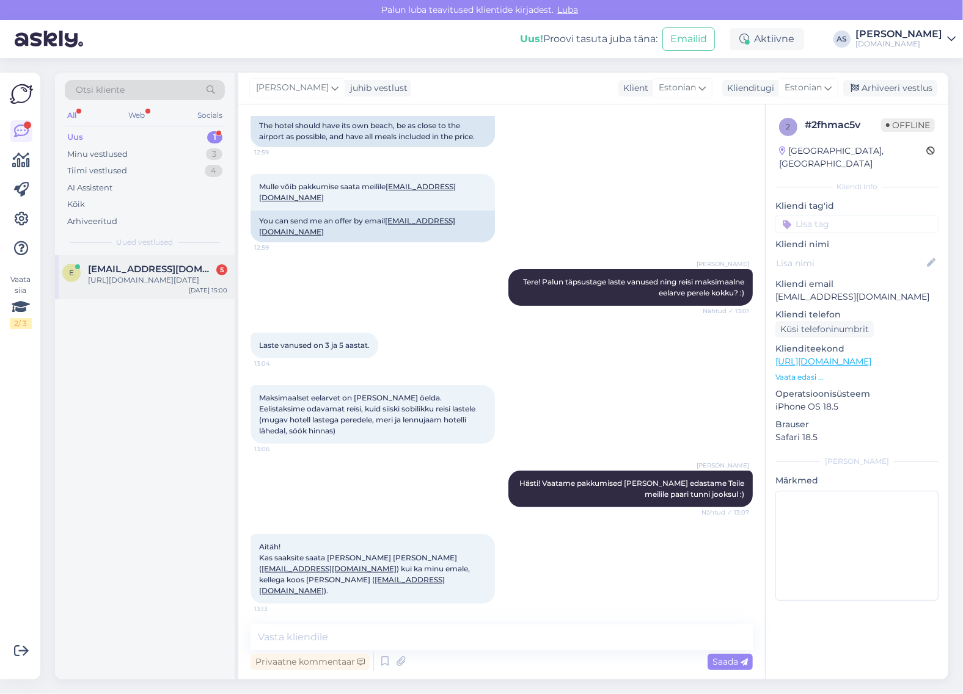
click at [178, 274] on span "[EMAIL_ADDRESS][DOMAIN_NAME]" at bounding box center [151, 269] width 127 height 11
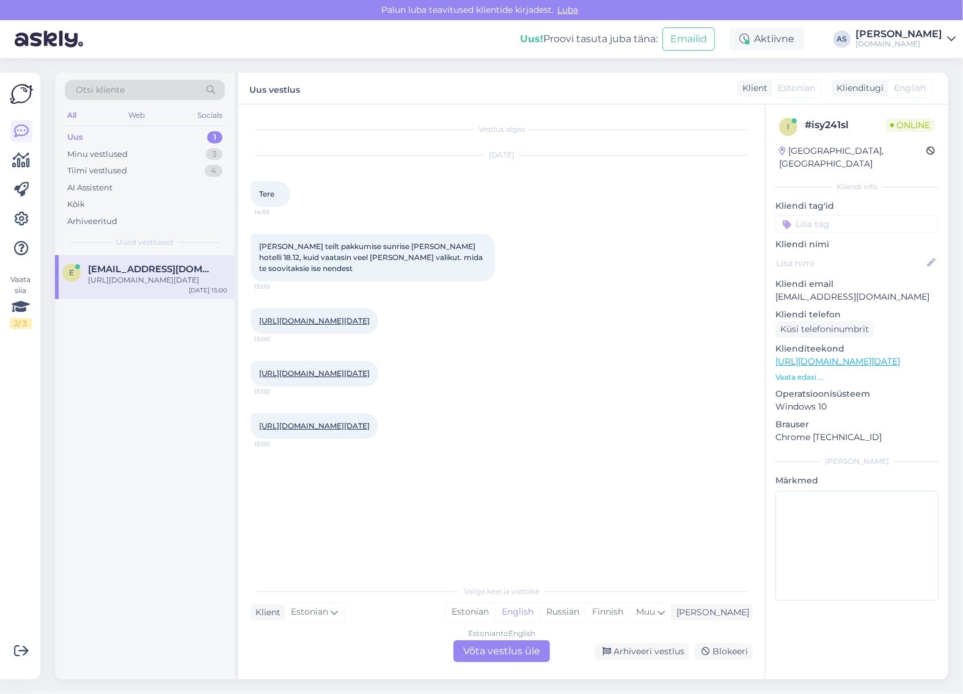
scroll to position [0, 0]
click at [516, 647] on div "Estonian to English Võta vestlus üle" at bounding box center [501, 652] width 97 height 22
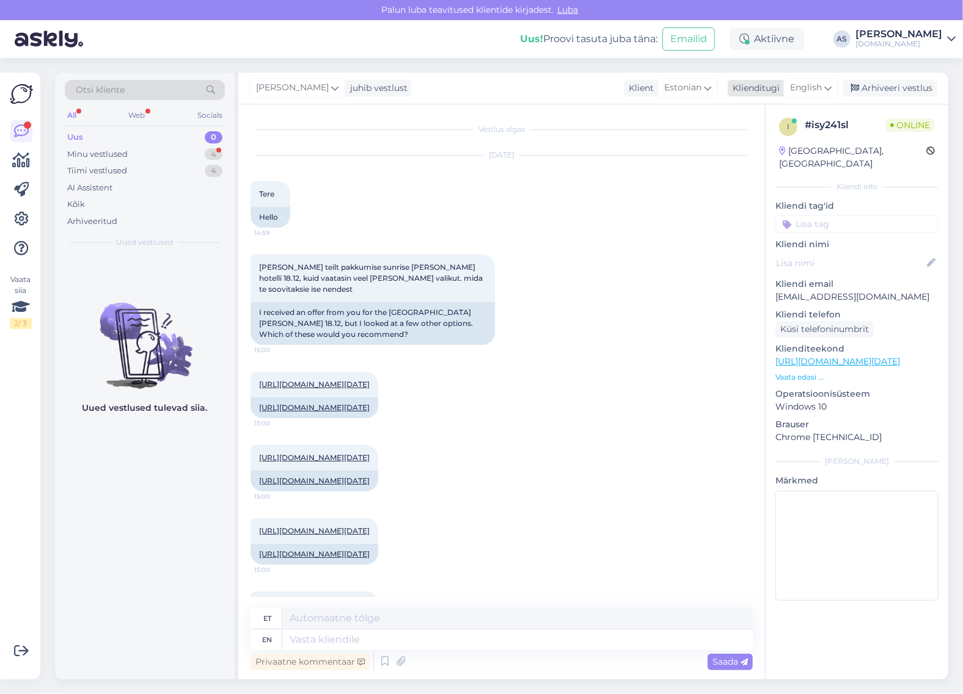
click at [820, 81] on span "English" at bounding box center [806, 87] width 32 height 13
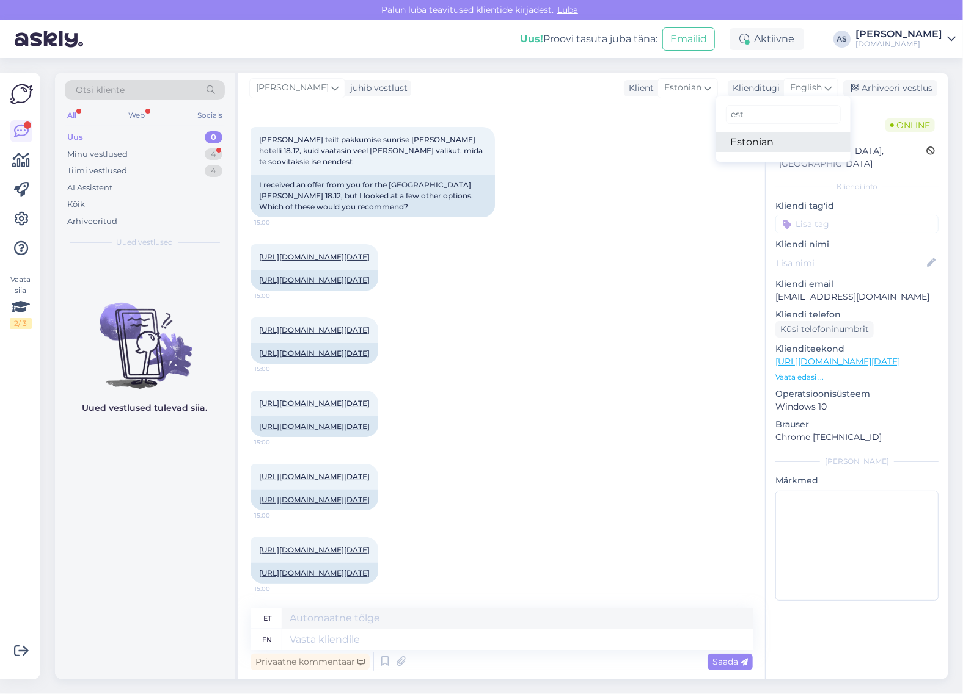
click at [768, 147] on link "Estonian" at bounding box center [783, 143] width 134 height 20
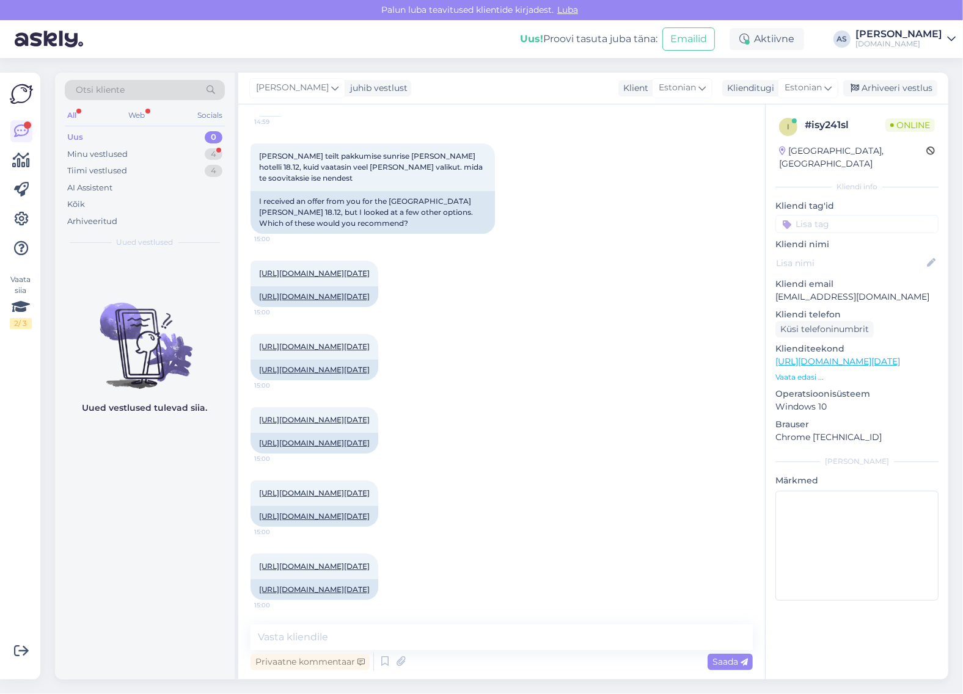
scroll to position [209, 0]
click at [410, 632] on textarea at bounding box center [501, 638] width 502 height 26
type textarea "Tere! Vastame Teile esimesel võimalusel meilile koos meiepoolsete soovitustega …"
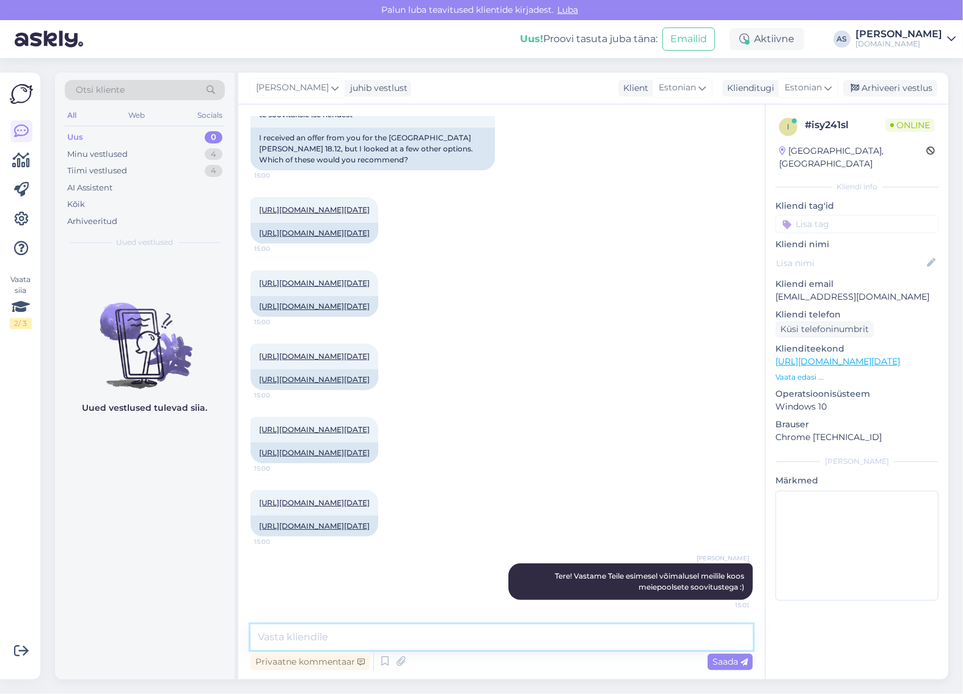
scroll to position [272, 0]
type textarea "Kas reisib kaks täiskasvanut?"
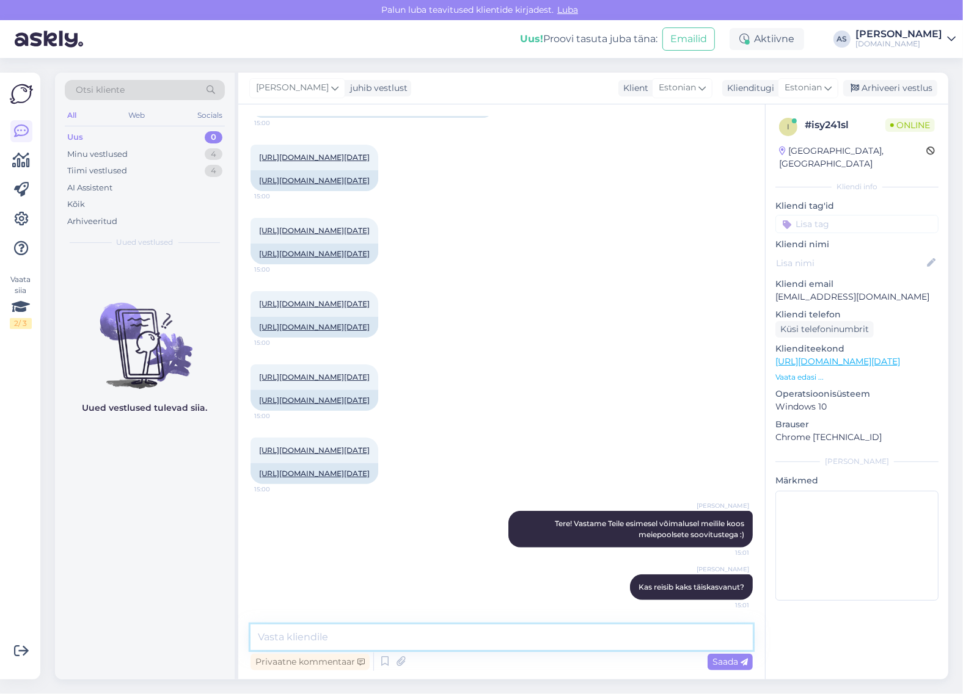
scroll to position [325, 0]
click at [179, 156] on div "Minu vestlused 4" at bounding box center [145, 154] width 160 height 17
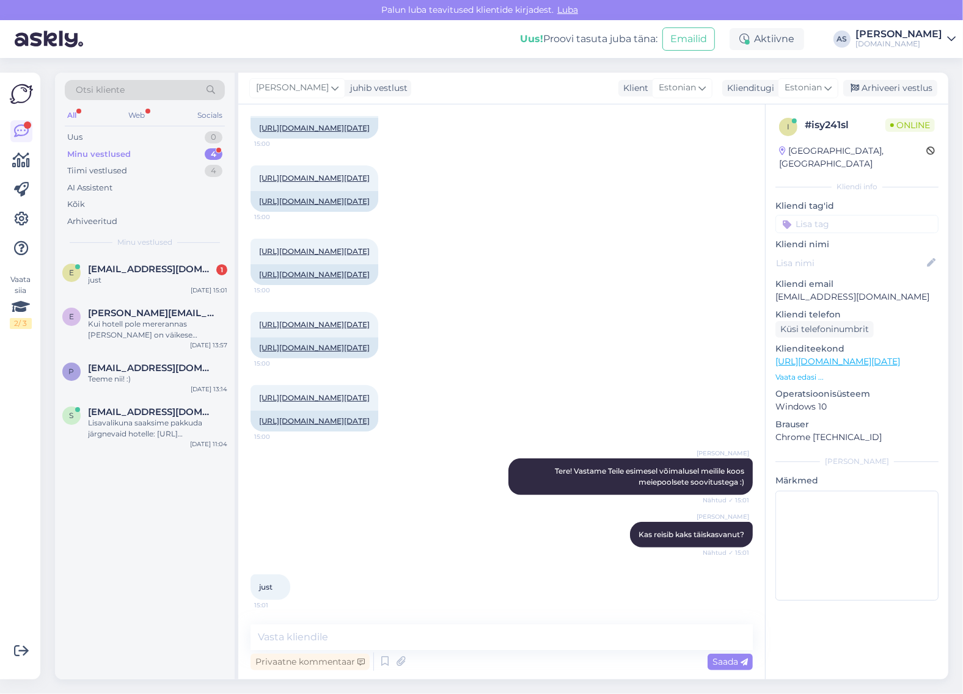
scroll to position [377, 0]
click at [450, 642] on textarea at bounding box center [501, 638] width 502 height 26
type textarea "Hästi! Vastame Teile peagi :)"
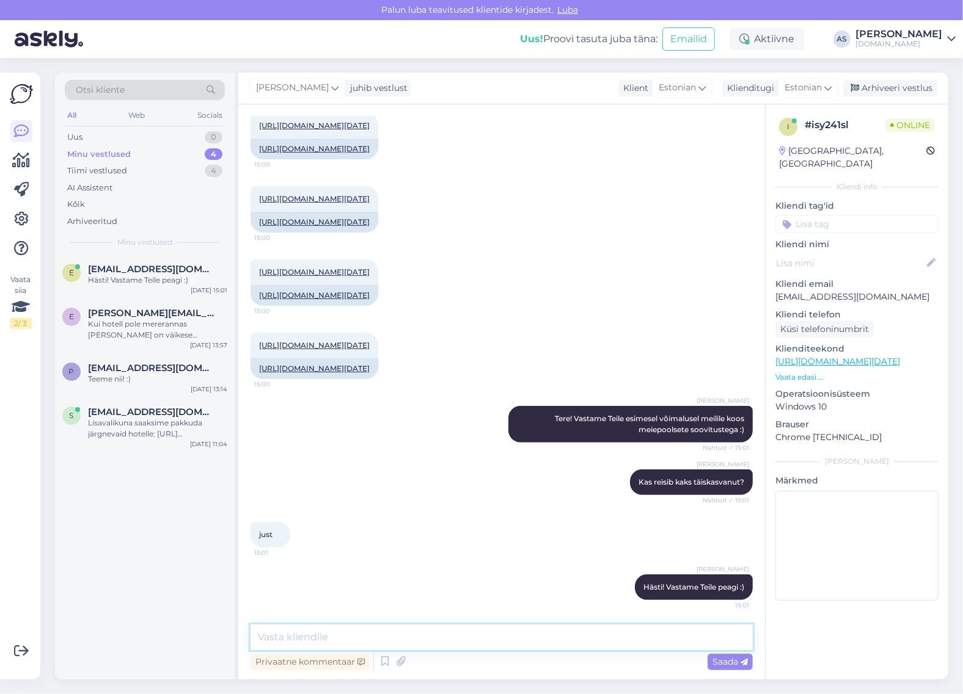
scroll to position [429, 0]
click at [169, 376] on div "Teeme nii! :)" at bounding box center [157, 379] width 139 height 11
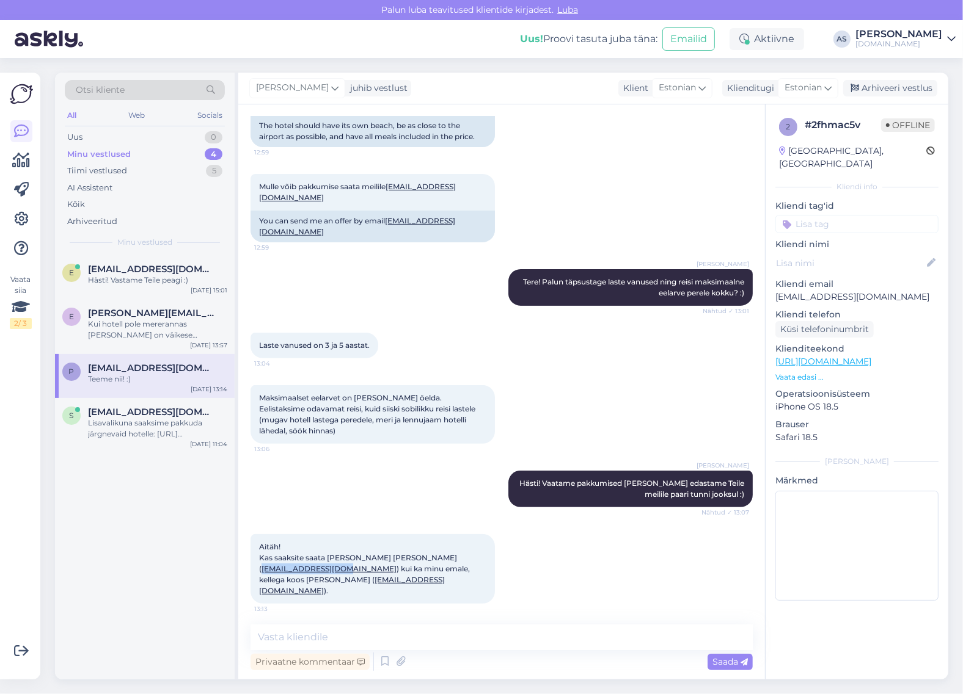
drag, startPoint x: 464, startPoint y: 525, endPoint x: 385, endPoint y: 523, distance: 79.4
click at [385, 542] on span "Aitäh! Kas saaksite saata [PERSON_NAME] [PERSON_NAME] ( [EMAIL_ADDRESS][DOMAIN_…" at bounding box center [365, 568] width 213 height 53
copy link "[EMAIL_ADDRESS][DOMAIN_NAME]"
click at [445, 575] on link "[EMAIL_ADDRESS][DOMAIN_NAME]" at bounding box center [352, 585] width 186 height 20
drag, startPoint x: 478, startPoint y: 537, endPoint x: 429, endPoint y: 536, distance: 49.5
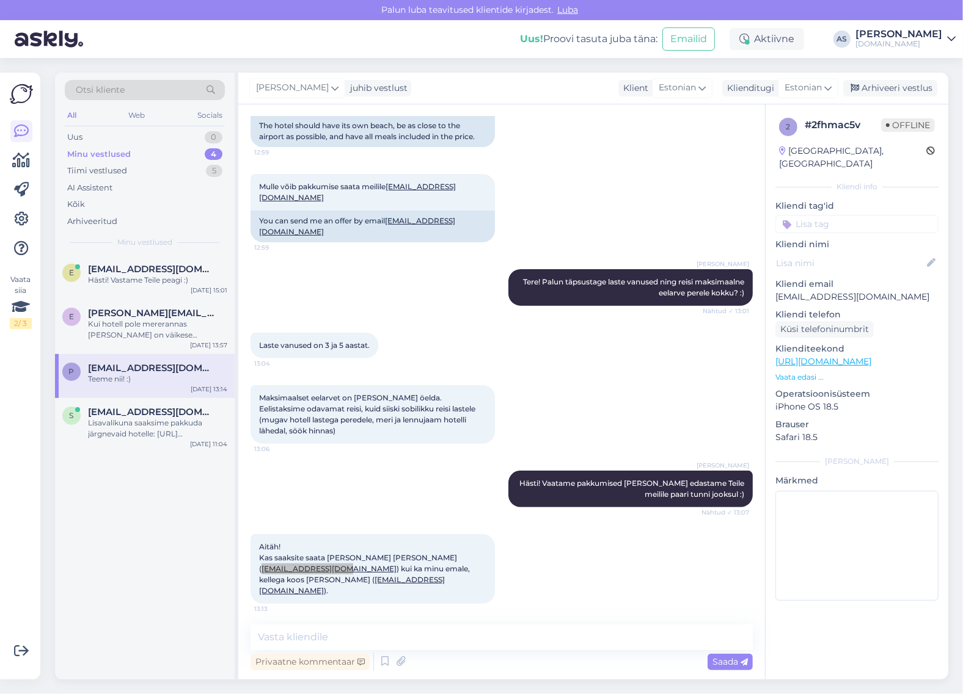
click at [429, 575] on link "[EMAIL_ADDRESS][DOMAIN_NAME]" at bounding box center [352, 585] width 186 height 20
drag, startPoint x: 481, startPoint y: 534, endPoint x: 398, endPoint y: 535, distance: 83.1
click at [398, 542] on span "Aitäh! Kas saaksite saata [PERSON_NAME] [PERSON_NAME] ( [EMAIL_ADDRESS][DOMAIN_…" at bounding box center [365, 568] width 213 height 53
copy link "[EMAIL_ADDRESS][DOMAIN_NAME]"
drag, startPoint x: 464, startPoint y: 523, endPoint x: 384, endPoint y: 526, distance: 80.7
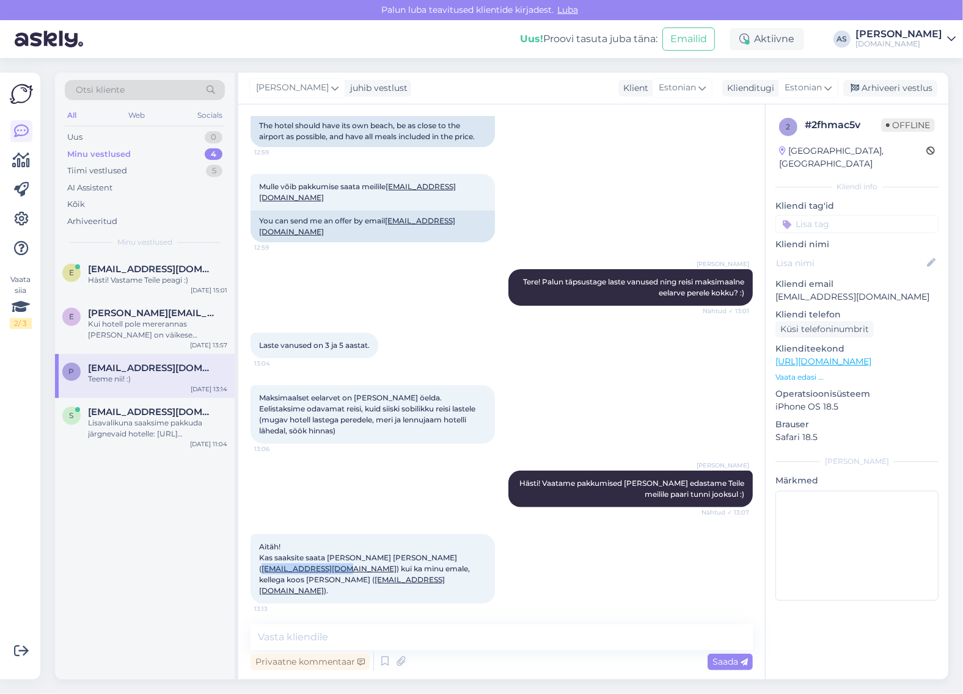
click at [384, 542] on span "Aitäh! Kas saaksite saata [PERSON_NAME] [PERSON_NAME] ( [EMAIL_ADDRESS][DOMAIN_…" at bounding box center [365, 568] width 213 height 53
drag, startPoint x: 537, startPoint y: 512, endPoint x: 490, endPoint y: 520, distance: 47.8
click at [537, 521] on div "Aitäh! Kas saaksite saata [PERSON_NAME] [PERSON_NAME] ( [EMAIL_ADDRESS][DOMAIN_…" at bounding box center [501, 569] width 502 height 97
drag, startPoint x: 465, startPoint y: 526, endPoint x: 384, endPoint y: 527, distance: 81.2
click at [384, 542] on span "Aitäh! Kas saaksite saata [PERSON_NAME] [PERSON_NAME] ( [EMAIL_ADDRESS][DOMAIN_…" at bounding box center [365, 568] width 213 height 53
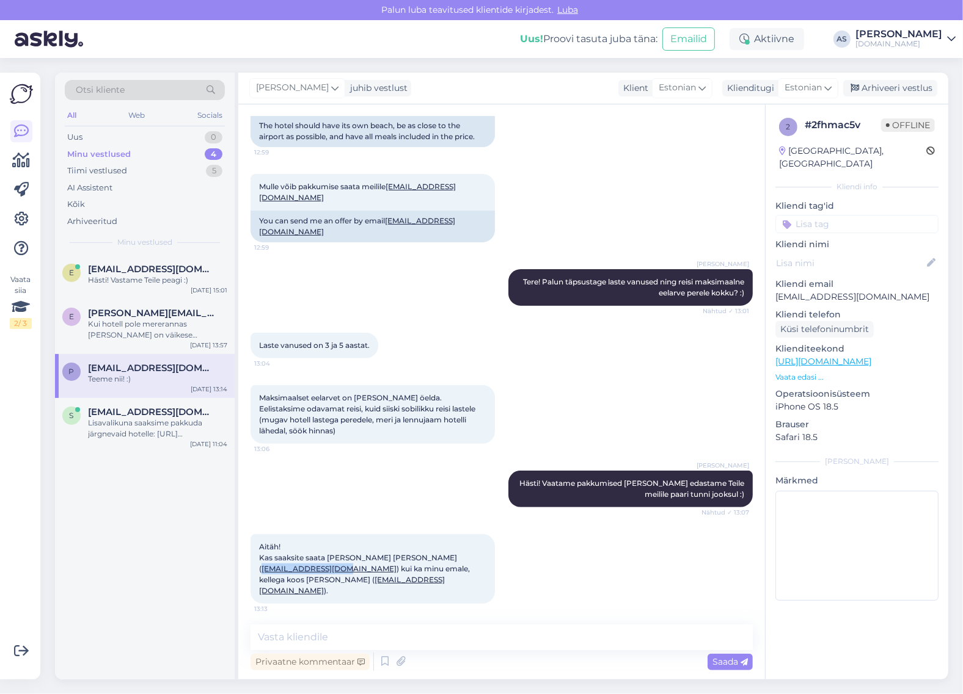
copy link "[EMAIL_ADDRESS][DOMAIN_NAME]"
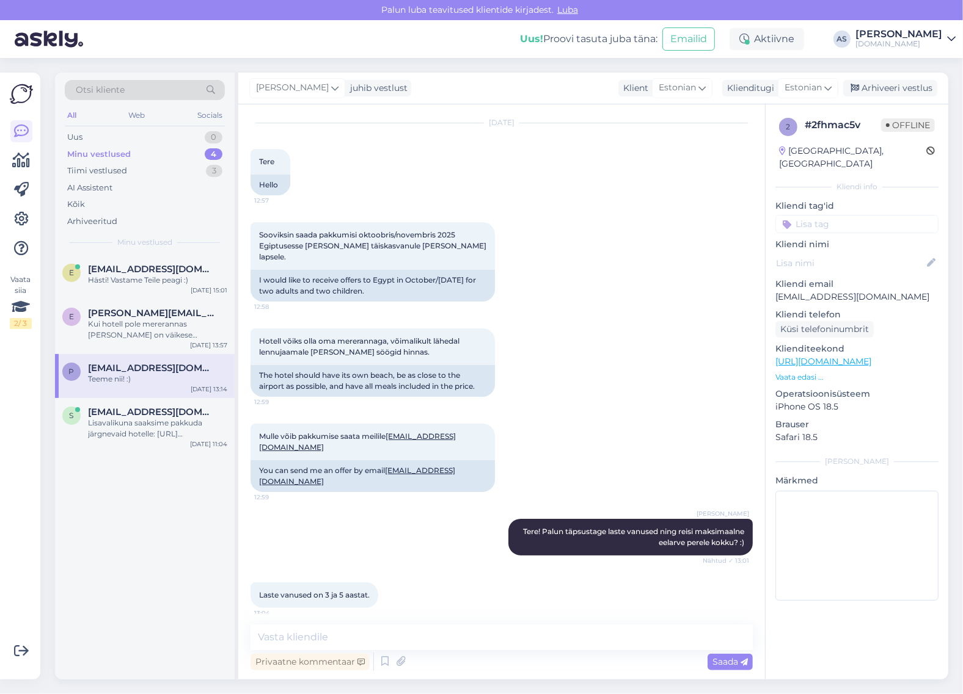
scroll to position [0, 0]
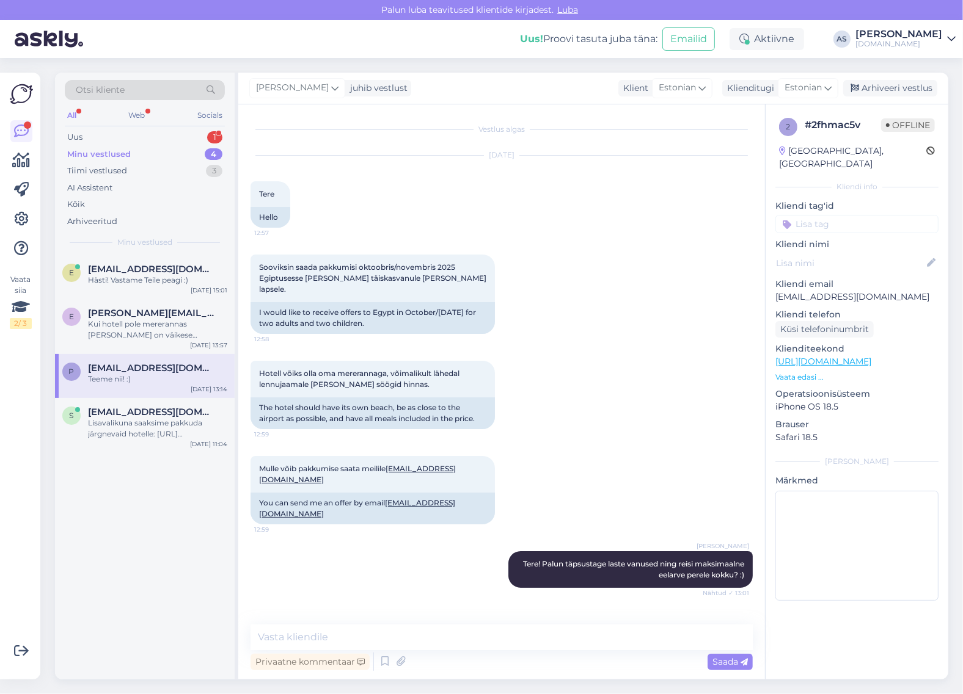
click at [187, 151] on div "Minu vestlused 4" at bounding box center [145, 154] width 160 height 17
click at [399, 636] on textarea at bounding box center [501, 638] width 502 height 26
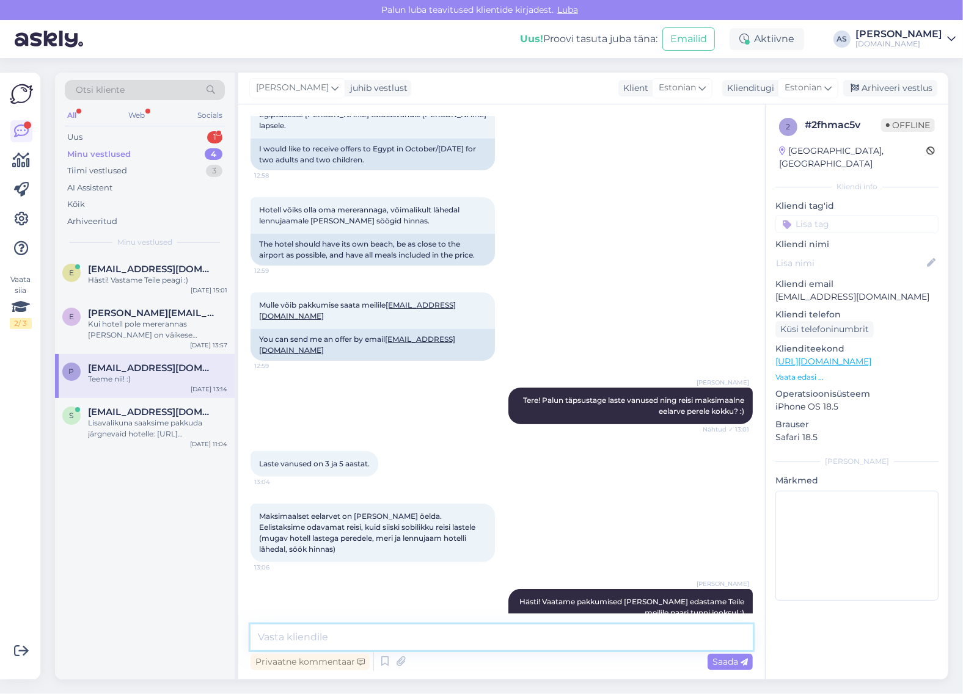
scroll to position [282, 0]
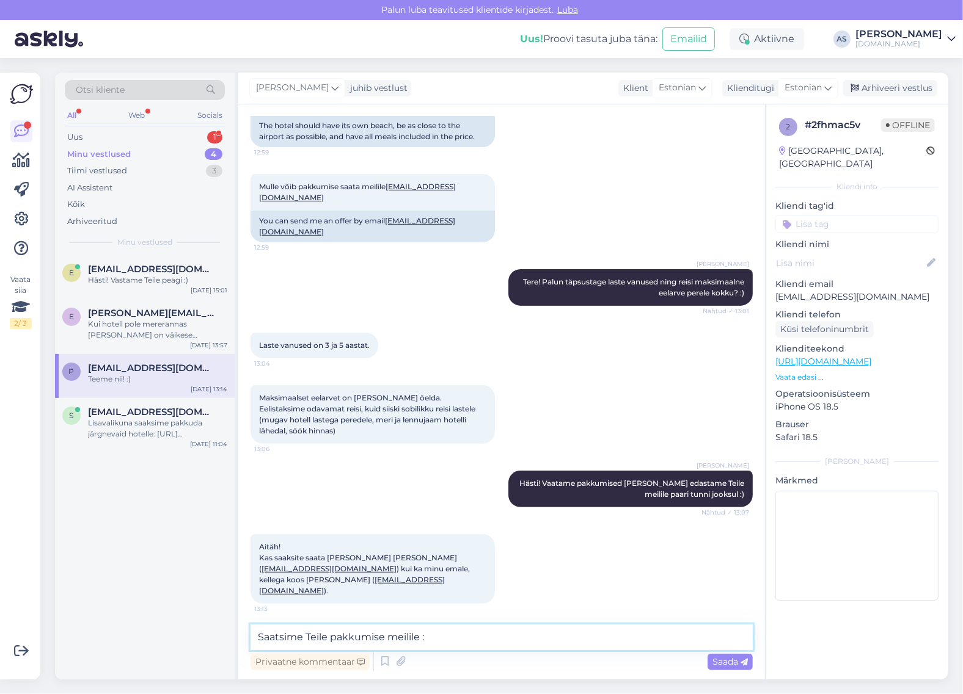
type textarea "Saatsime Teile pakkumise meilile :)"
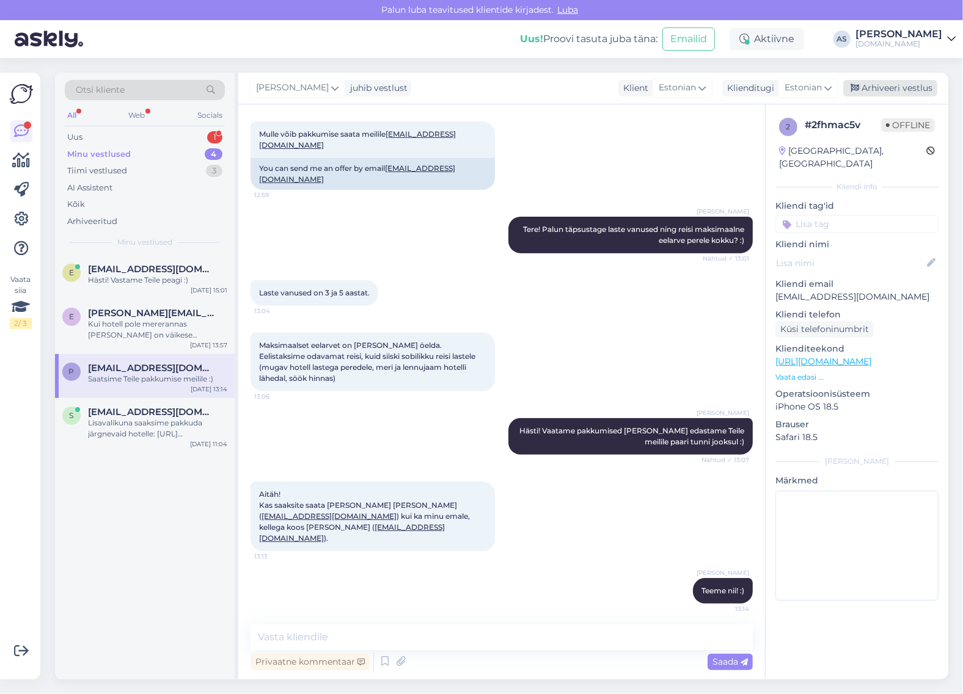
click at [896, 89] on div "Arhiveeri vestlus" at bounding box center [890, 88] width 94 height 16
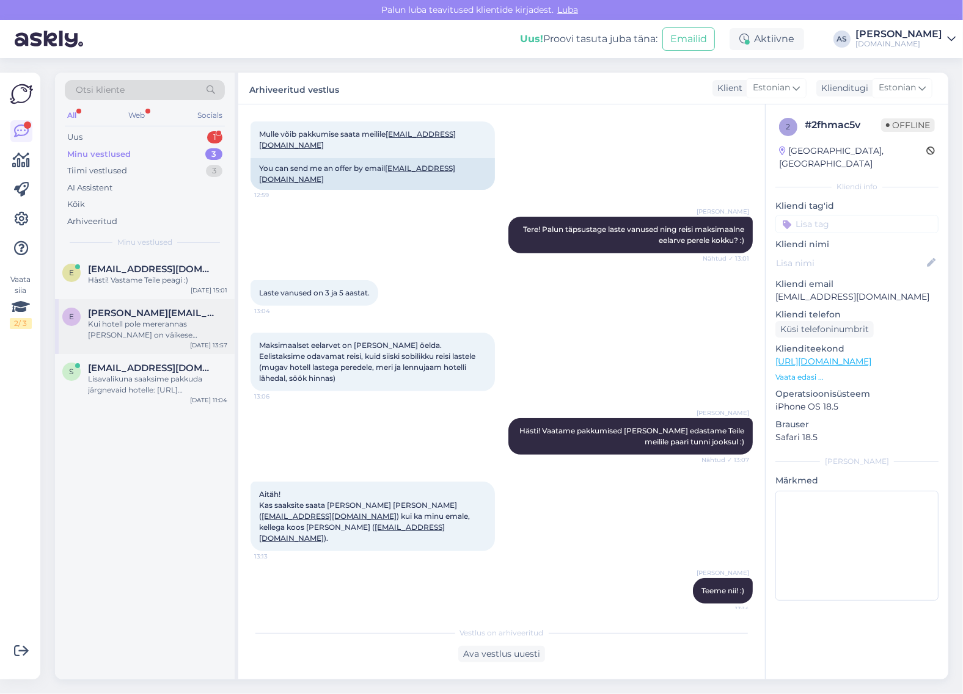
click at [132, 321] on div "Kui hotell pole mererannas [PERSON_NAME] on väikese jalutuskäigu kaugusel siis …" at bounding box center [157, 330] width 139 height 22
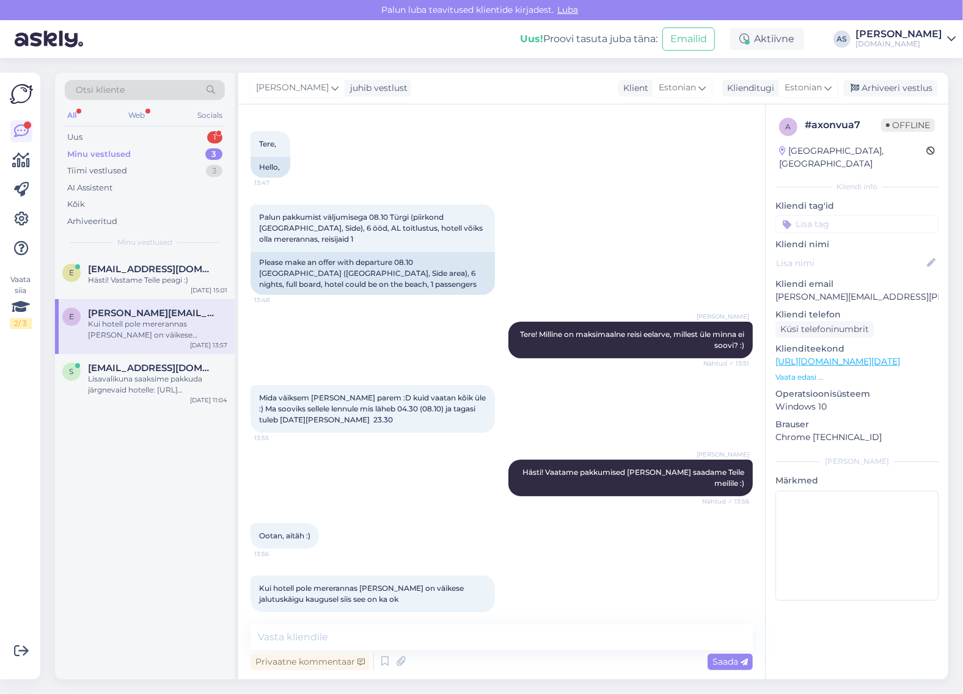
scroll to position [0, 0]
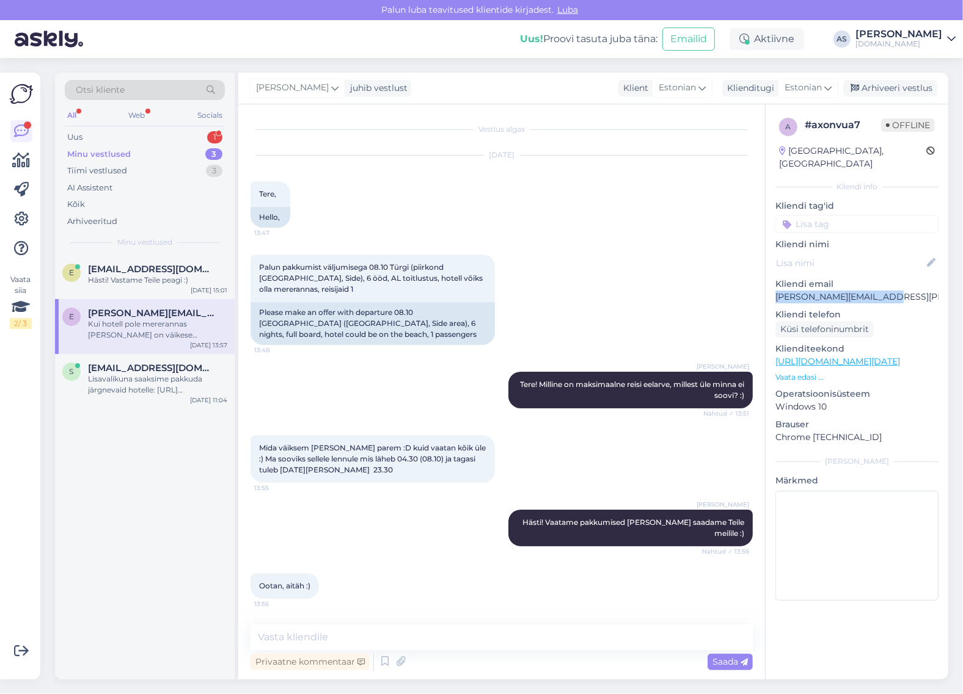
drag, startPoint x: 886, startPoint y: 283, endPoint x: 774, endPoint y: 288, distance: 112.5
click at [774, 288] on div "a # axonvua7 Offline [GEOGRAPHIC_DATA], [GEOGRAPHIC_DATA] Kliendi info Kliendi …" at bounding box center [856, 361] width 183 height 515
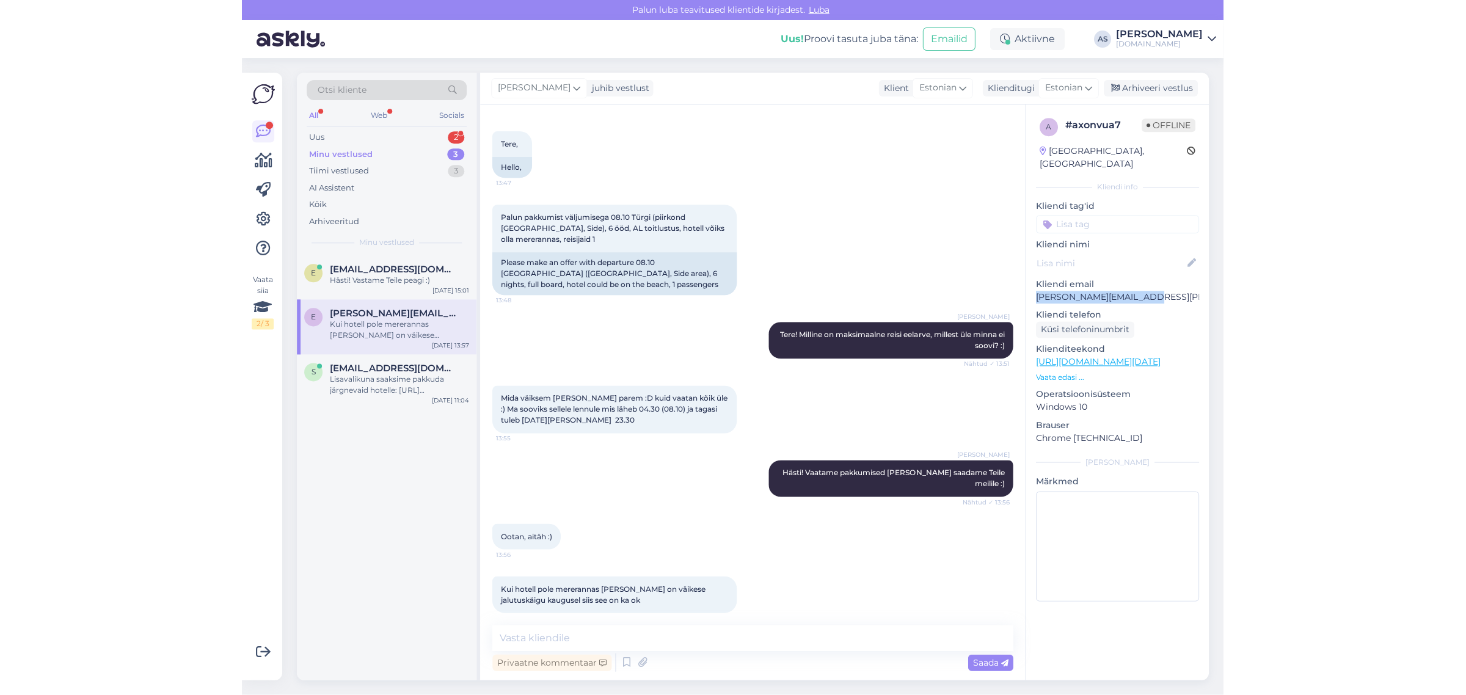
scroll to position [49, 0]
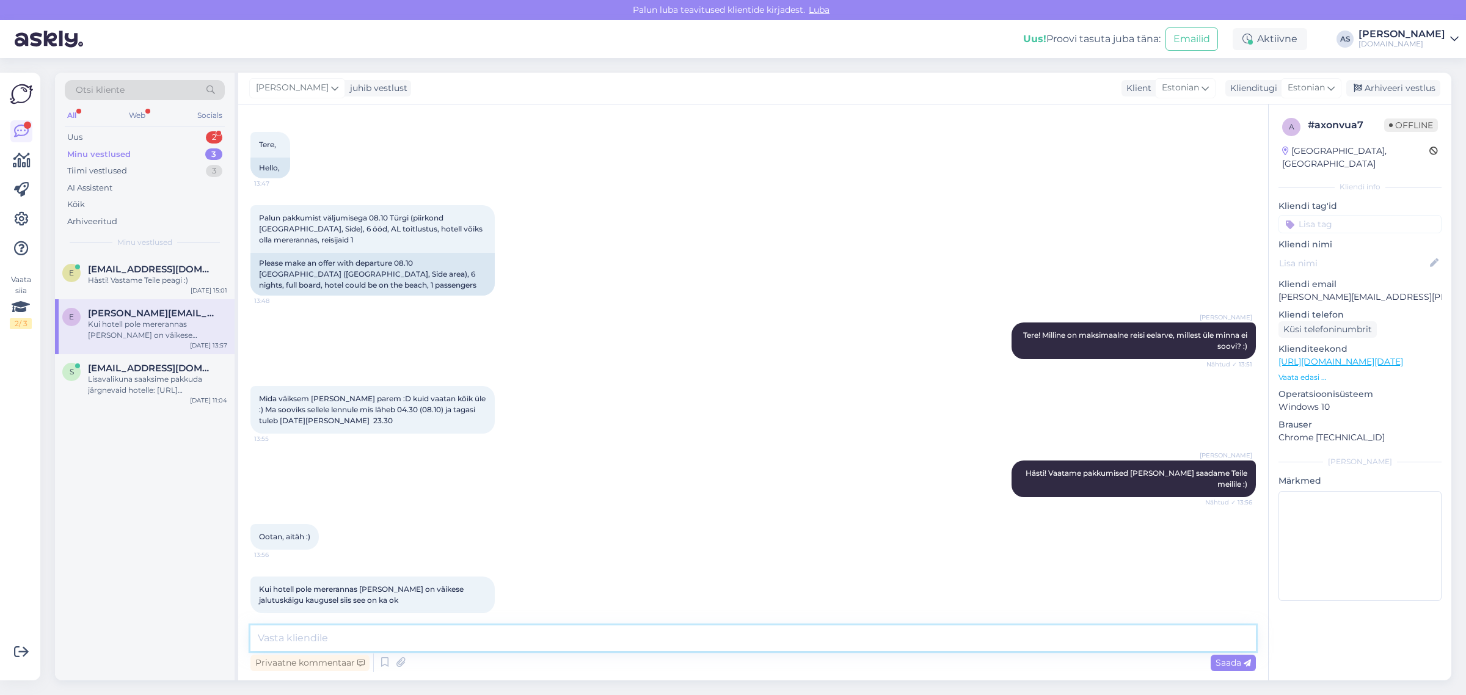
click at [376, 633] on textarea at bounding box center [752, 638] width 1005 height 26
type textarea "Saatsime Teile pakkumise meilile :)"
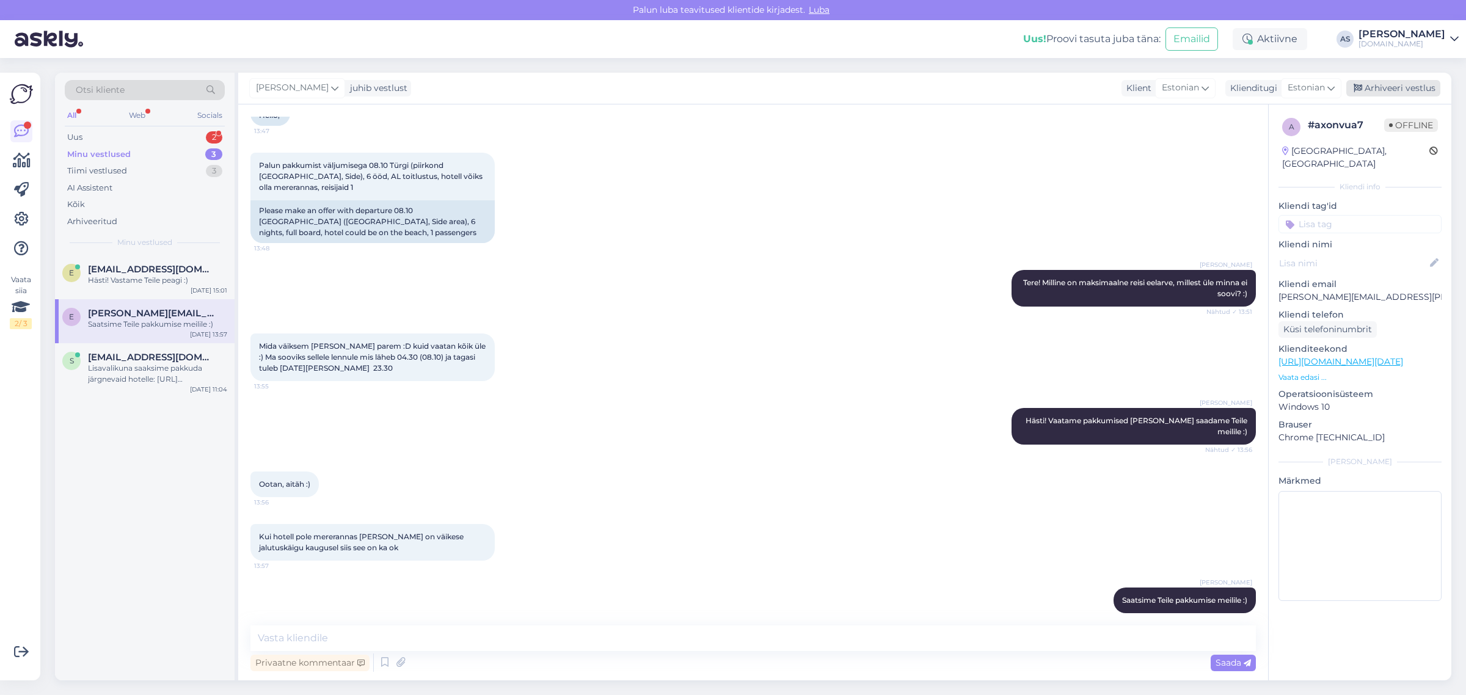
click at [974, 83] on div "Arhiveeri vestlus" at bounding box center [1393, 88] width 94 height 16
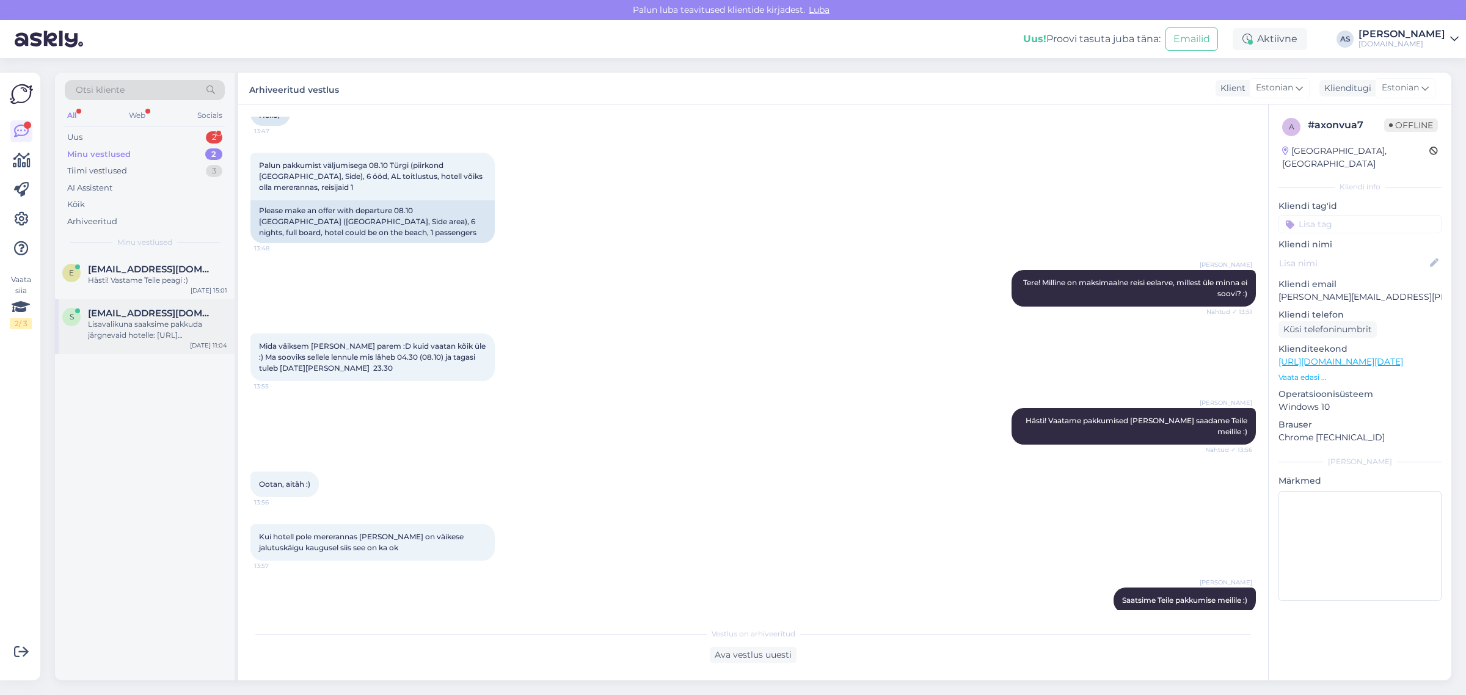
click at [145, 322] on div "Lisavalikuna saaksime pakkuda järgnevaid hotelle: [URL][DOMAIN_NAME]" at bounding box center [157, 330] width 139 height 22
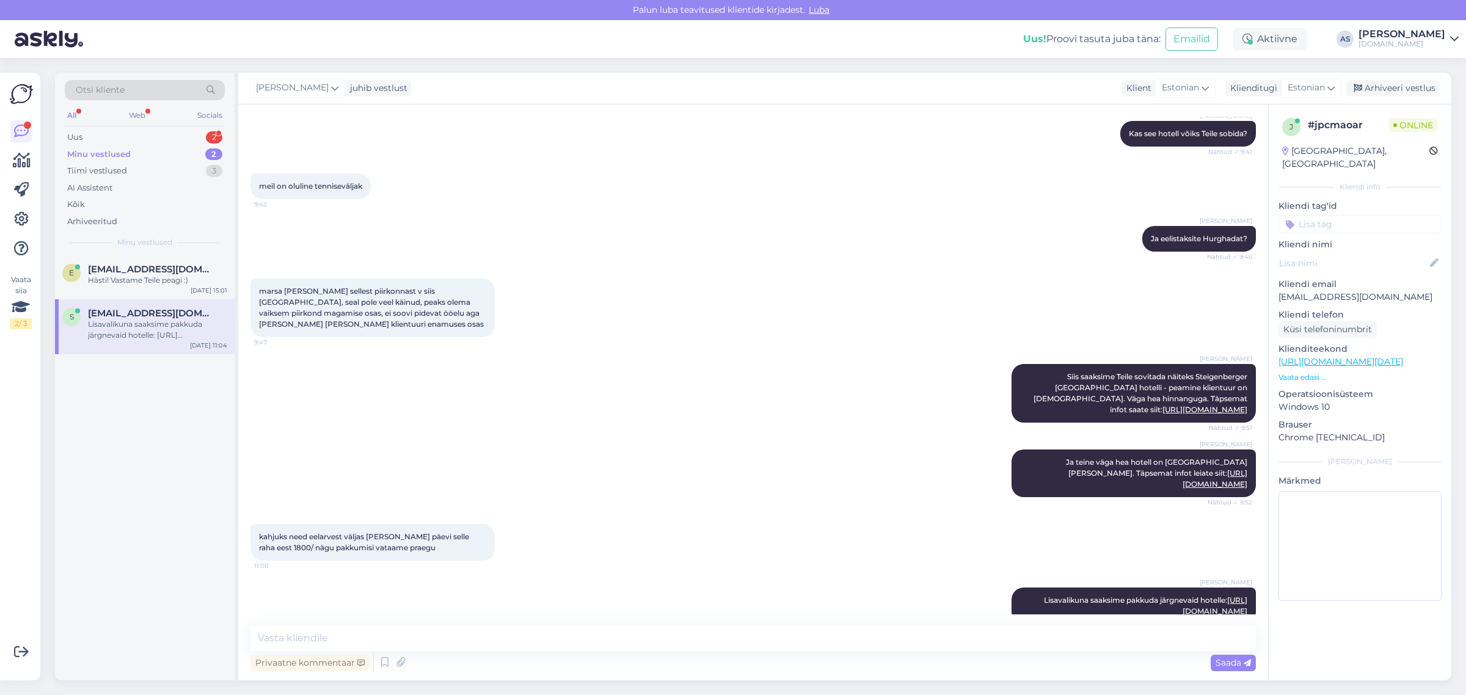
click at [181, 150] on div "Minu vestlused 2" at bounding box center [145, 154] width 160 height 17
click at [180, 160] on div "Minu vestlused 2" at bounding box center [145, 154] width 160 height 17
click at [137, 284] on div "Hästi! Vastame Teile peagi :)" at bounding box center [157, 280] width 139 height 11
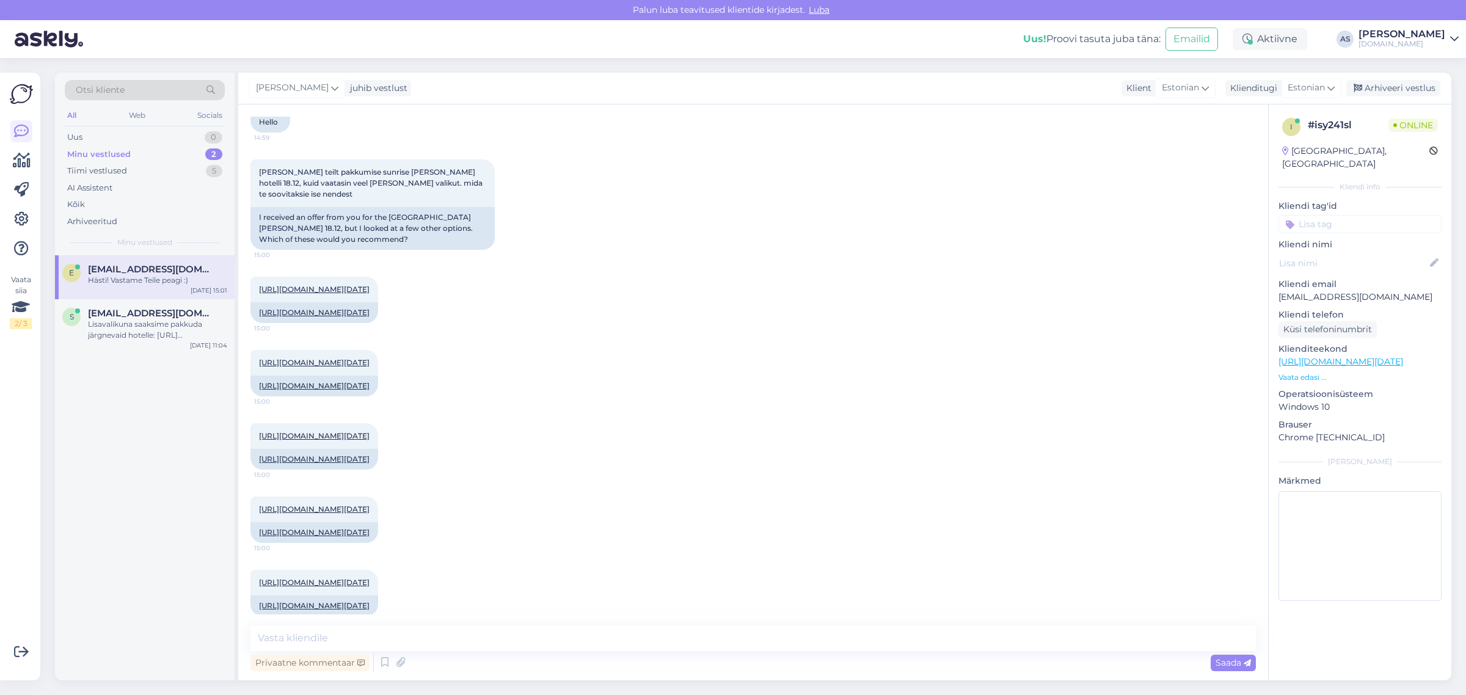
scroll to position [0, 0]
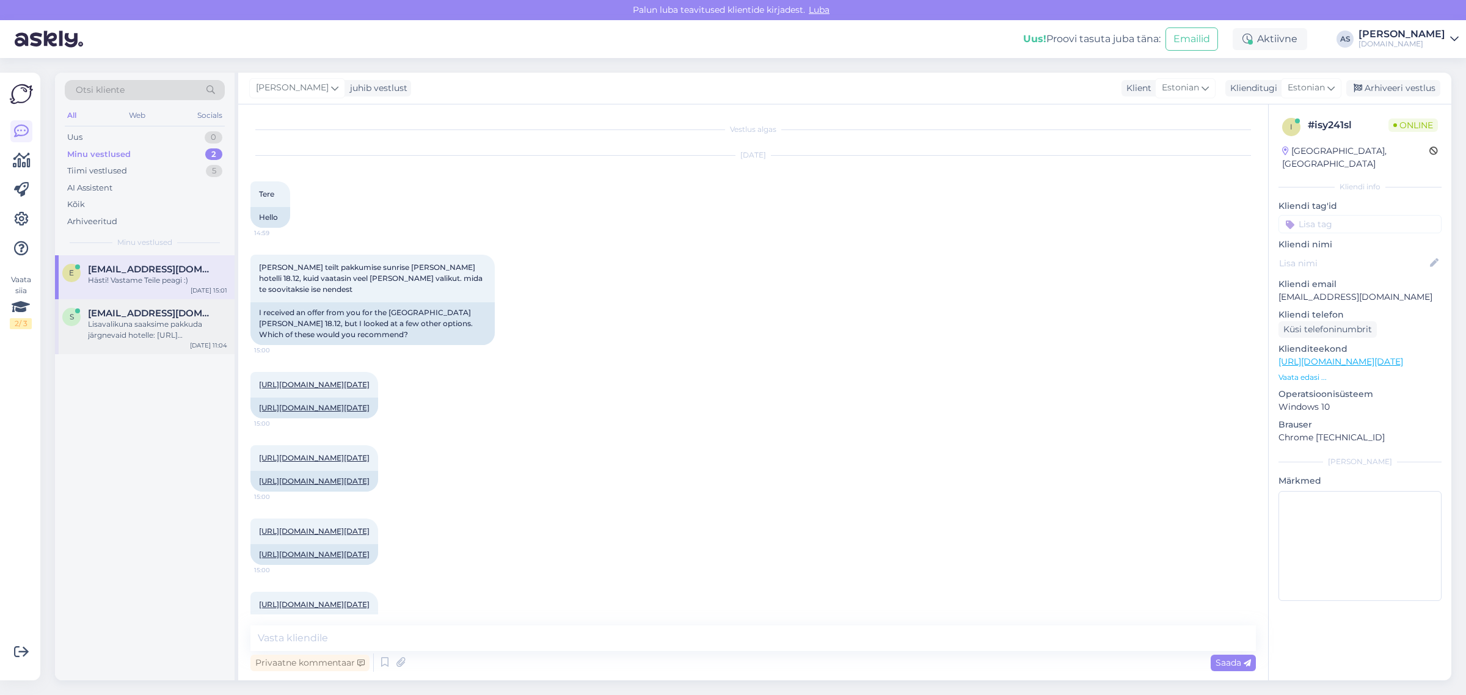
click at [158, 327] on div "Lisavalikuna saaksime pakkuda järgnevaid hotelle: [URL][DOMAIN_NAME]" at bounding box center [157, 330] width 139 height 22
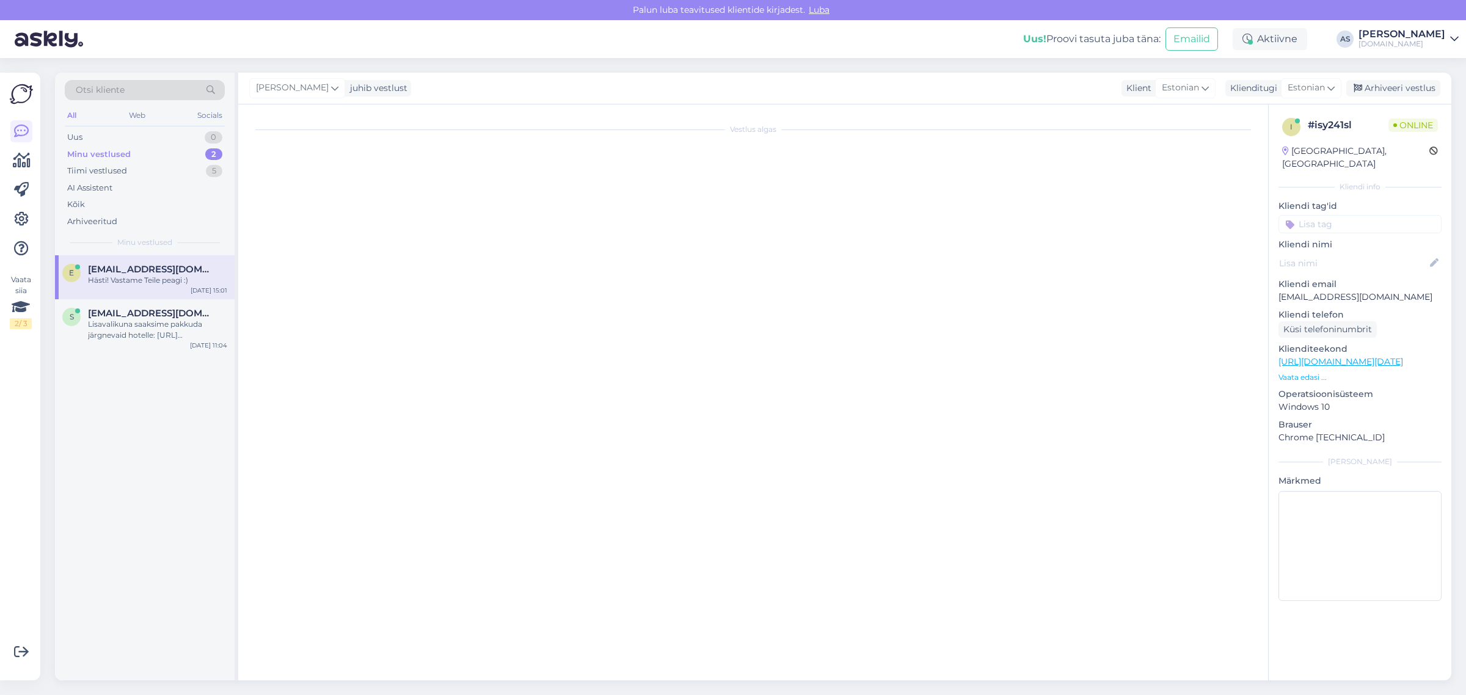
scroll to position [282, 0]
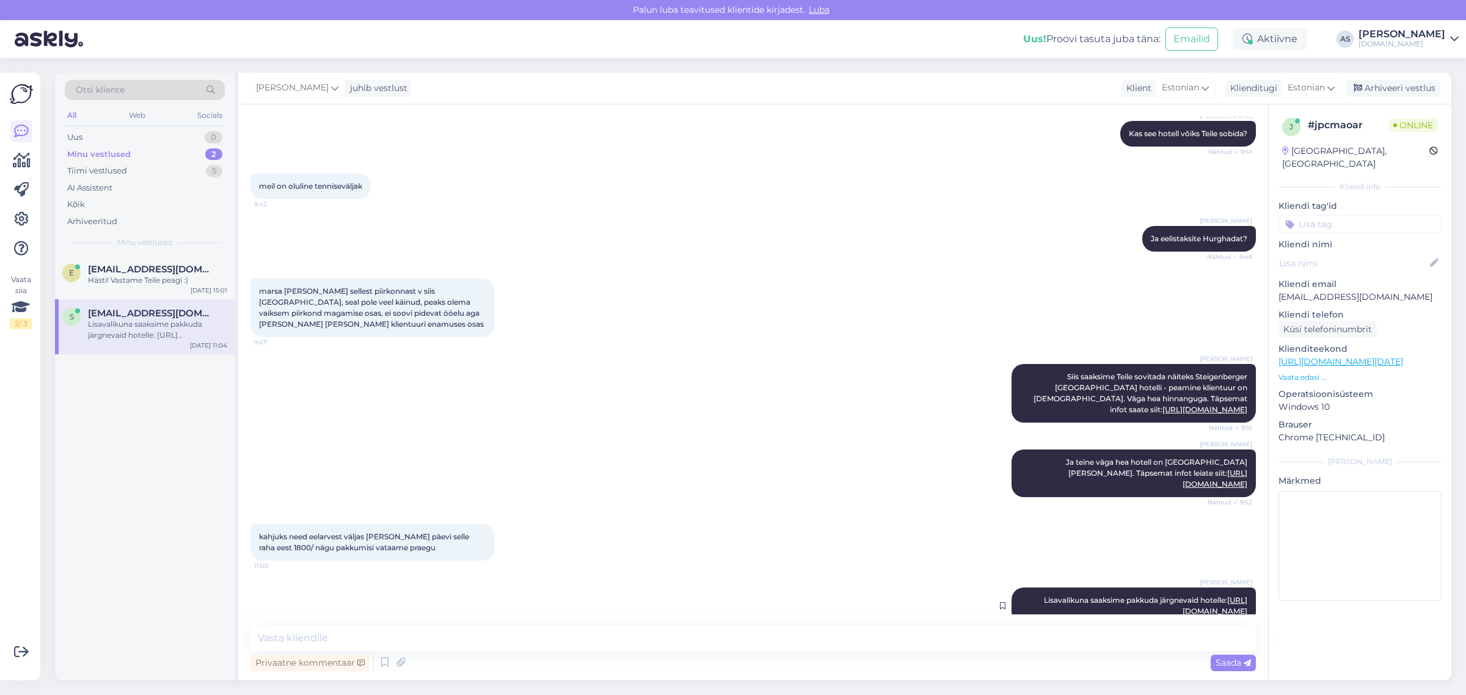
click at [974, 596] on link "[URL][DOMAIN_NAME]" at bounding box center [1214, 606] width 65 height 20
click at [974, 405] on link "[URL][DOMAIN_NAME]" at bounding box center [1204, 409] width 85 height 9
click at [974, 468] on link "[URL][DOMAIN_NAME]" at bounding box center [1214, 478] width 65 height 20
click at [974, 597] on div "[PERSON_NAME] Lisavalikuna saaksime pakkuda järgnevaid hotelle: [URL][DOMAIN_NA…" at bounding box center [1133, 606] width 244 height 37
click at [974, 596] on link "[URL][DOMAIN_NAME]" at bounding box center [1214, 606] width 65 height 20
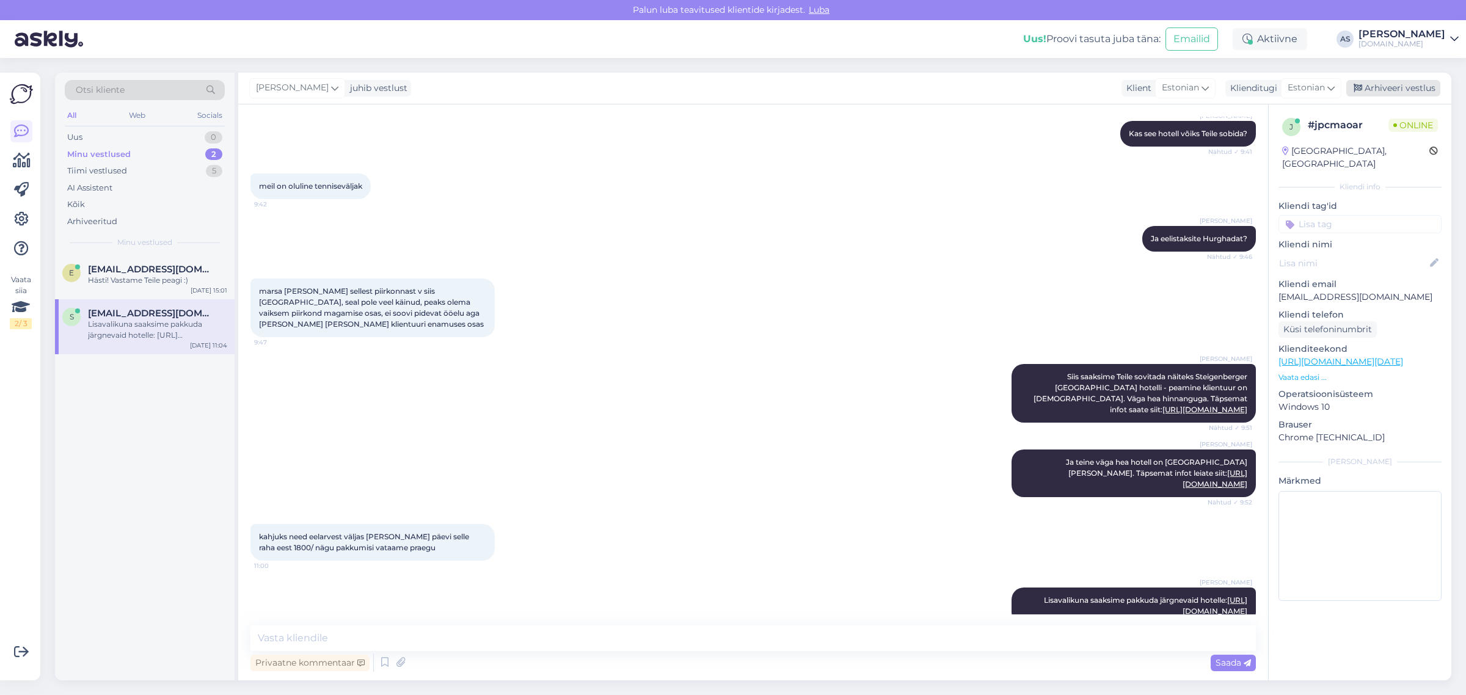
click at [974, 86] on div "Arhiveeri vestlus" at bounding box center [1393, 88] width 94 height 16
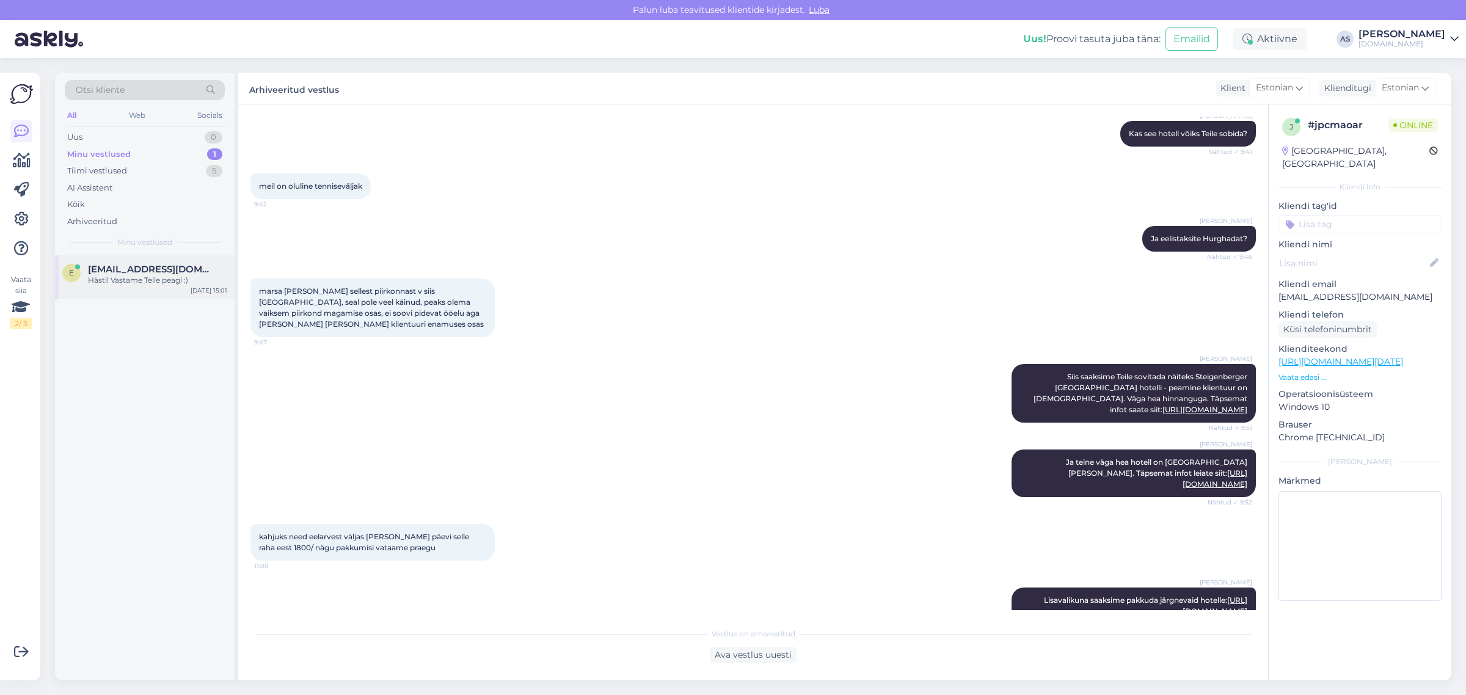
click at [130, 281] on div "Hästi! Vastame Teile peagi :)" at bounding box center [157, 280] width 139 height 11
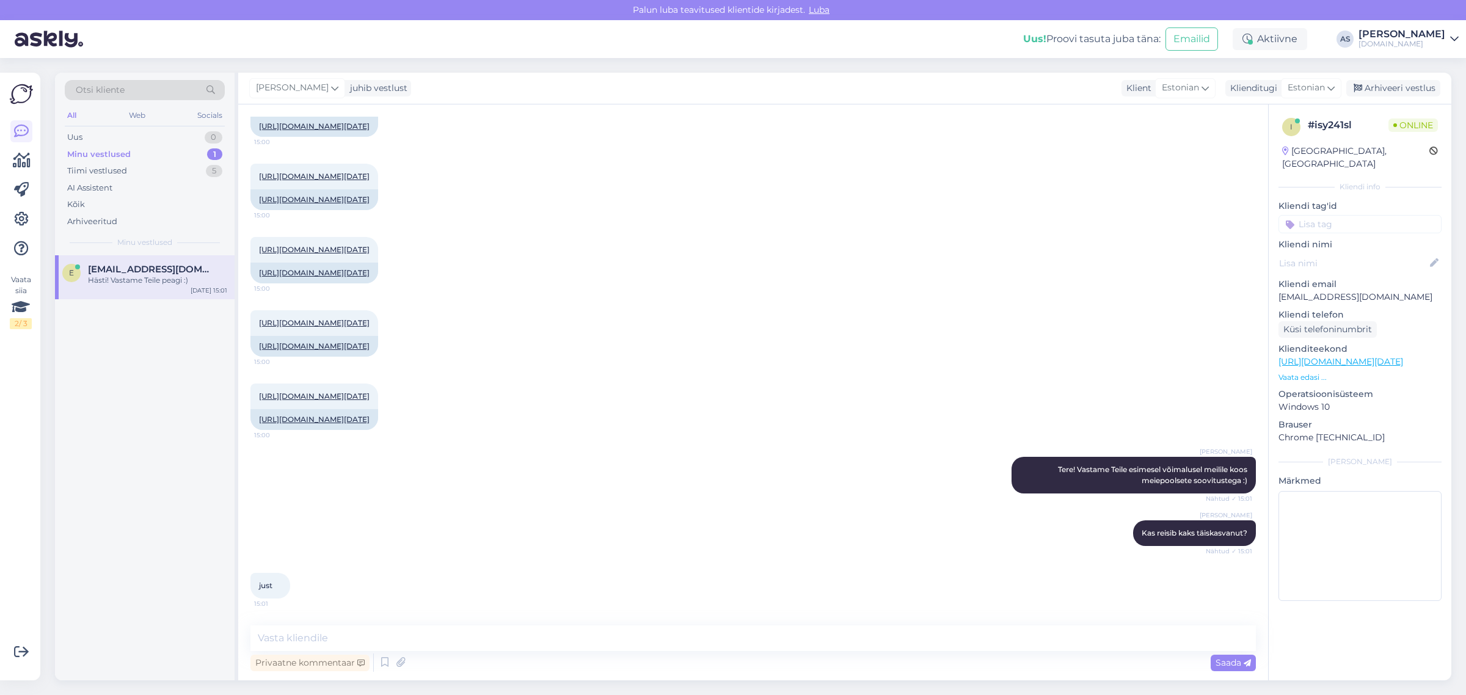
scroll to position [429, 0]
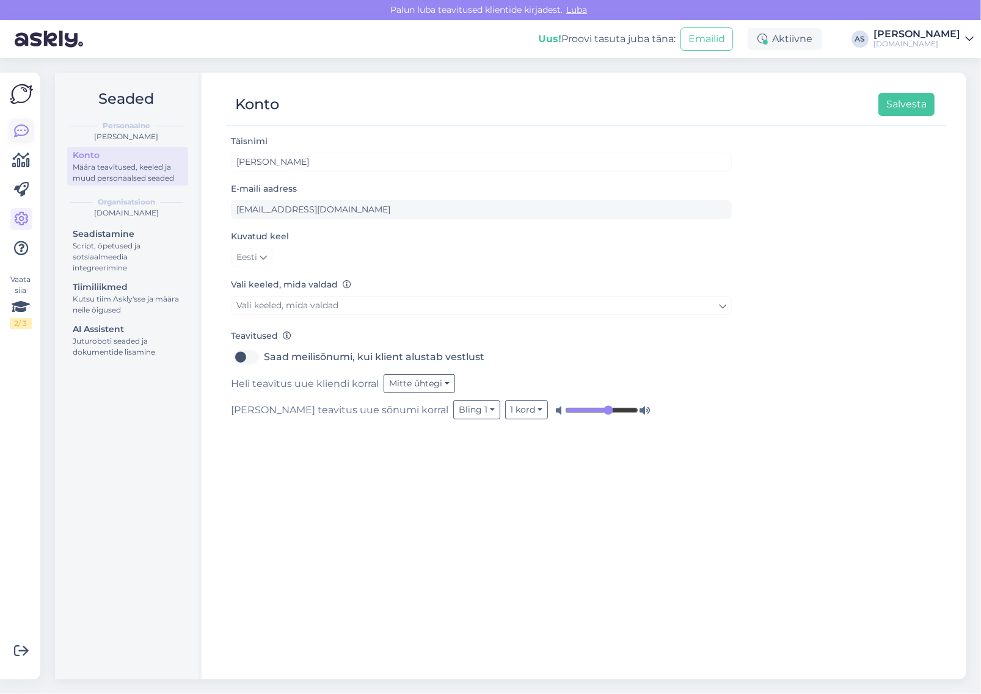
click at [29, 133] on link at bounding box center [21, 131] width 22 height 22
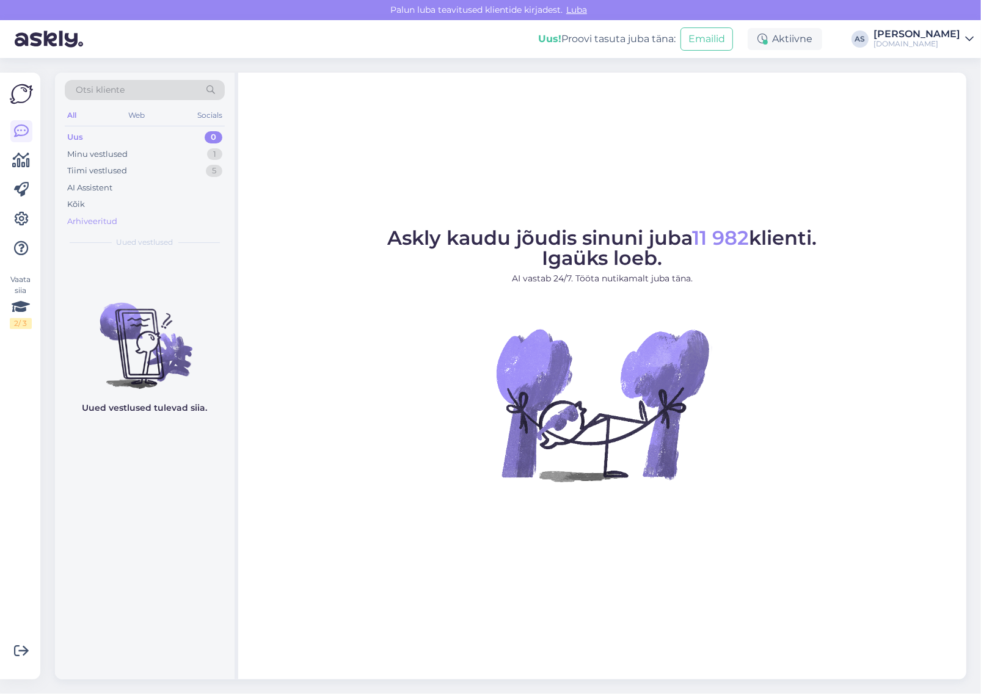
drag, startPoint x: 122, startPoint y: 206, endPoint x: 121, endPoint y: 220, distance: 14.1
click at [124, 211] on div "Kõik" at bounding box center [145, 204] width 160 height 17
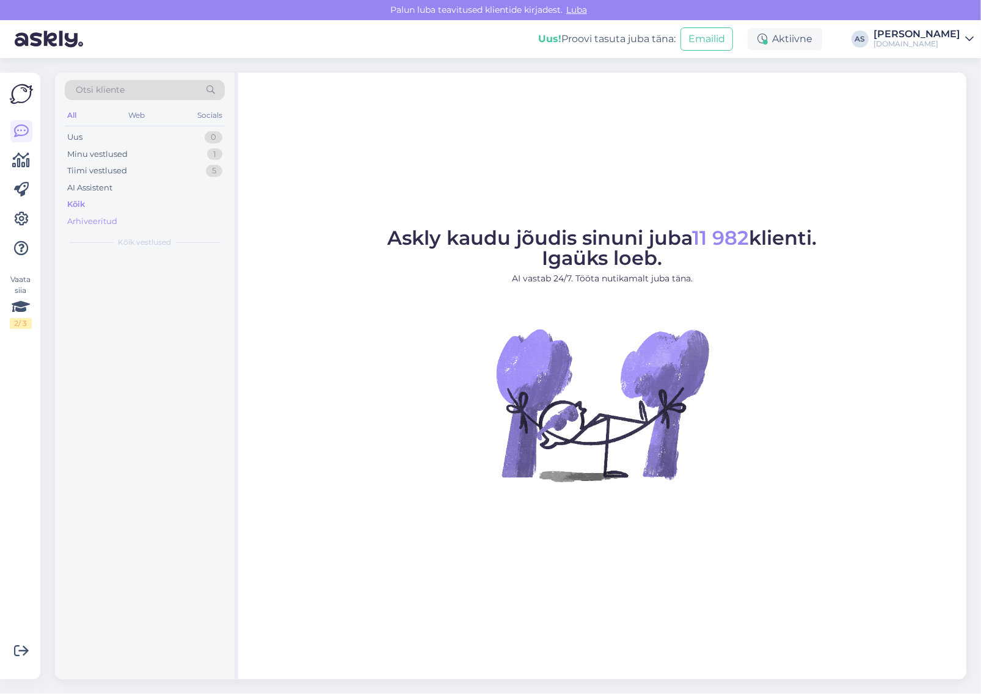
click at [120, 223] on div "Arhiveeritud" at bounding box center [145, 221] width 160 height 17
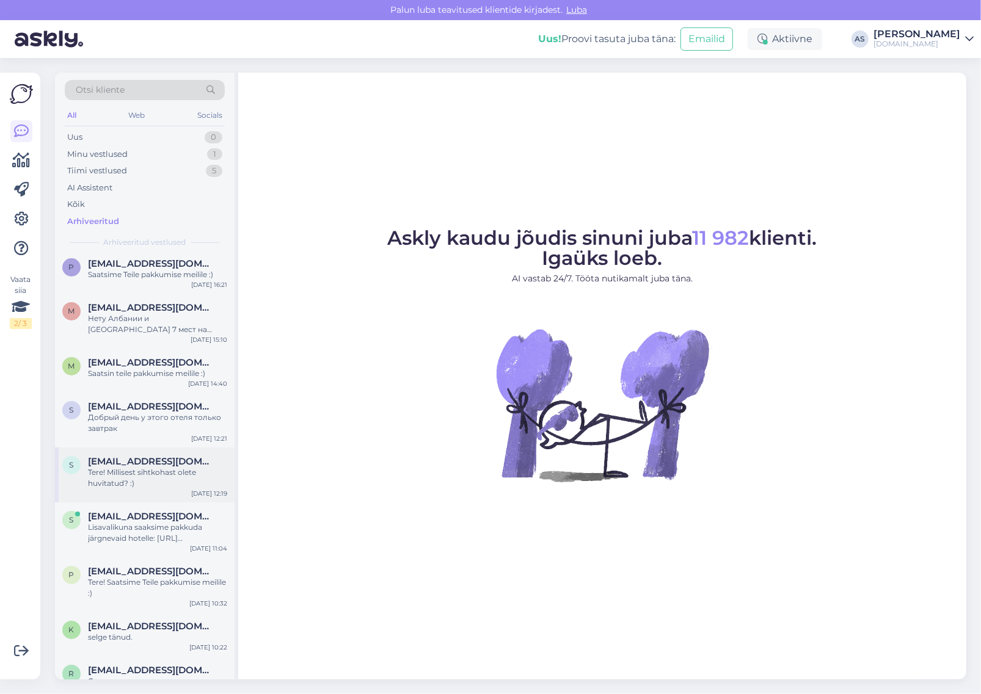
scroll to position [76, 0]
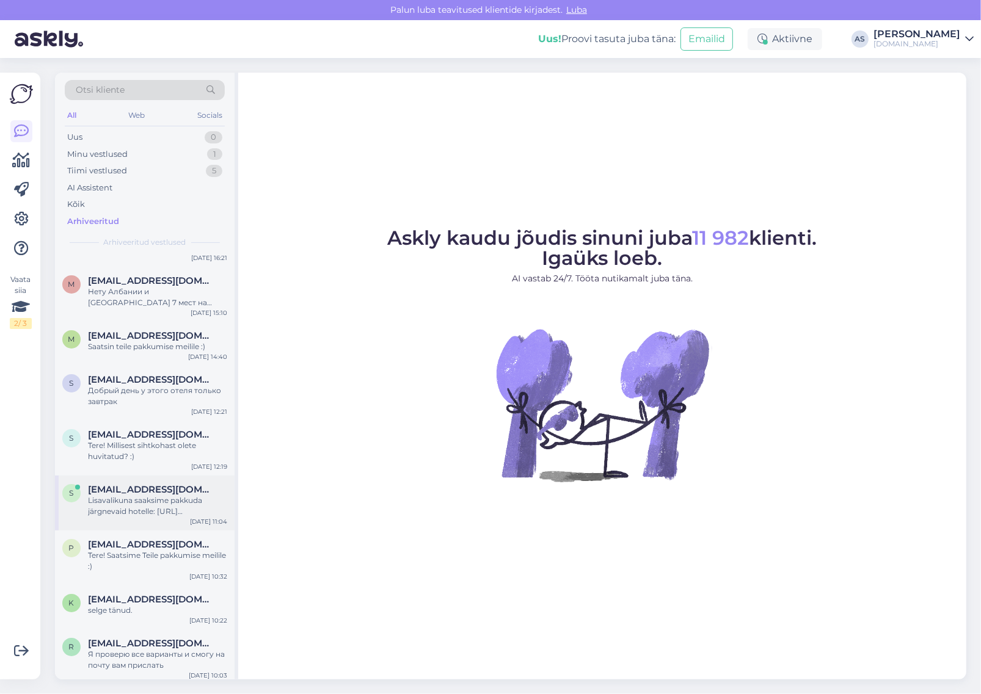
click at [153, 498] on div "Lisavalikuna saaksime pakkuda järgnevaid hotelle: [URL][DOMAIN_NAME]" at bounding box center [157, 506] width 139 height 22
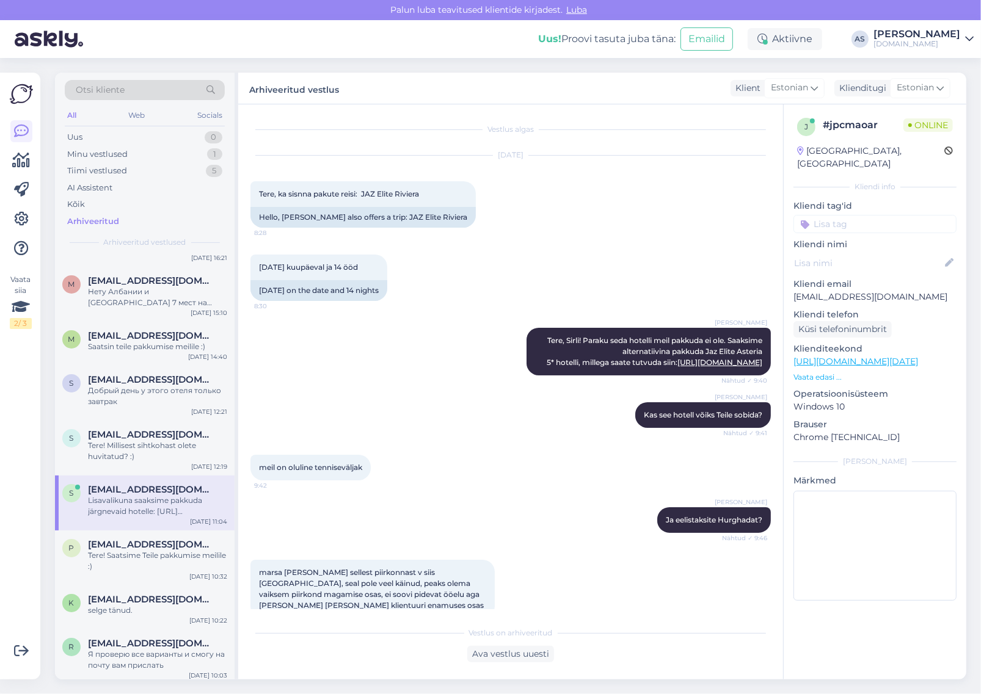
scroll to position [287, 0]
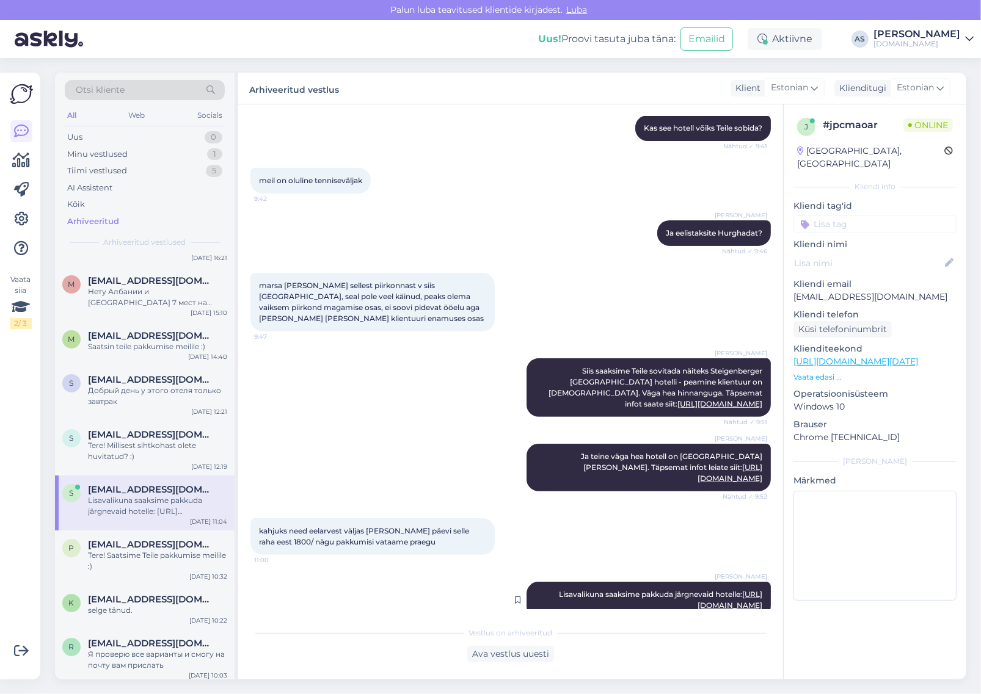
click at [734, 582] on div "[PERSON_NAME] Lisavalikuna saaksime pakkuda järgnevaid hotelle: [URL][DOMAIN_NA…" at bounding box center [648, 600] width 244 height 37
click at [734, 590] on link "[URL][DOMAIN_NAME]" at bounding box center [730, 600] width 65 height 20
click at [128, 161] on div "Minu vestlused 1" at bounding box center [145, 154] width 160 height 17
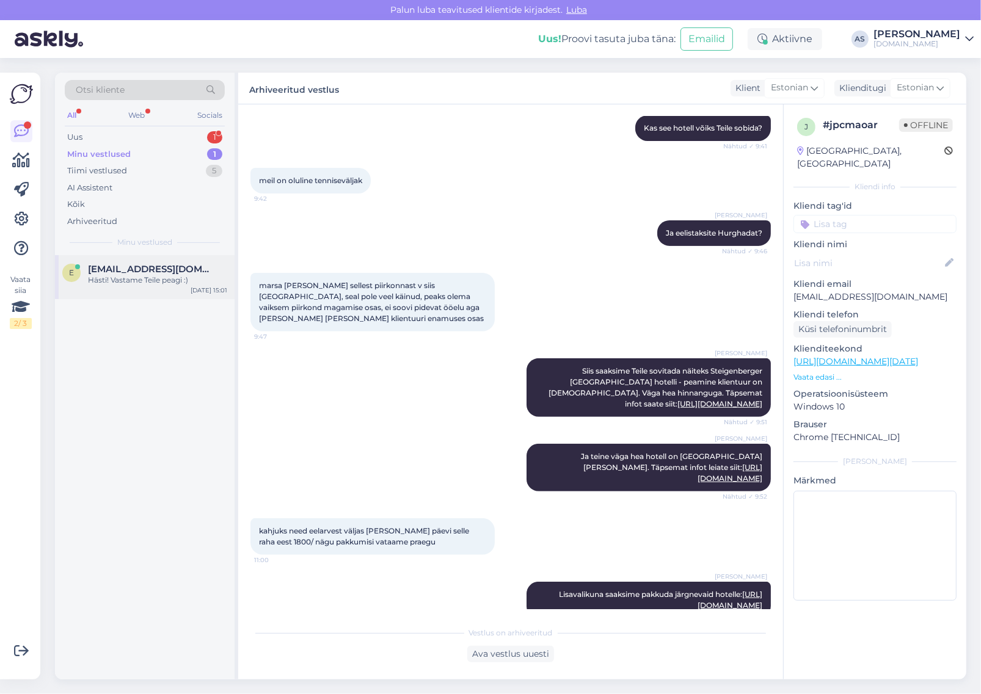
click at [136, 269] on span "[EMAIL_ADDRESS][DOMAIN_NAME]" at bounding box center [151, 269] width 127 height 11
